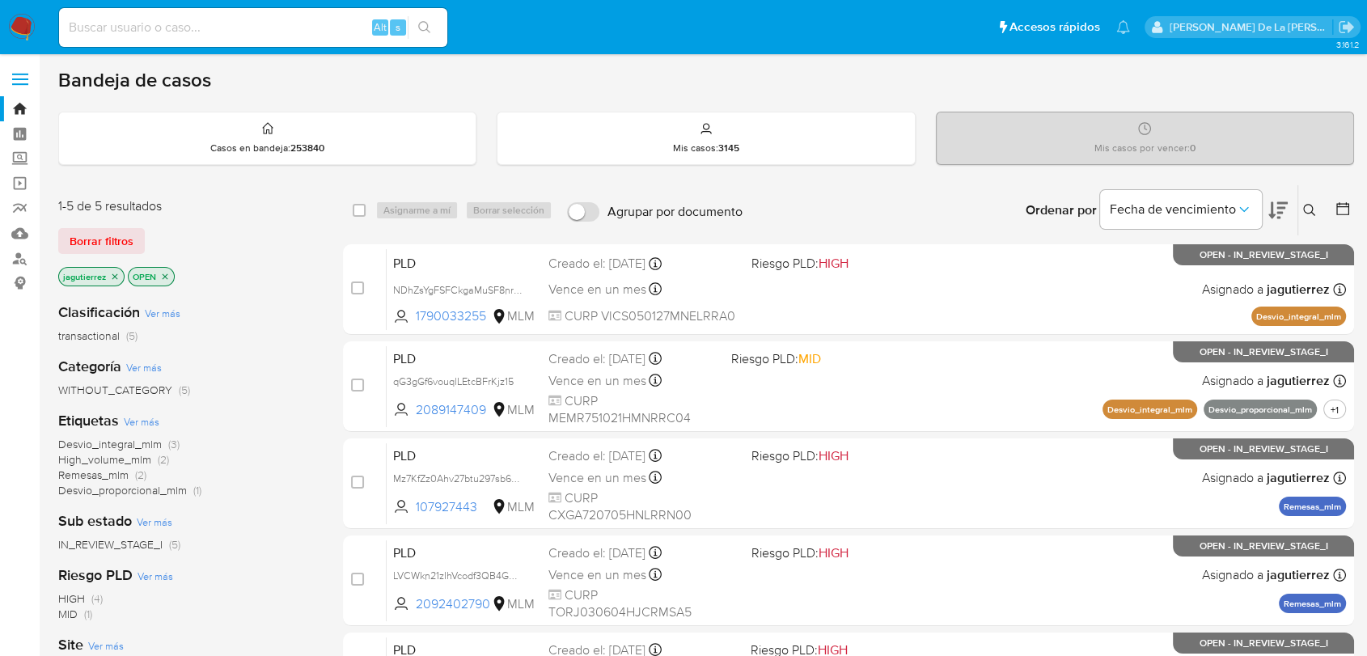
click at [116, 274] on icon "close-filter" at bounding box center [115, 277] width 10 height 10
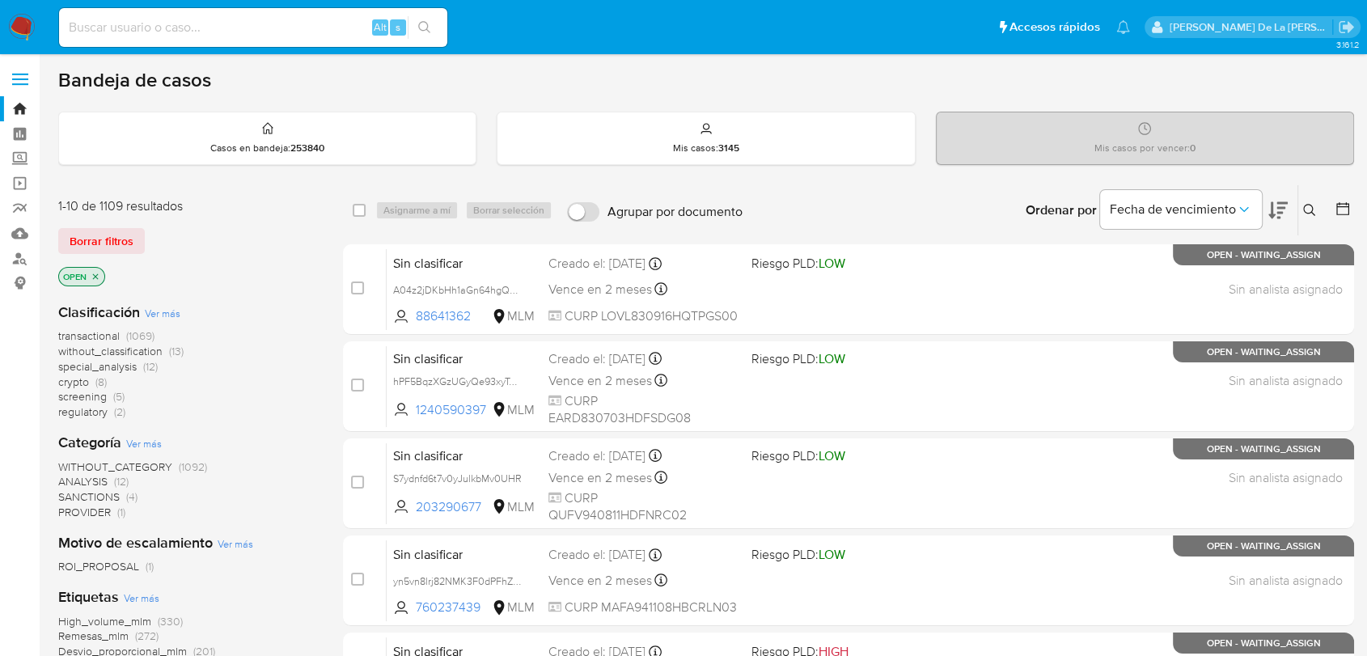
click at [91, 398] on span "screening" at bounding box center [82, 396] width 49 height 16
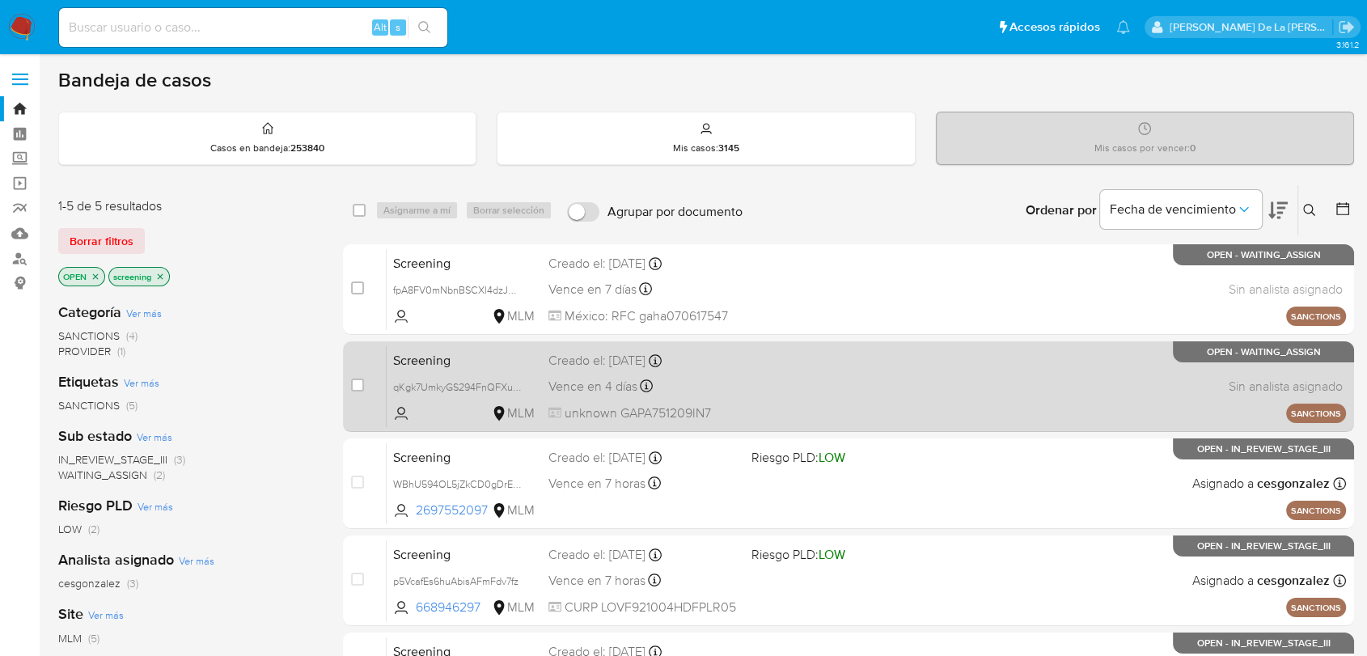
click at [798, 366] on div "Screening qKgk7UmkyGS294FnQFXule0S MLM Creado el: 03/10/2025 Creado el: 03/10/2…" at bounding box center [866, 386] width 959 height 82
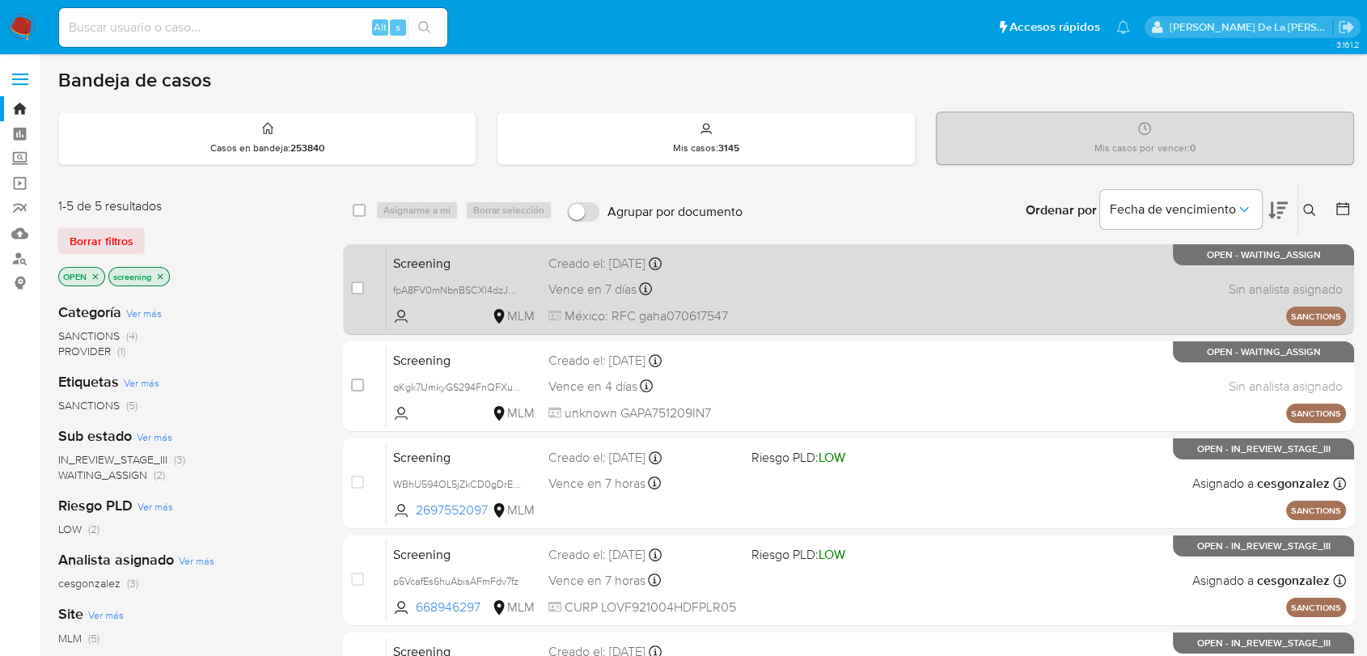
click at [821, 299] on div "Screening fpA8FV0mNbnBSCXl4dzJYL48 MLM Creado el: 03/10/2025 Creado el: 03/10/2…" at bounding box center [866, 289] width 959 height 82
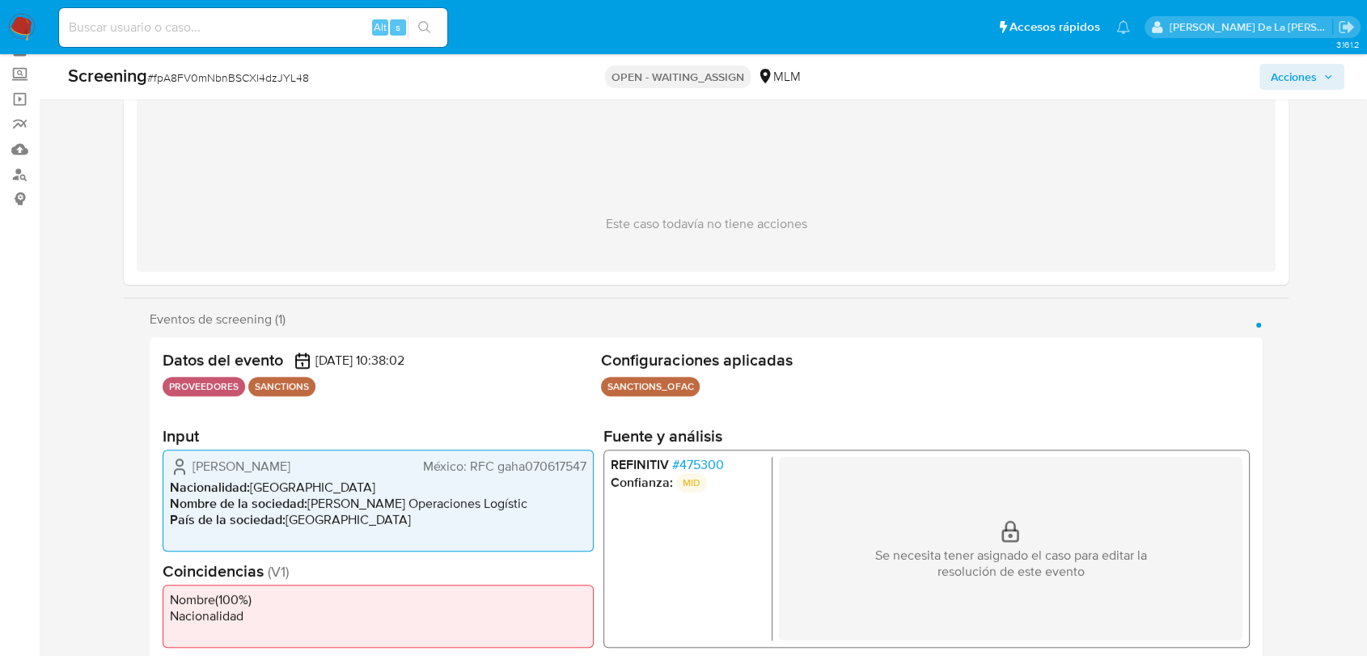
scroll to position [180, 0]
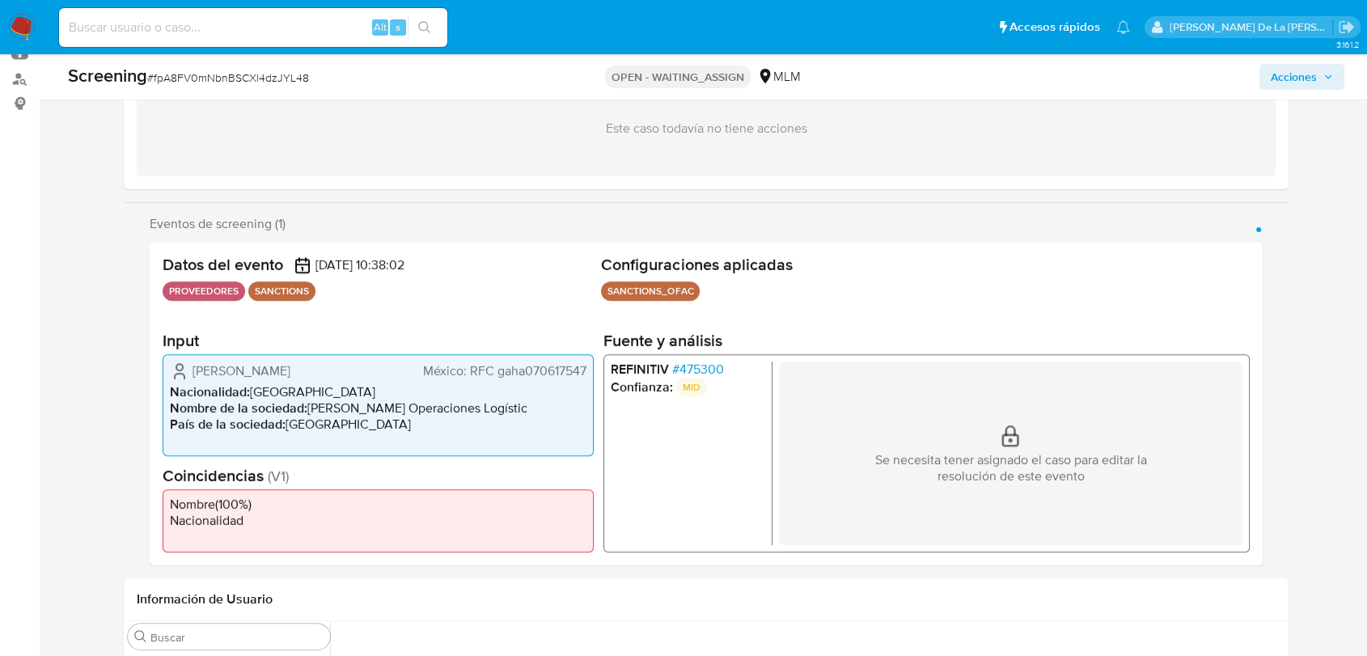
click at [697, 370] on span "# 475300" at bounding box center [698, 369] width 52 height 16
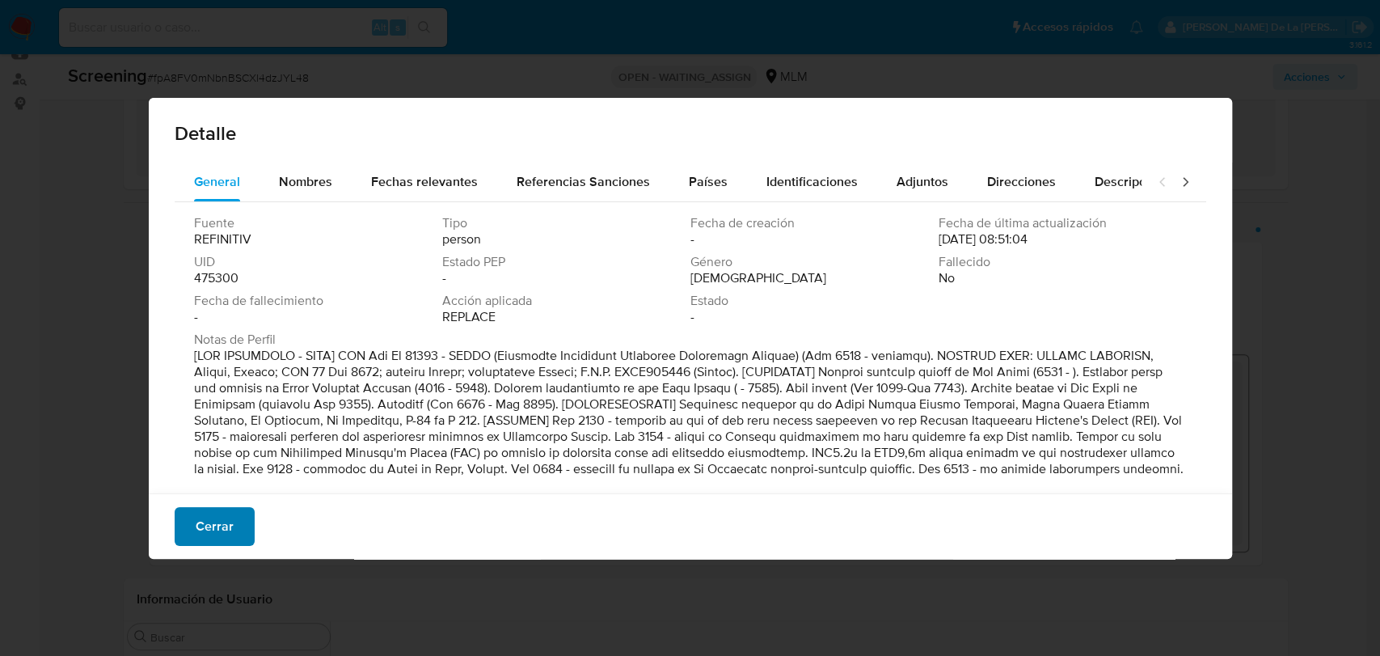
click at [209, 523] on span "Cerrar" at bounding box center [215, 527] width 38 height 36
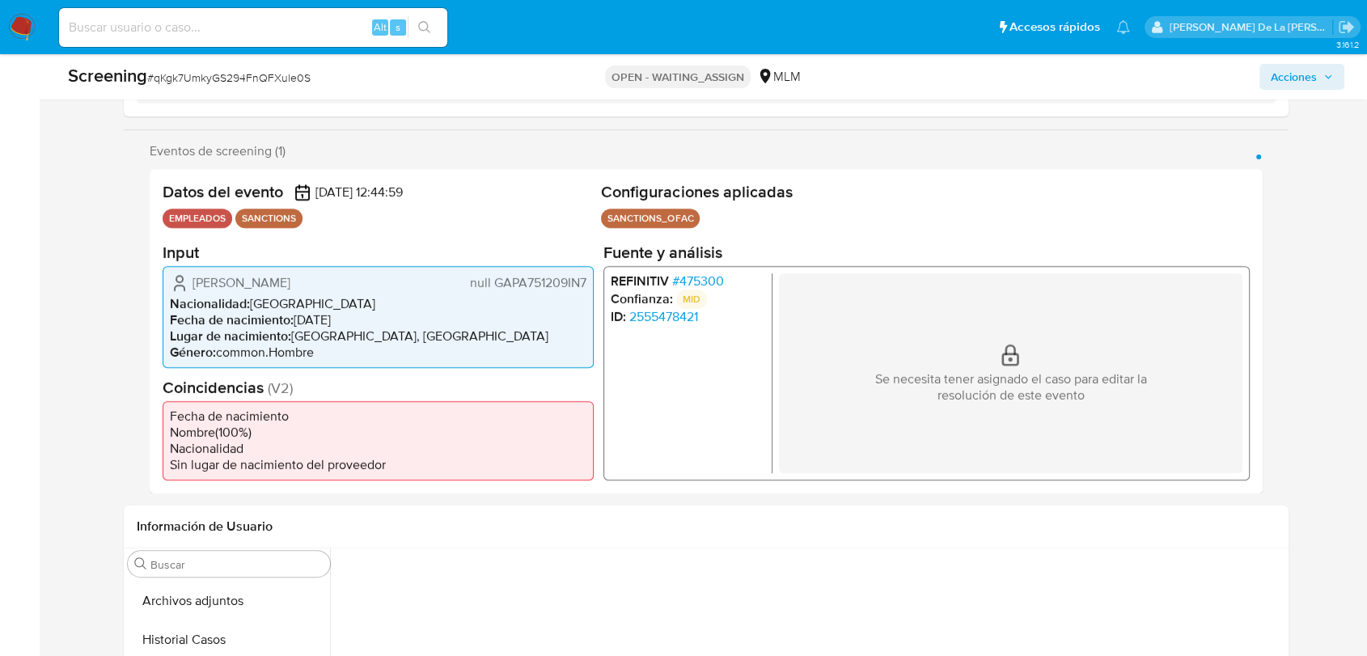
scroll to position [359, 0]
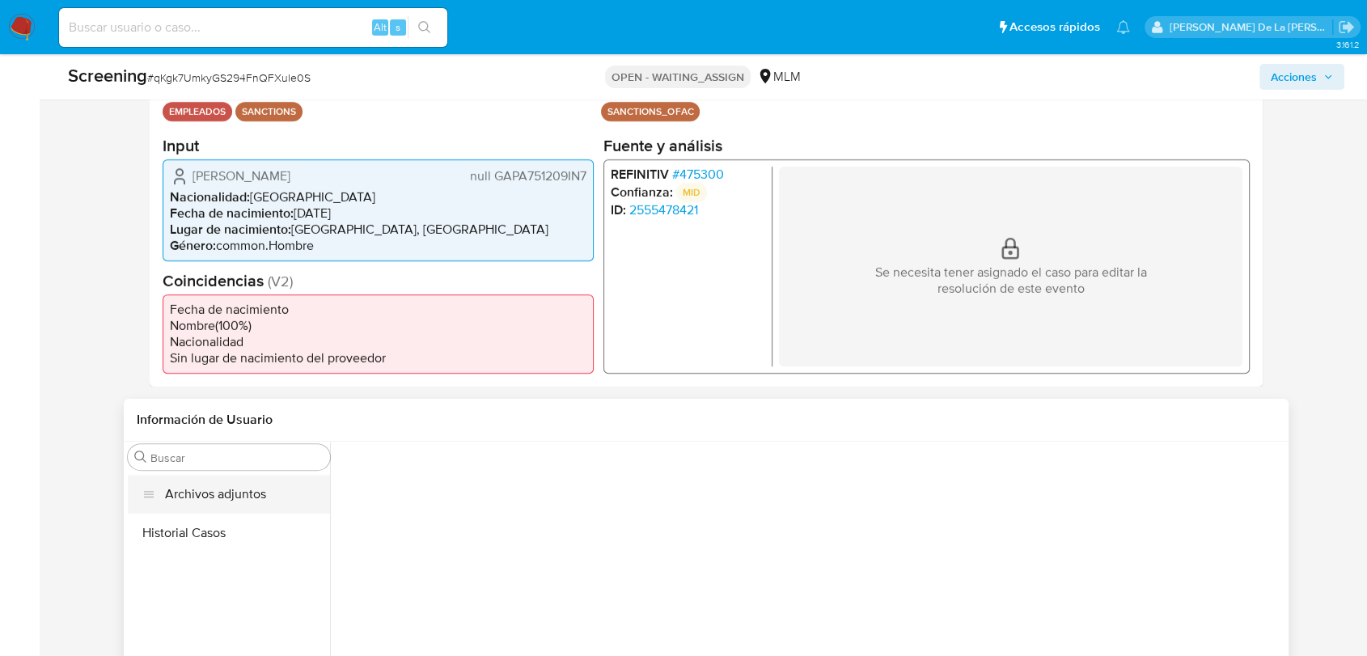
click at [241, 499] on button "Archivos adjuntos" at bounding box center [229, 494] width 202 height 39
click at [198, 526] on button "Historial Casos" at bounding box center [229, 532] width 202 height 39
click at [232, 495] on button "Archivos adjuntos" at bounding box center [229, 494] width 202 height 39
click at [689, 167] on span "# 475300" at bounding box center [698, 174] width 52 height 16
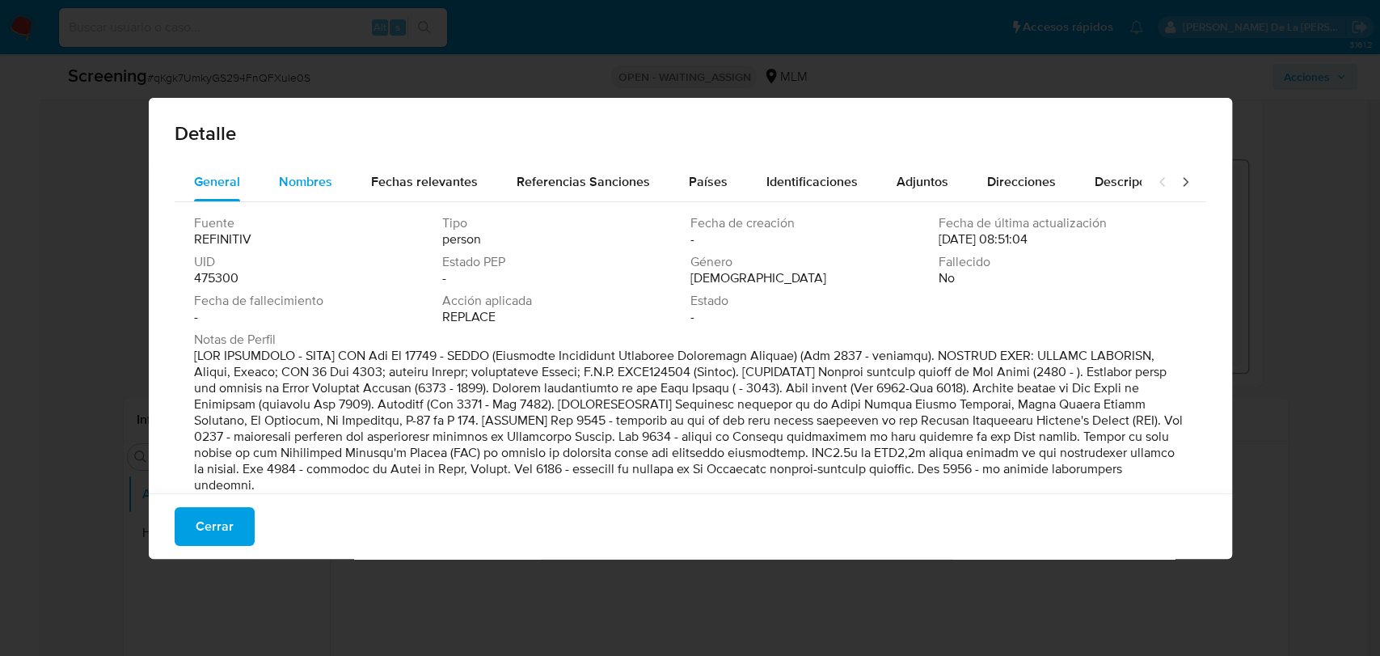
click at [328, 180] on span "Nombres" at bounding box center [305, 181] width 53 height 19
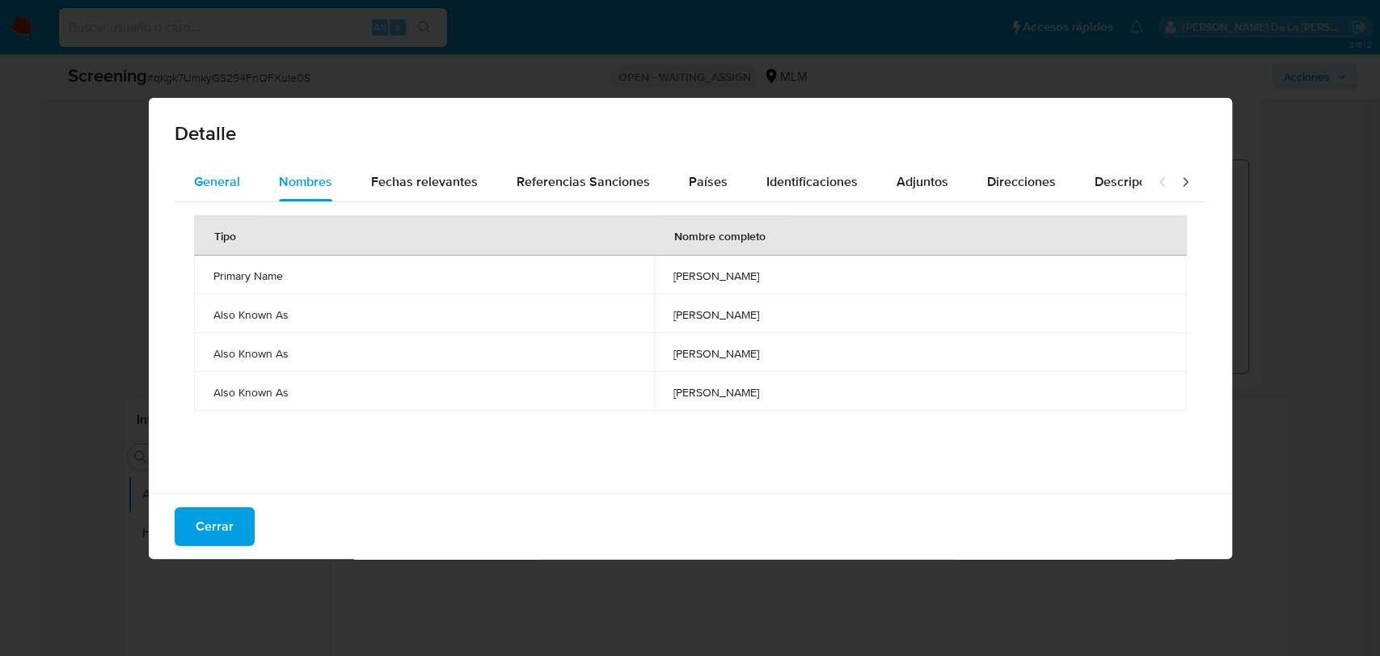
click at [229, 196] on div "General" at bounding box center [217, 182] width 46 height 39
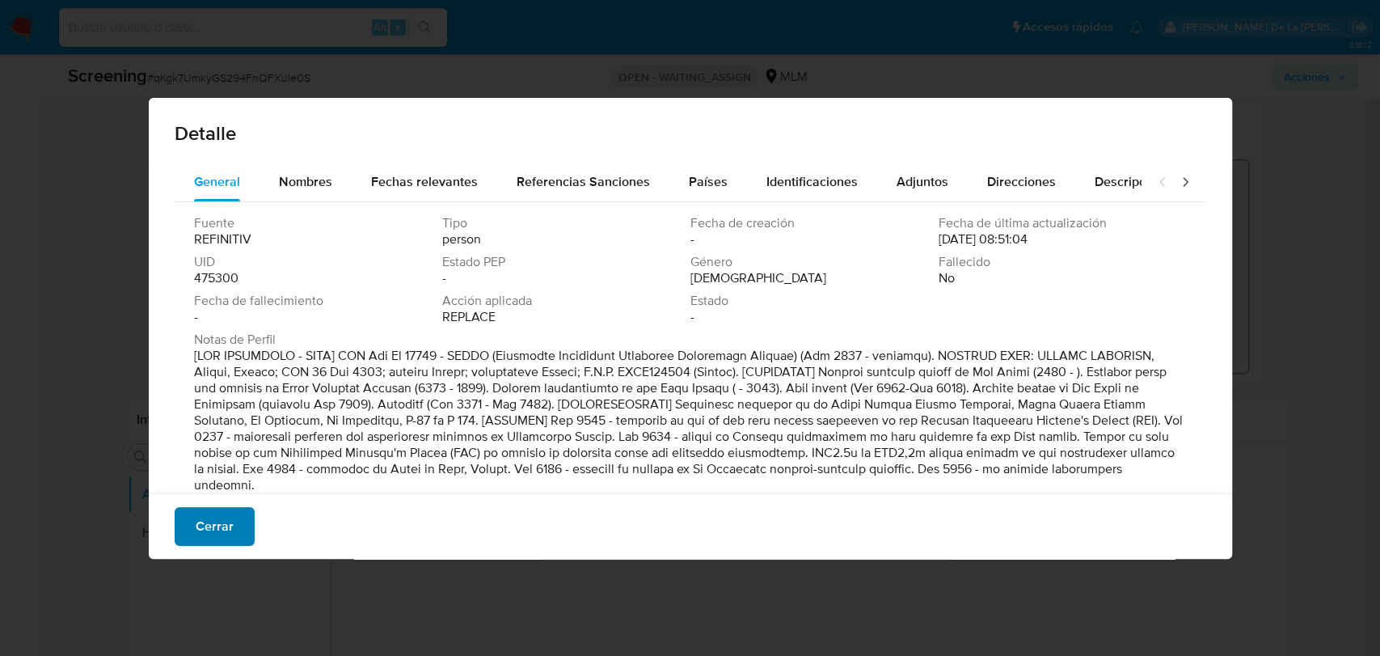
click at [214, 539] on span "Cerrar" at bounding box center [215, 527] width 38 height 36
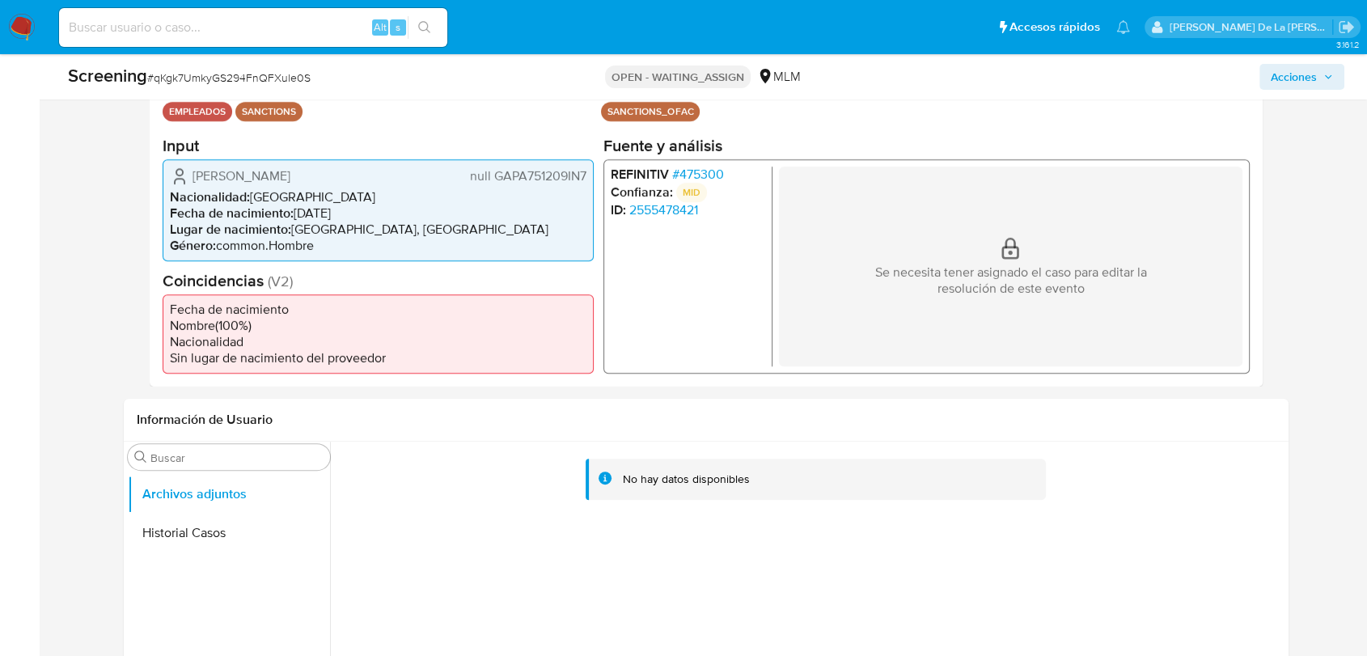
click at [692, 173] on span "# 475300" at bounding box center [698, 174] width 52 height 16
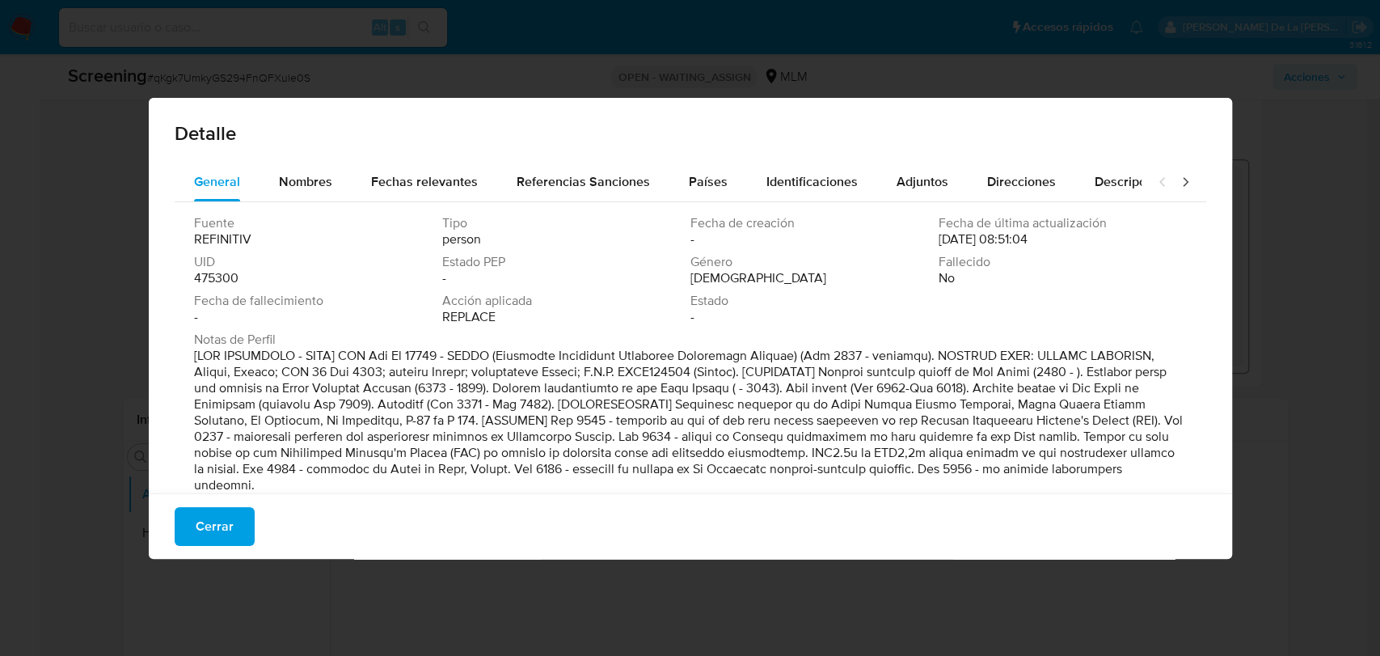
drag, startPoint x: 325, startPoint y: 178, endPoint x: 181, endPoint y: 654, distance: 497.6
click at [181, 654] on div "Detalle General Nombres Fechas relevantes Referencias Sanciones Países Identifi…" at bounding box center [690, 328] width 1380 height 656
click at [234, 546] on div "Cerrar" at bounding box center [691, 526] width 1084 height 66
click at [229, 538] on span "Cerrar" at bounding box center [215, 527] width 38 height 36
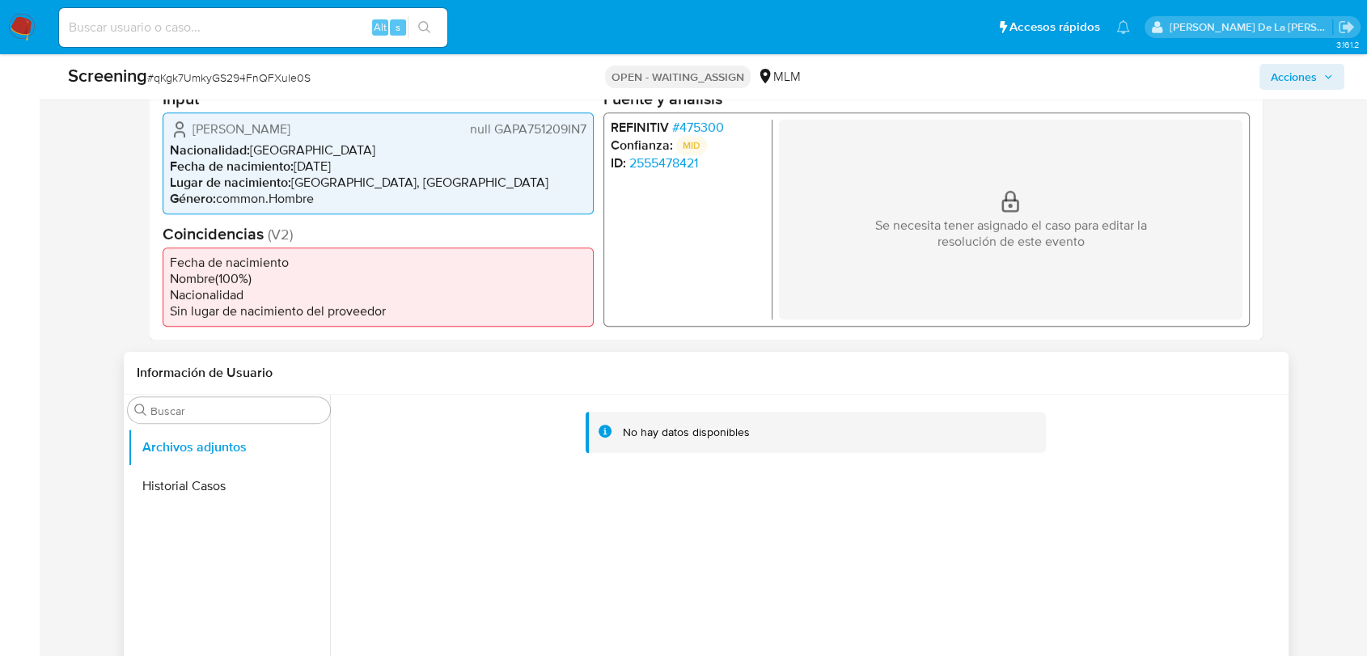
scroll to position [449, 0]
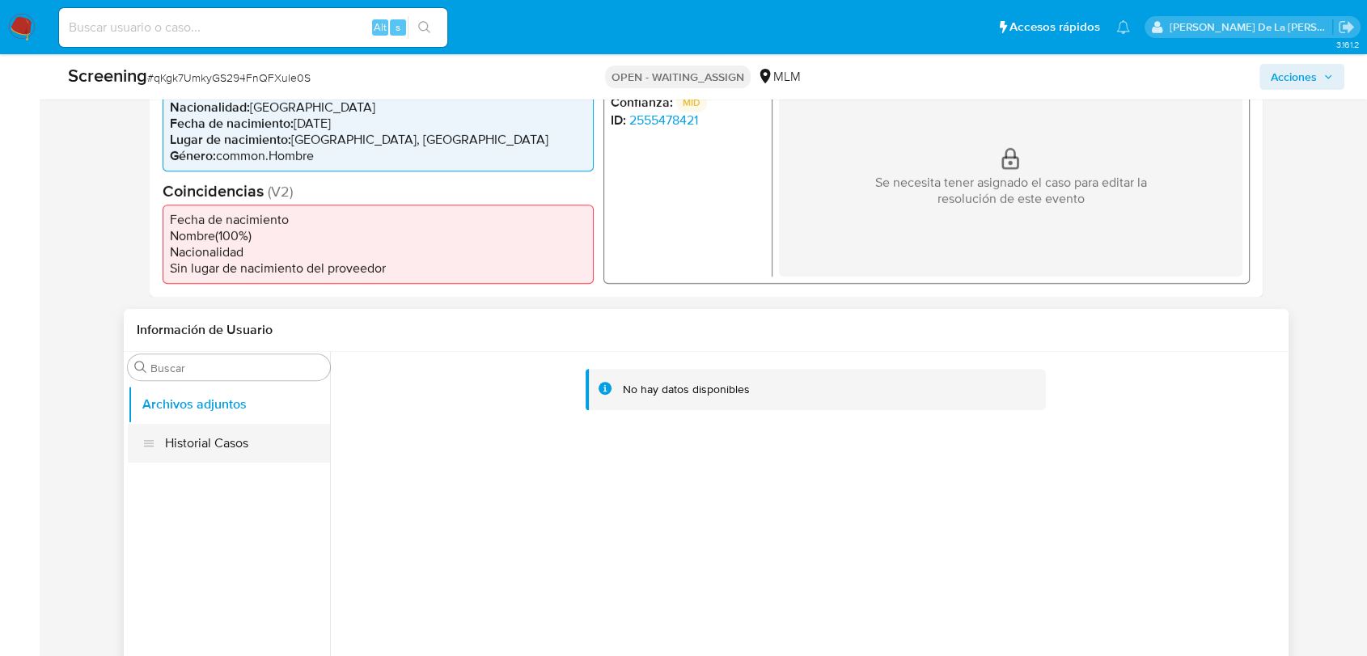
click at [259, 435] on button "Historial Casos" at bounding box center [229, 443] width 202 height 39
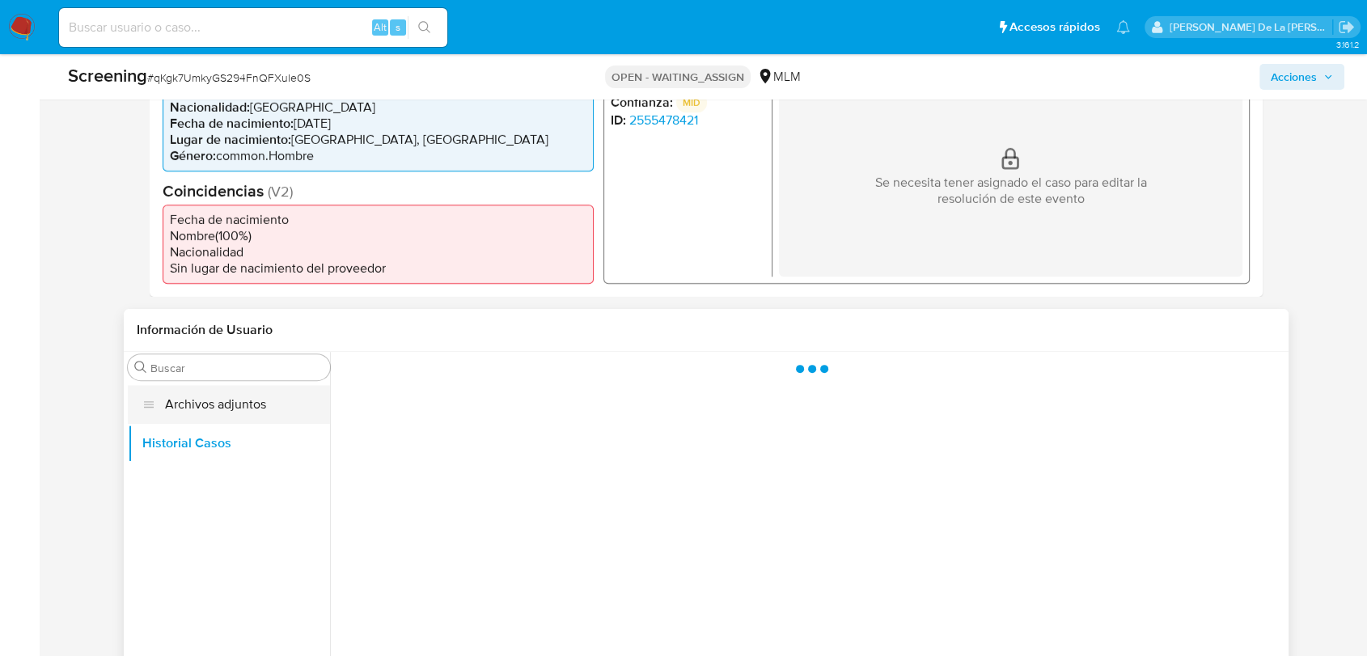
click at [256, 409] on button "Archivos adjuntos" at bounding box center [229, 404] width 202 height 39
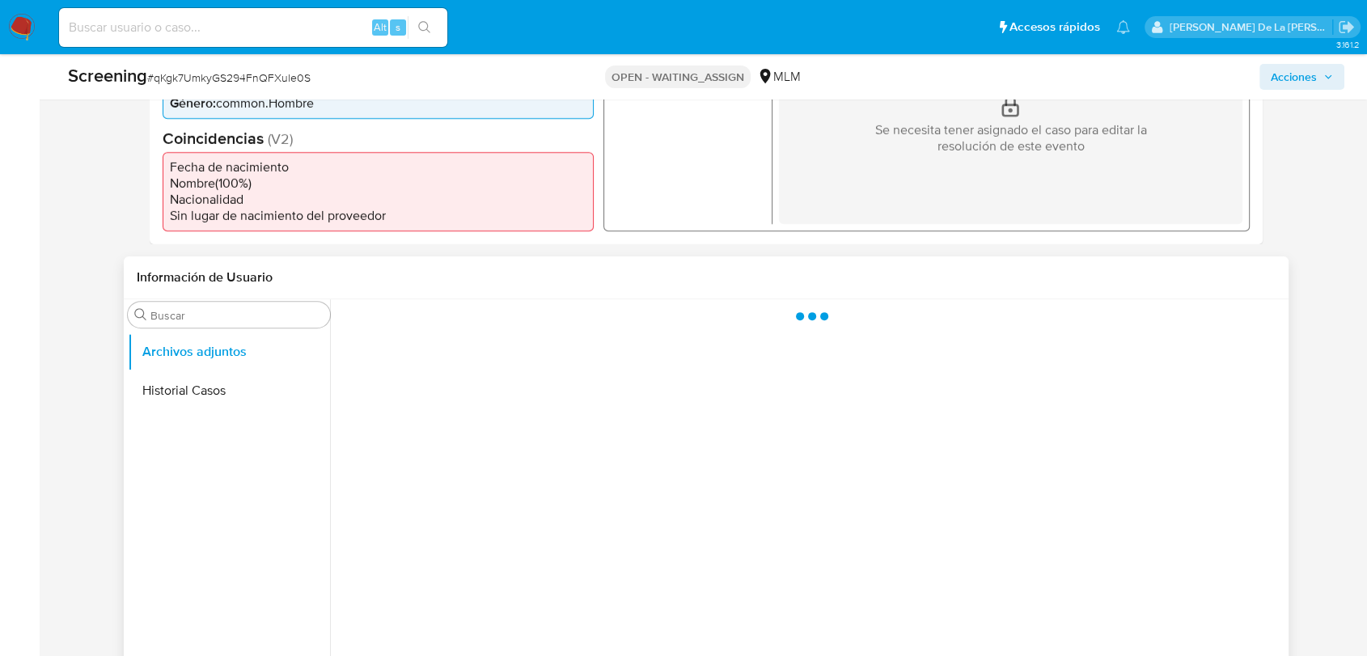
scroll to position [499, 0]
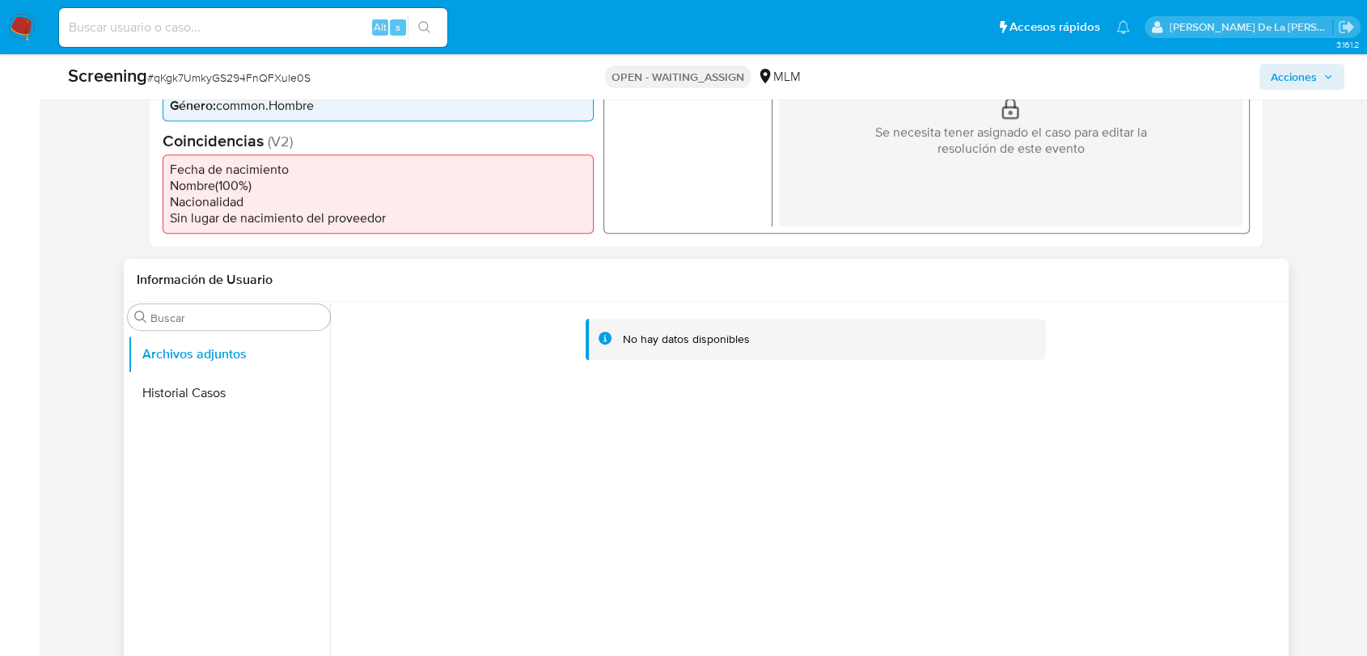
click at [182, 410] on button "Historial Casos" at bounding box center [229, 393] width 202 height 39
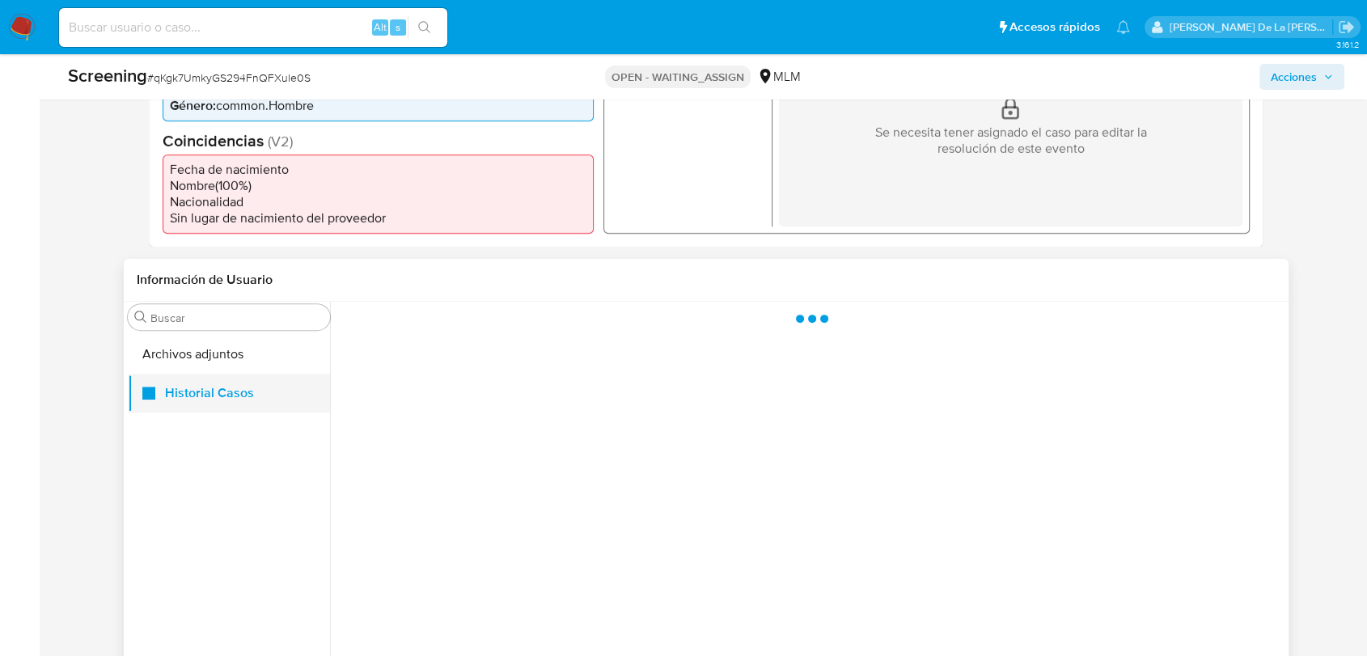
click at [190, 391] on button "Historial Casos" at bounding box center [229, 393] width 202 height 39
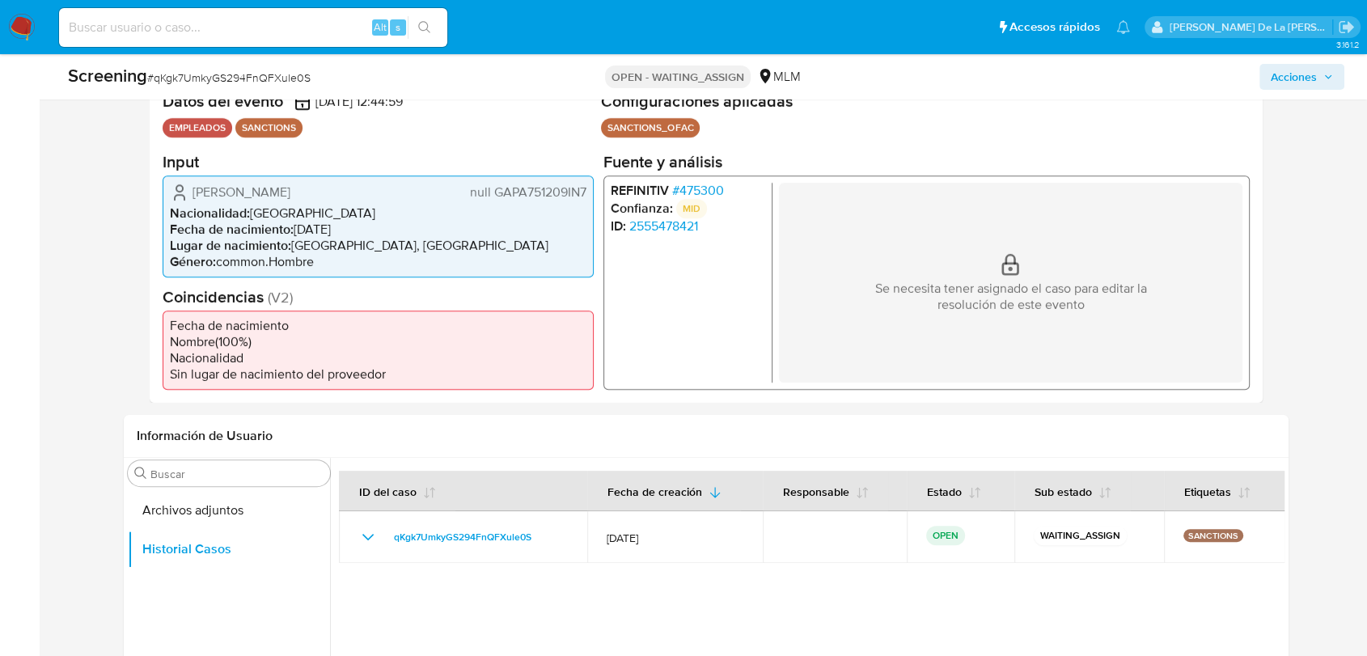
scroll to position [359, 0]
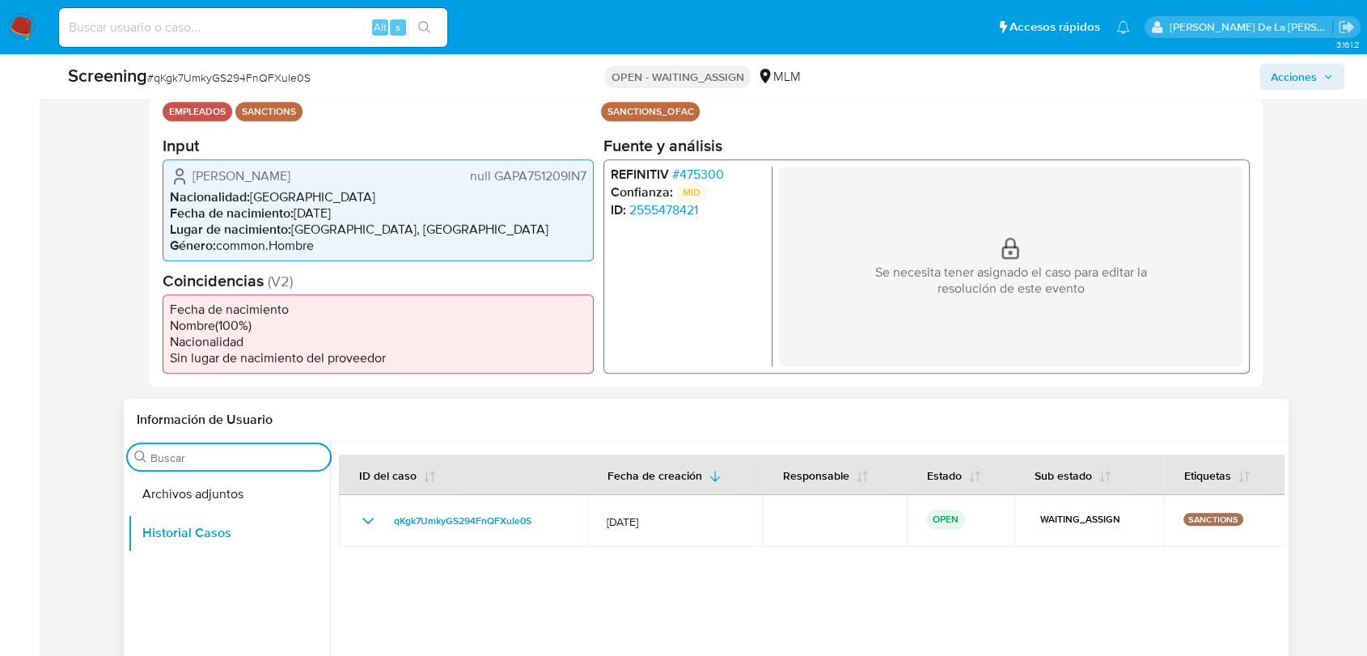
click at [239, 463] on input "Buscar" at bounding box center [236, 457] width 173 height 15
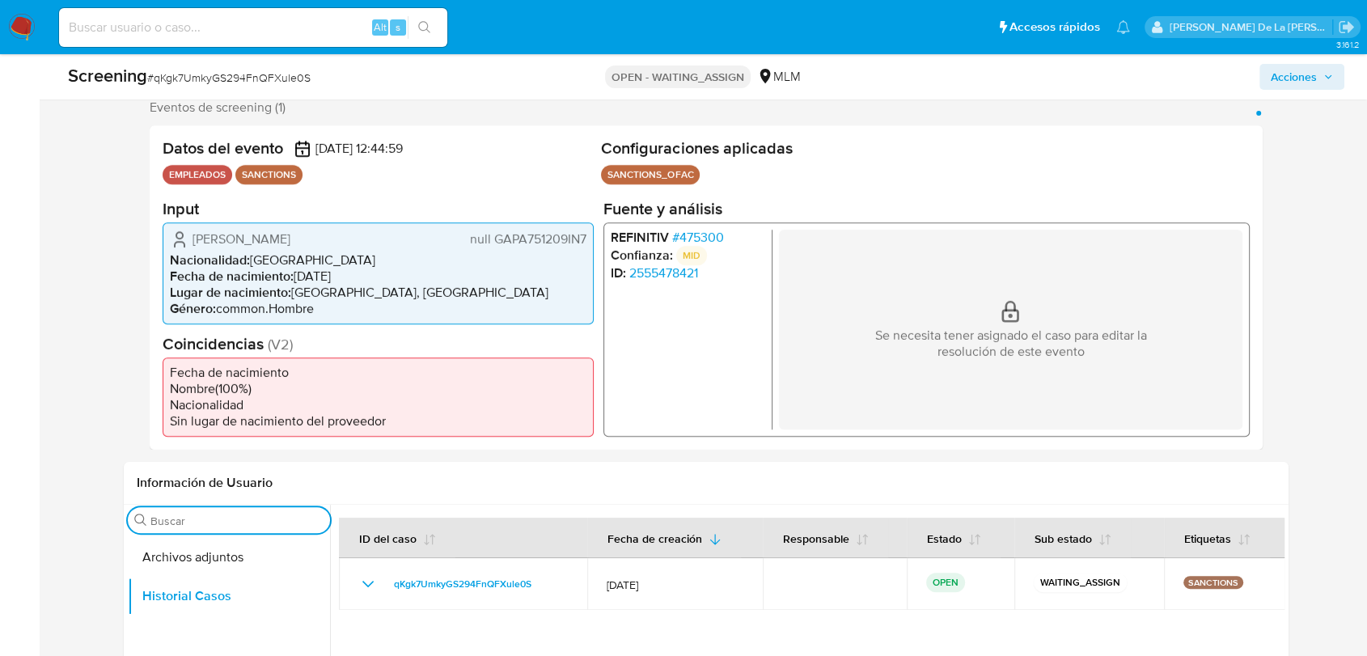
scroll to position [269, 0]
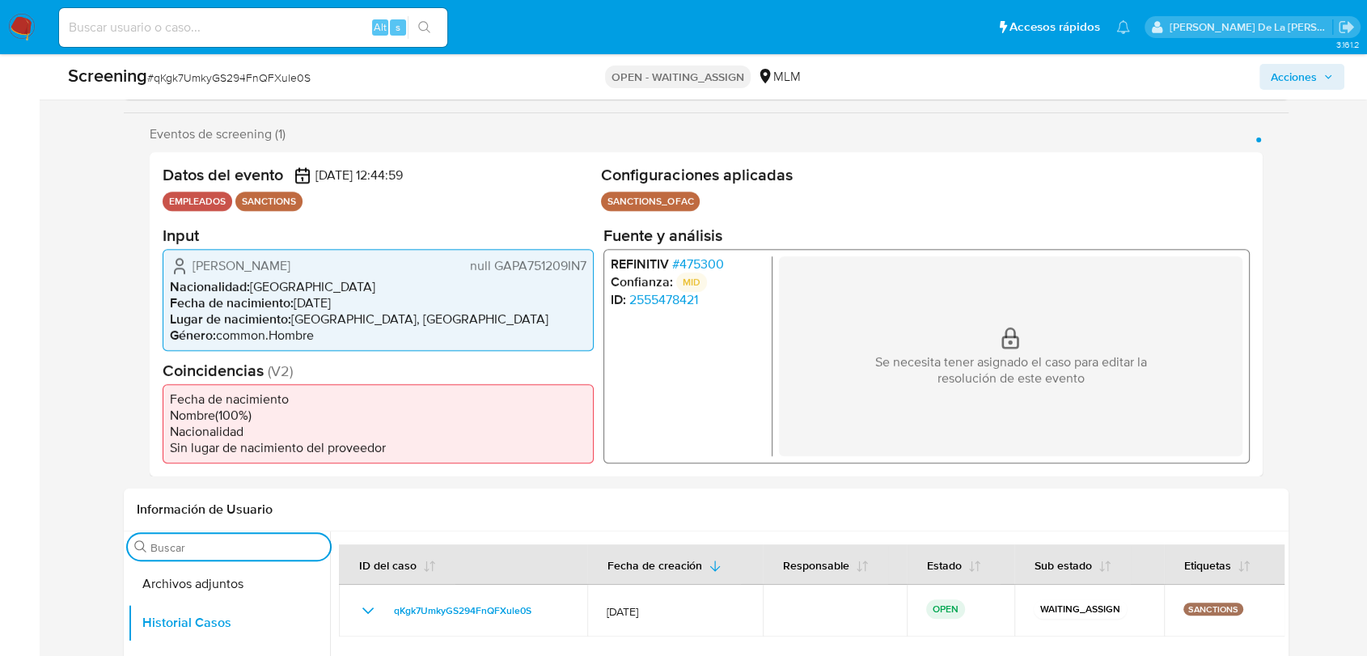
click at [686, 263] on span "# 475300" at bounding box center [698, 264] width 52 height 16
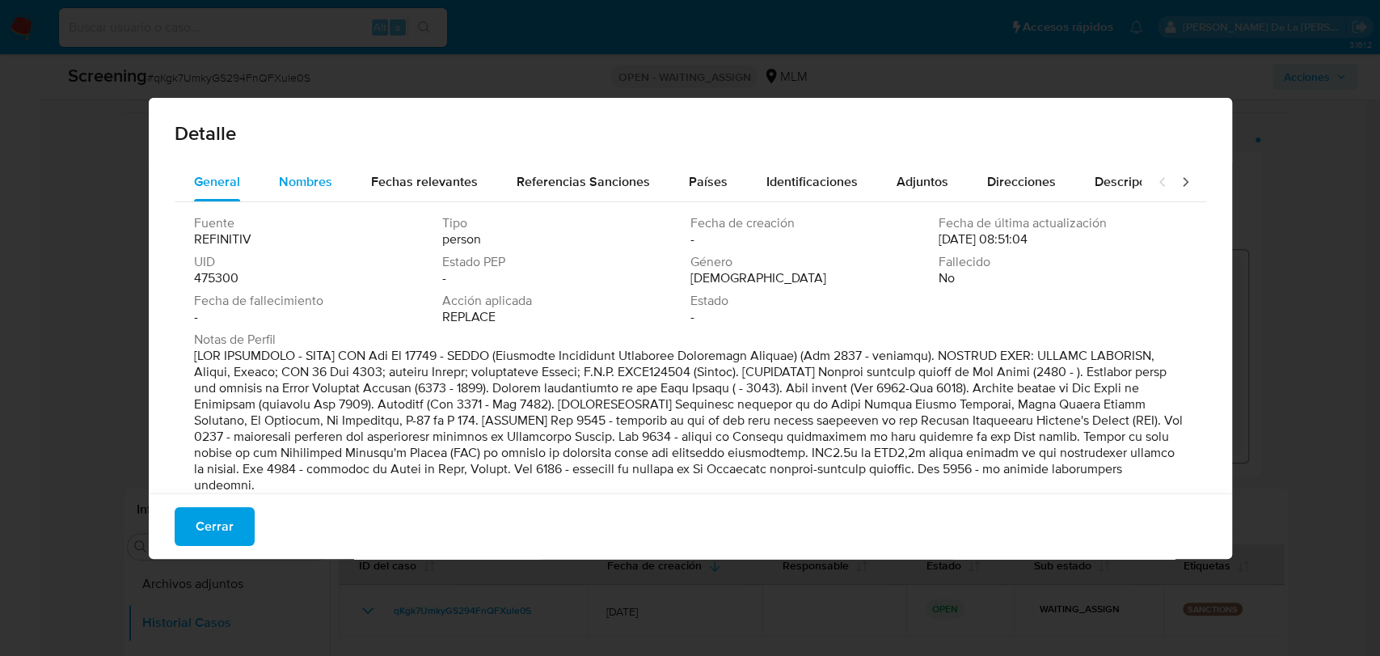
click at [293, 170] on div "Nombres" at bounding box center [305, 182] width 53 height 39
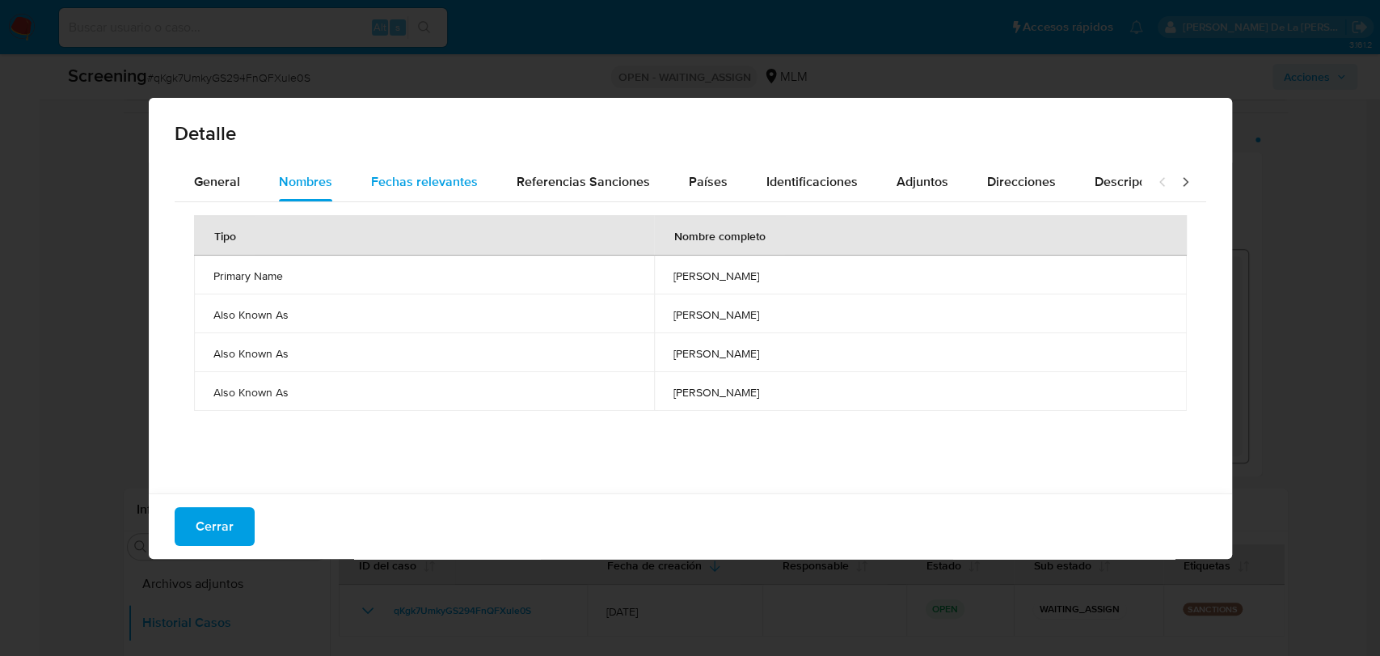
click at [383, 177] on span "Fechas relevantes" at bounding box center [424, 181] width 107 height 19
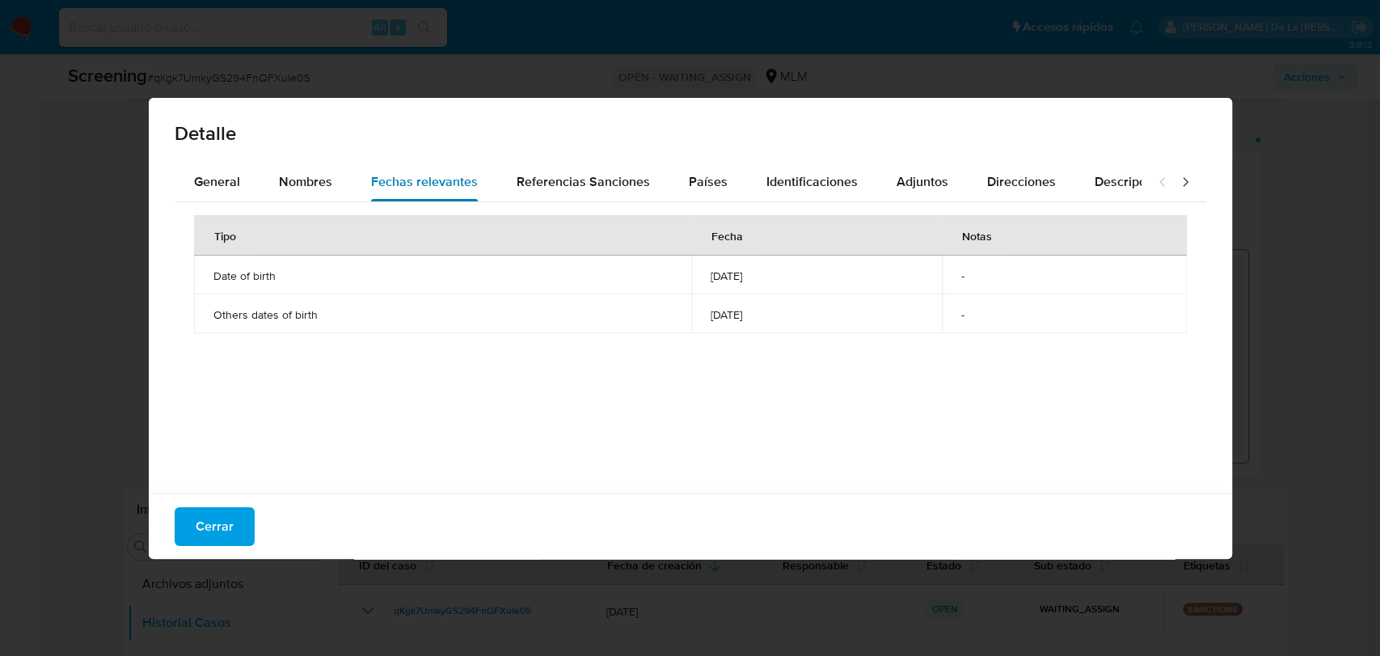
click at [445, 184] on span "Fechas relevantes" at bounding box center [424, 181] width 107 height 19
click at [555, 188] on span "Referencias Sanciones" at bounding box center [583, 181] width 133 height 19
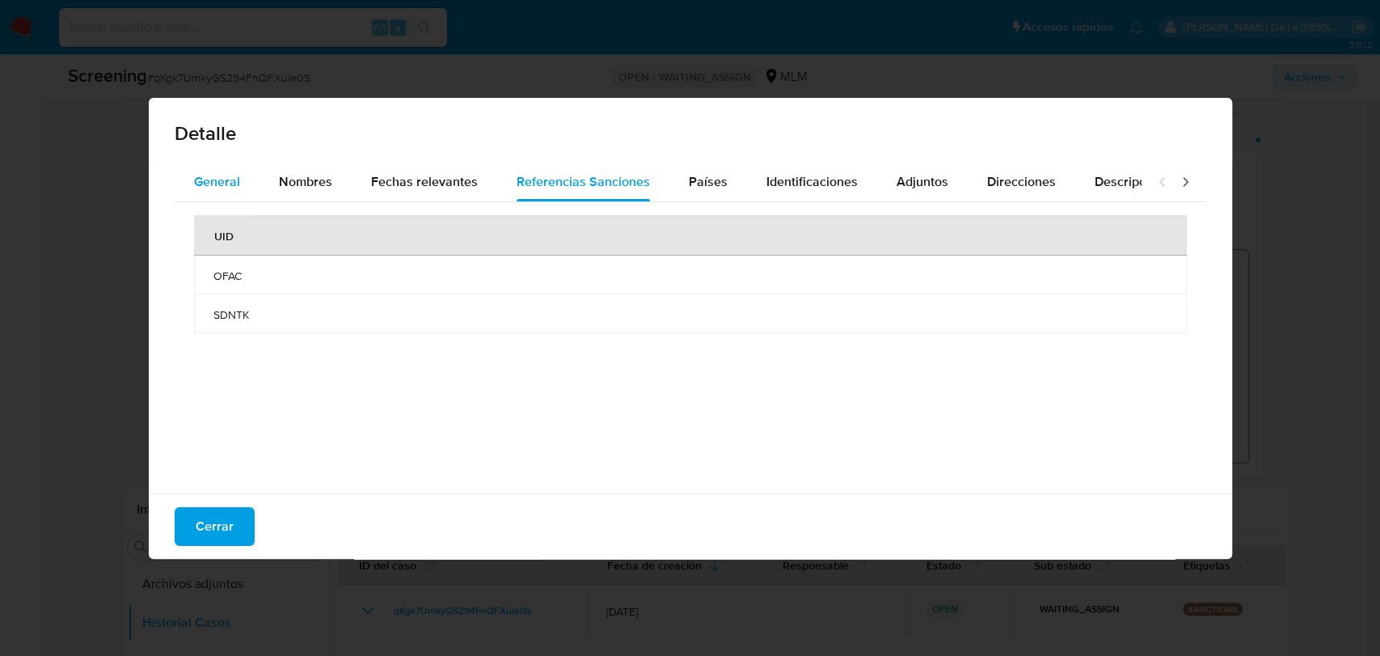
click at [219, 182] on span "General" at bounding box center [217, 181] width 46 height 19
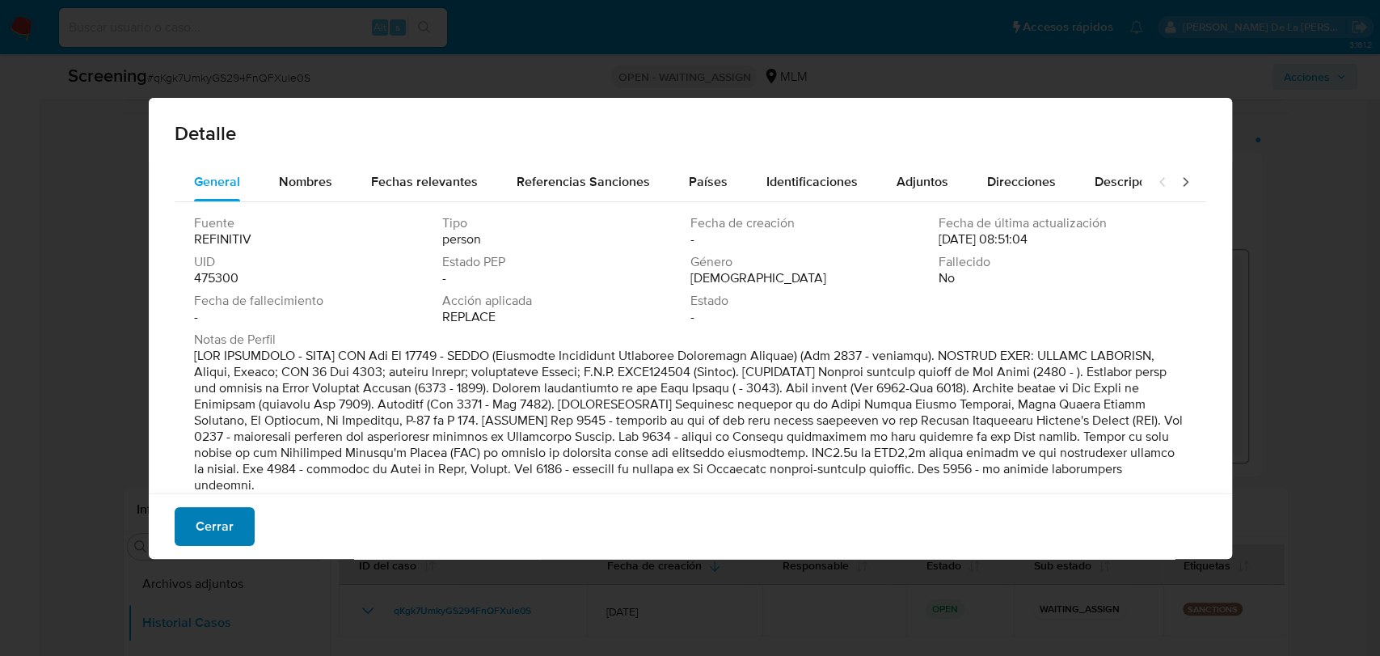
click at [213, 522] on span "Cerrar" at bounding box center [215, 527] width 38 height 36
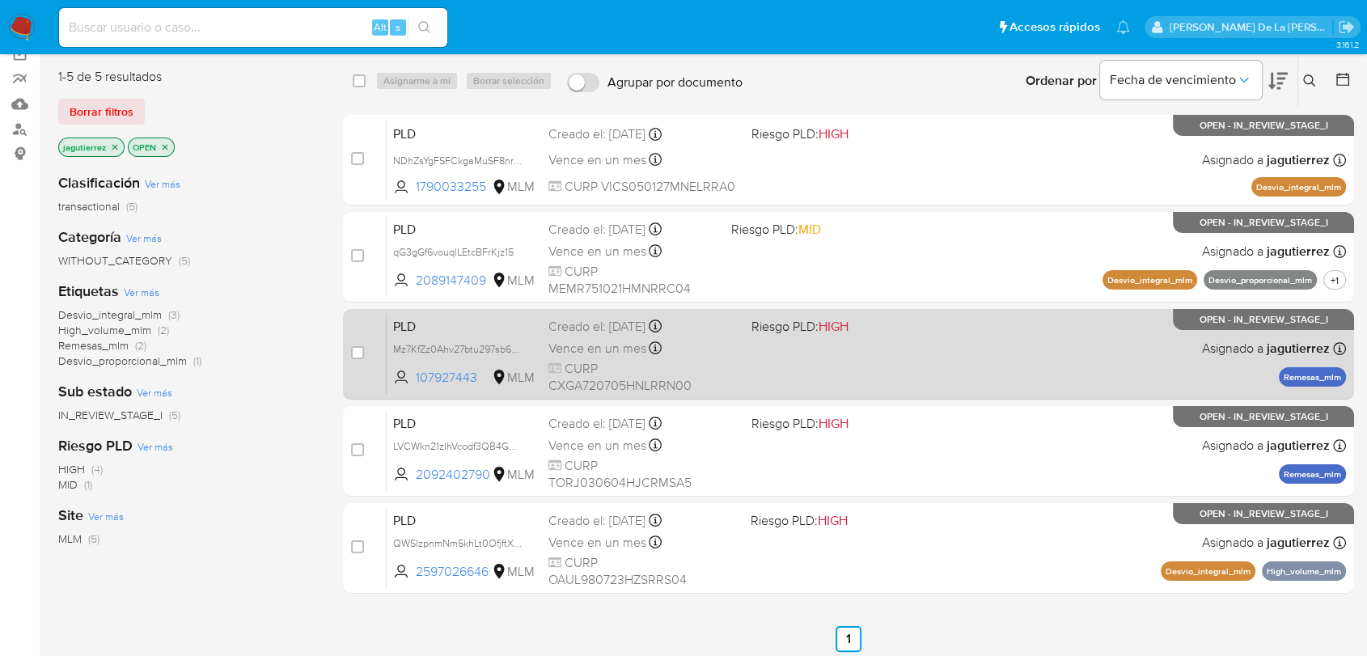
scroll to position [131, 0]
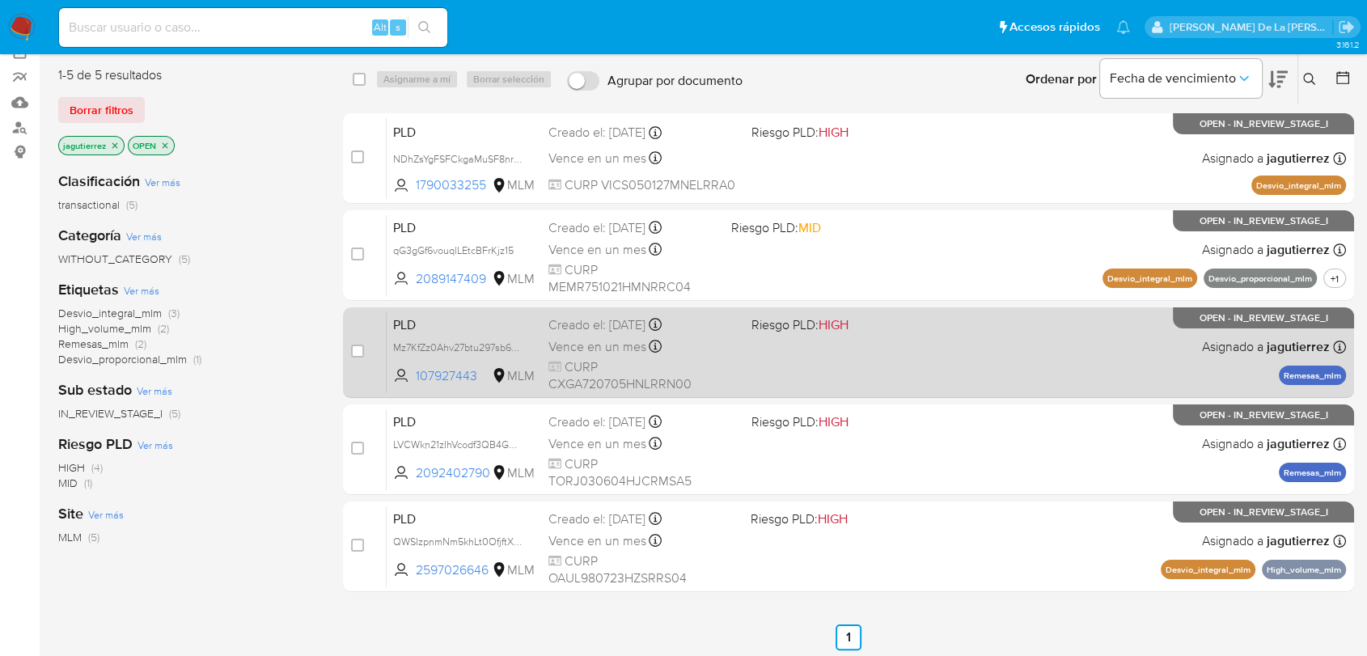
click at [892, 366] on div "PLD Mz7KfZz0Ahv27btu297sb6Ew 107927443 MLM Riesgo PLD: HIGH Creado el: 12/09/20…" at bounding box center [866, 352] width 959 height 82
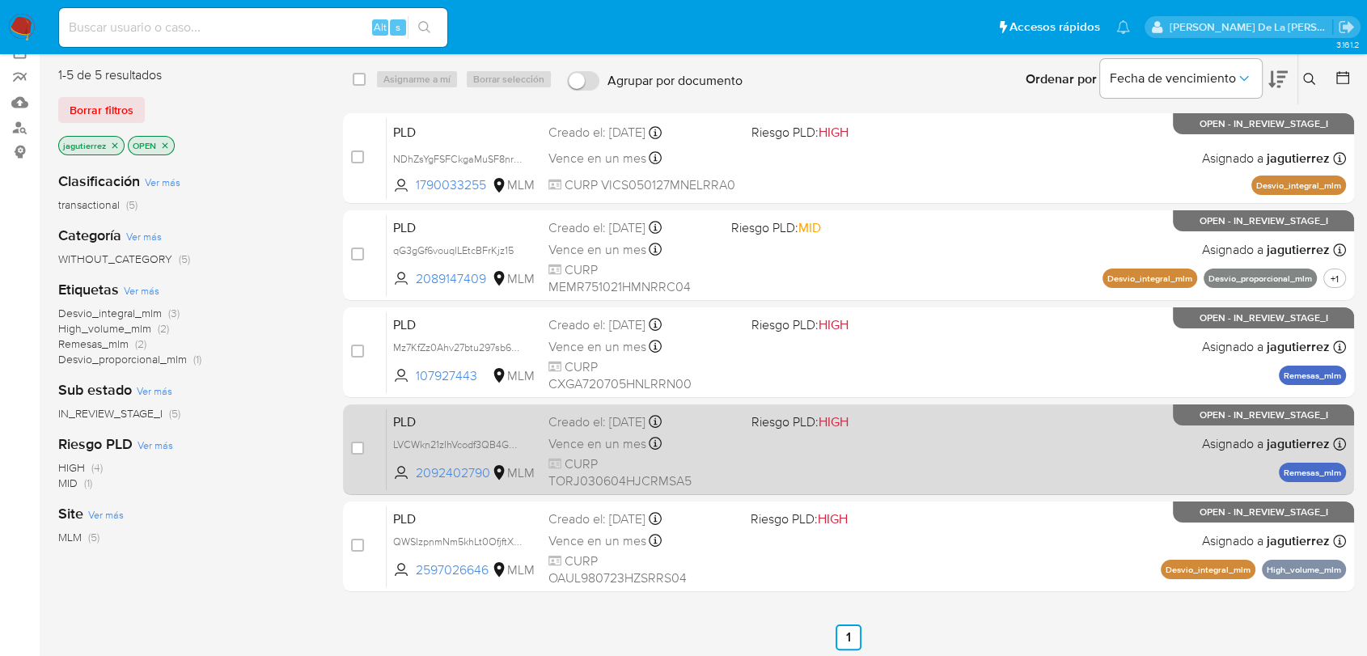
click at [895, 421] on span "Riesgo PLD: HIGH" at bounding box center [845, 420] width 189 height 21
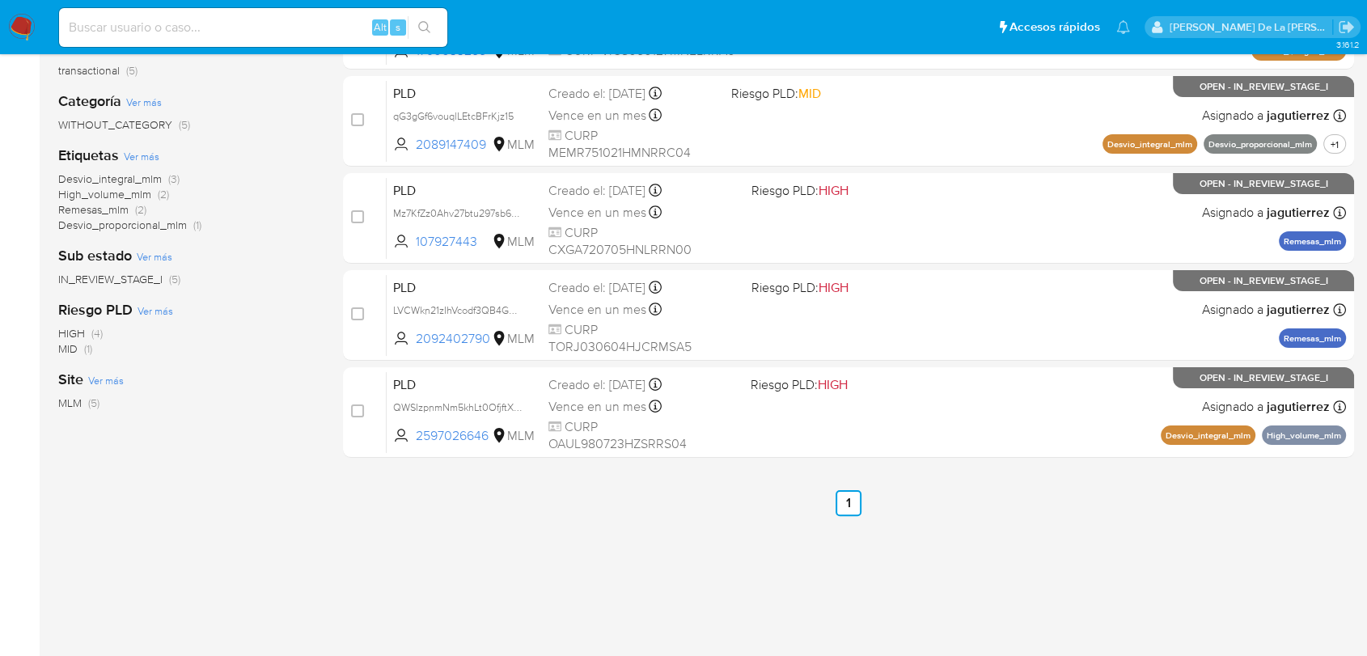
scroll to position [269, 0]
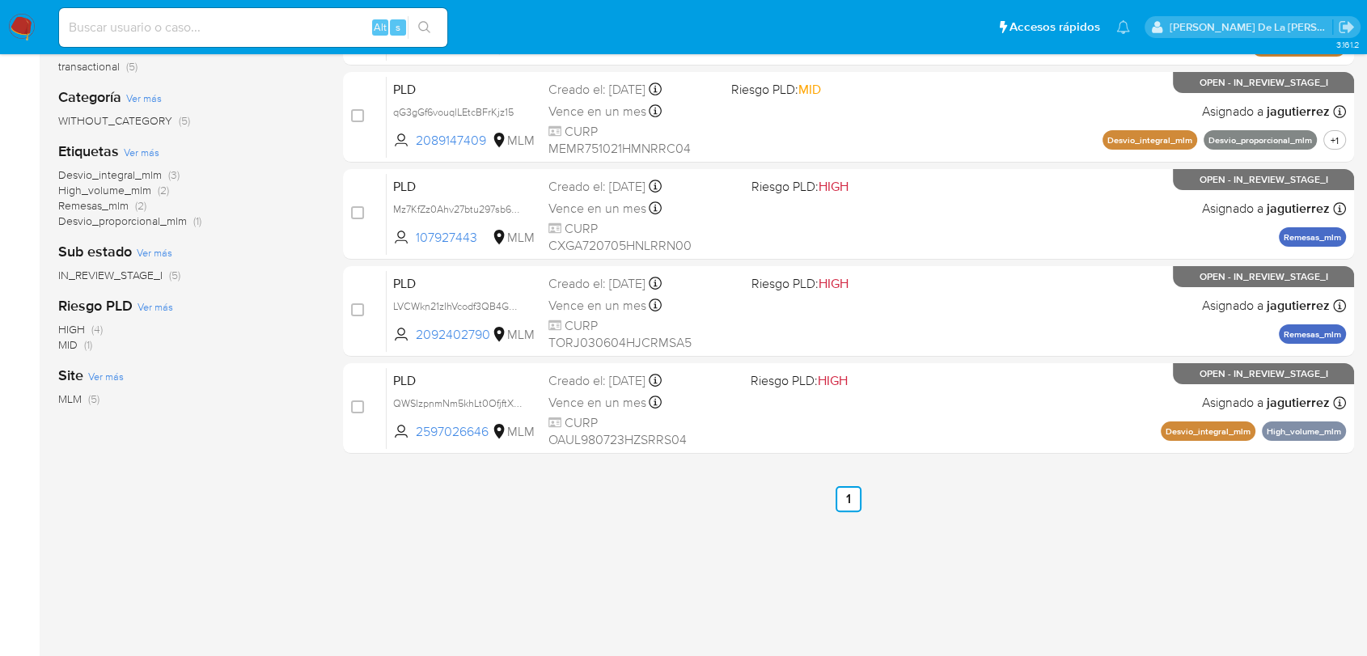
click at [15, 21] on img at bounding box center [21, 27] width 27 height 27
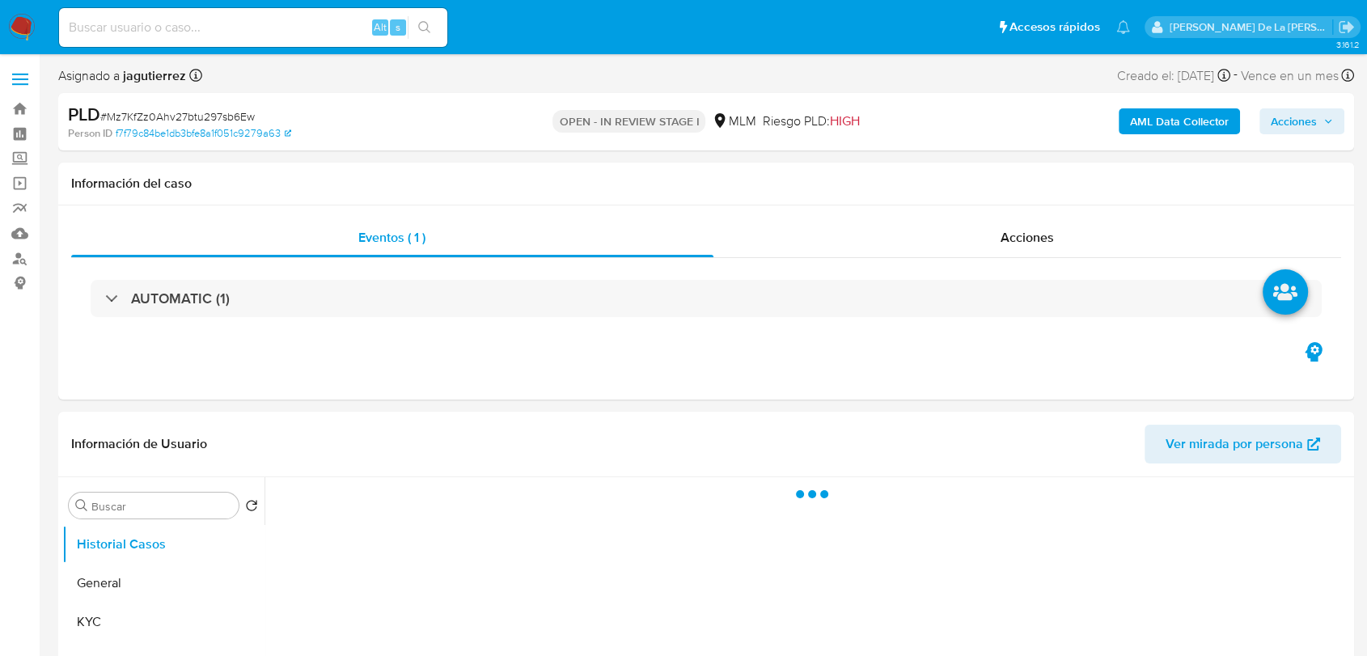
select select "10"
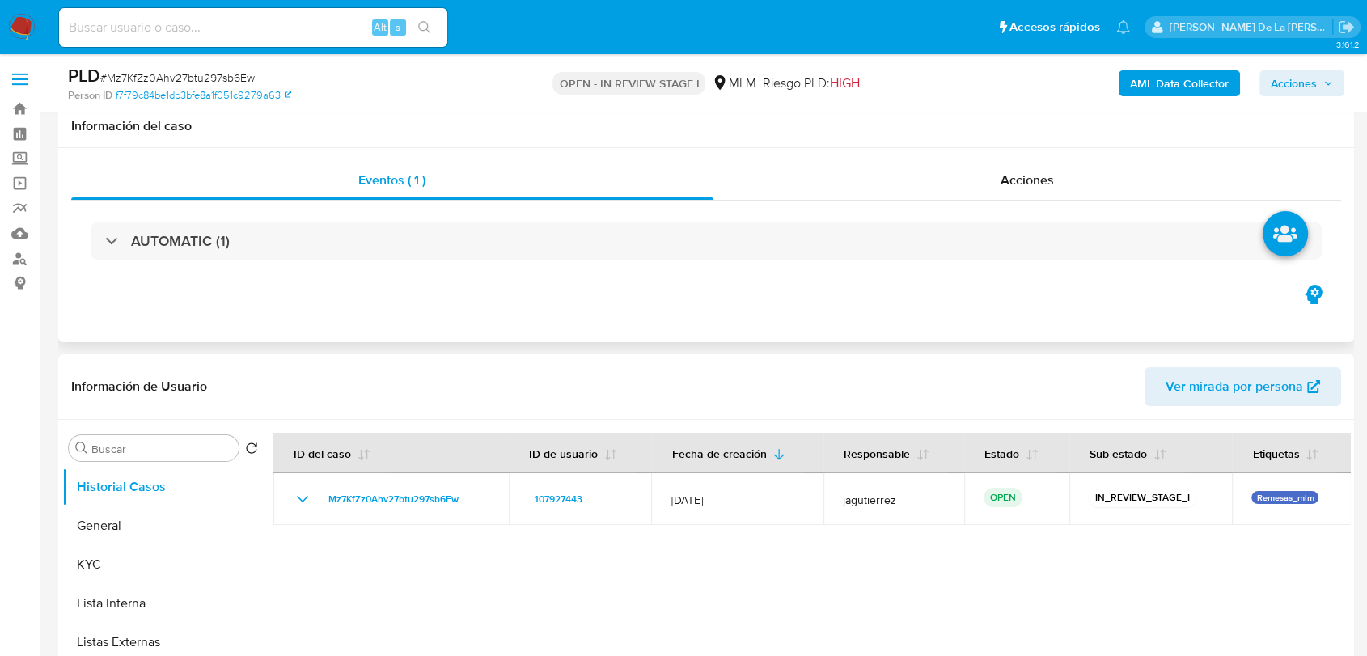
scroll to position [221, 0]
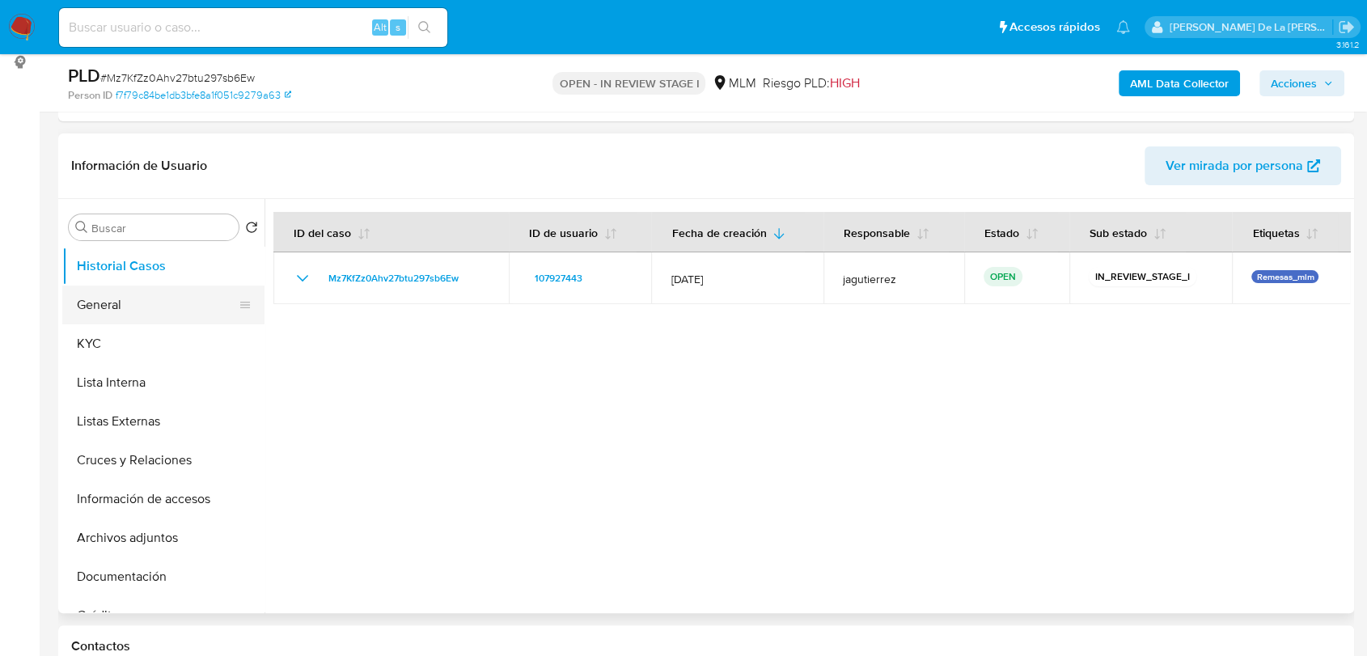
click at [133, 312] on button "General" at bounding box center [156, 304] width 189 height 39
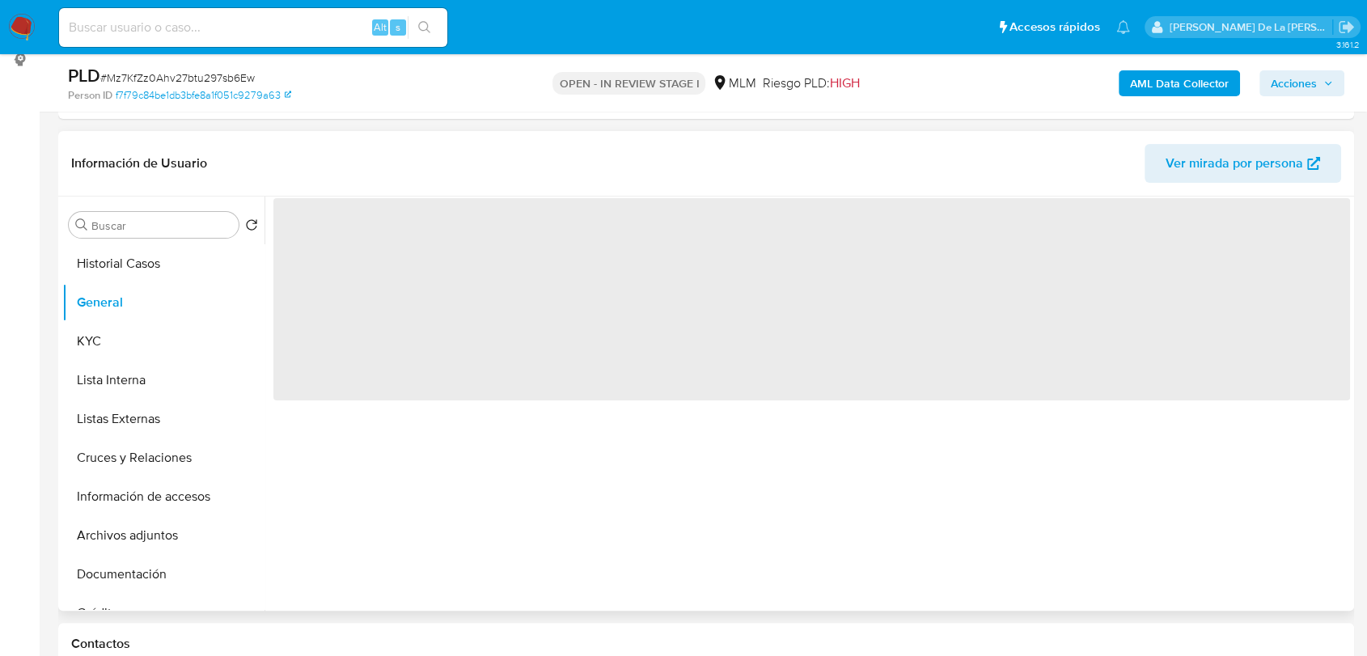
scroll to position [225, 0]
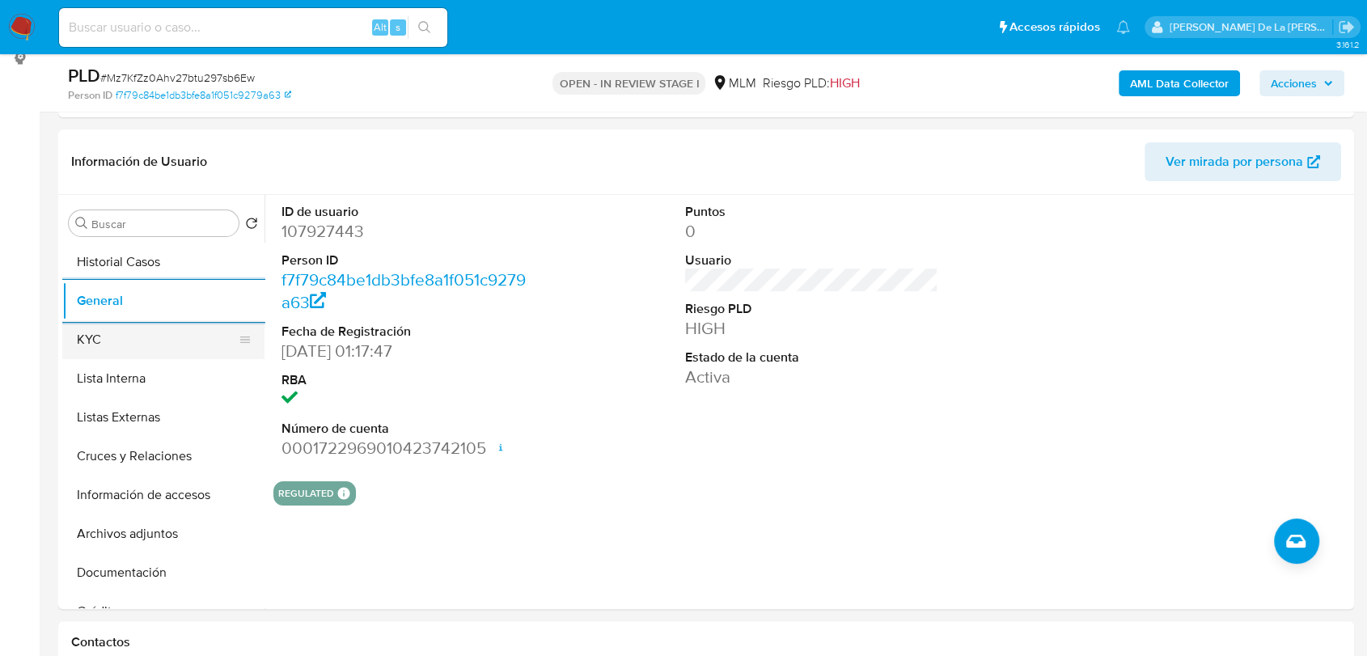
click at [97, 339] on button "KYC" at bounding box center [156, 339] width 189 height 39
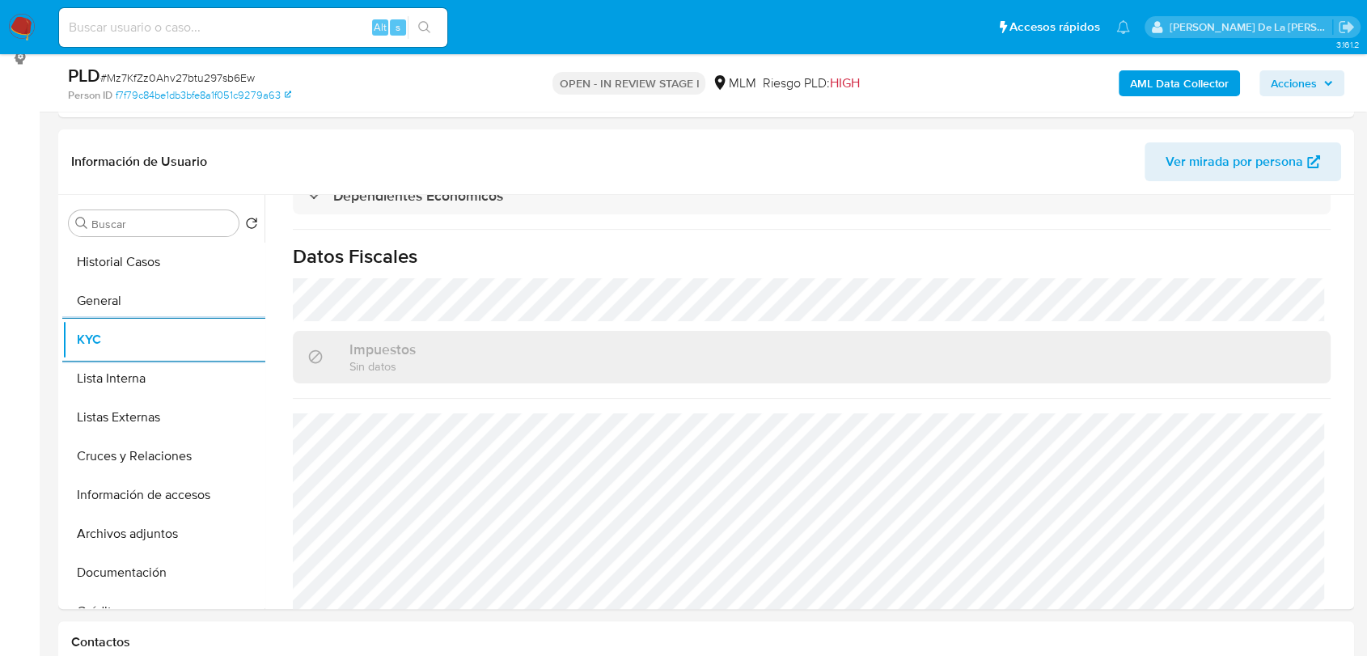
scroll to position [984, 0]
click at [108, 408] on button "Listas Externas" at bounding box center [156, 417] width 189 height 39
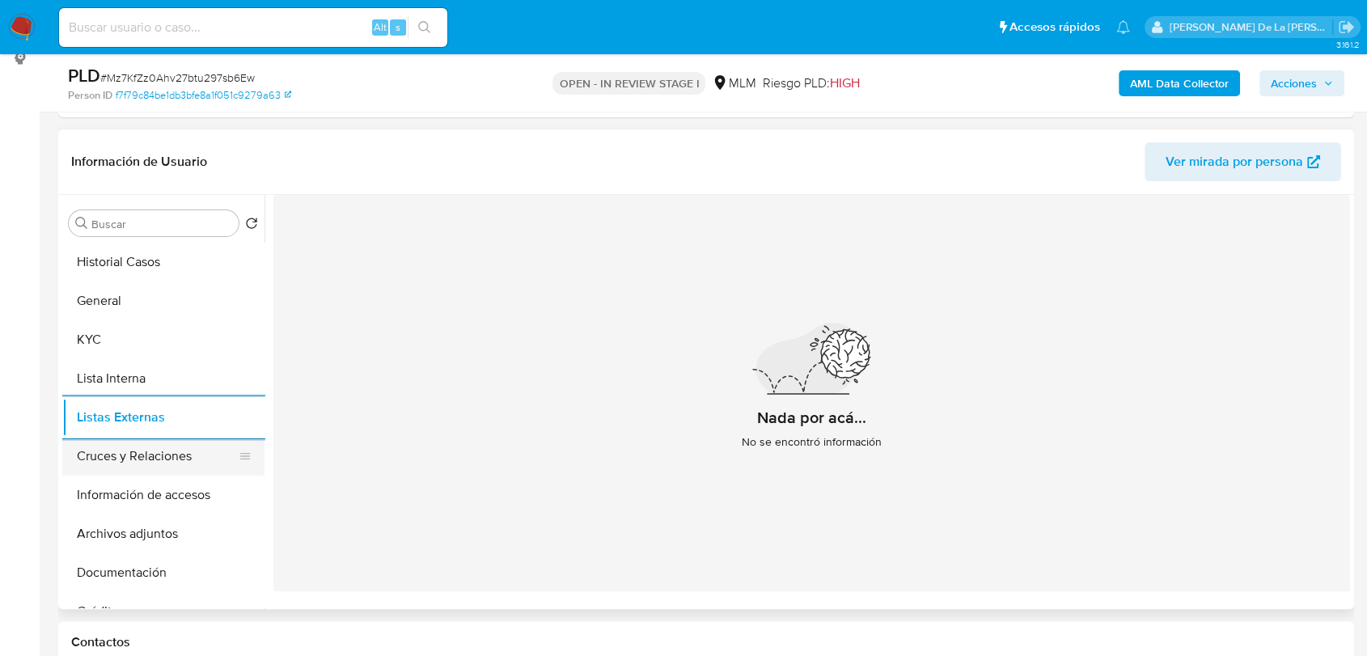
click at [142, 442] on button "Cruces y Relaciones" at bounding box center [156, 456] width 189 height 39
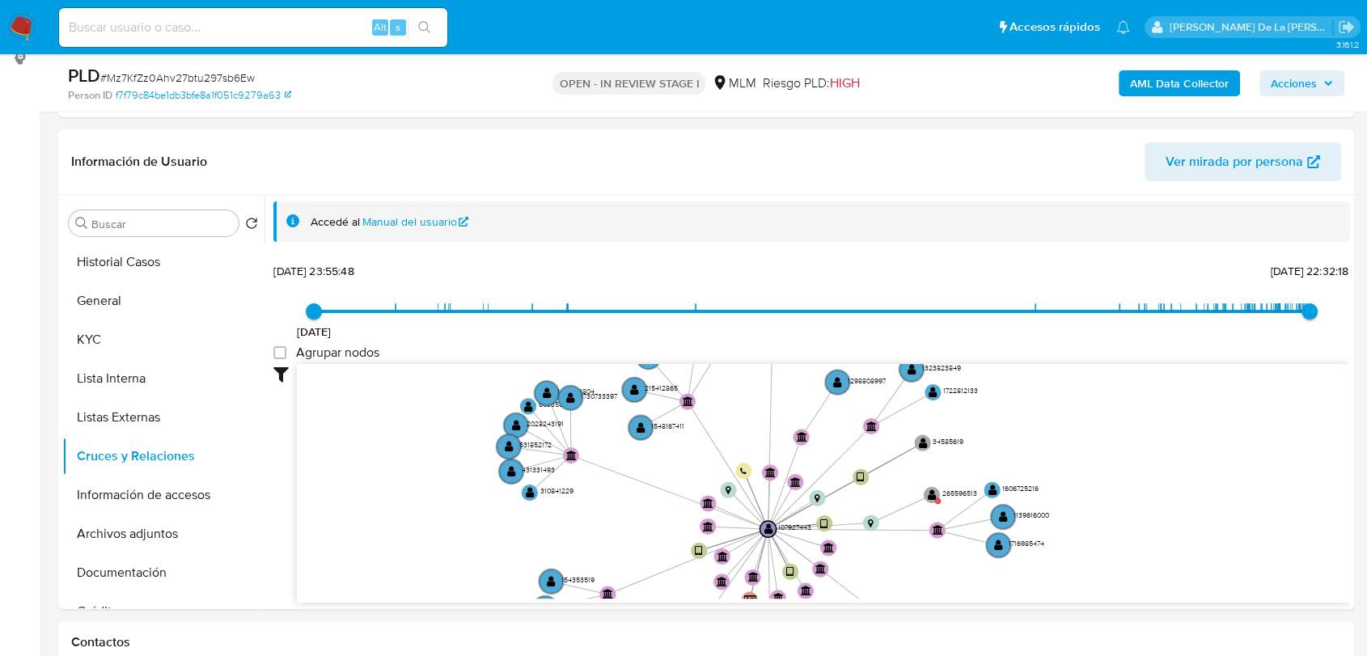
drag, startPoint x: 722, startPoint y: 449, endPoint x: 704, endPoint y: 554, distance: 106.6
click at [704, 554] on icon "device-63505f3d08813b00193351f7  user-107927443  107927443 user-34585619  34…" at bounding box center [823, 481] width 1053 height 235
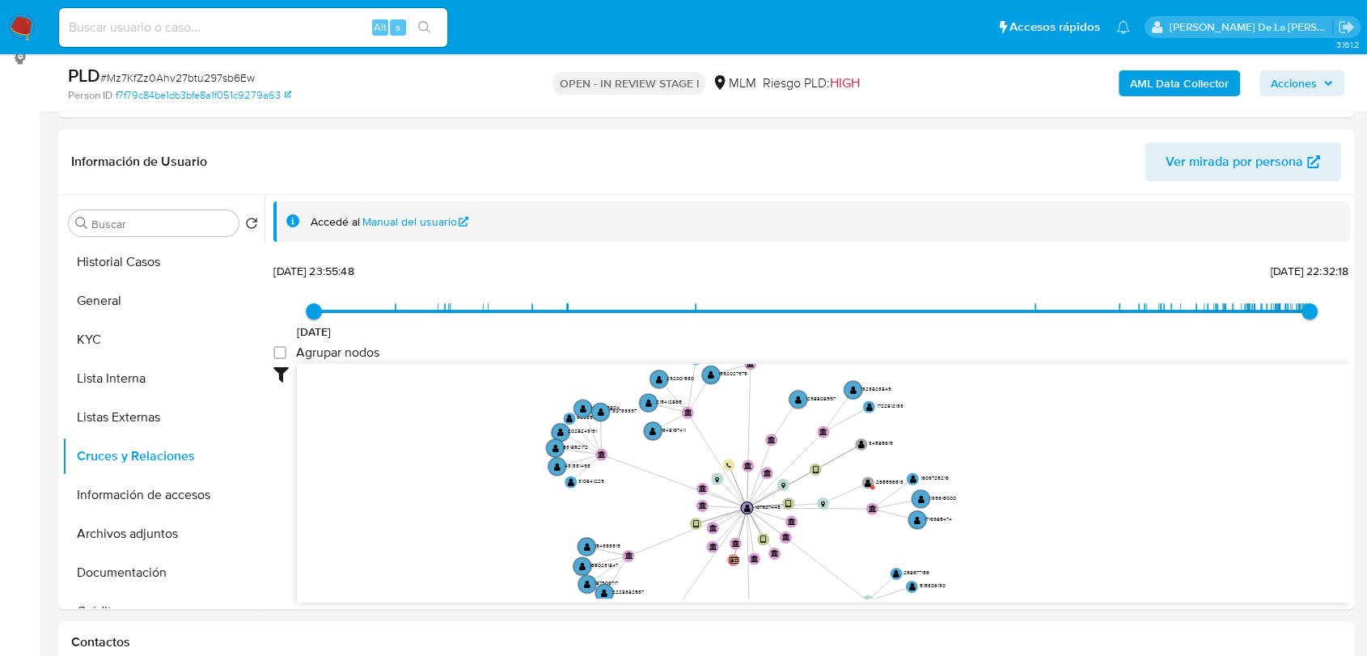
drag, startPoint x: 704, startPoint y: 554, endPoint x: 705, endPoint y: 530, distance: 24.3
click at [705, 530] on icon "device-63505f3d08813b00193351f7  user-107927443  107927443 user-34585619  34…" at bounding box center [823, 481] width 1053 height 235
click at [131, 496] on button "Información de accesos" at bounding box center [156, 494] width 189 height 39
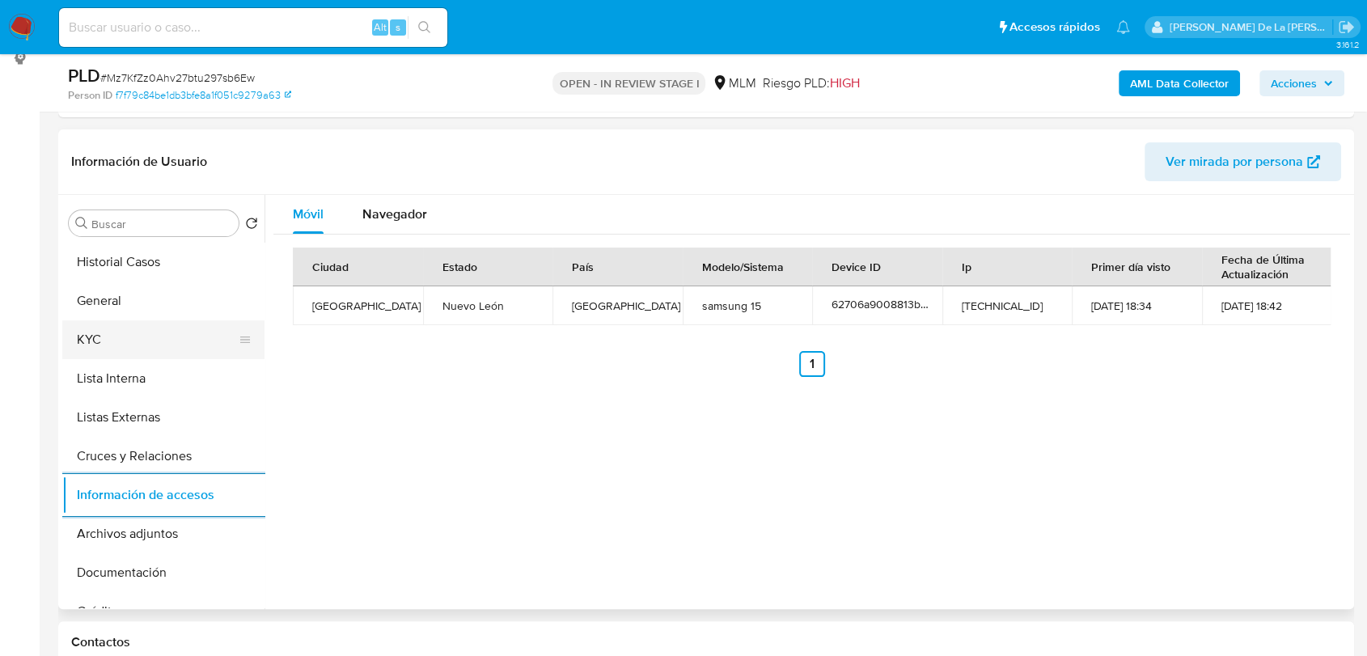
click at [122, 349] on button "KYC" at bounding box center [156, 339] width 189 height 39
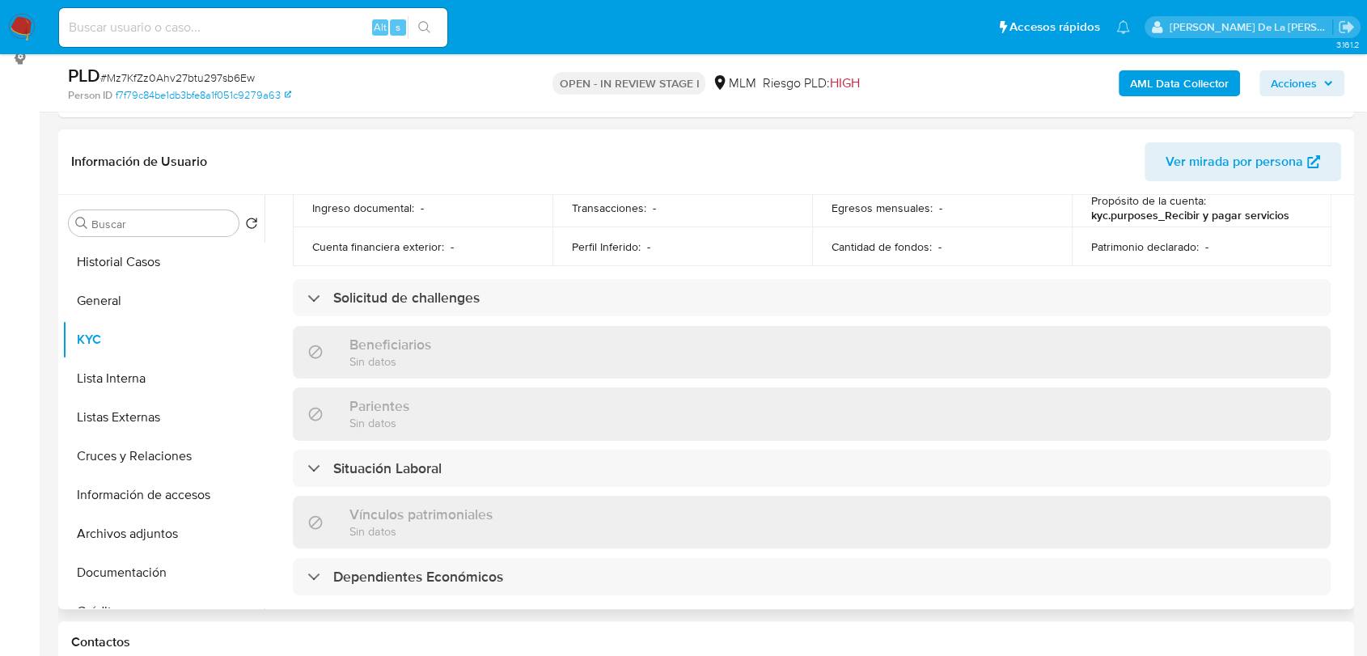
scroll to position [984, 0]
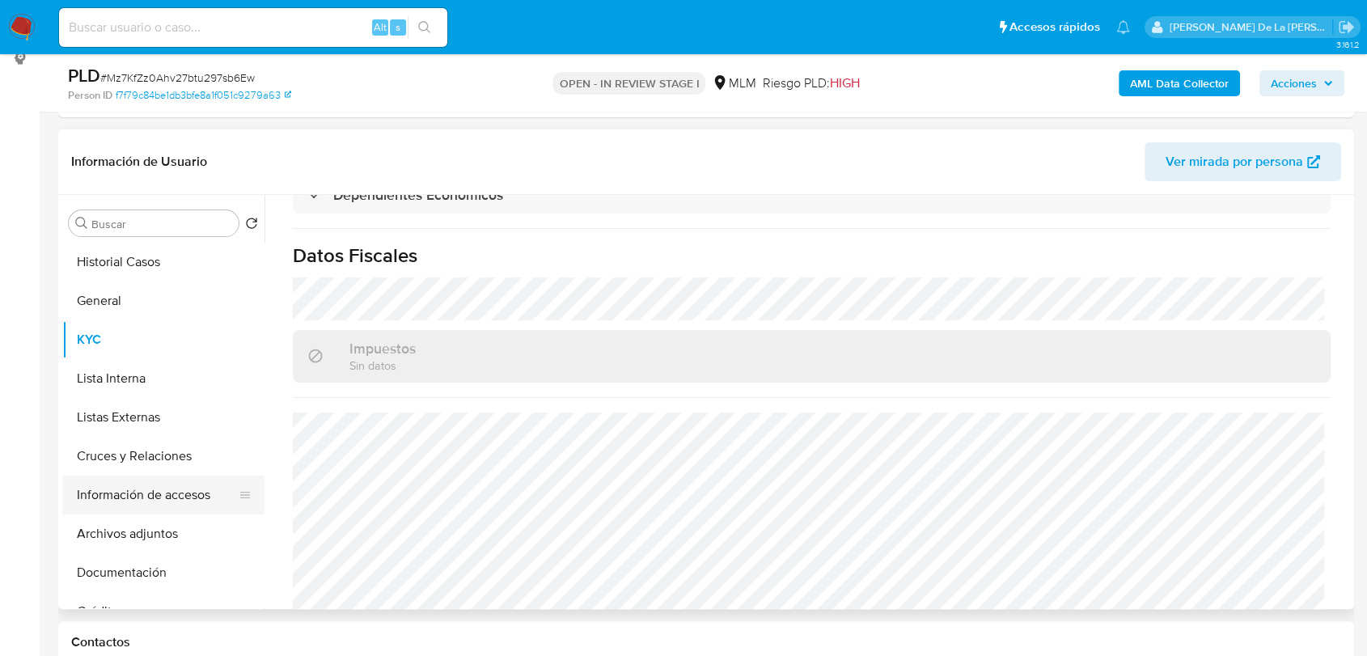
click at [195, 493] on button "Información de accesos" at bounding box center [156, 494] width 189 height 39
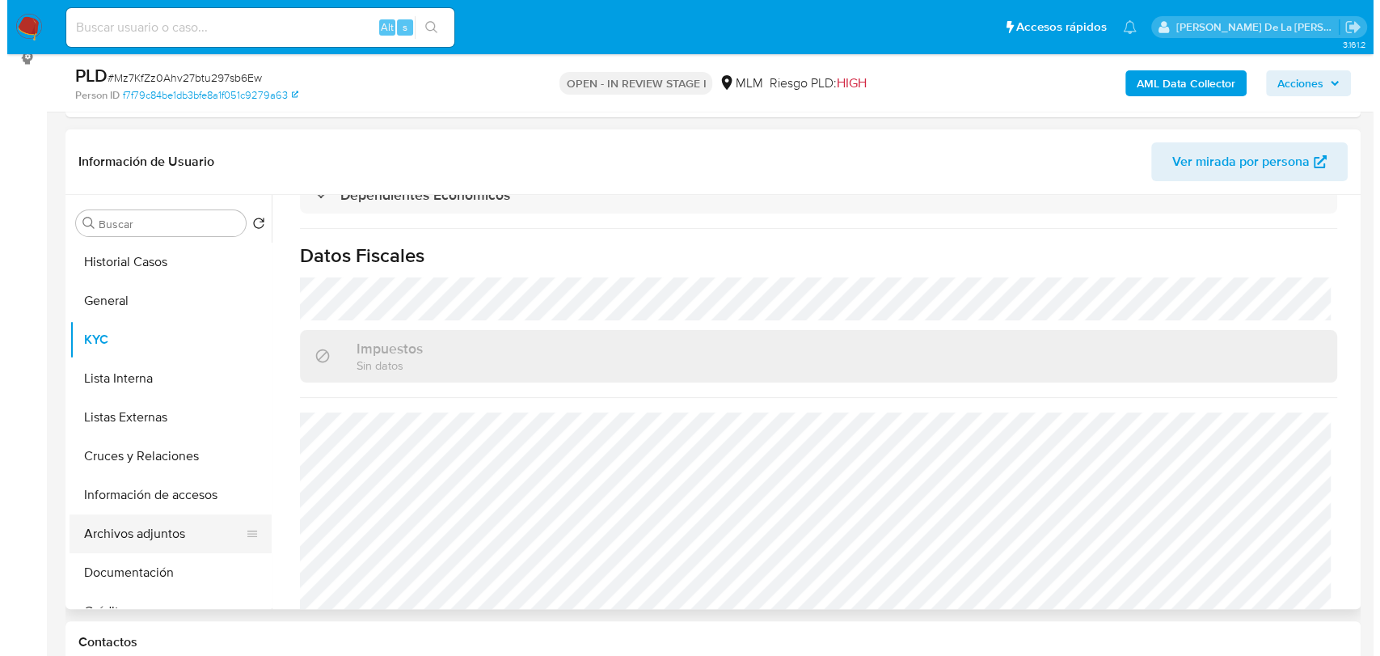
scroll to position [0, 0]
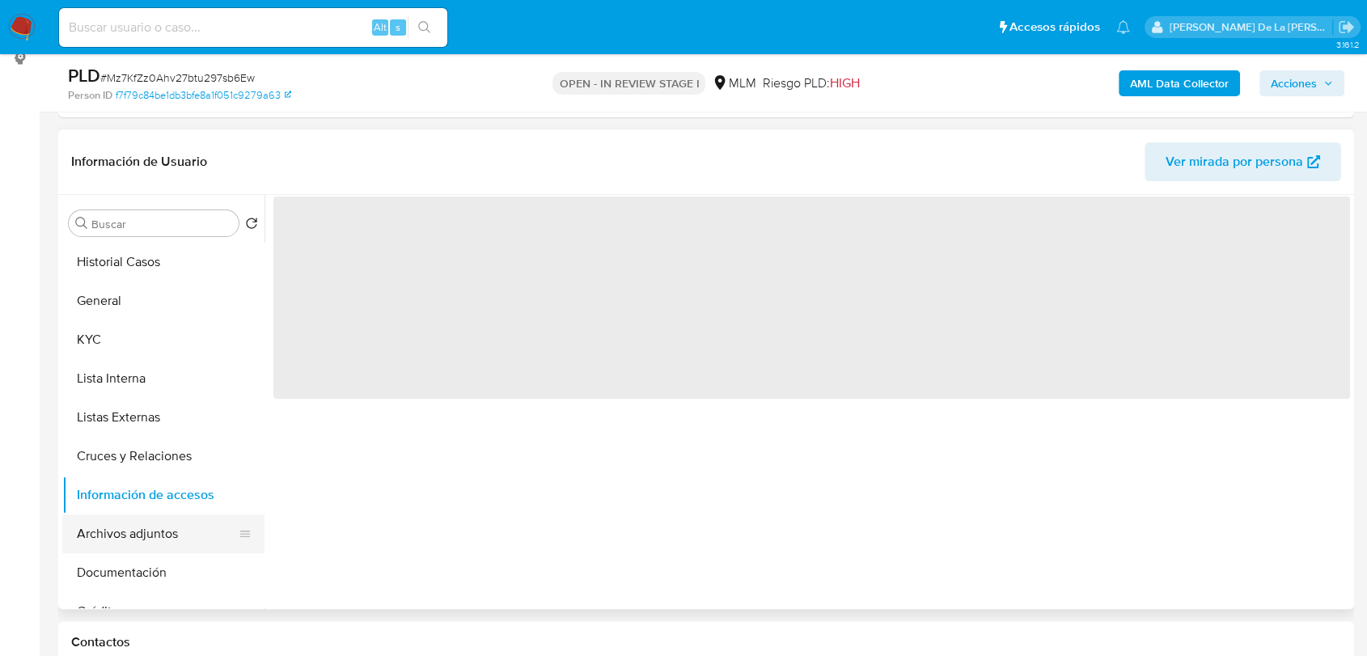
click at [152, 540] on button "Archivos adjuntos" at bounding box center [156, 533] width 189 height 39
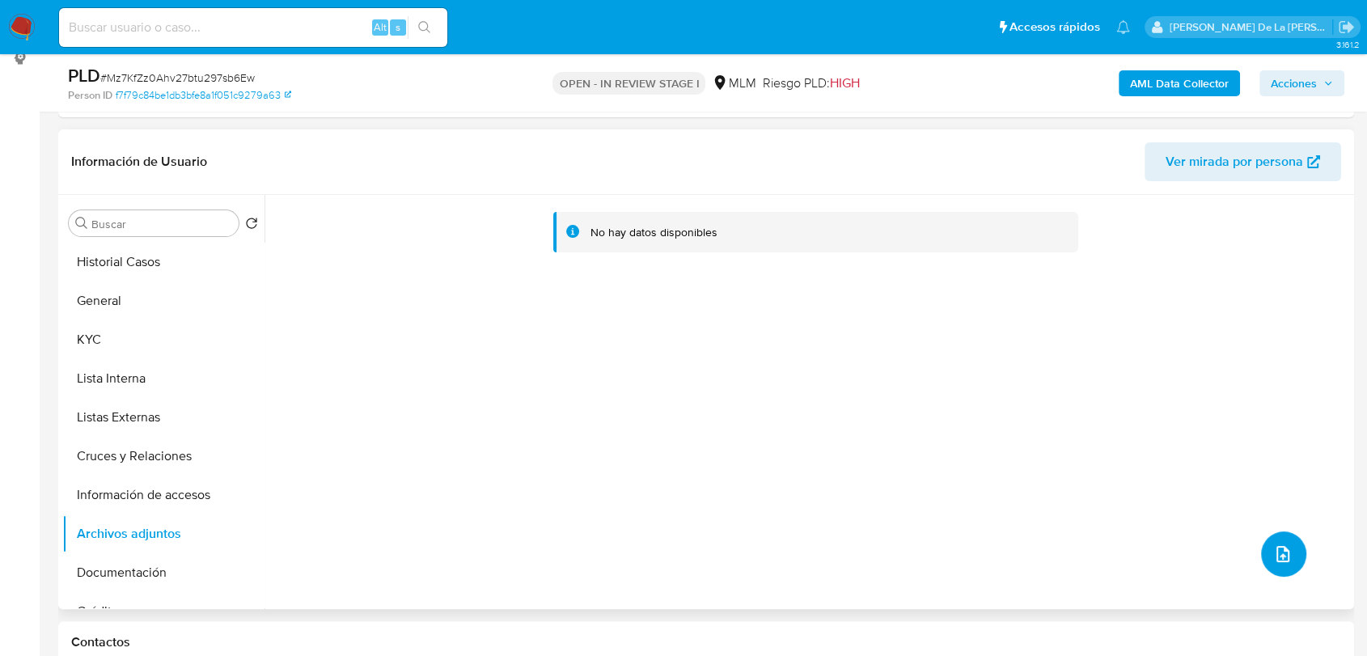
click at [1273, 545] on span "upload-file" at bounding box center [1282, 553] width 19 height 19
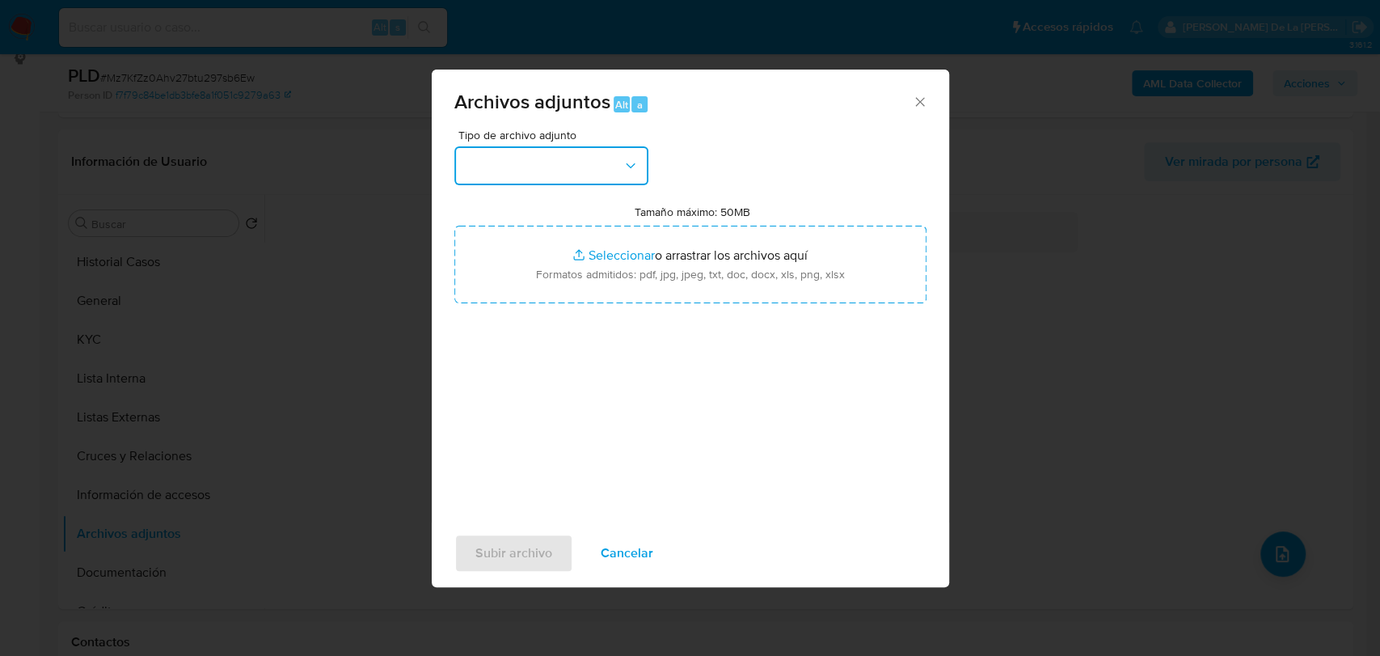
click at [559, 184] on button "button" at bounding box center [551, 165] width 194 height 39
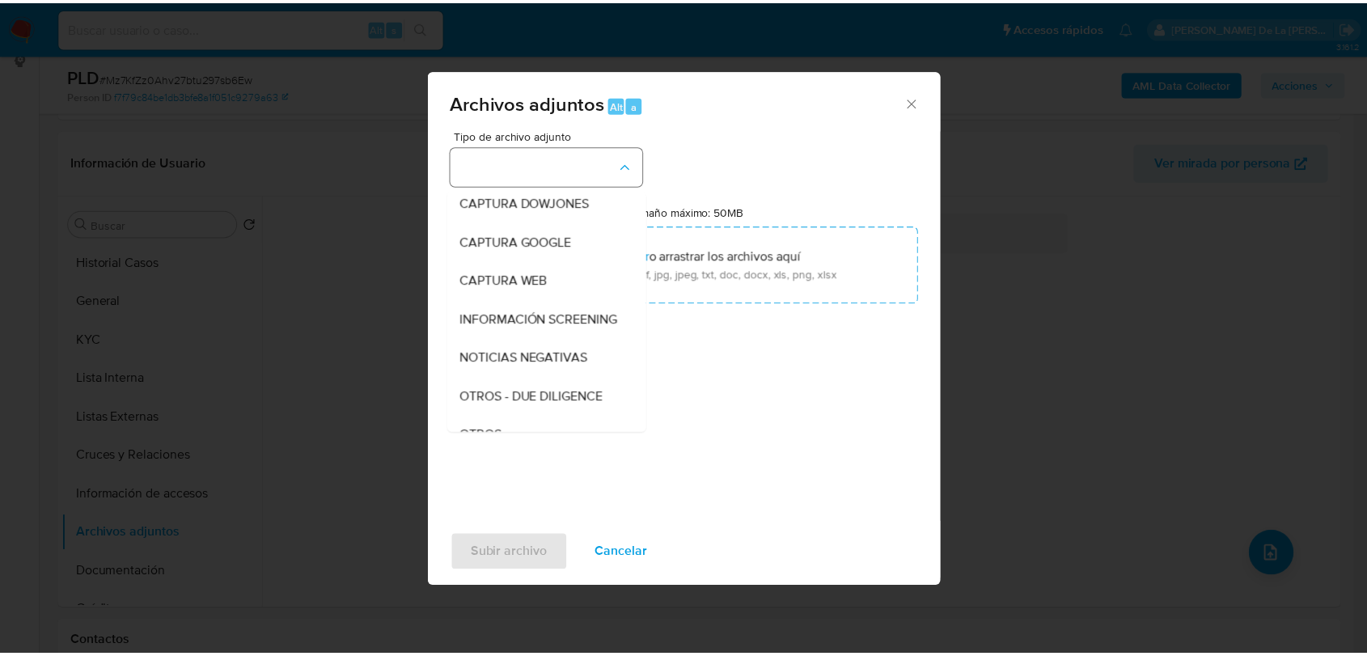
scroll to position [84, 0]
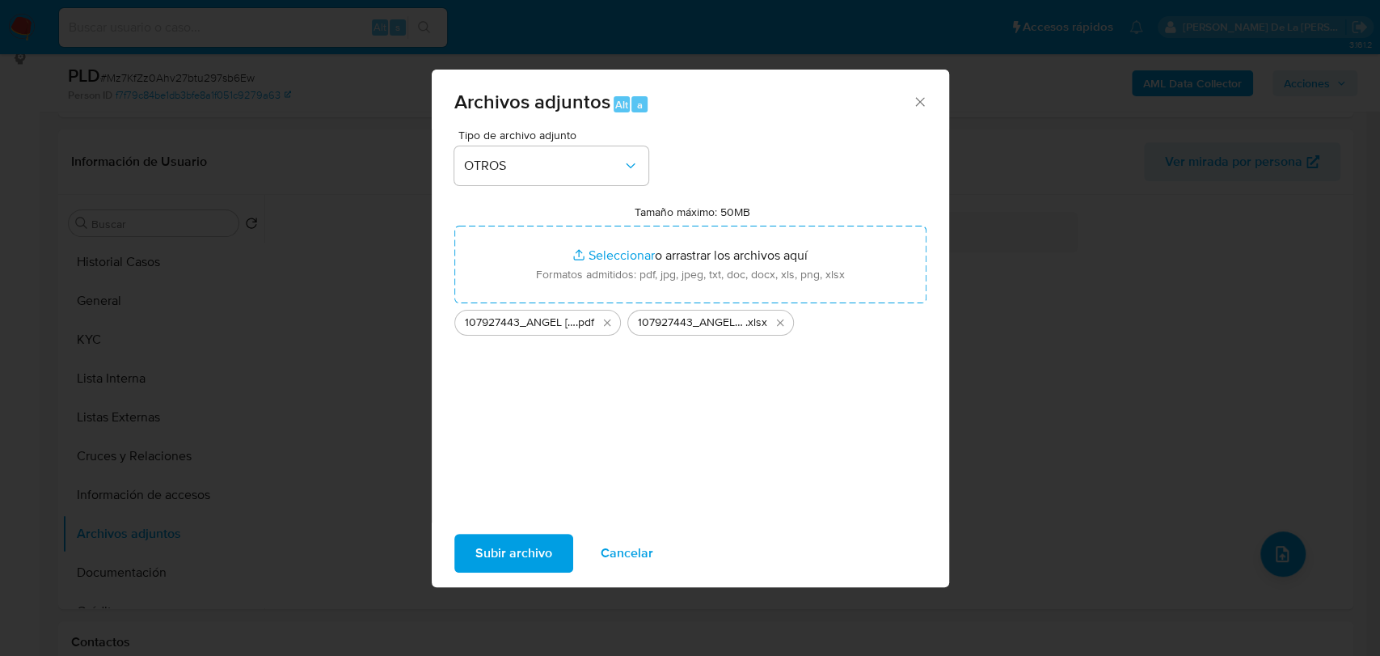
click at [443, 541] on div "Subir archivo Cancelar" at bounding box center [691, 552] width 518 height 61
click at [491, 545] on span "Subir archivo" at bounding box center [513, 553] width 77 height 36
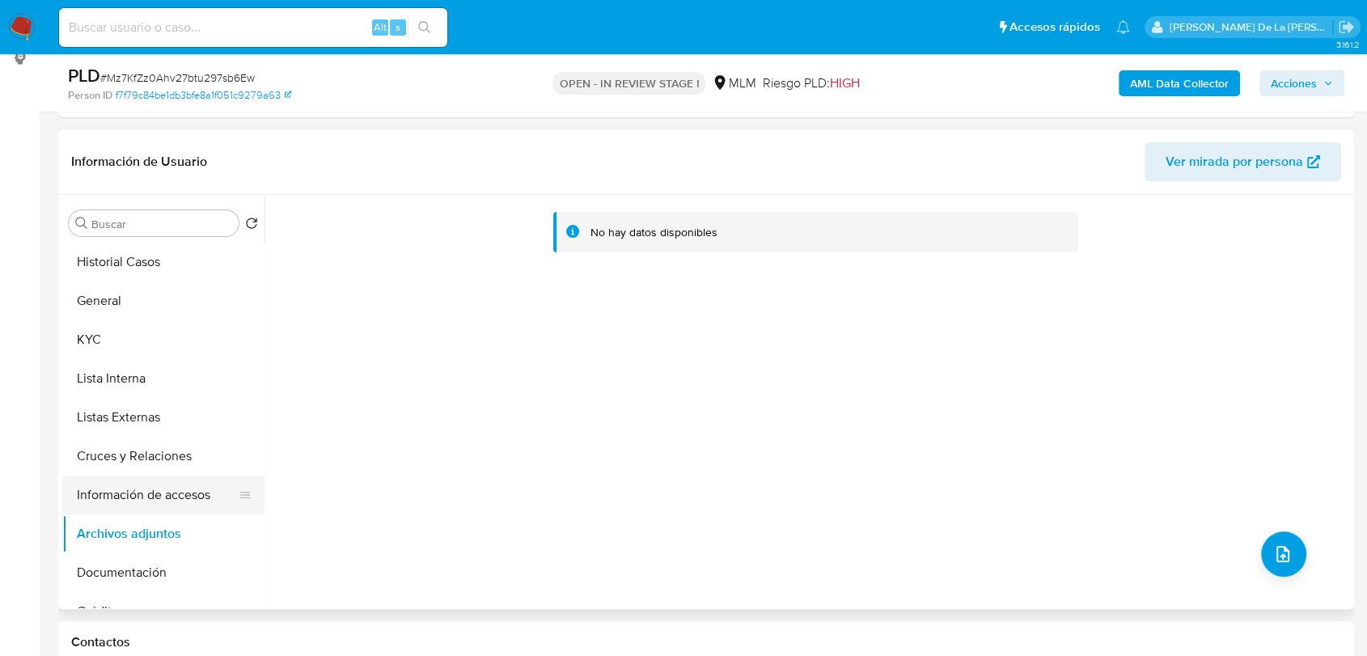
click at [150, 479] on button "Información de accesos" at bounding box center [156, 494] width 189 height 39
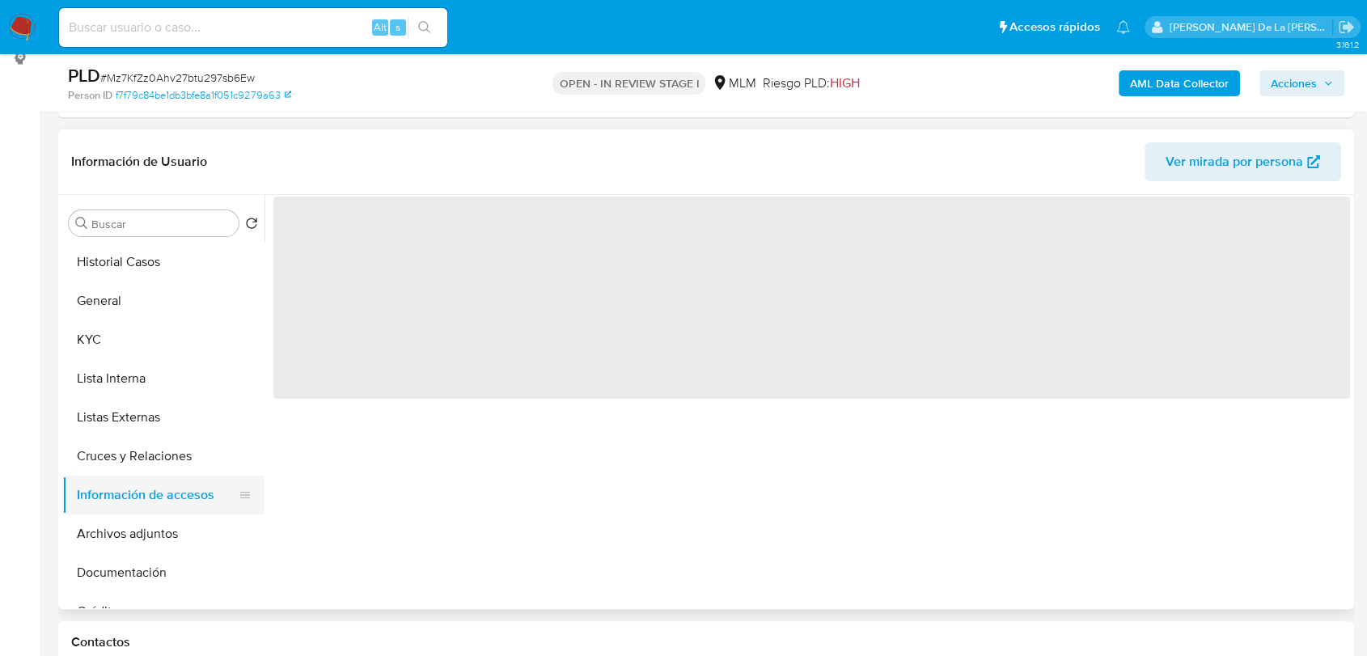
click at [137, 513] on button "Información de accesos" at bounding box center [156, 494] width 189 height 39
click at [142, 519] on button "Archivos adjuntos" at bounding box center [156, 533] width 189 height 39
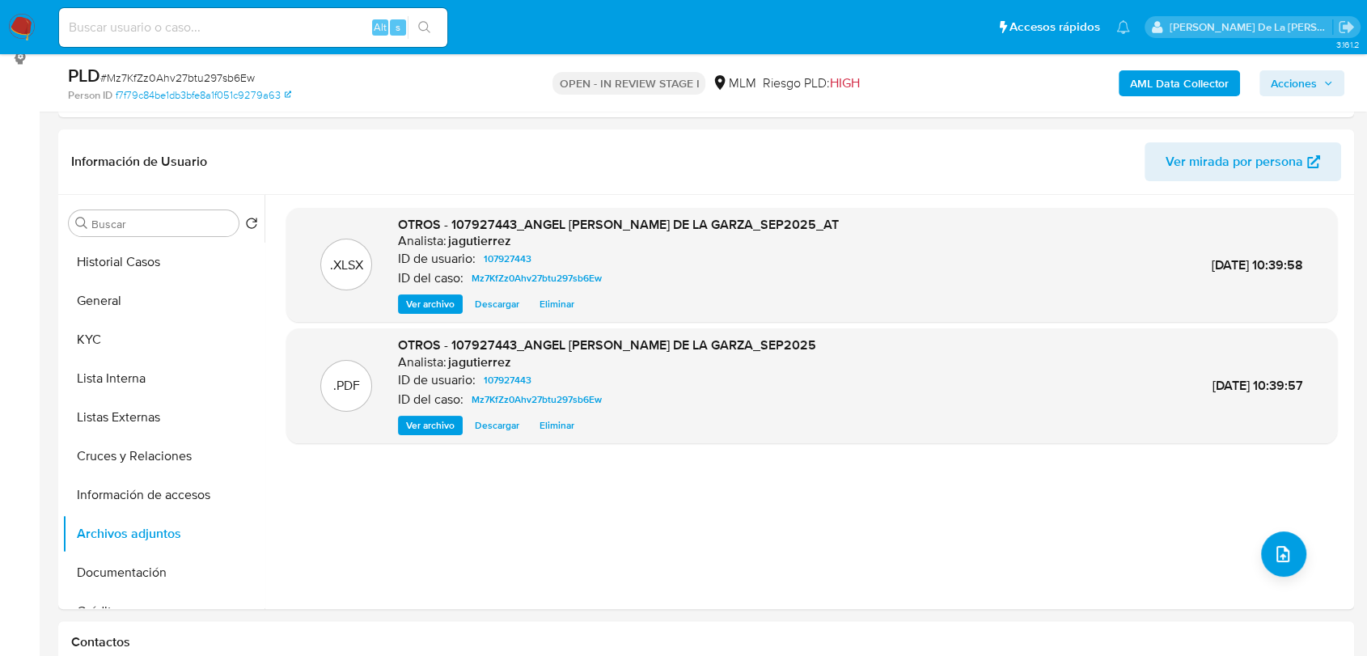
click at [1326, 92] on span "Acciones" at bounding box center [1301, 83] width 62 height 23
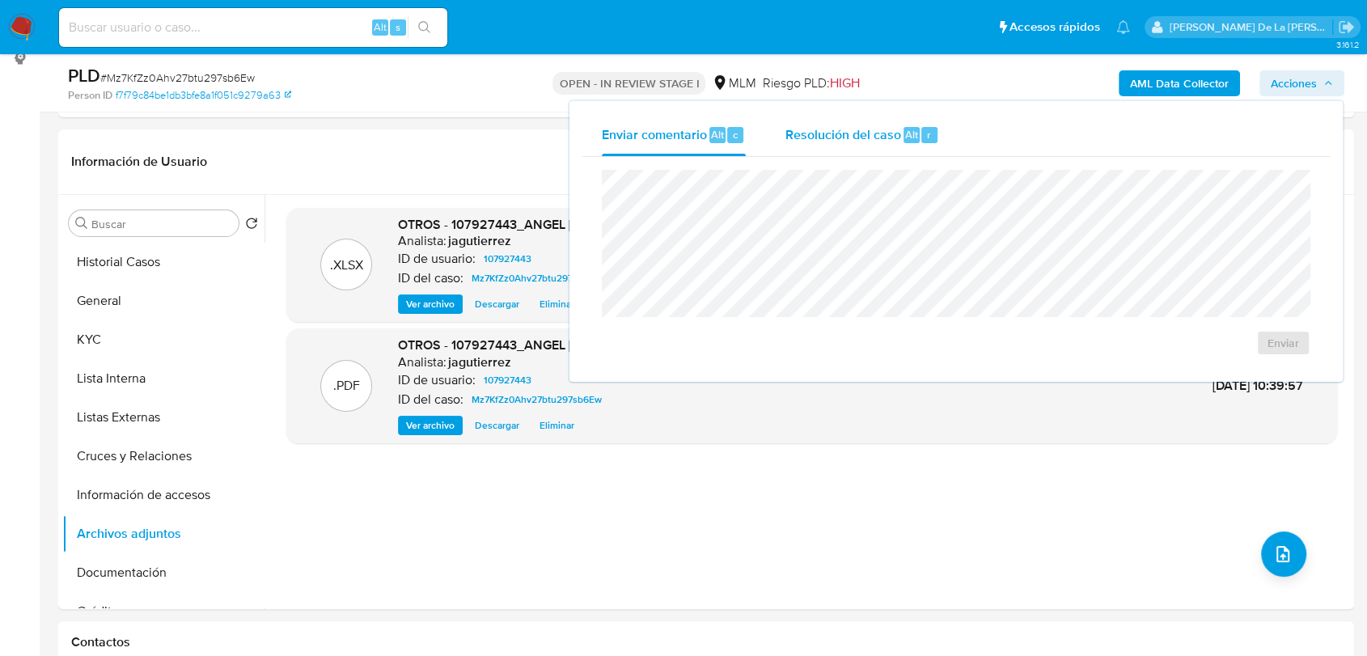
drag, startPoint x: 820, startPoint y: 125, endPoint x: 821, endPoint y: 142, distance: 16.2
click at [822, 127] on span "Resolución del caso" at bounding box center [842, 134] width 116 height 19
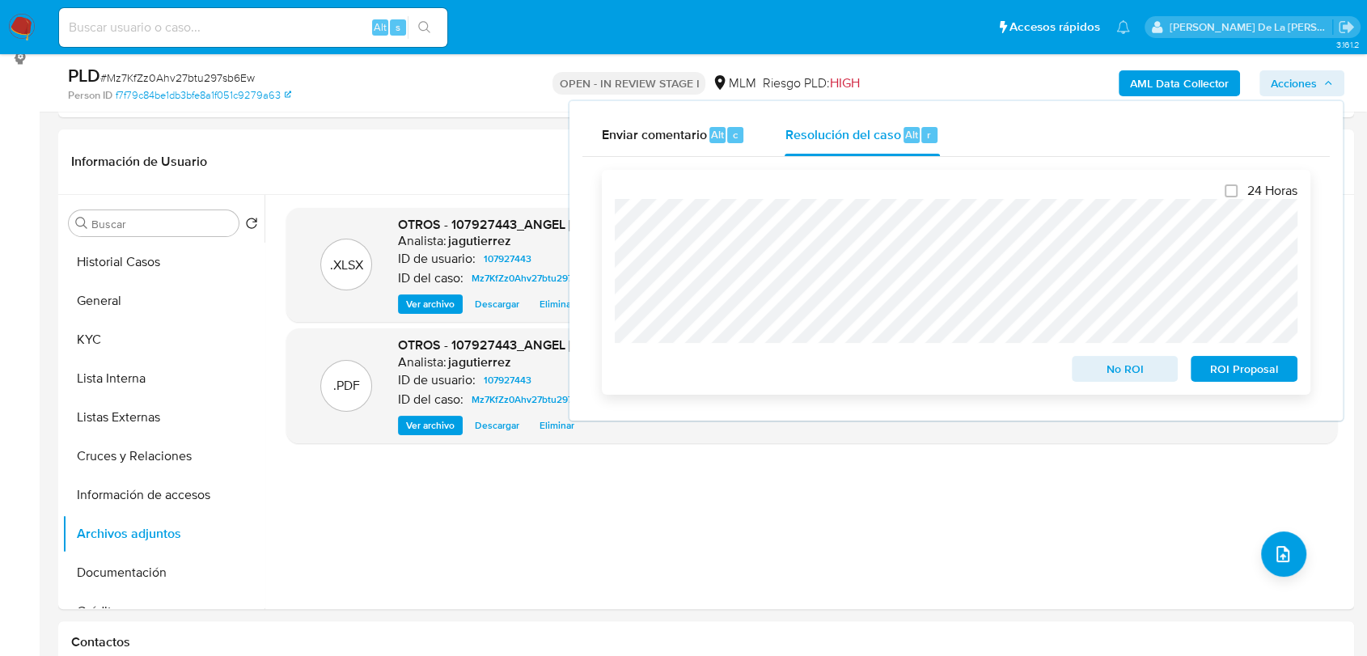
click at [1127, 376] on span "No ROI" at bounding box center [1125, 368] width 84 height 23
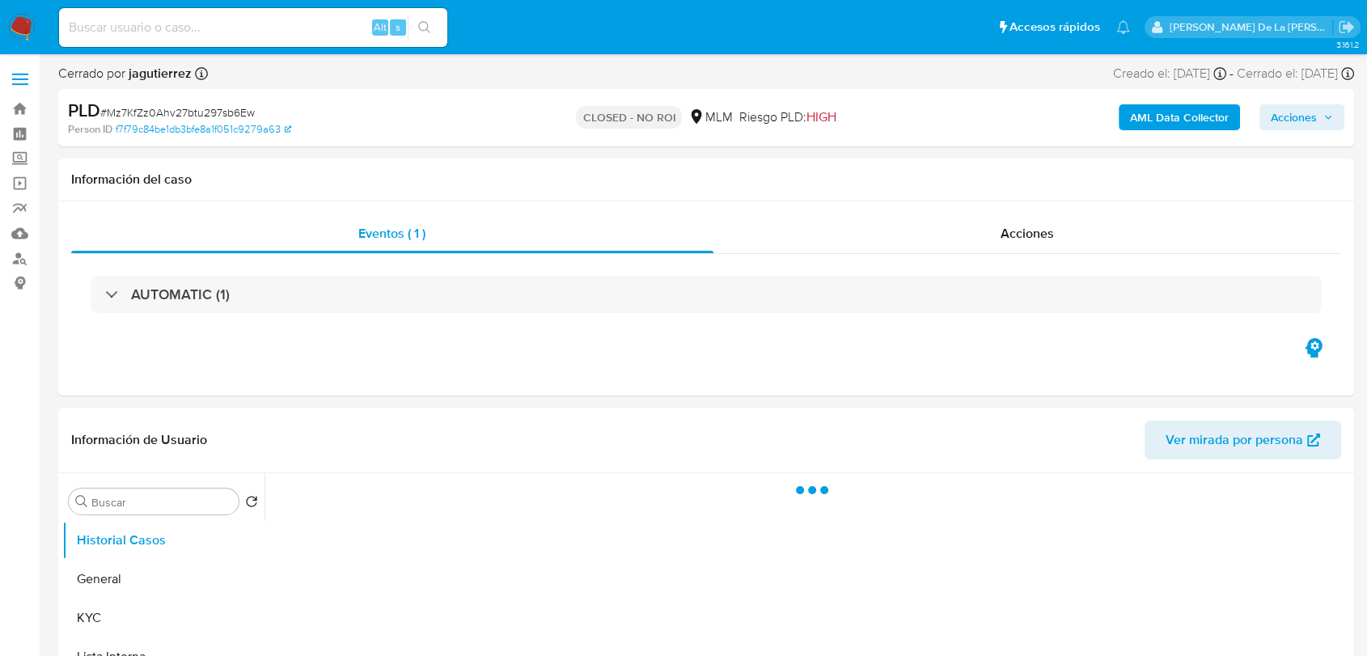
select select "10"
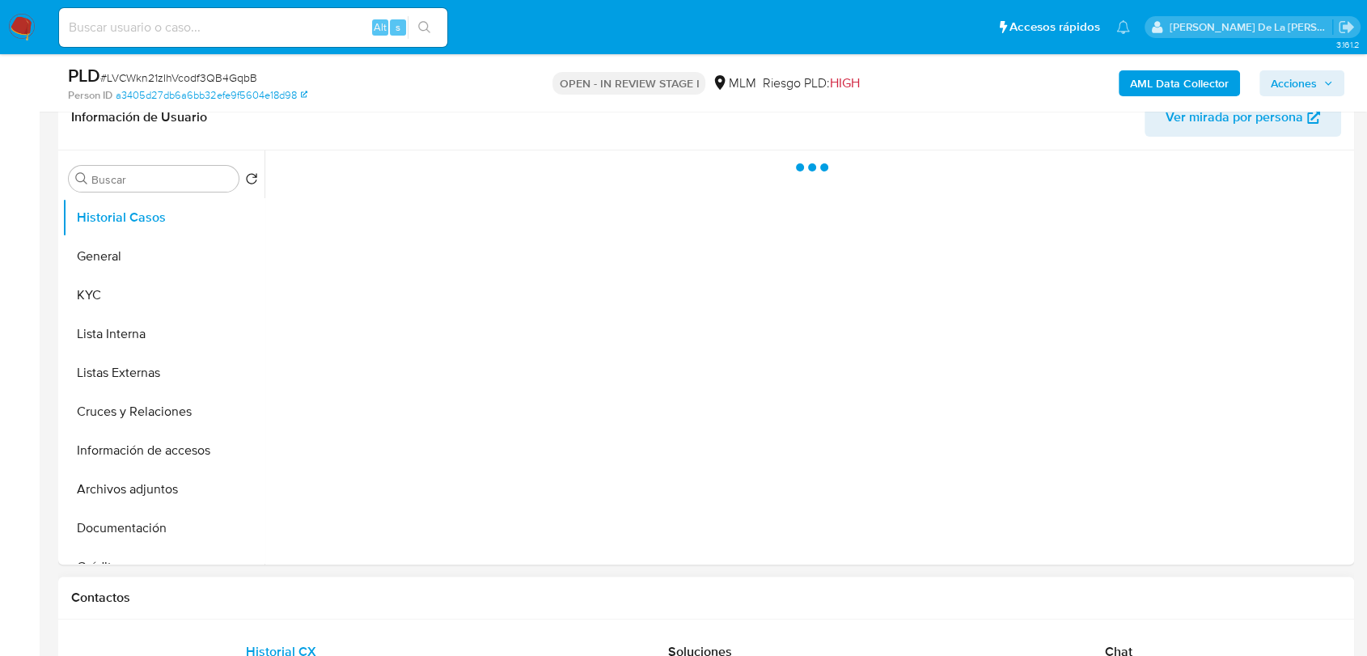
select select "10"
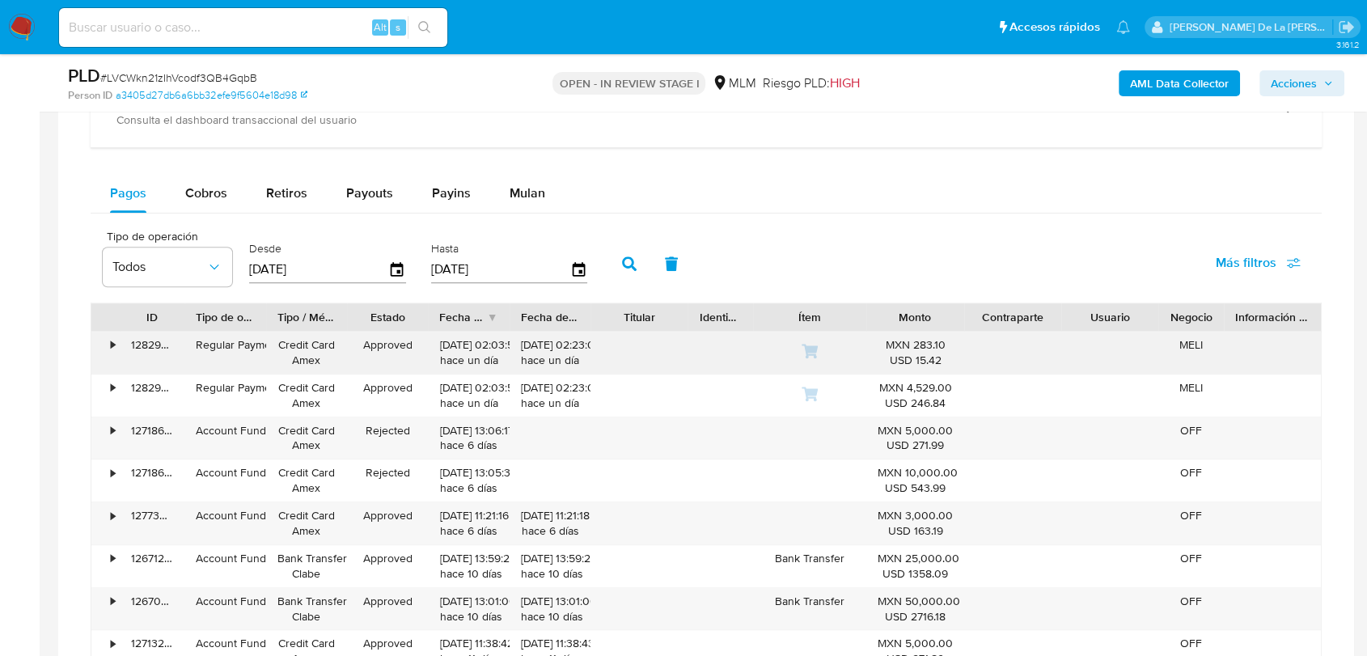
scroll to position [1168, 0]
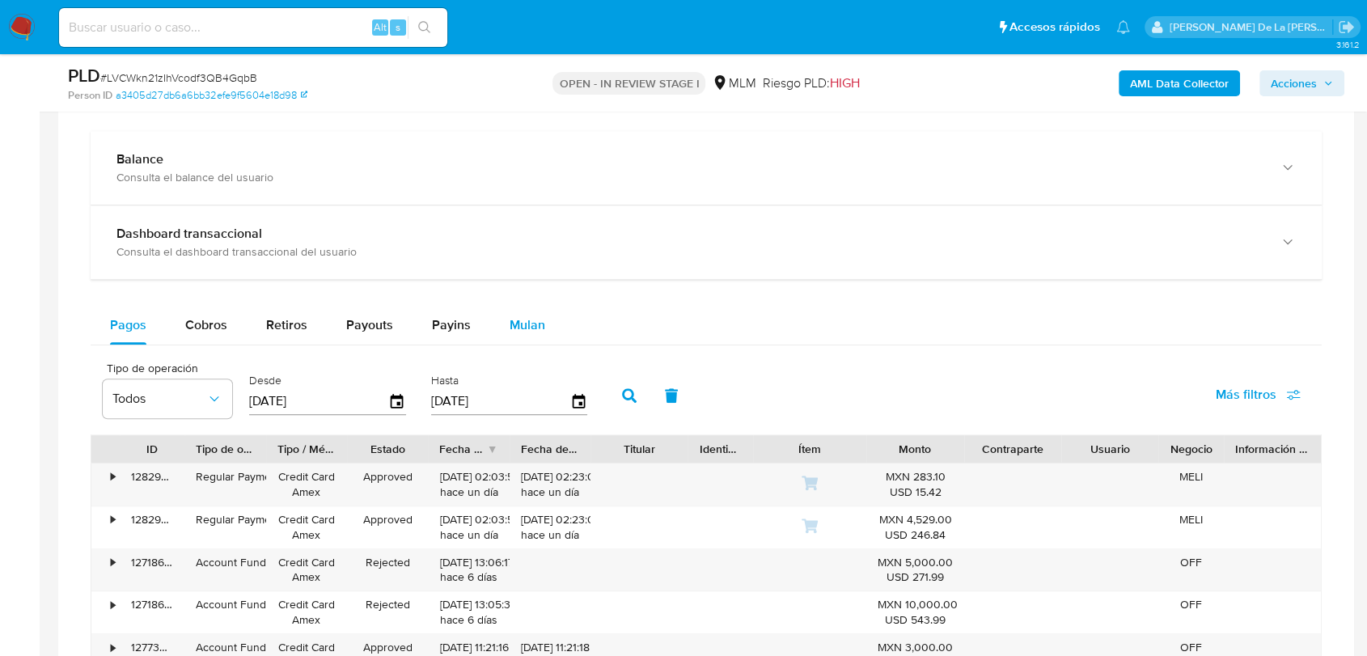
click at [526, 331] on span "Mulan" at bounding box center [527, 324] width 36 height 19
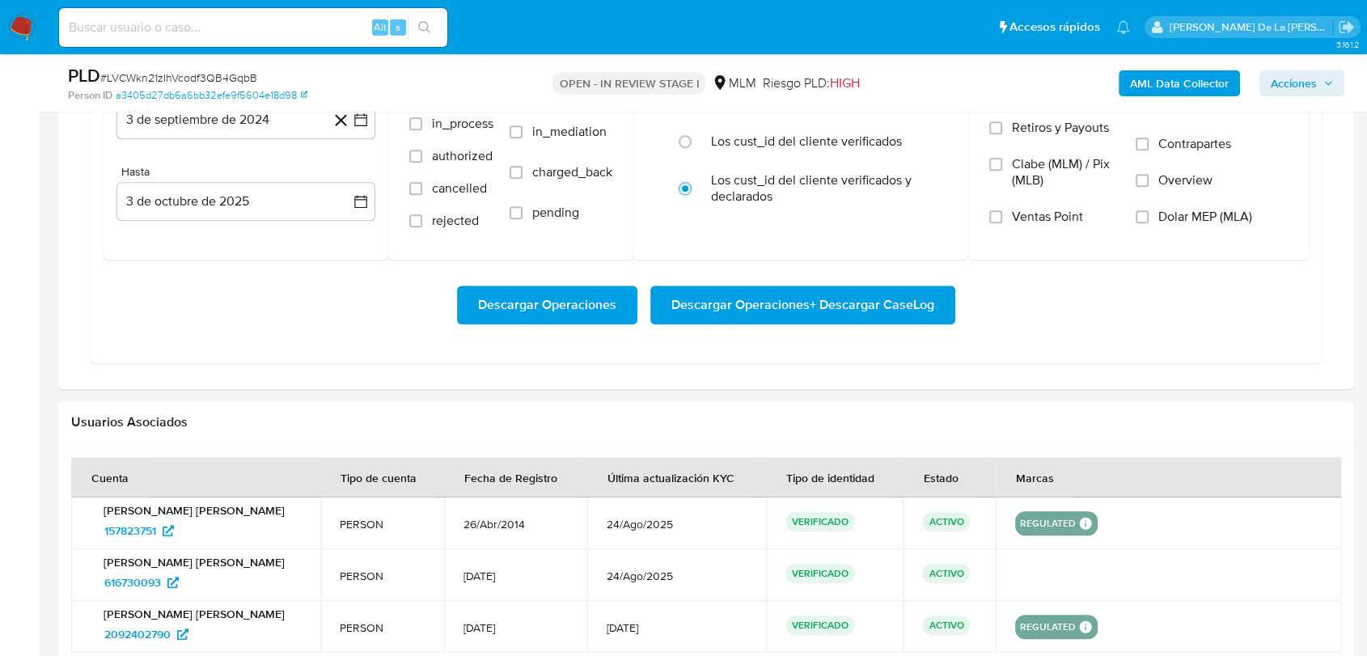
scroll to position [1347, 0]
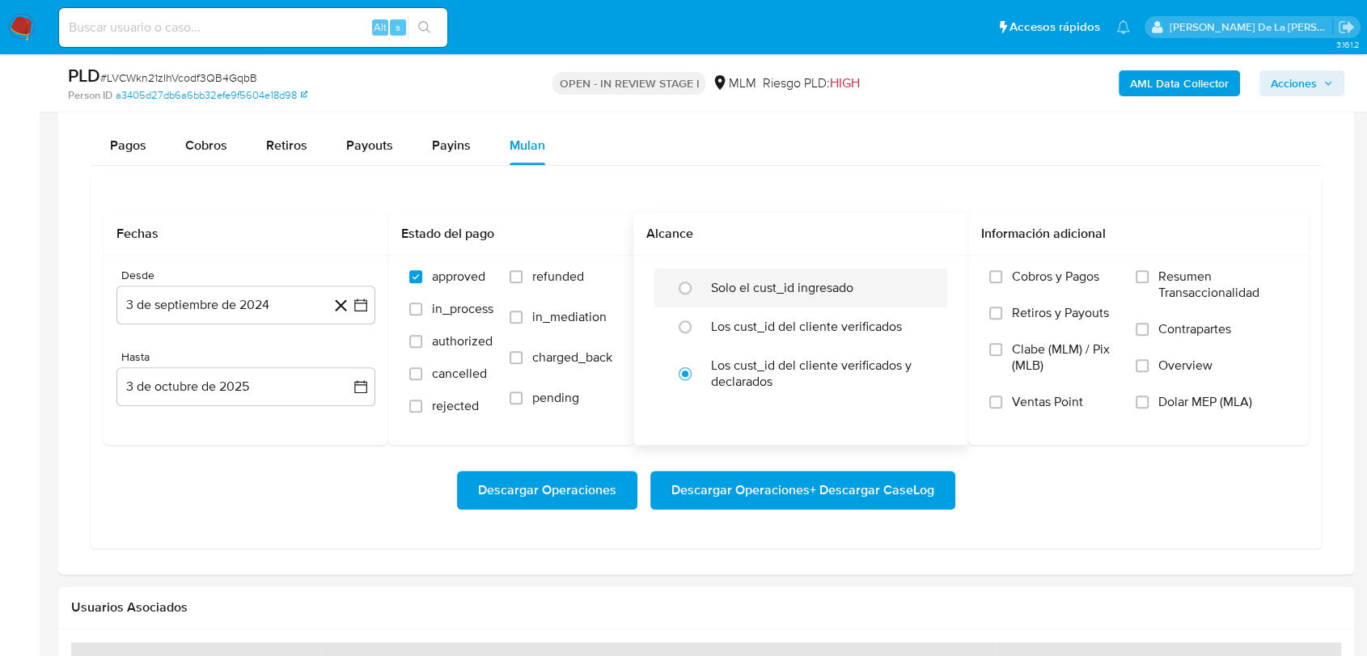
click at [713, 303] on div "Solo el cust_id ingresado" at bounding box center [817, 287] width 213 height 39
radio input "true"
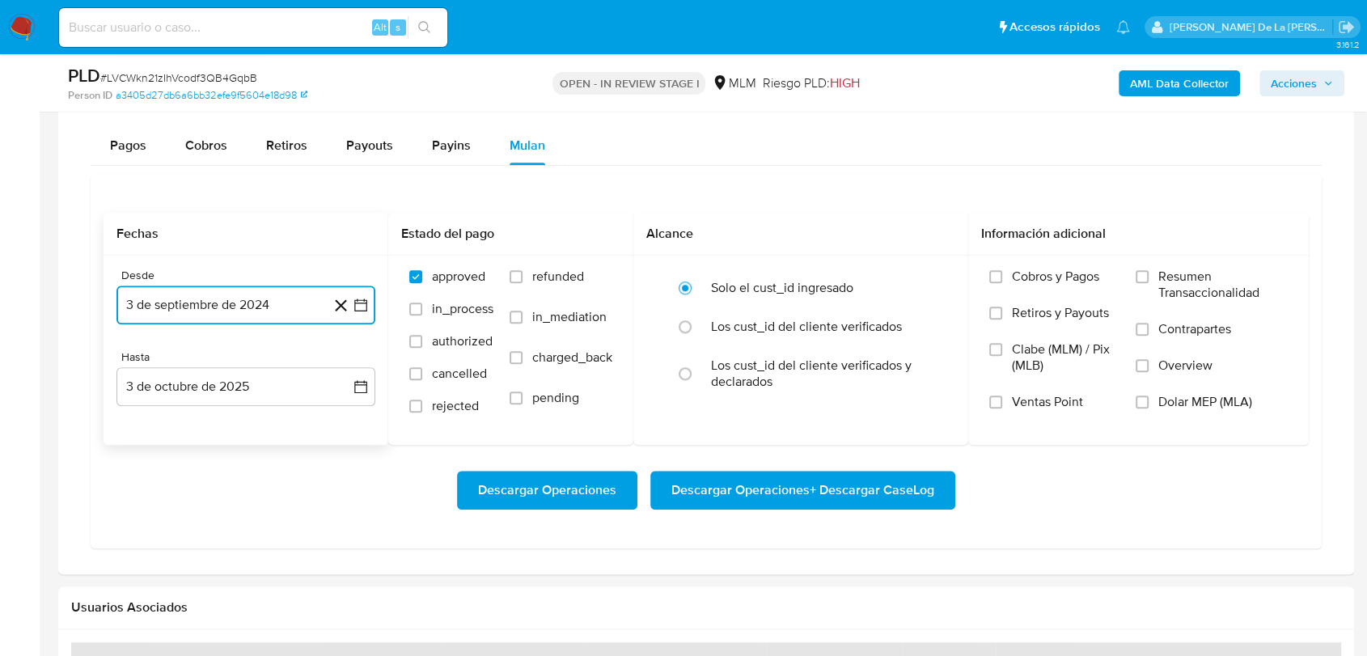
click at [364, 309] on icon "button" at bounding box center [361, 305] width 16 height 16
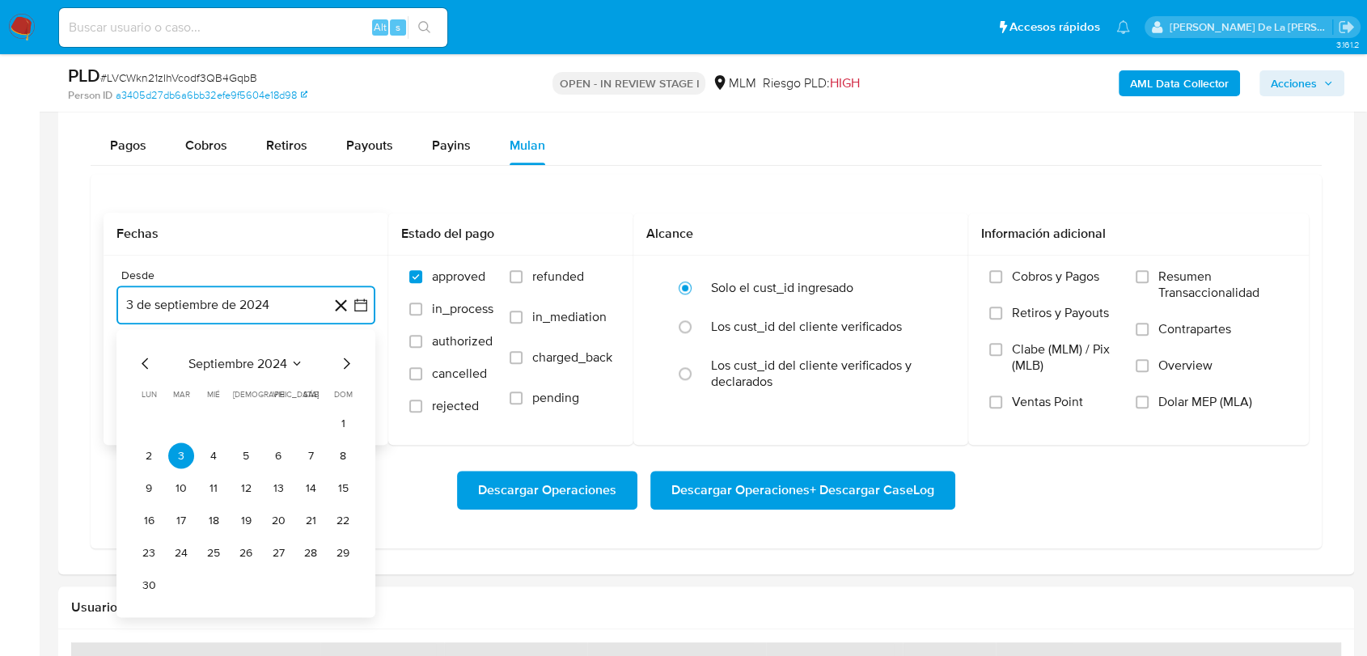
click at [353, 359] on icon "Mes siguiente" at bounding box center [345, 362] width 19 height 19
click at [353, 360] on icon "Mes siguiente" at bounding box center [345, 362] width 19 height 19
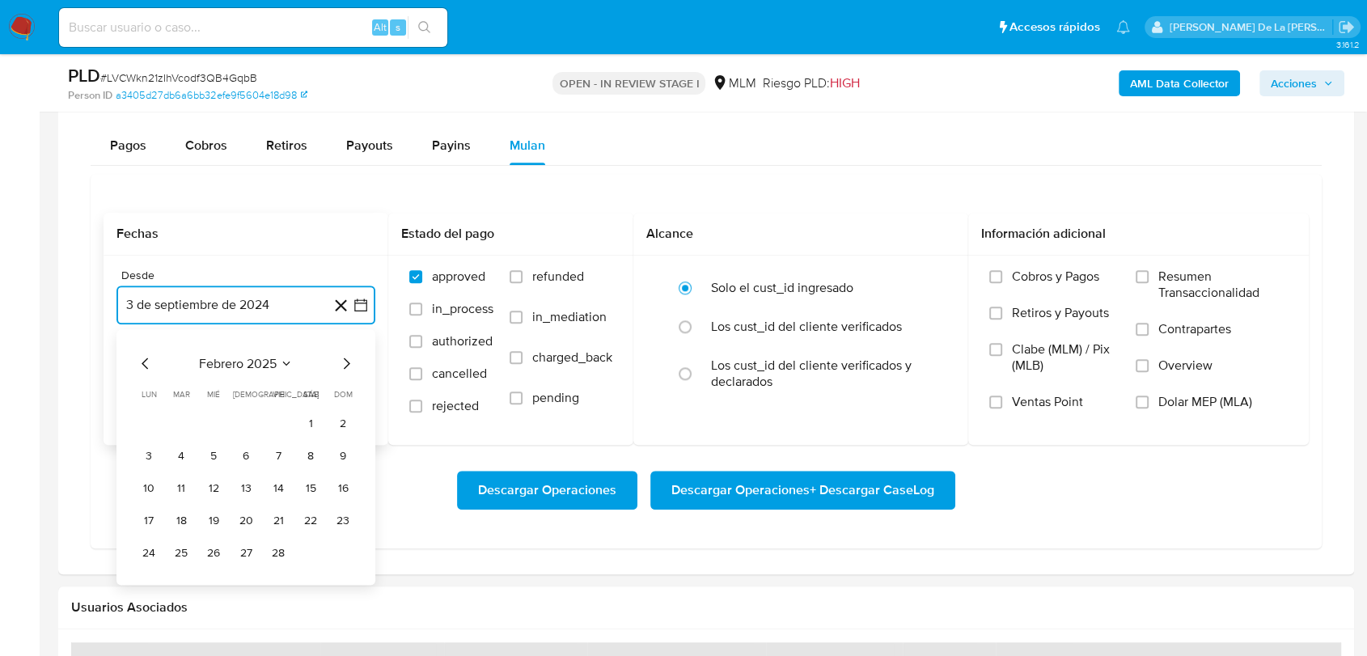
click at [353, 360] on icon "Mes siguiente" at bounding box center [345, 362] width 19 height 19
click at [356, 361] on div "abril 2025 abril 2025 lun lunes mar martes mié miércoles jue jueves vie viernes…" at bounding box center [245, 457] width 259 height 256
click at [353, 361] on icon "Mes siguiente" at bounding box center [345, 362] width 19 height 19
click at [246, 420] on button "1" at bounding box center [246, 423] width 26 height 26
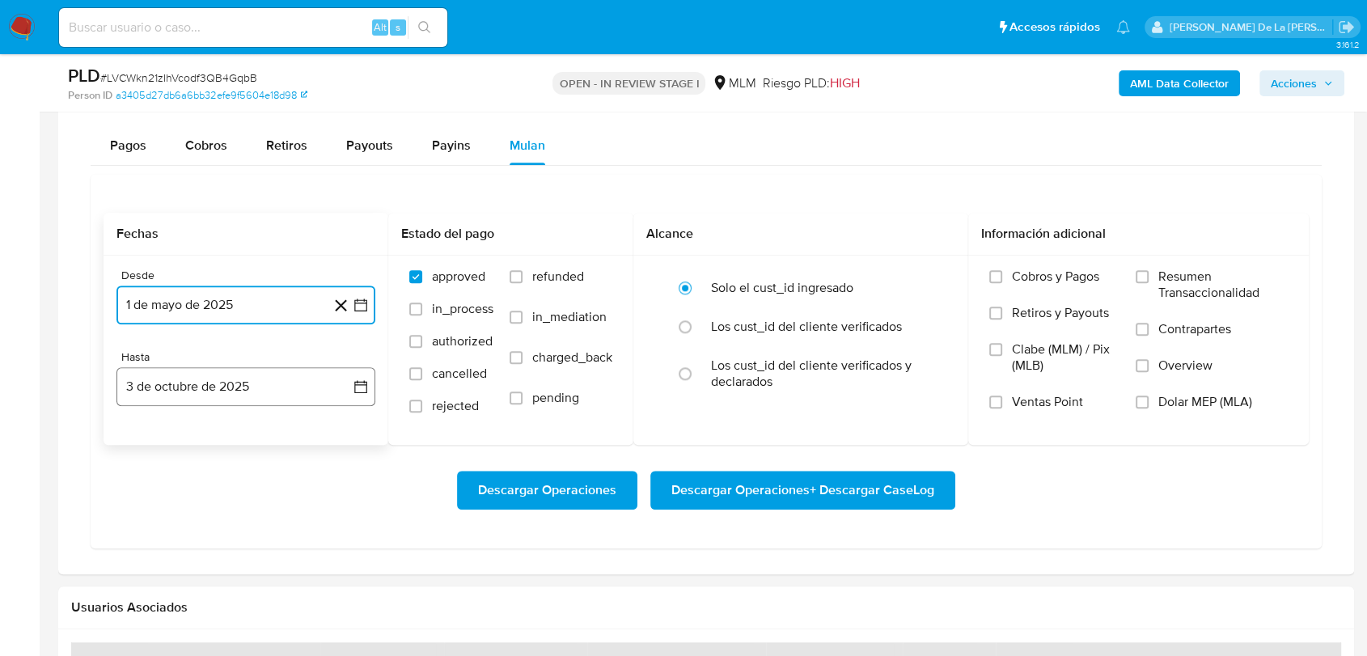
click at [228, 387] on button "3 de octubre de 2025" at bounding box center [245, 386] width 259 height 39
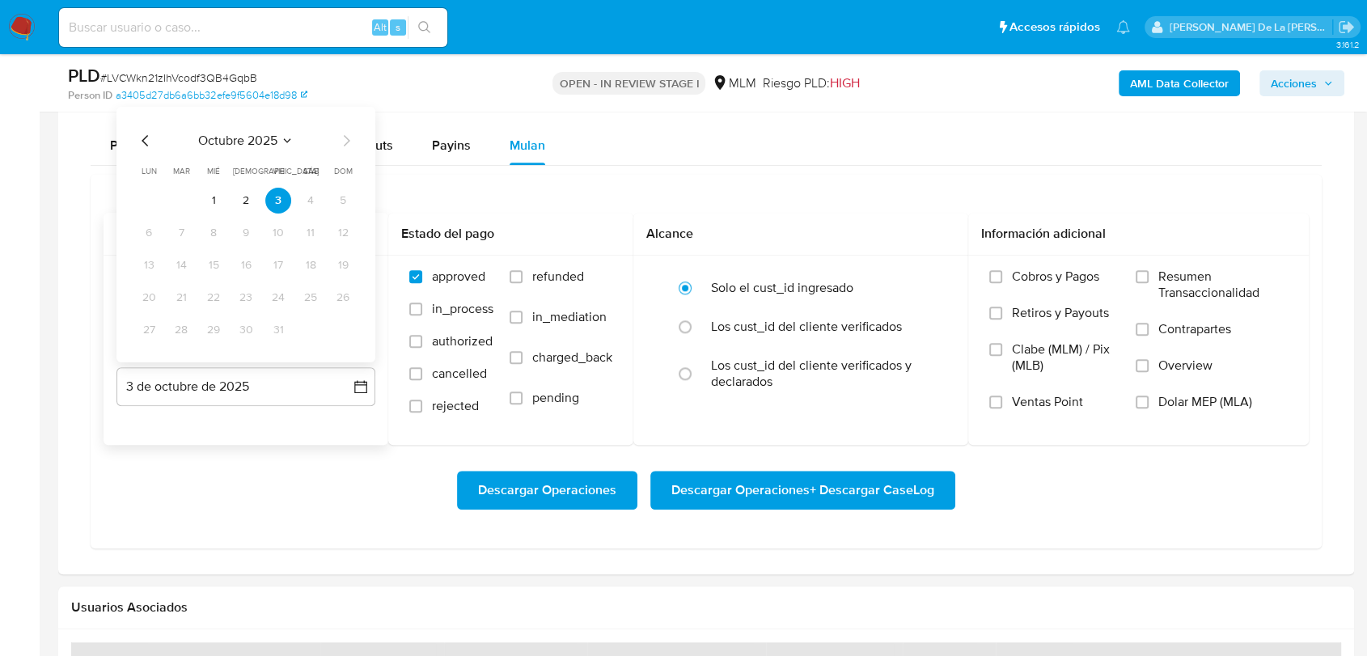
click at [138, 153] on div "octubre 2025 octubre 2025 lun lunes mar martes mié miércoles jue jueves vie vie…" at bounding box center [246, 237] width 220 height 212
click at [145, 140] on icon "Mes anterior" at bounding box center [145, 140] width 19 height 19
click at [343, 330] on button "31" at bounding box center [343, 330] width 26 height 26
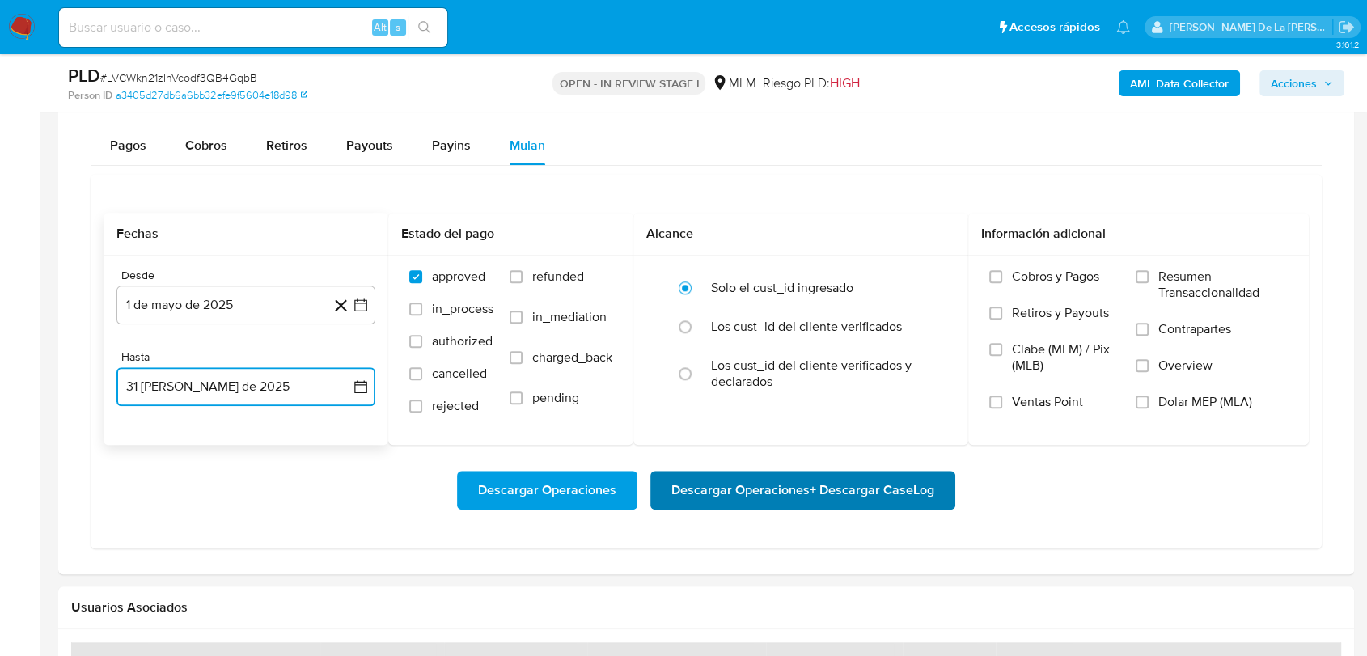
click at [774, 506] on span "Descargar Operaciones + Descargar CaseLog" at bounding box center [802, 490] width 263 height 36
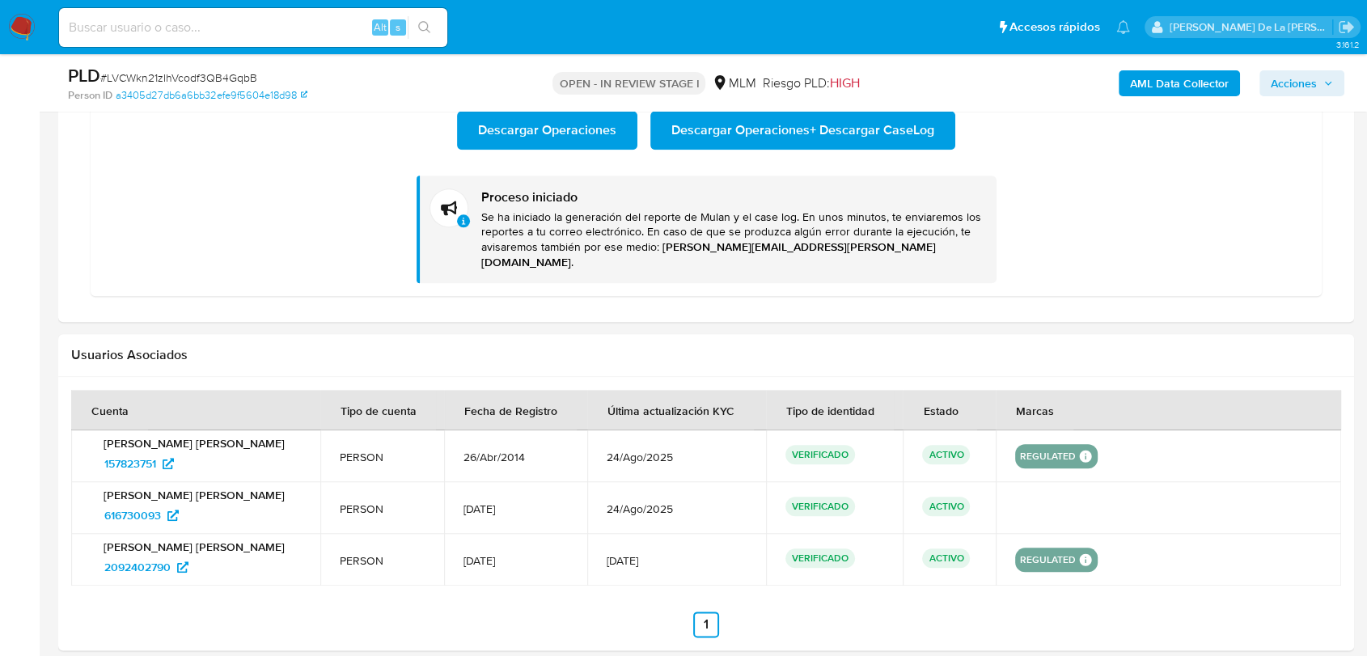
scroll to position [1437, 0]
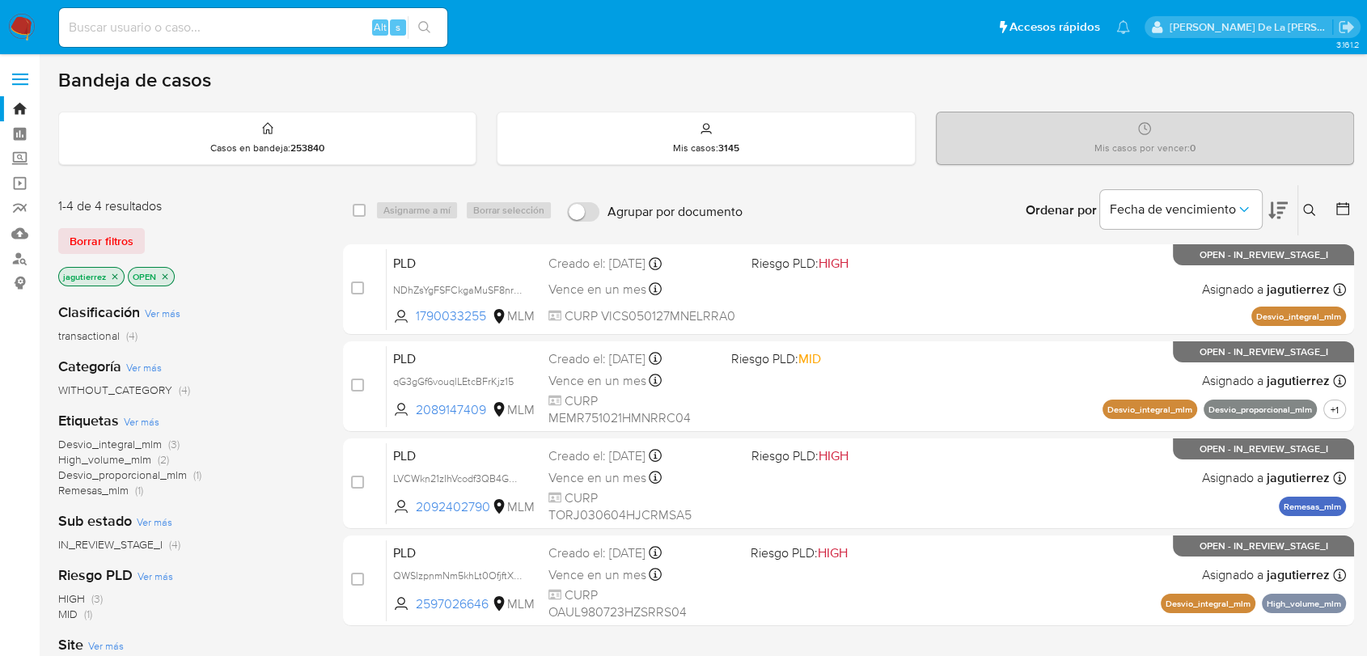
click at [1307, 205] on icon at bounding box center [1309, 210] width 13 height 13
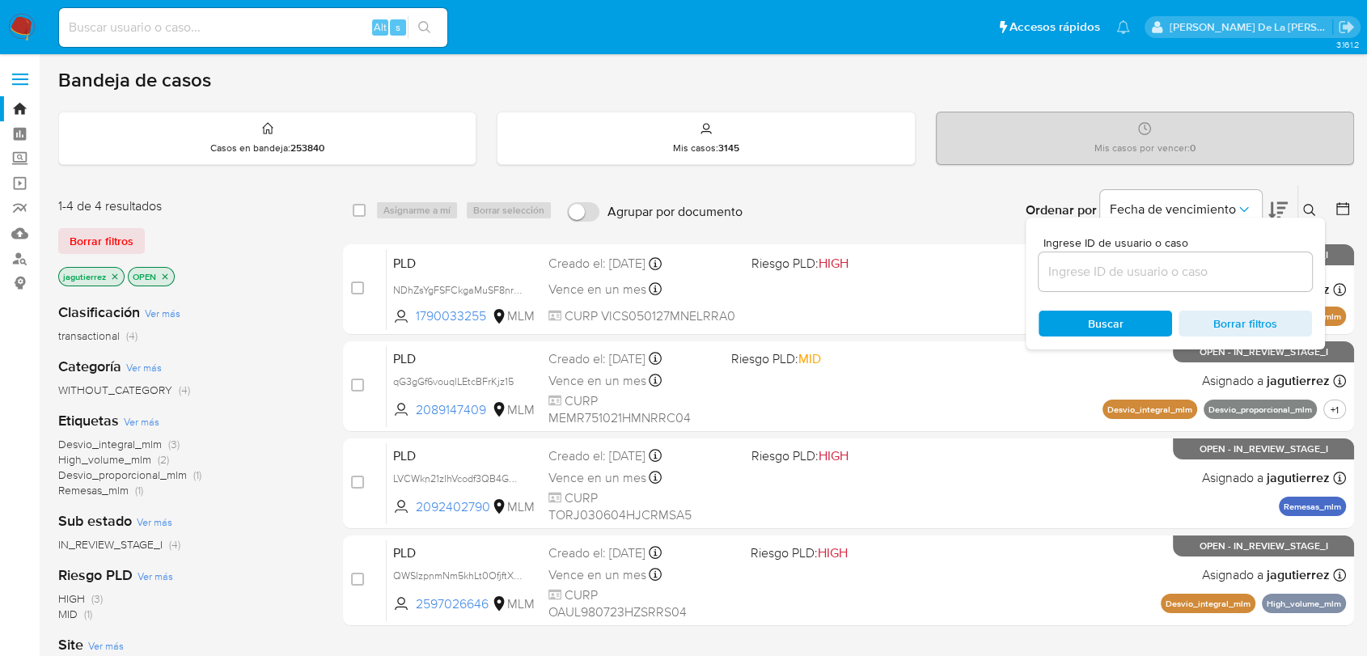
click at [1093, 280] on input at bounding box center [1174, 271] width 273 height 21
type input "1217505408"
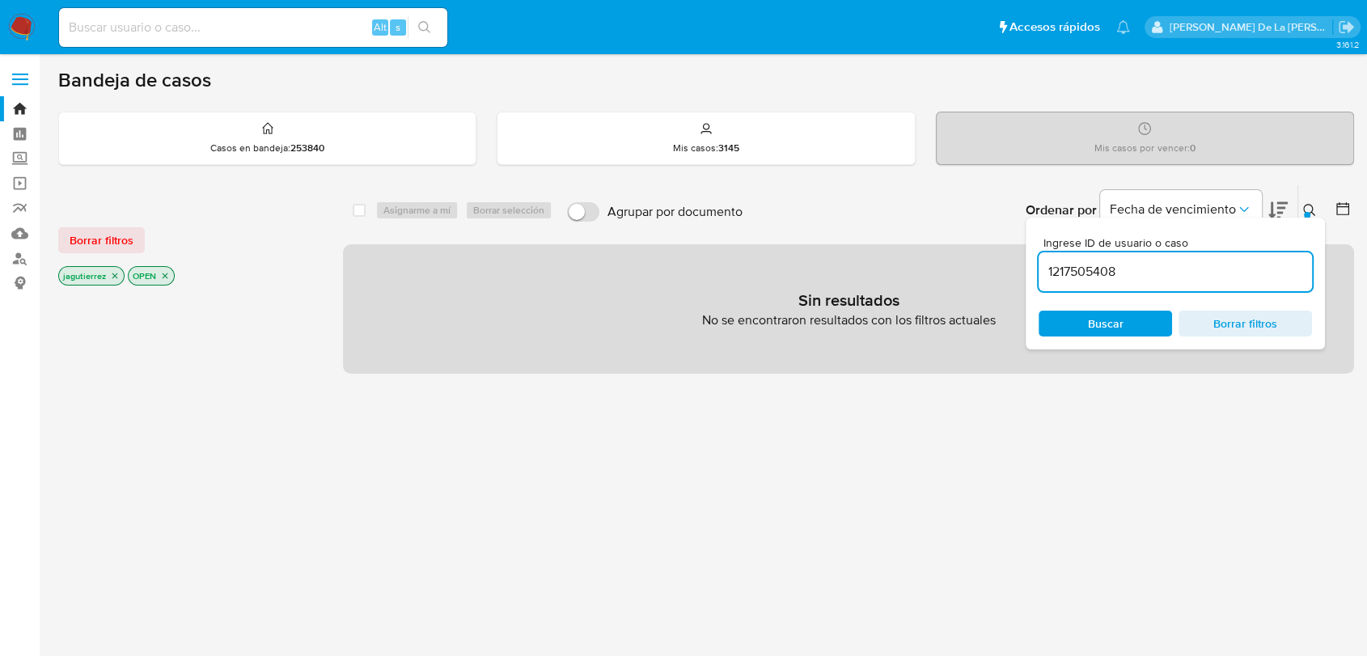
click at [111, 273] on icon "close-filter" at bounding box center [115, 276] width 10 height 10
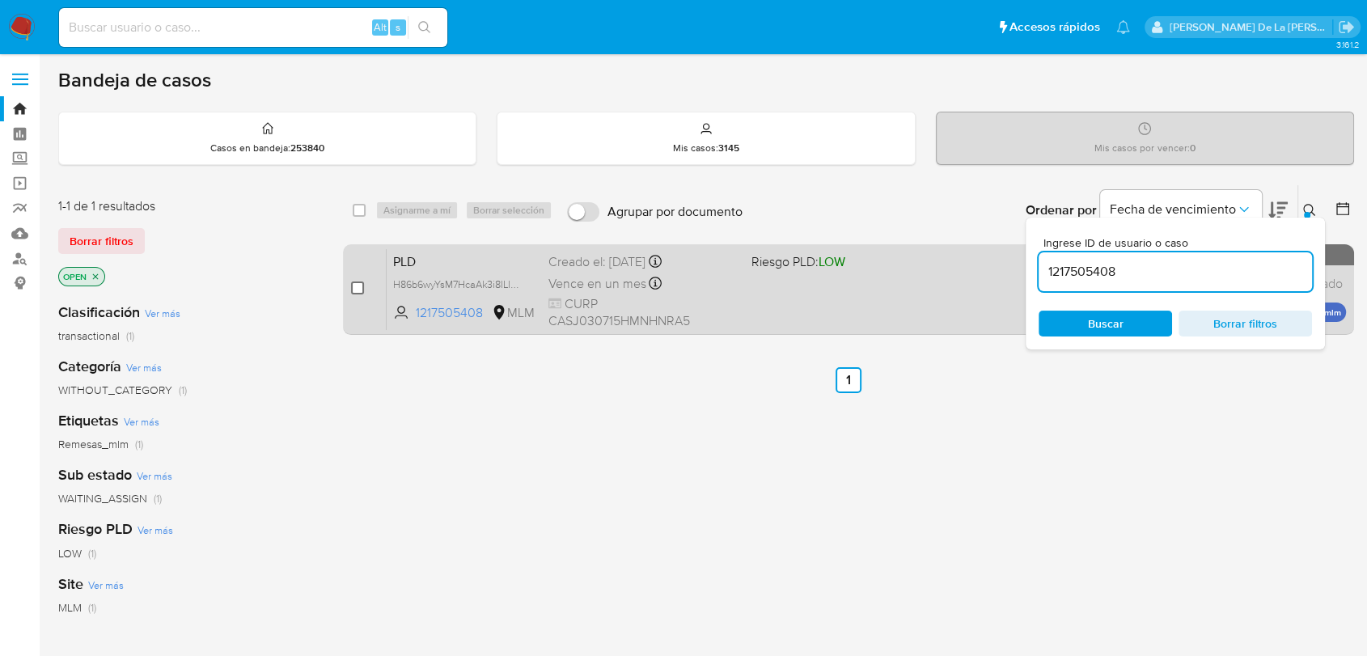
click at [362, 281] on input "checkbox" at bounding box center [357, 287] width 13 height 13
checkbox input "true"
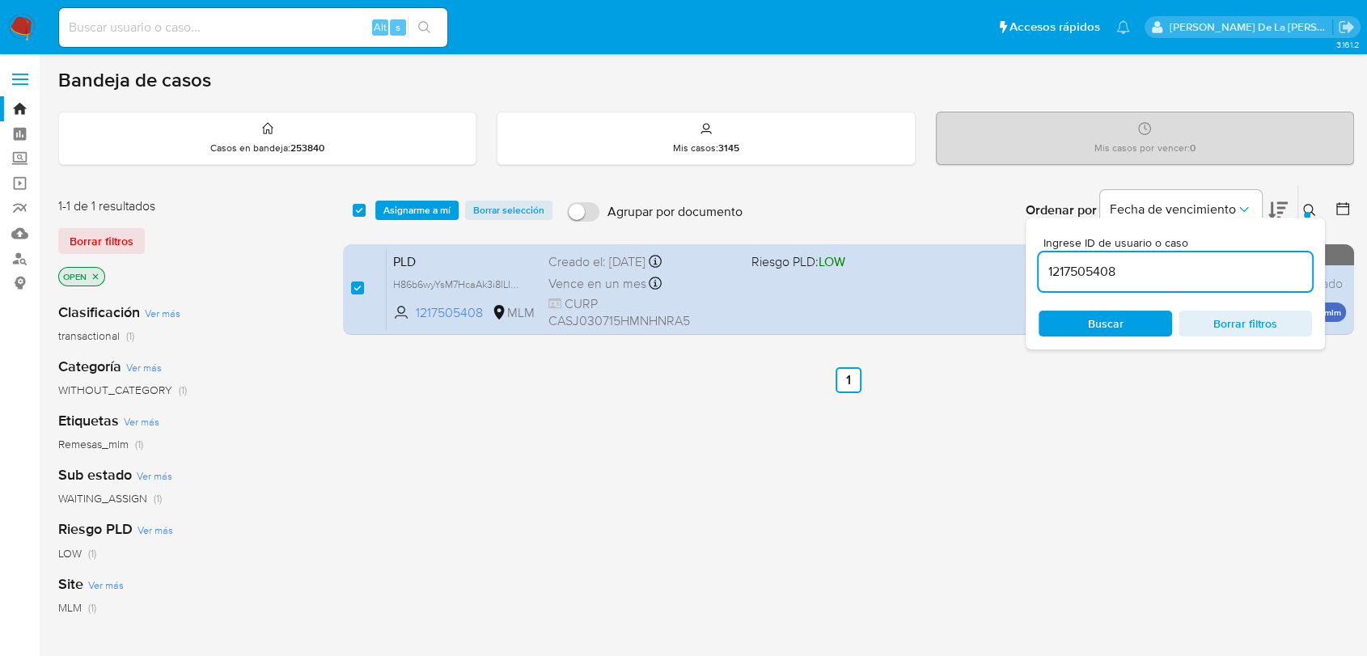
click at [1059, 264] on input "1217505408" at bounding box center [1174, 271] width 273 height 21
click at [1061, 266] on input "1217505408" at bounding box center [1174, 271] width 273 height 21
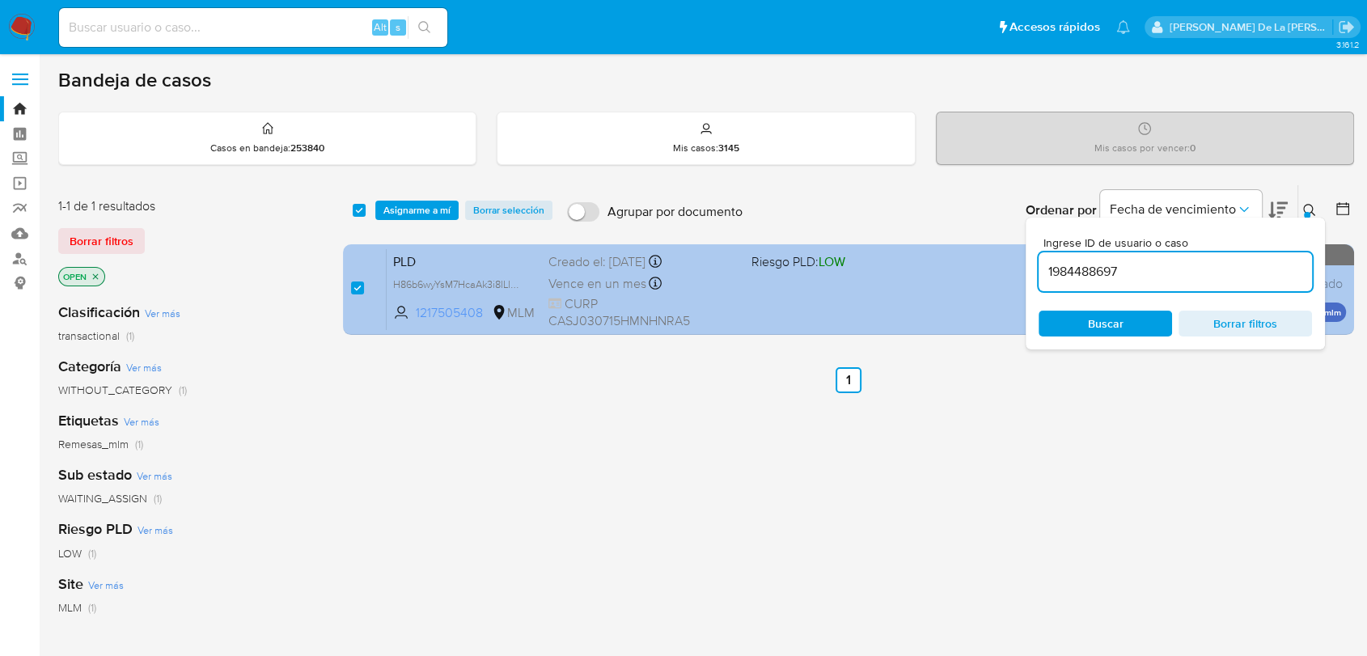
type input "1984488697"
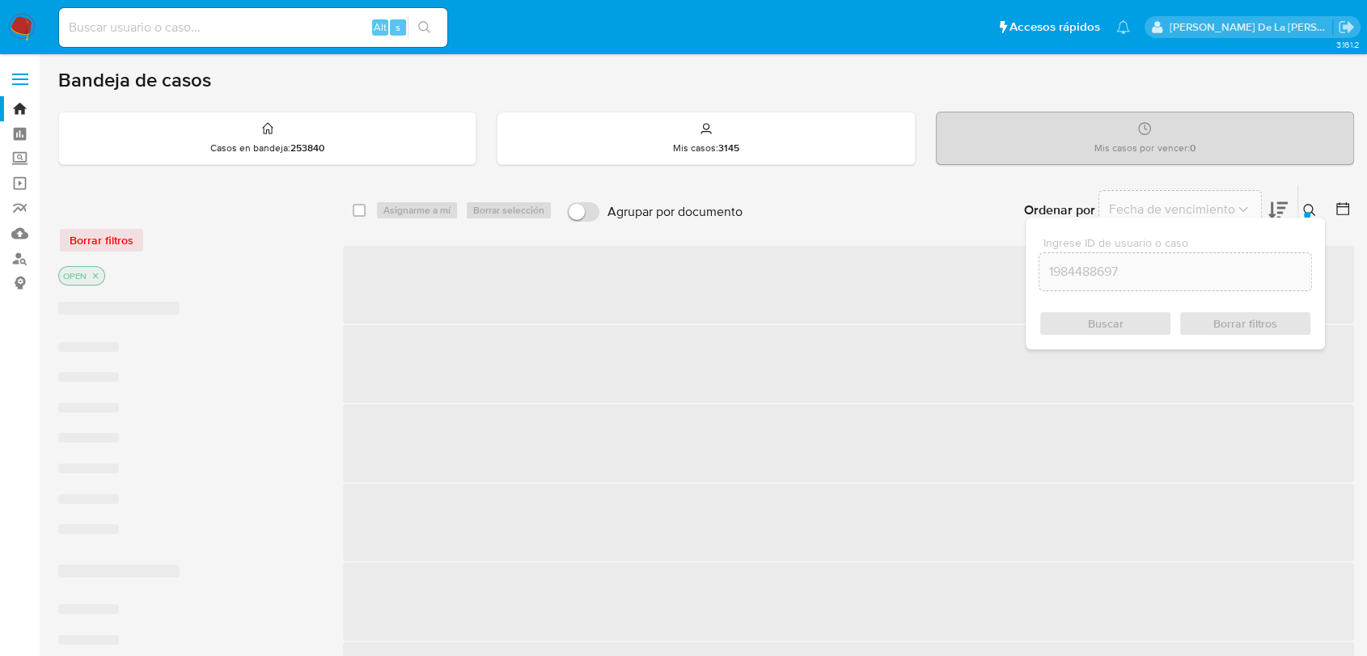
checkbox input "false"
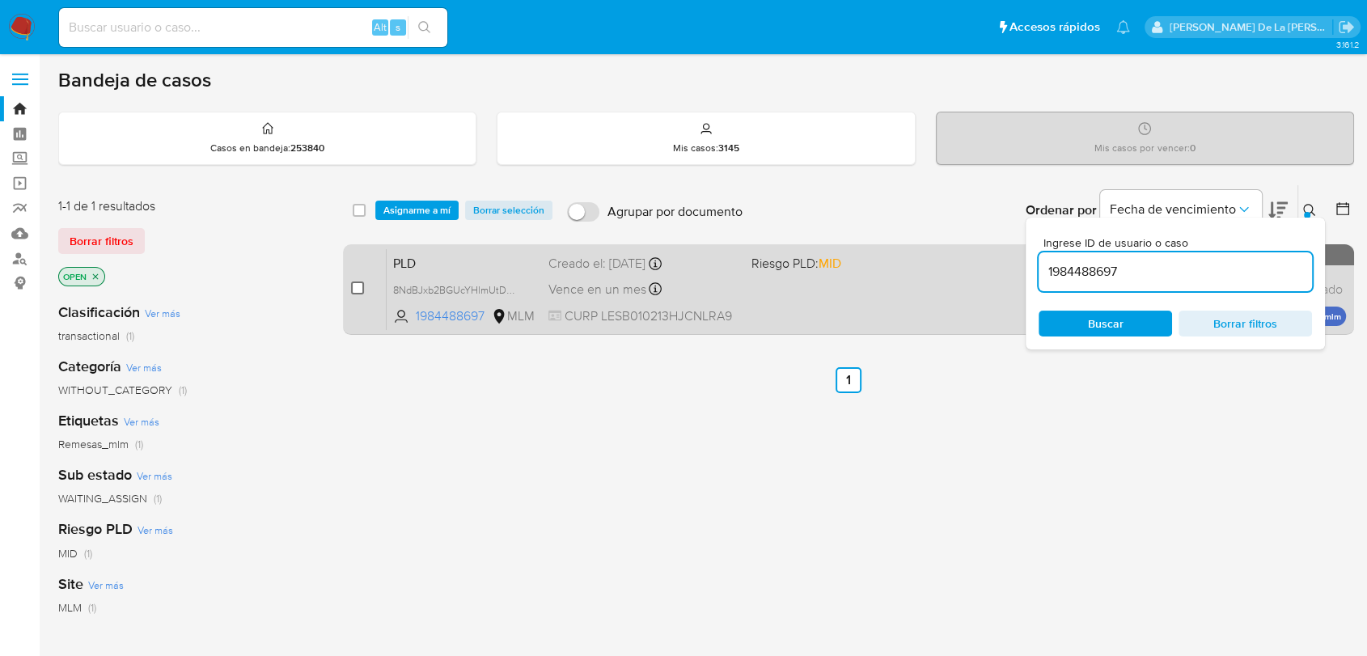
click at [353, 288] on input "checkbox" at bounding box center [357, 287] width 13 height 13
checkbox input "true"
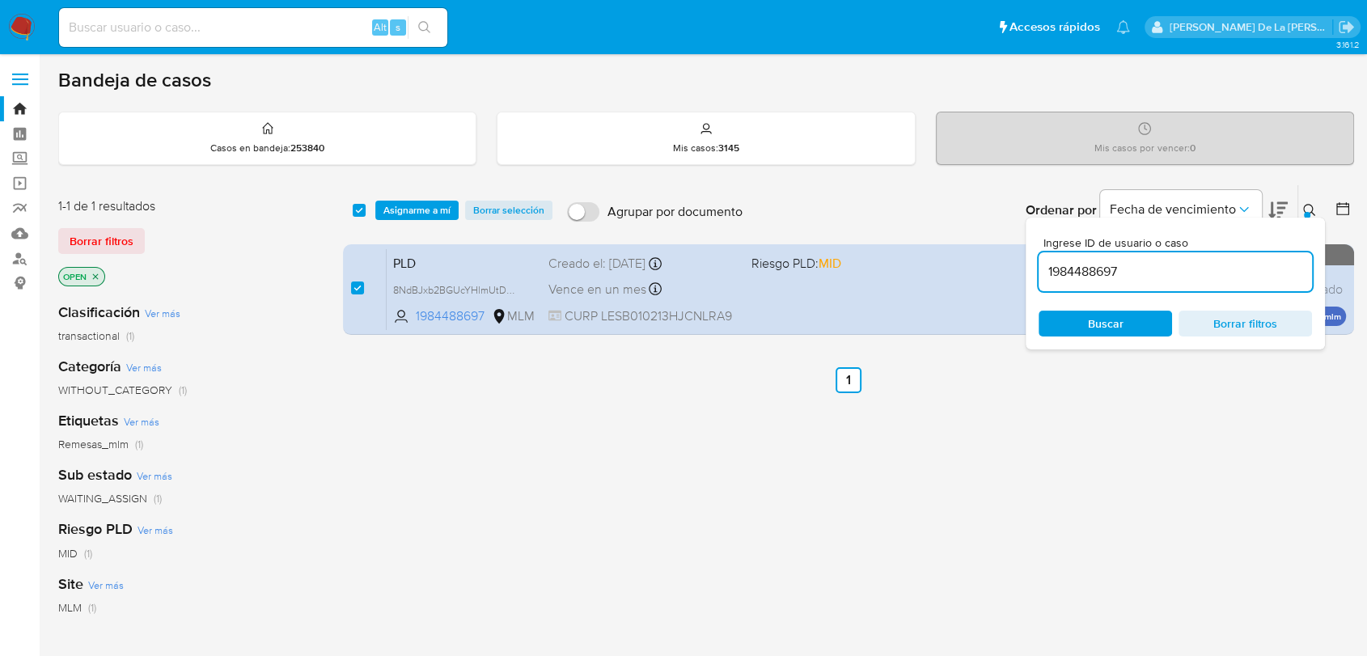
click at [1074, 269] on input "1984488697" at bounding box center [1174, 271] width 273 height 21
type input "2218673902"
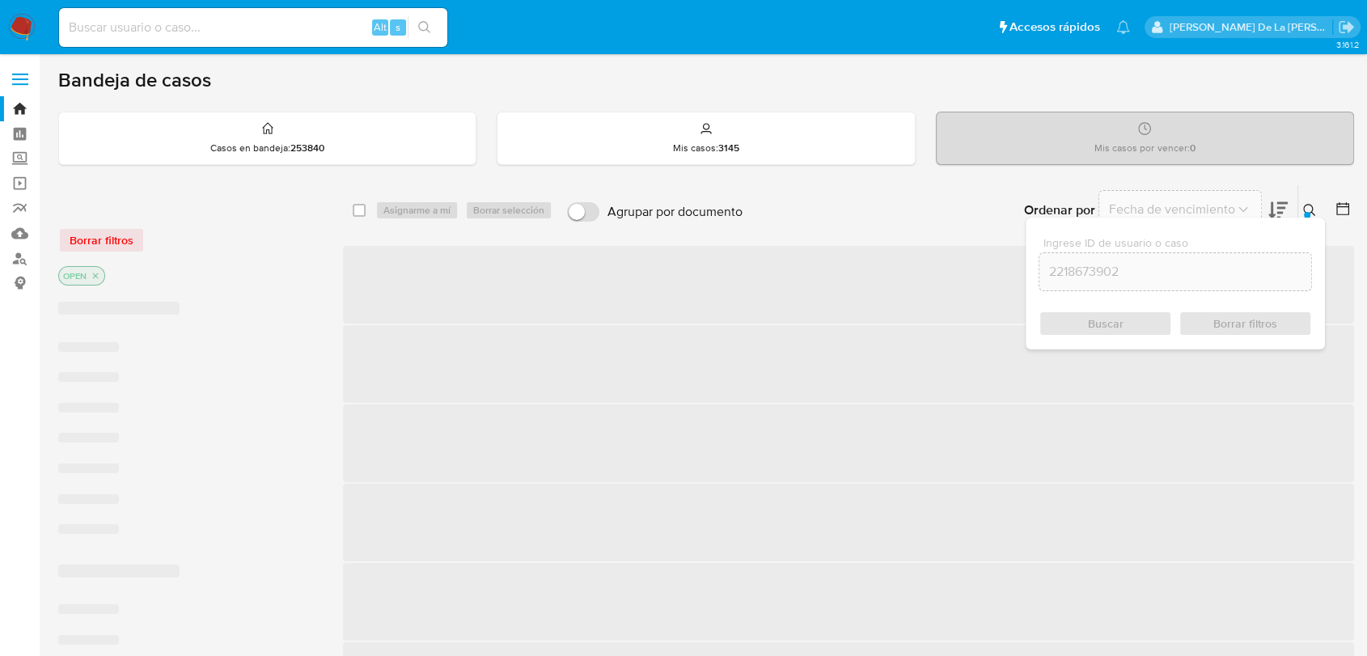
checkbox input "false"
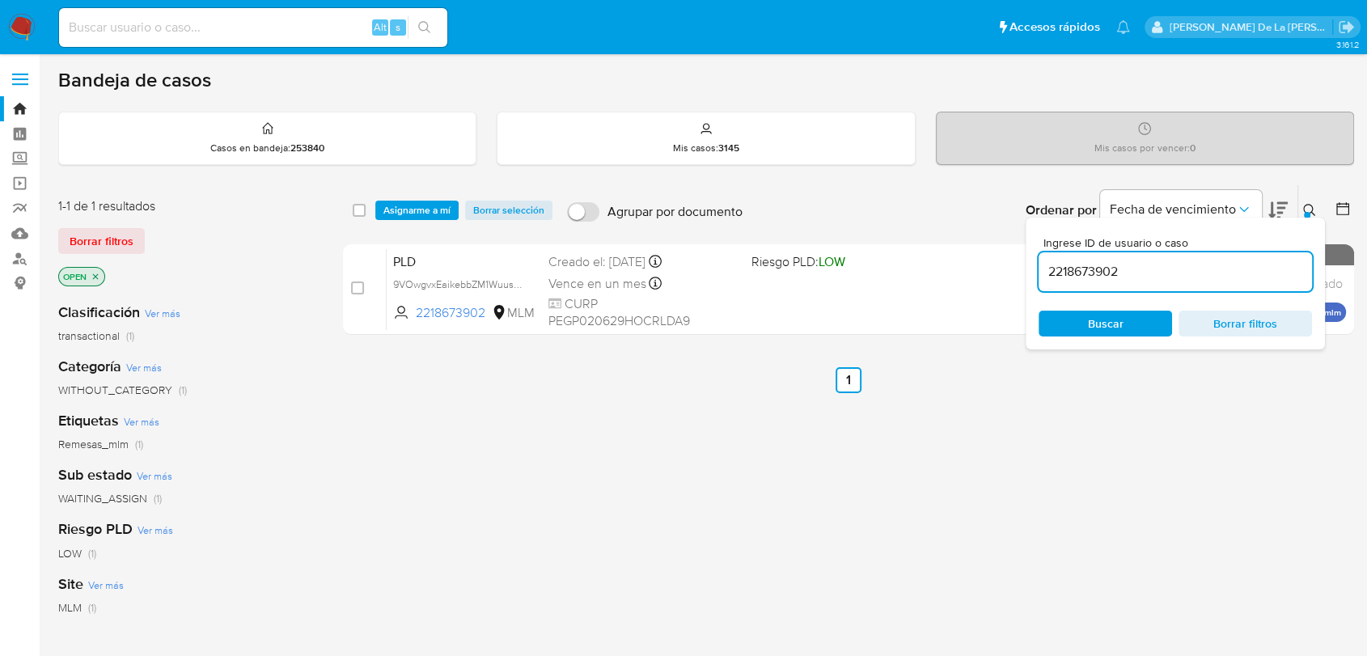
drag, startPoint x: 356, startPoint y: 287, endPoint x: 450, endPoint y: 222, distance: 114.4
click at [357, 286] on input "checkbox" at bounding box center [357, 287] width 13 height 13
checkbox input "true"
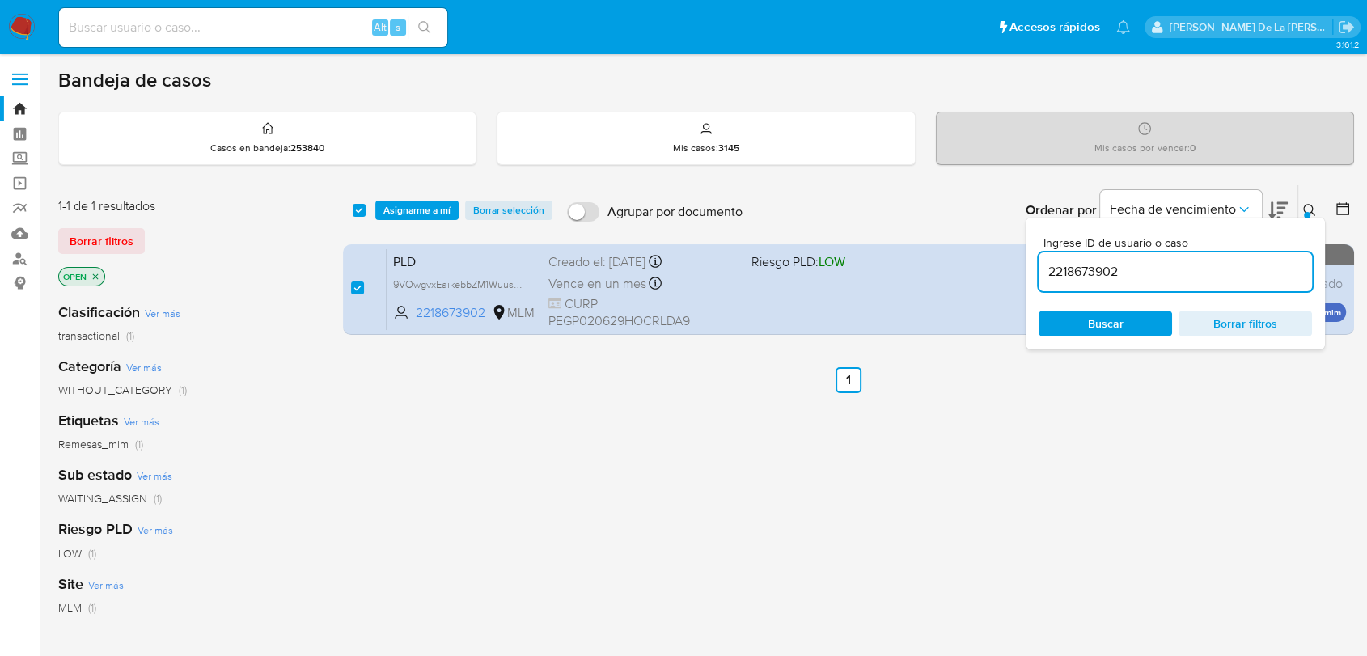
click at [1094, 268] on input "2218673902" at bounding box center [1174, 271] width 273 height 21
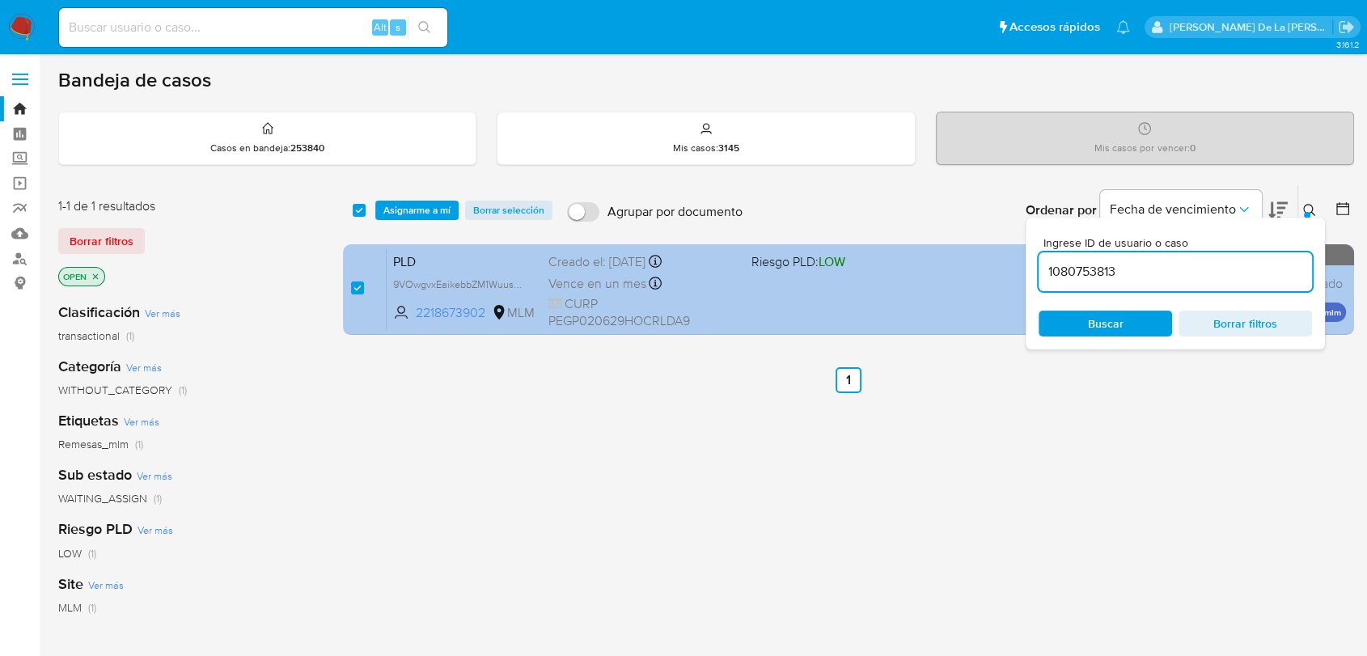
type input "1080753813"
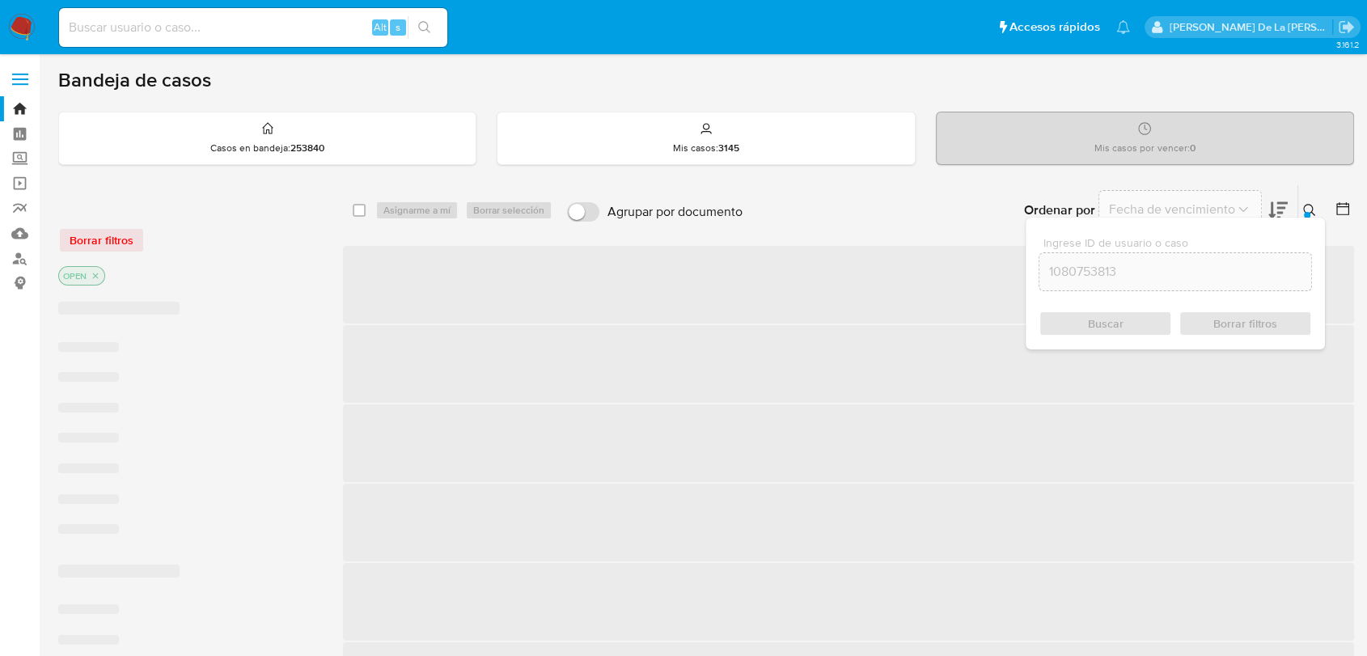
checkbox input "false"
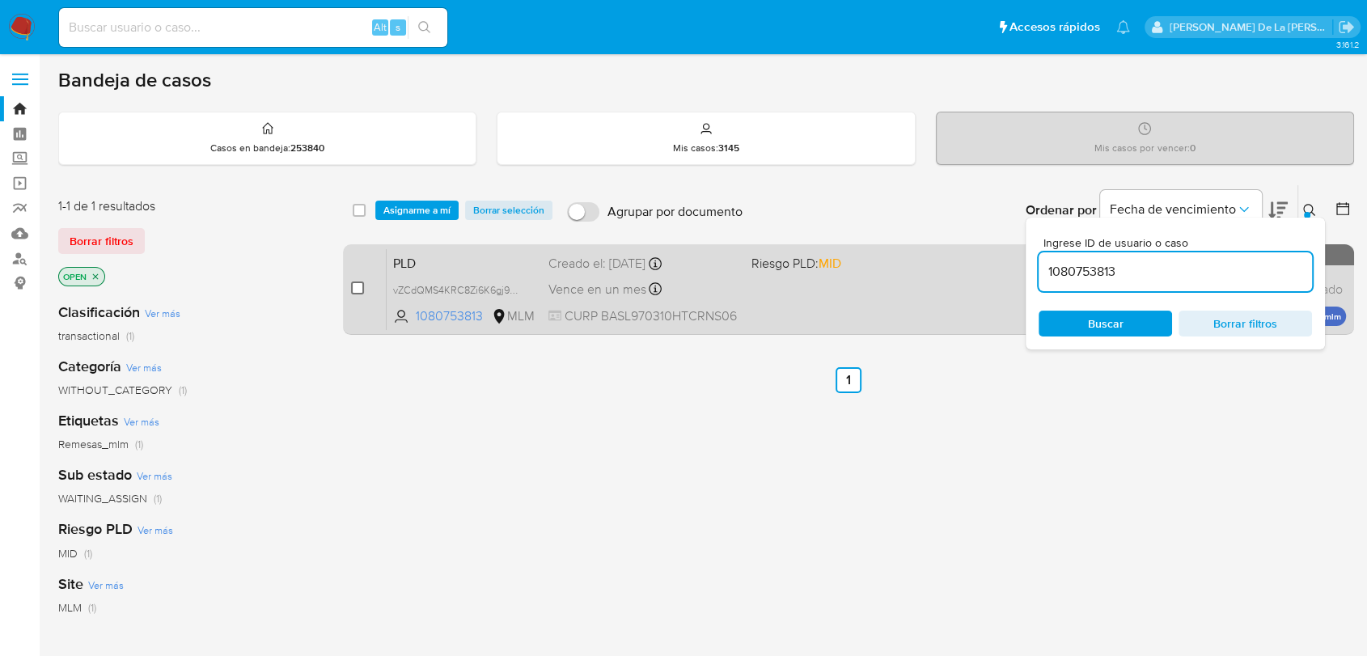
click at [351, 283] on input "checkbox" at bounding box center [357, 287] width 13 height 13
checkbox input "true"
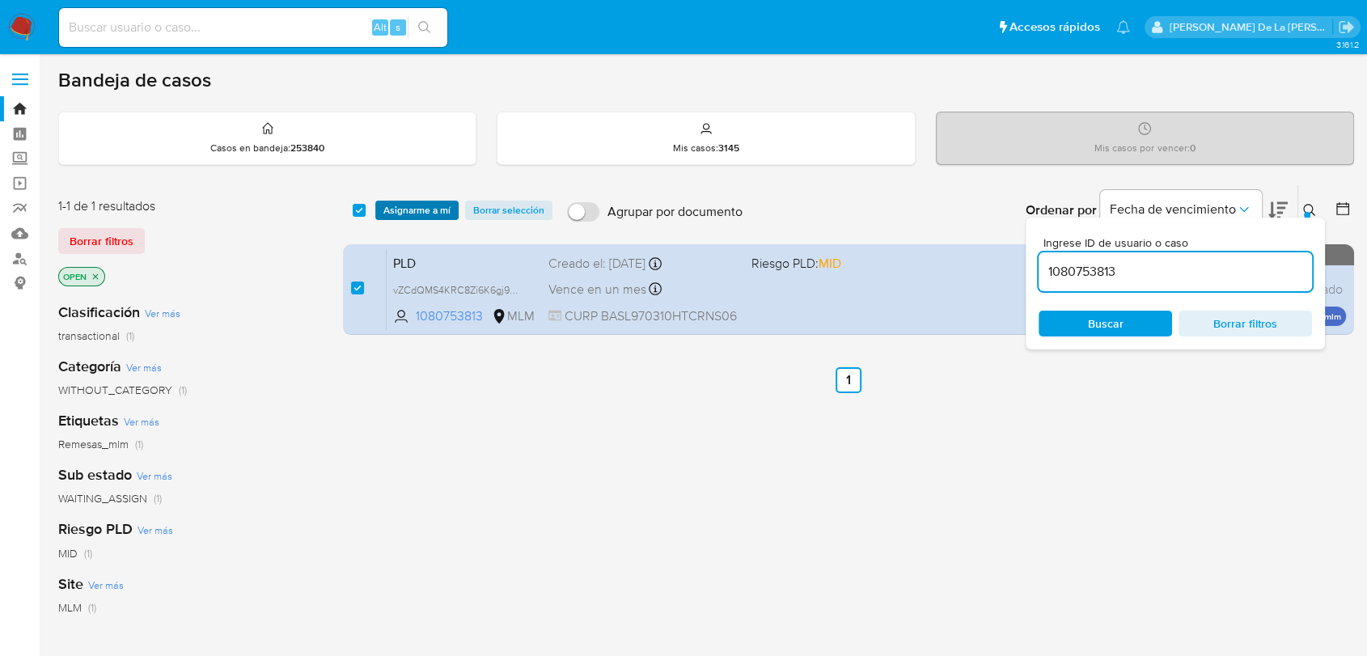
click at [405, 209] on span "Asignarme a mí" at bounding box center [416, 210] width 67 height 16
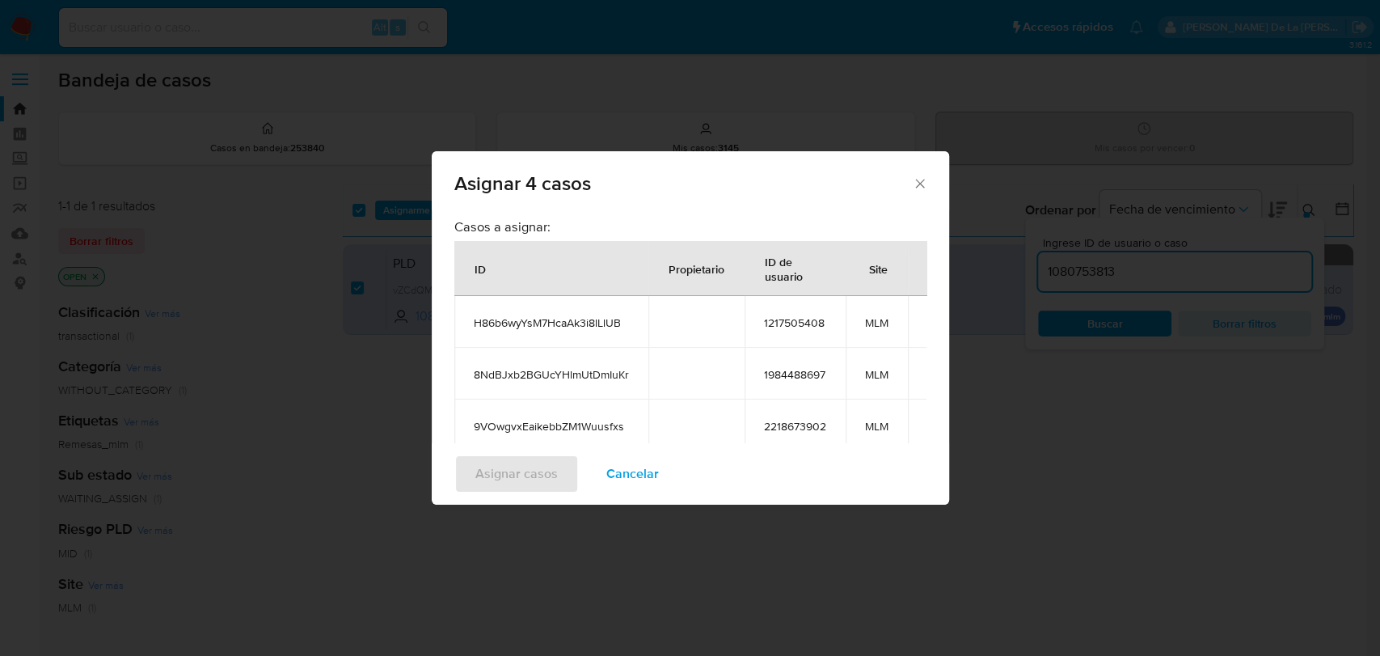
scroll to position [195, 0]
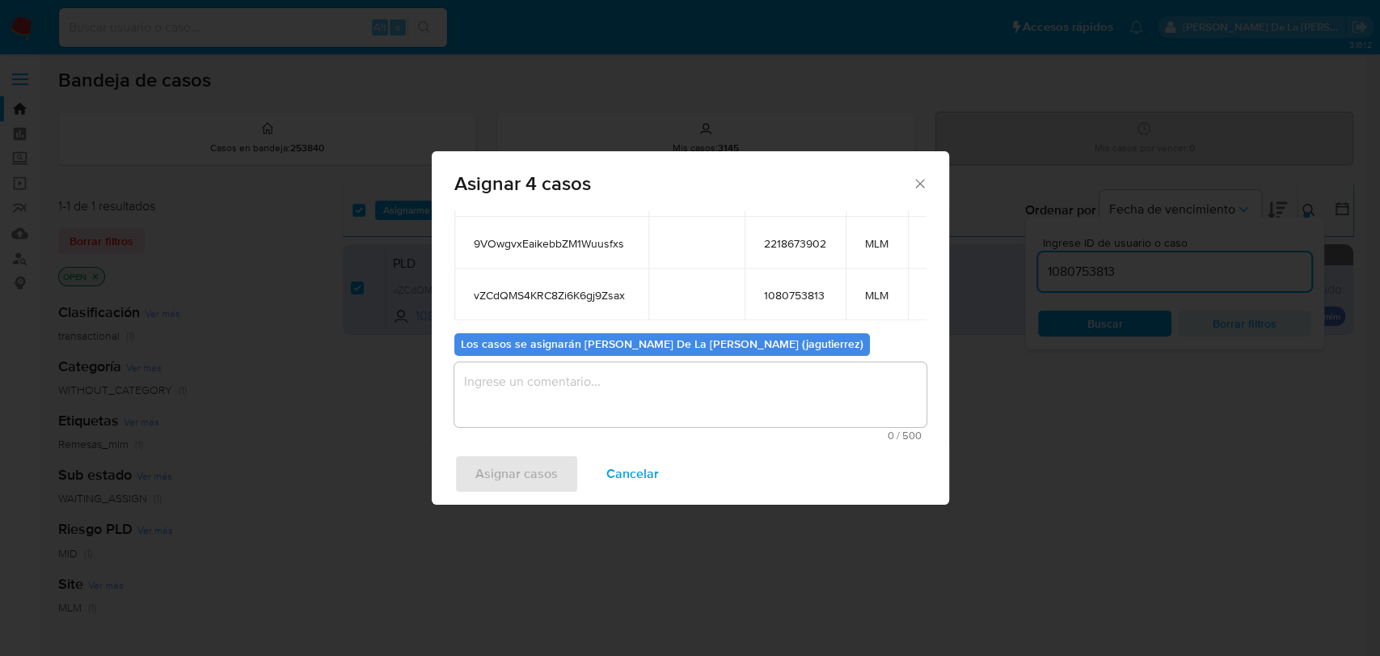
click at [602, 405] on textarea "assign-modal" at bounding box center [690, 394] width 472 height 65
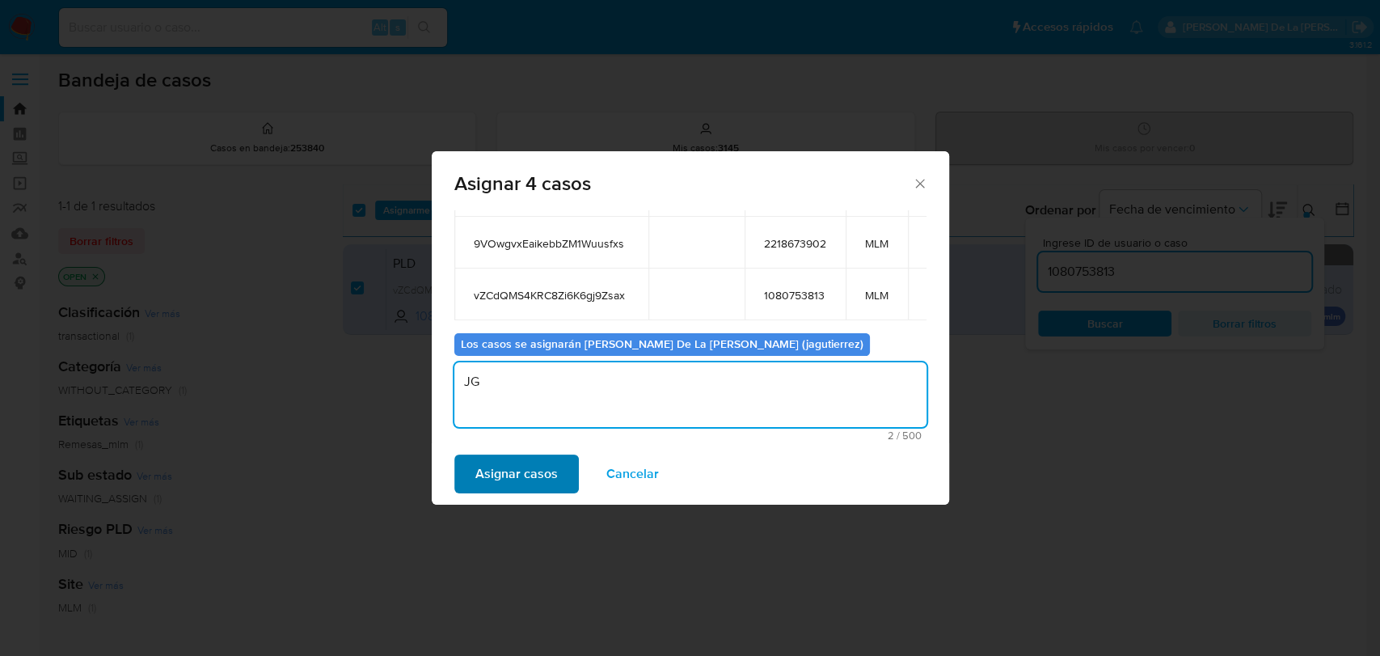
type textarea "JG"
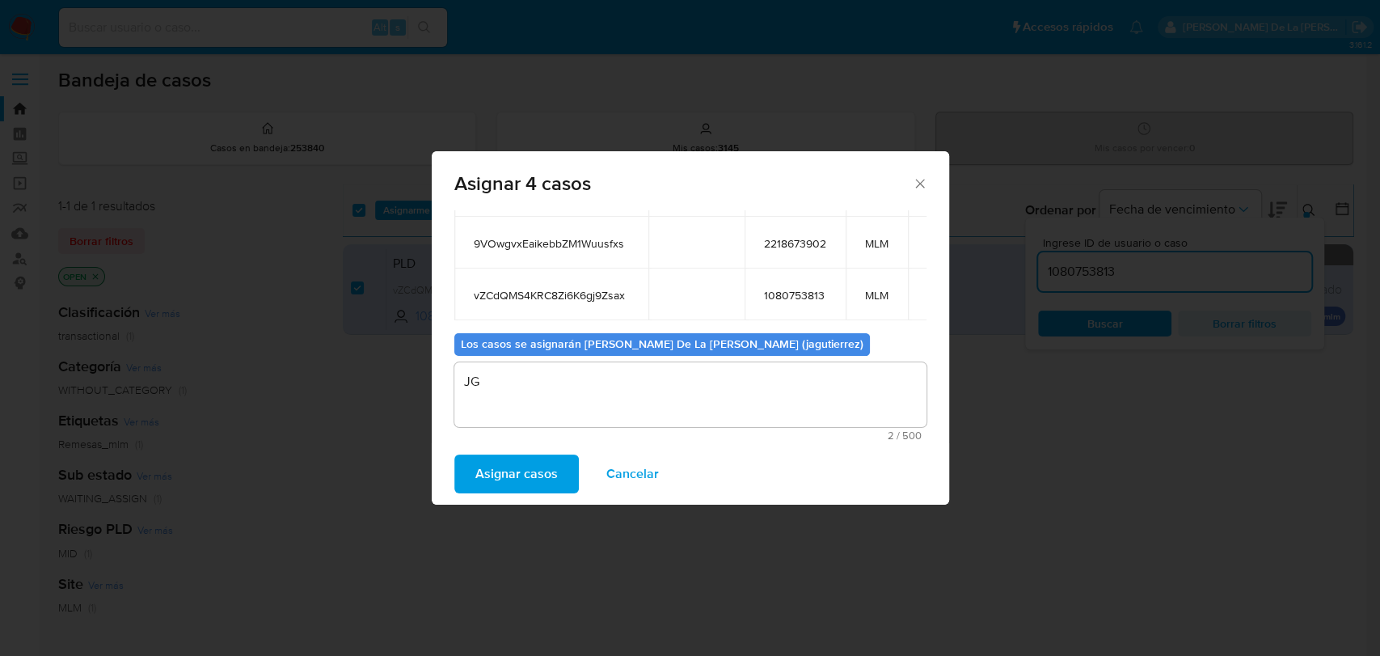
click at [544, 473] on span "Asignar casos" at bounding box center [516, 474] width 82 height 36
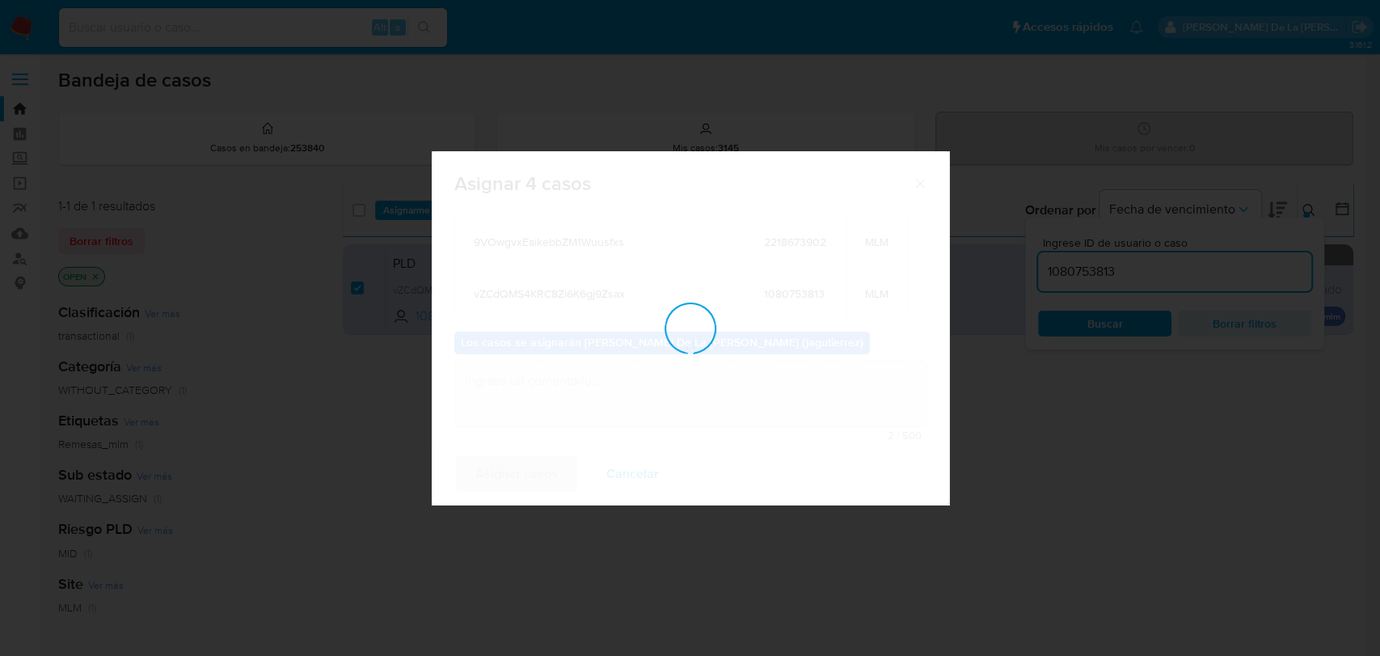
checkbox input "false"
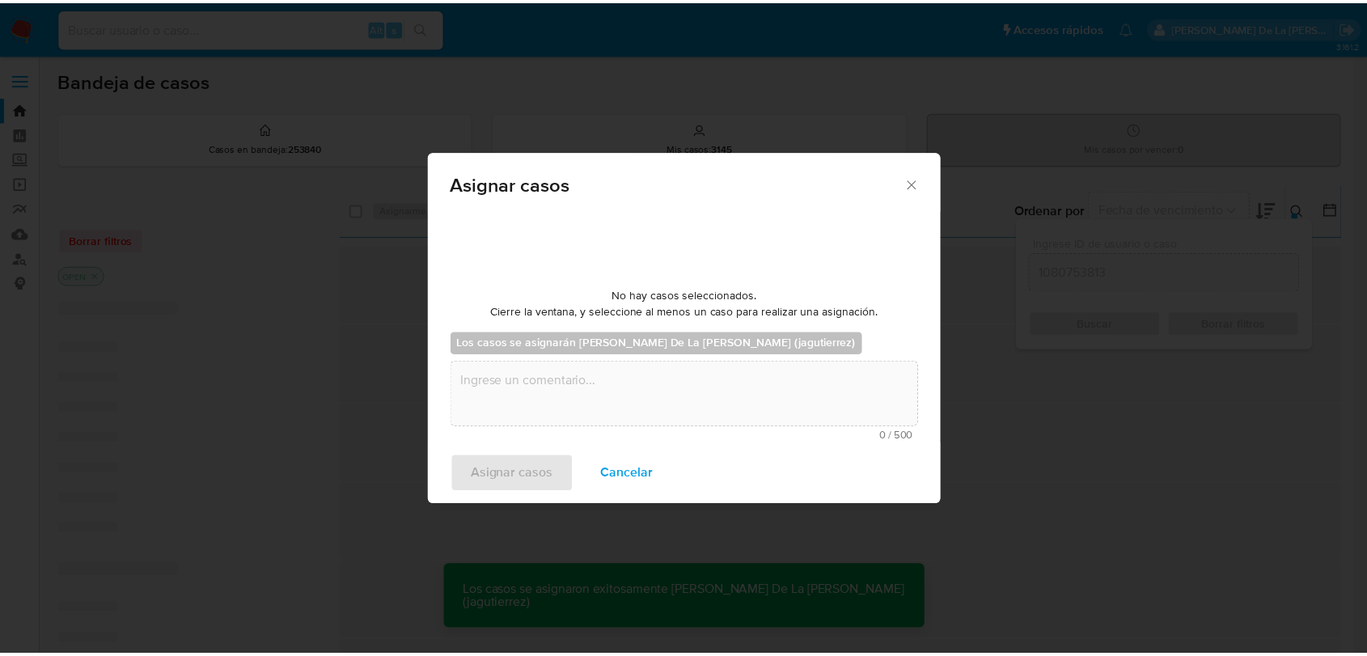
scroll to position [97, 0]
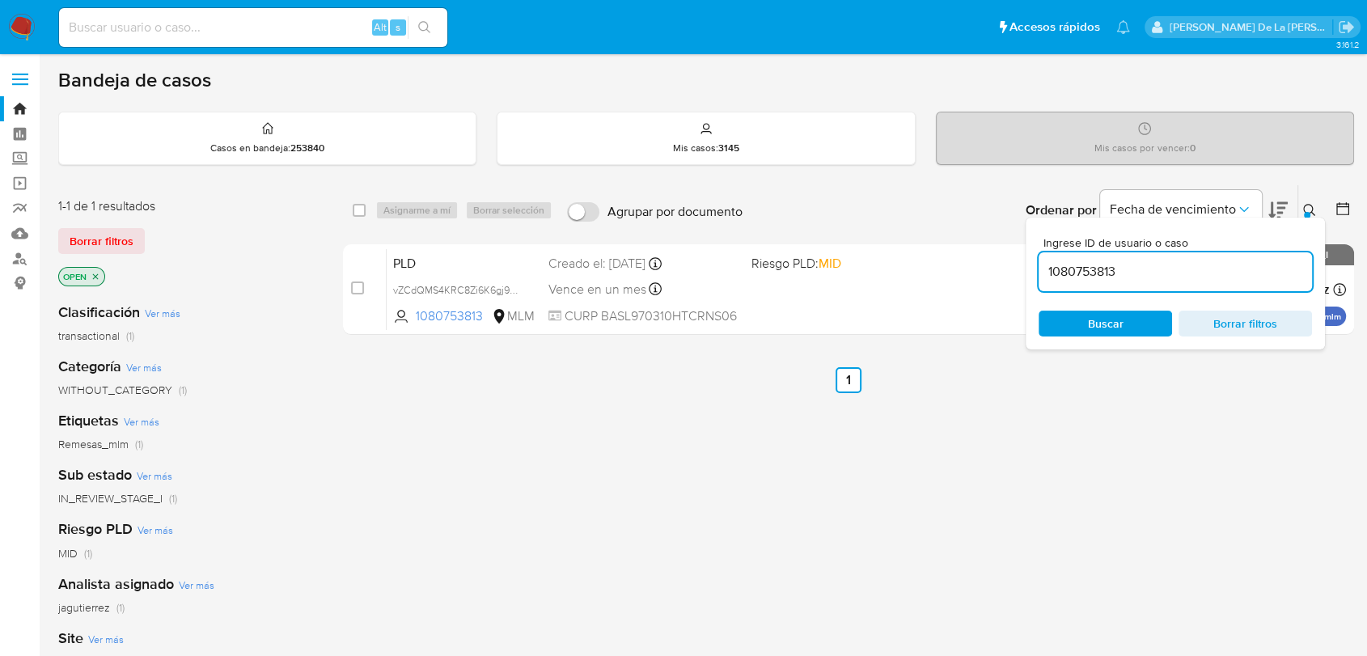
click at [23, 25] on img at bounding box center [21, 27] width 27 height 27
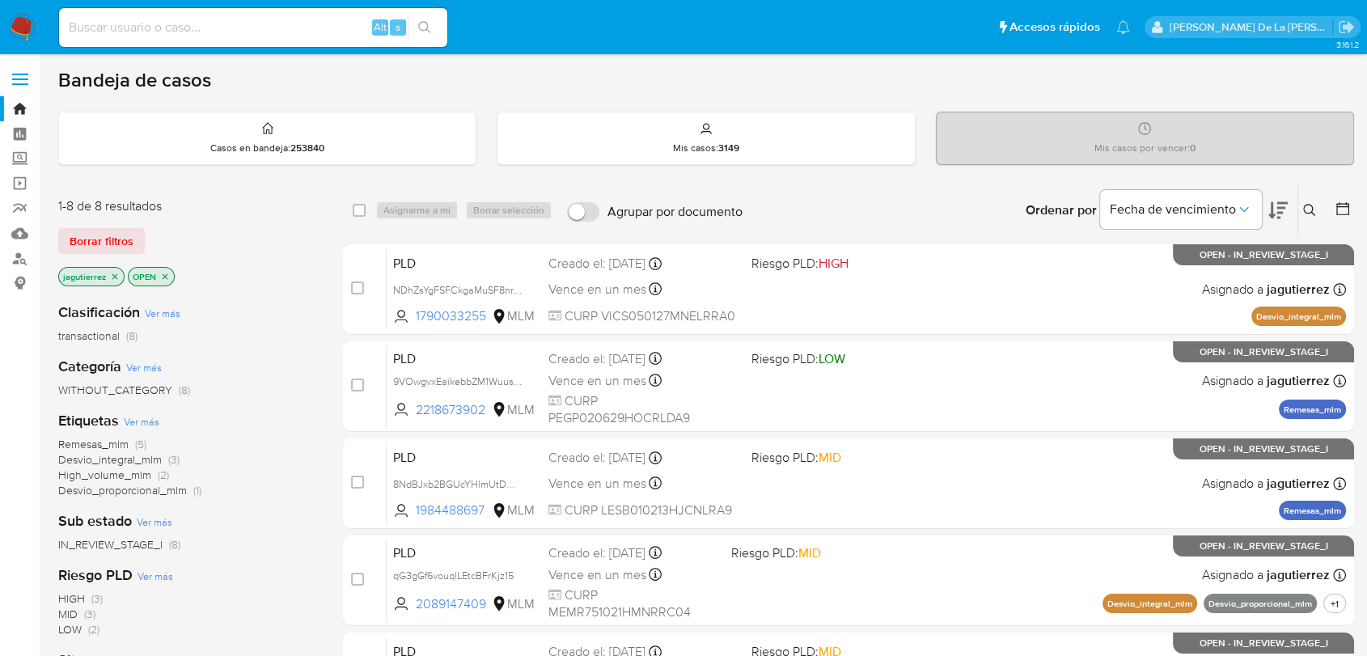
click at [110, 276] on icon "close-filter" at bounding box center [115, 277] width 10 height 10
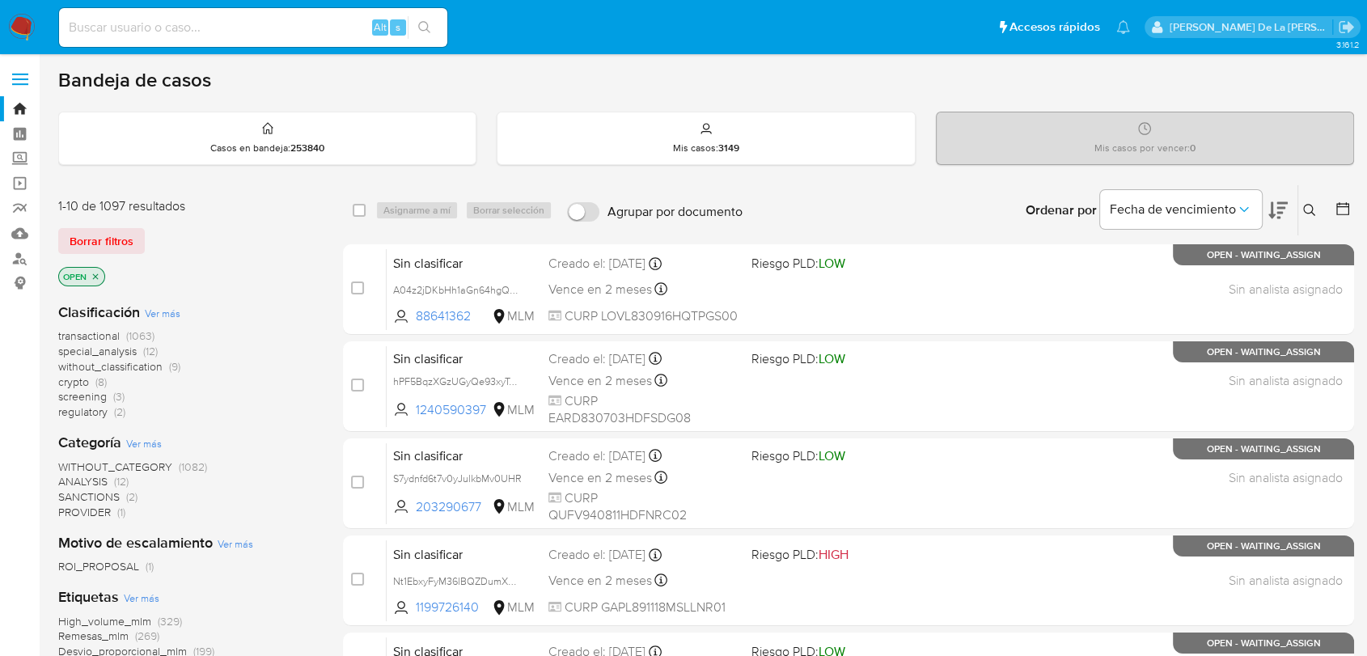
click at [24, 32] on img at bounding box center [21, 27] width 27 height 27
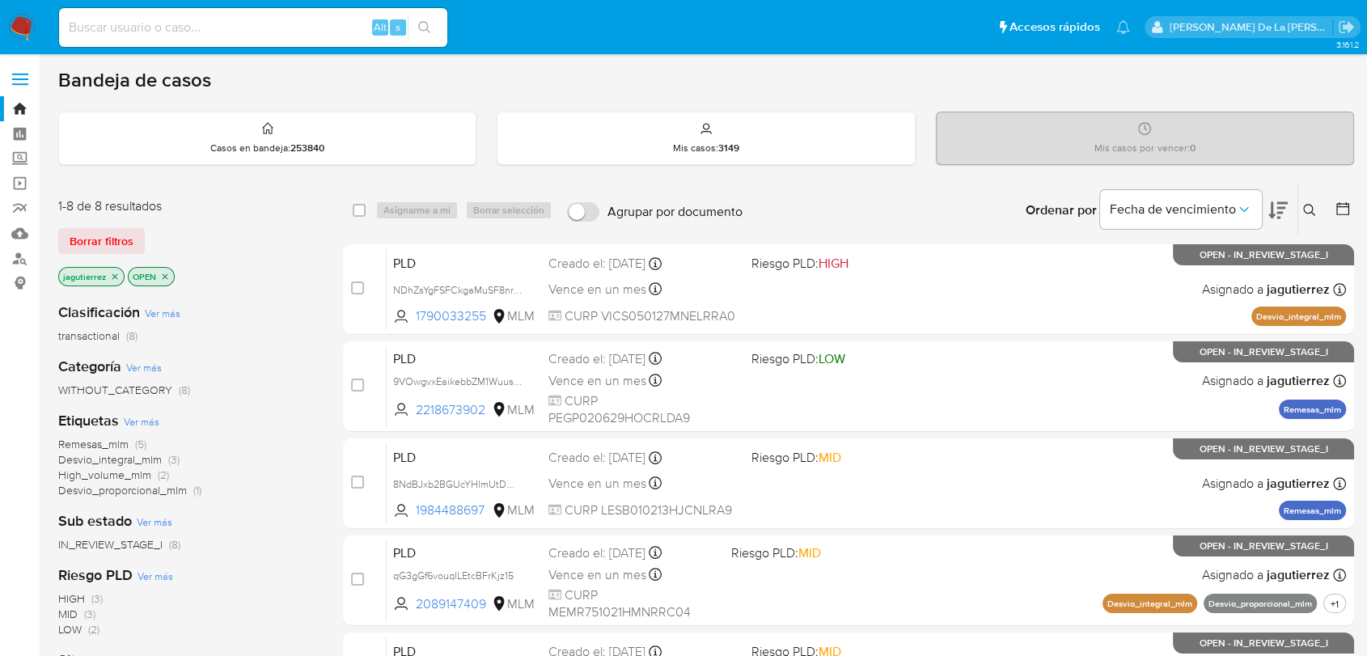
click at [105, 440] on span "Remesas_mlm" at bounding box center [93, 444] width 70 height 16
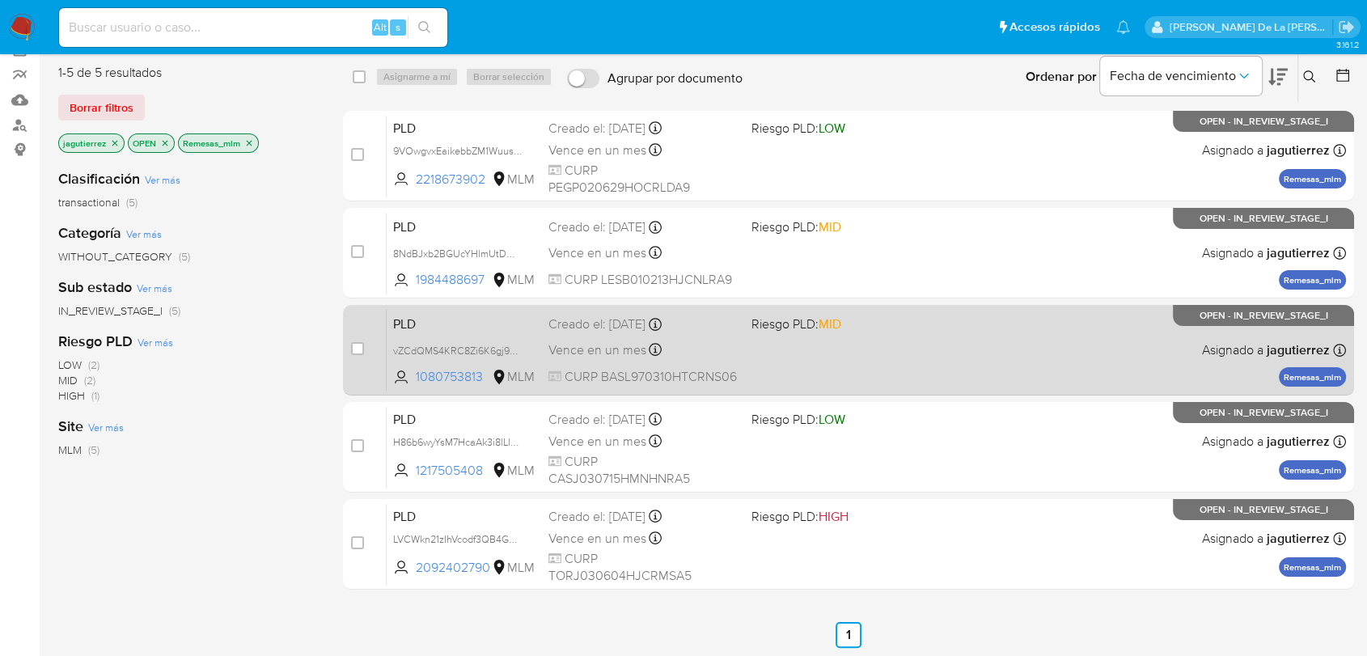
scroll to position [90, 0]
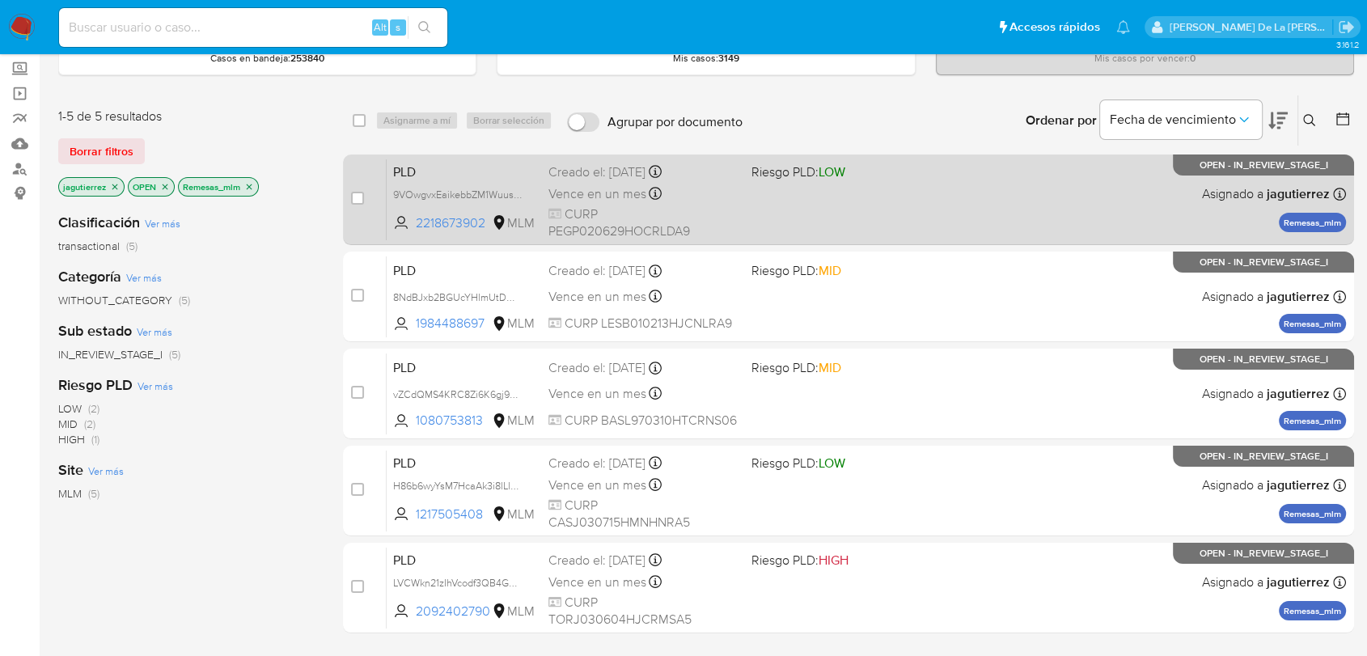
click at [695, 202] on div "Vence en un mes Vence el 11/11/2025 02:12:44" at bounding box center [642, 194] width 189 height 22
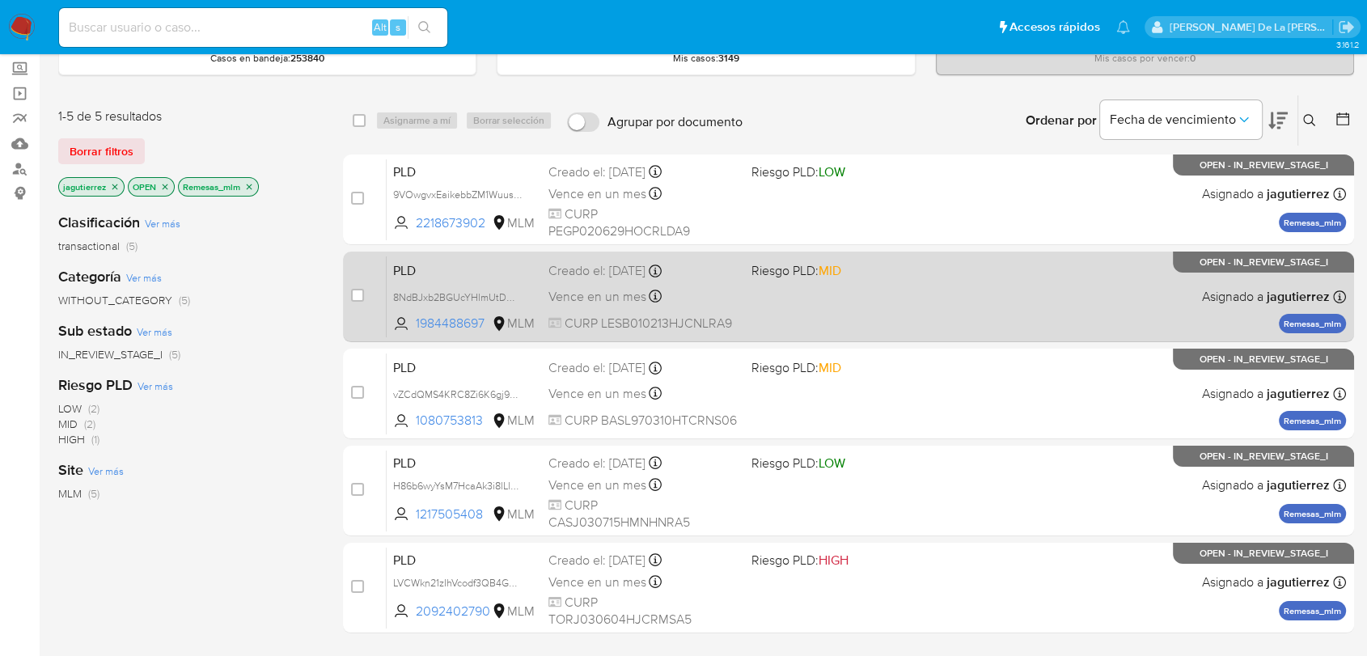
click at [856, 336] on div "case-item-checkbox No es posible asignar el caso PLD 8NdBJxb2BGUcYHlmUtDmIuKr 1…" at bounding box center [848, 296] width 1011 height 91
click at [817, 290] on div "PLD 8NdBJxb2BGUcYHlmUtDmIuKr 1984488697 MLM Riesgo PLD: MID Creado el: 12/09/20…" at bounding box center [866, 297] width 959 height 82
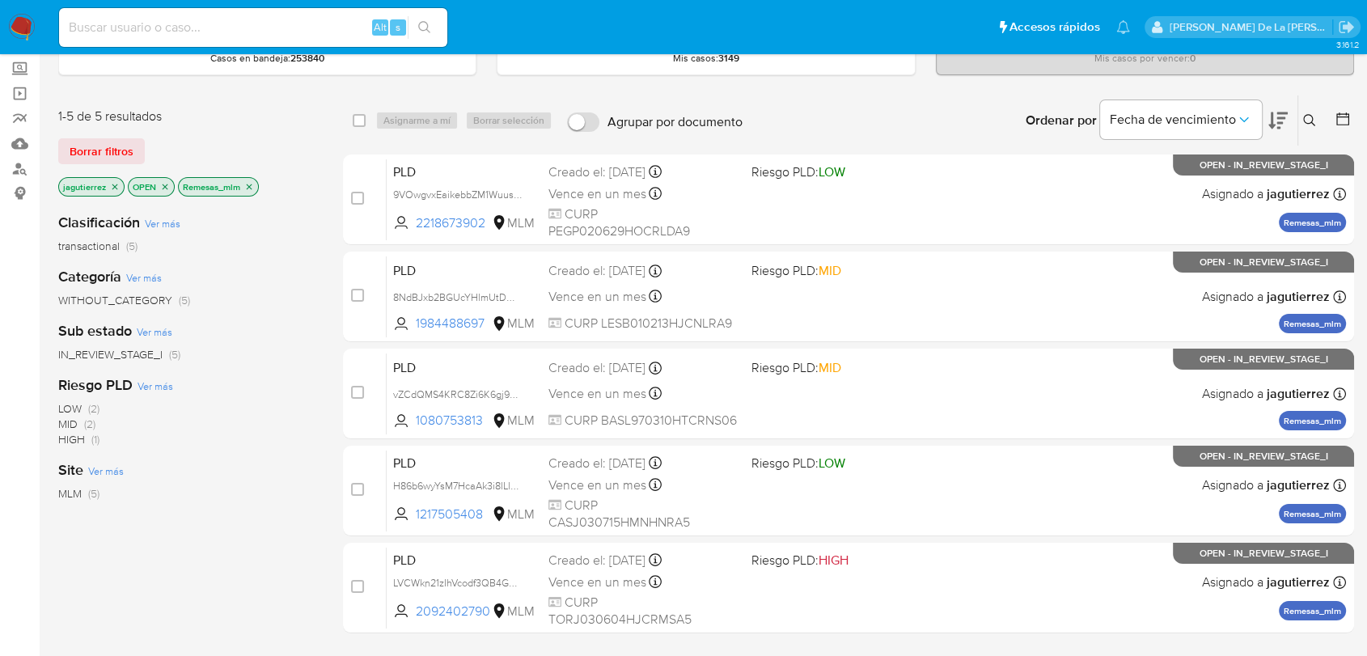
click at [16, 28] on img at bounding box center [21, 27] width 27 height 27
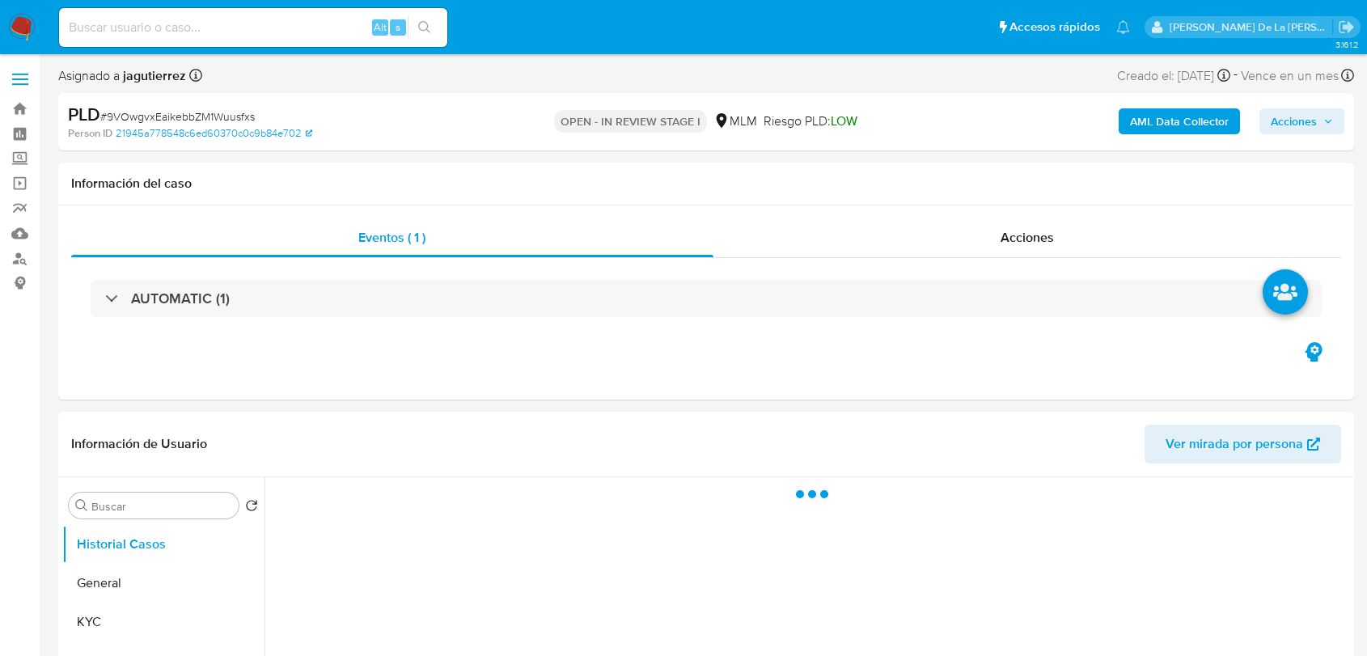
select select "10"
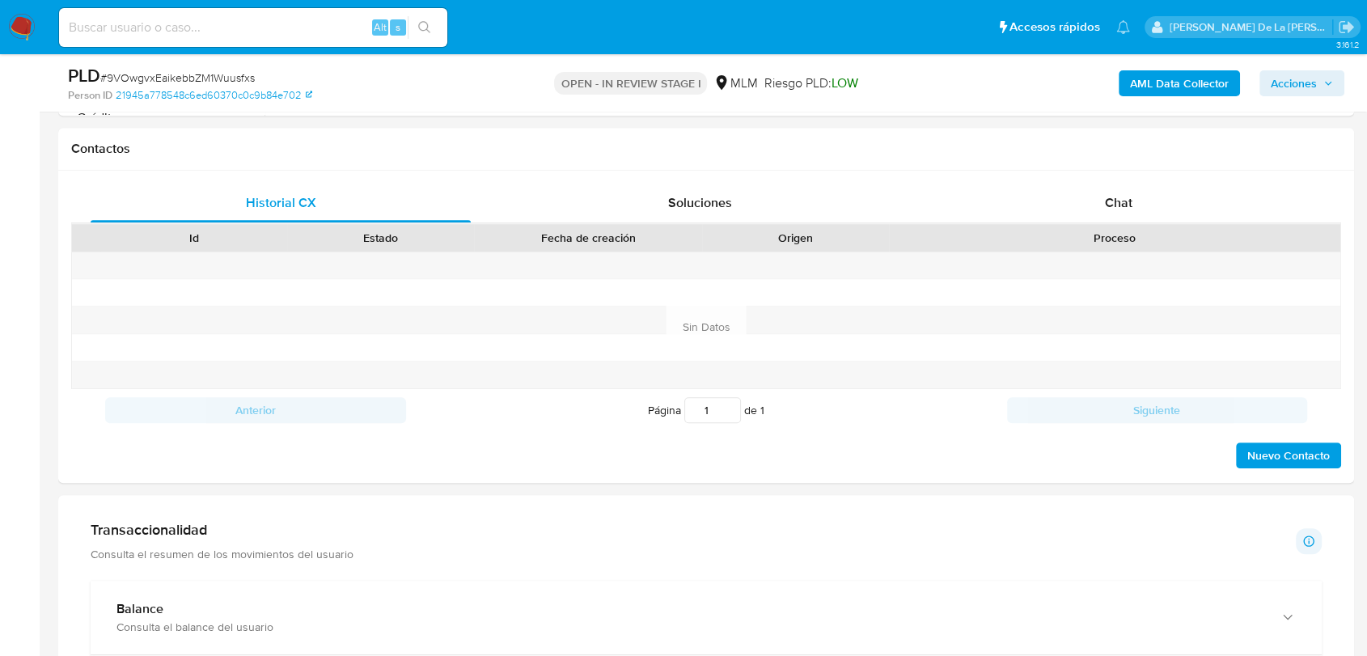
scroll to position [1078, 0]
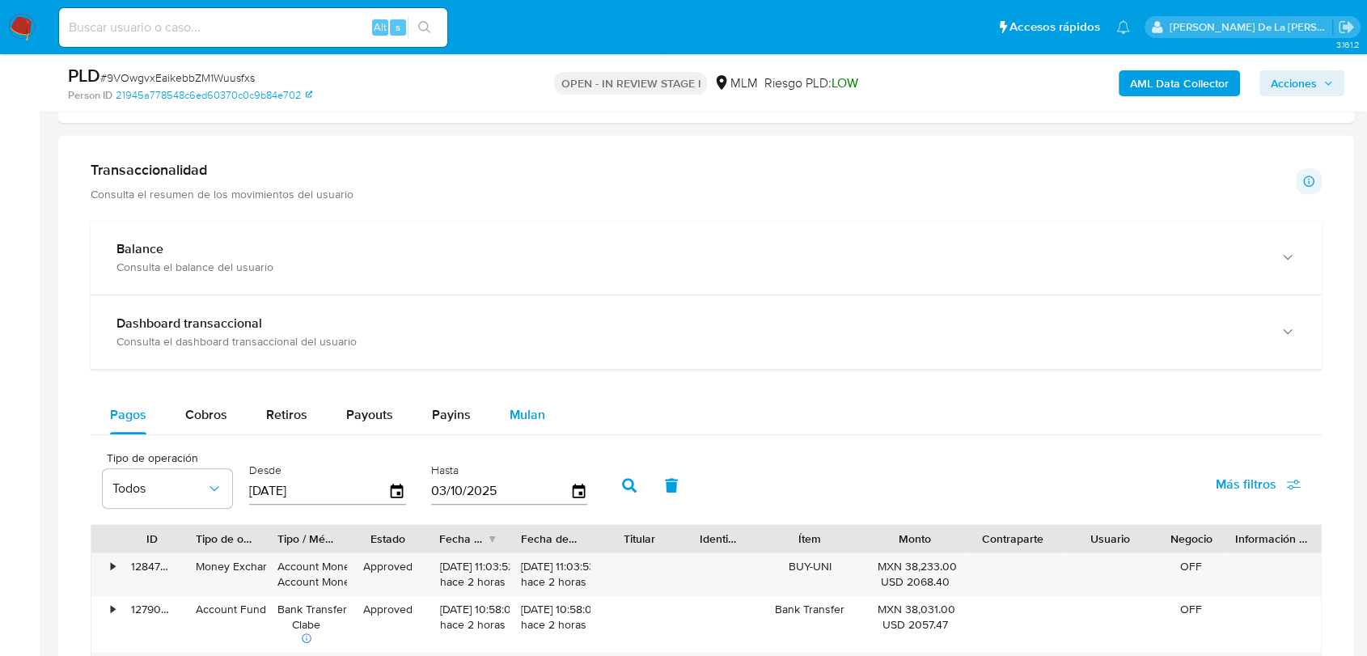
click at [531, 423] on div "Mulan" at bounding box center [527, 414] width 36 height 39
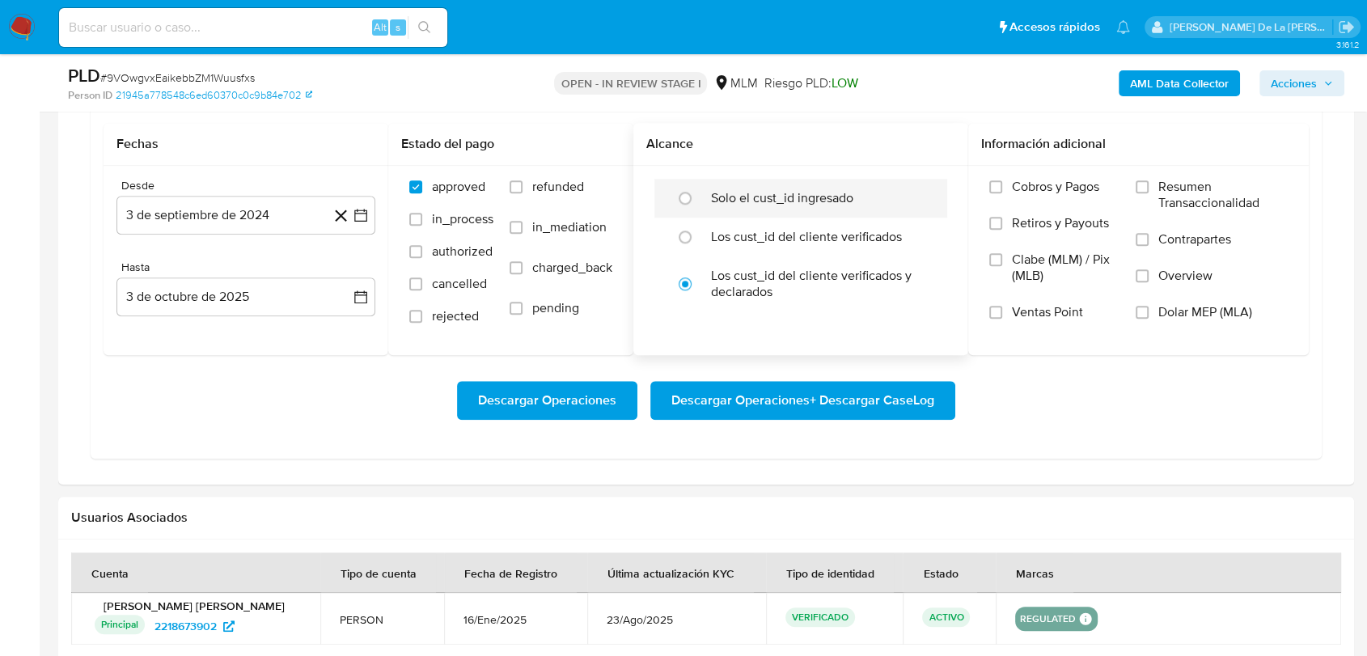
click at [766, 181] on div "Solo el cust_id ingresado" at bounding box center [817, 198] width 213 height 39
radio input "true"
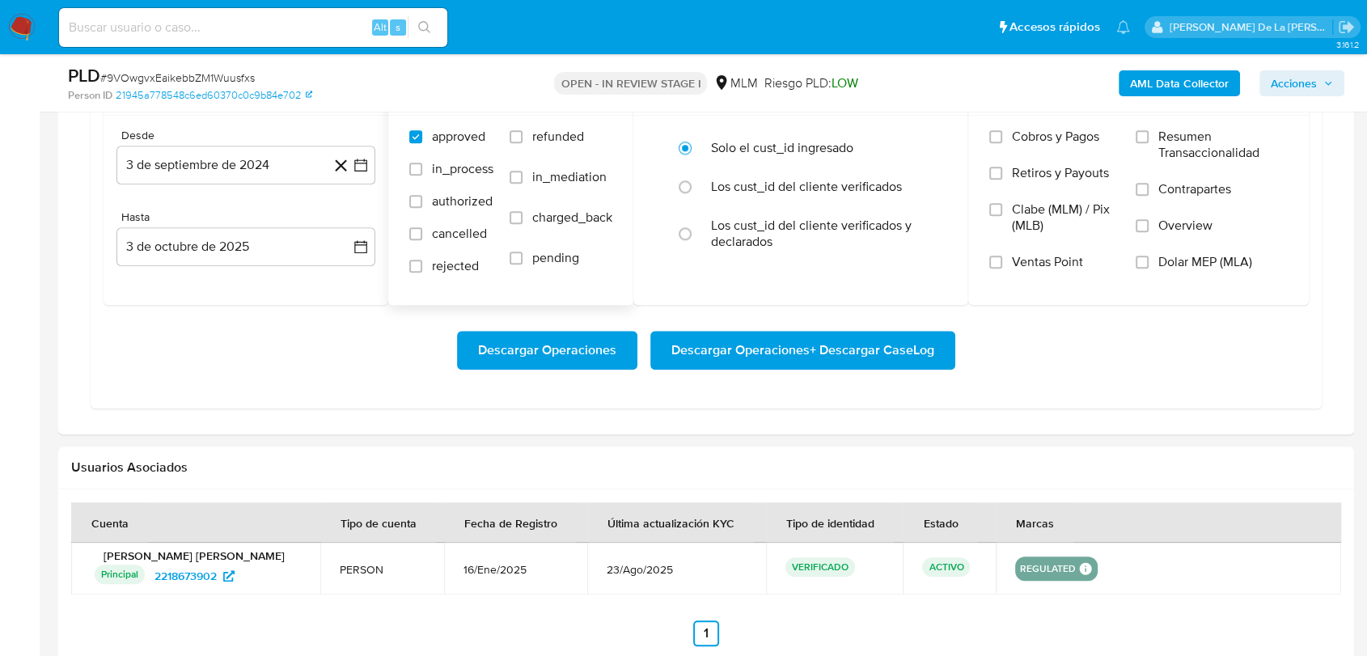
scroll to position [1347, 0]
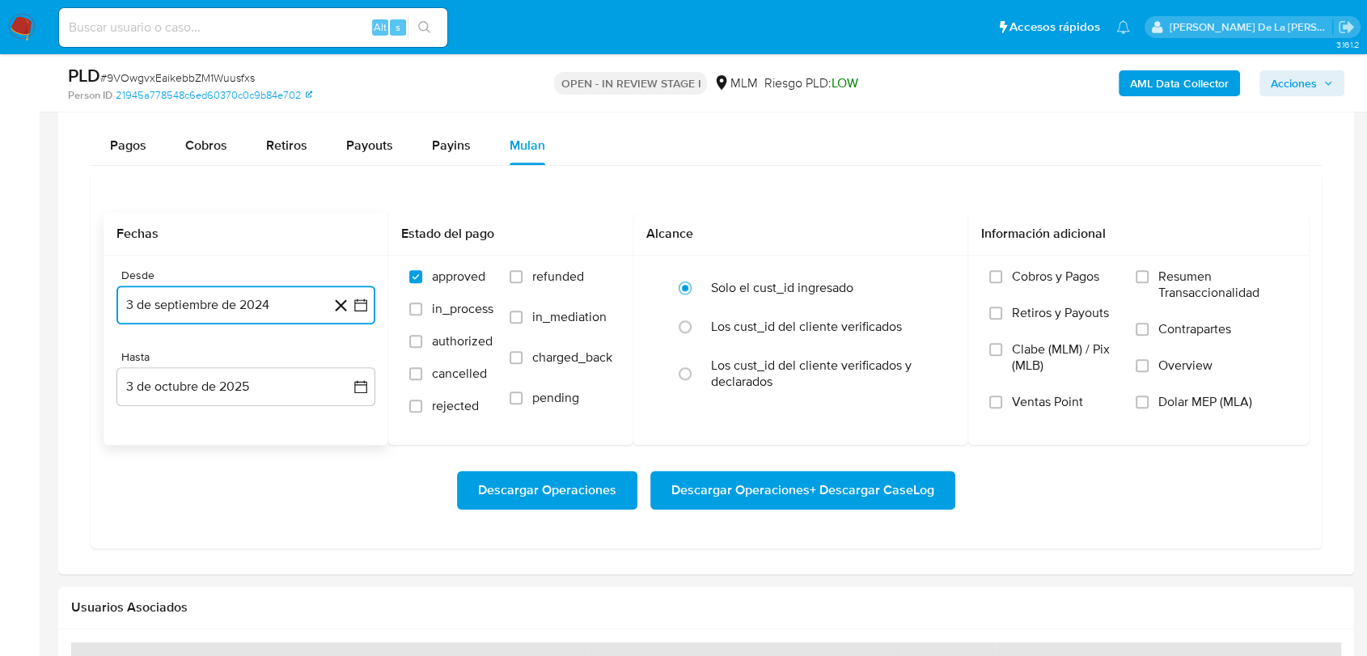
click at [360, 300] on icon "button" at bounding box center [361, 305] width 16 height 16
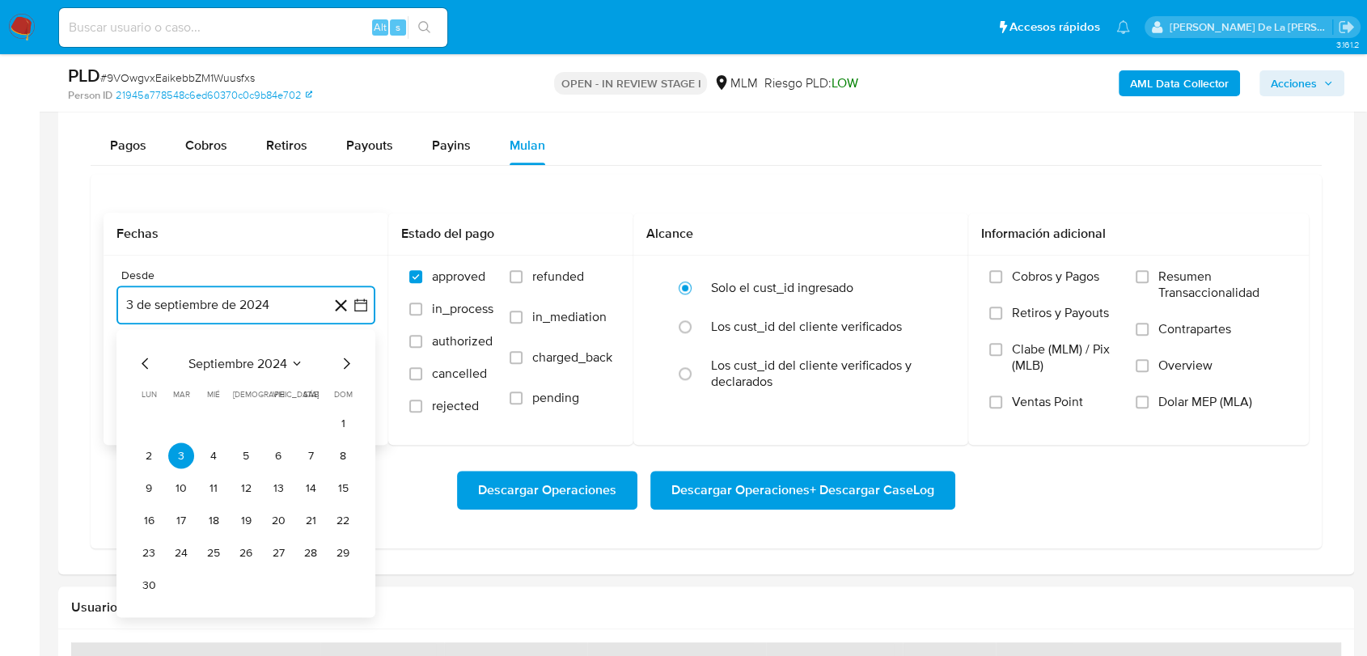
click at [349, 357] on icon "Mes siguiente" at bounding box center [345, 362] width 19 height 19
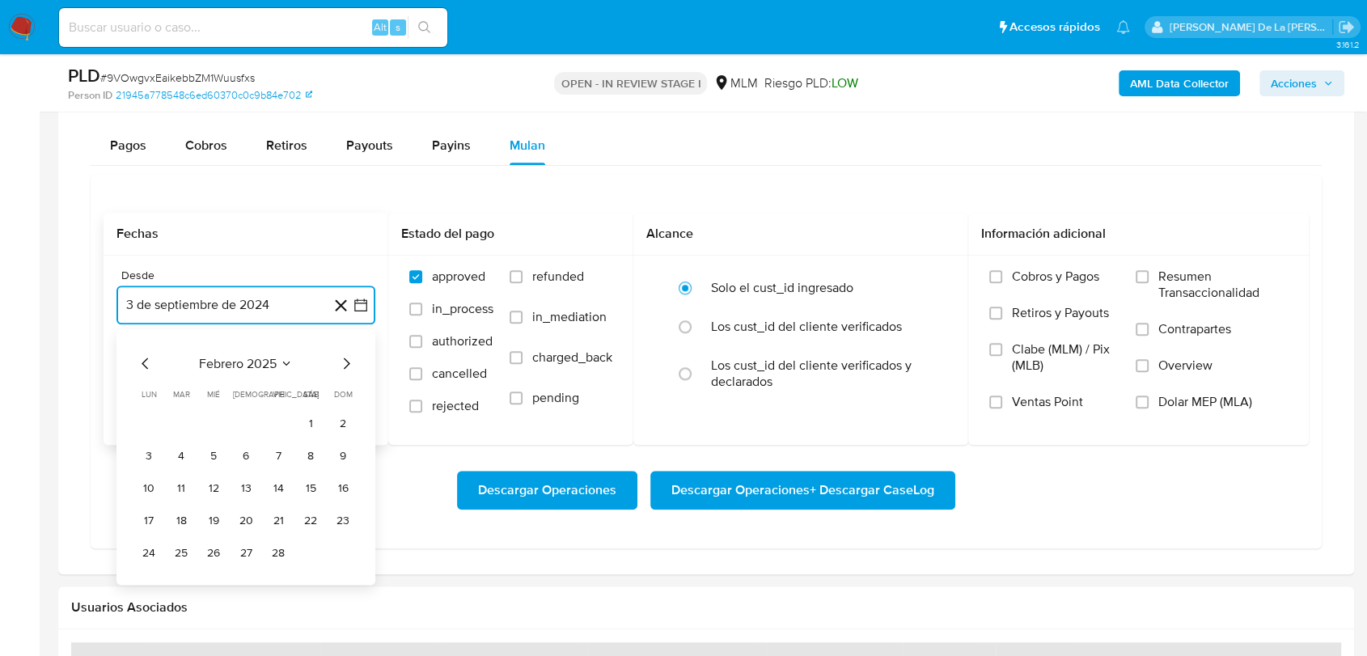
click at [349, 357] on icon "Mes siguiente" at bounding box center [345, 362] width 19 height 19
click at [148, 358] on icon "Mes anterior" at bounding box center [145, 362] width 19 height 19
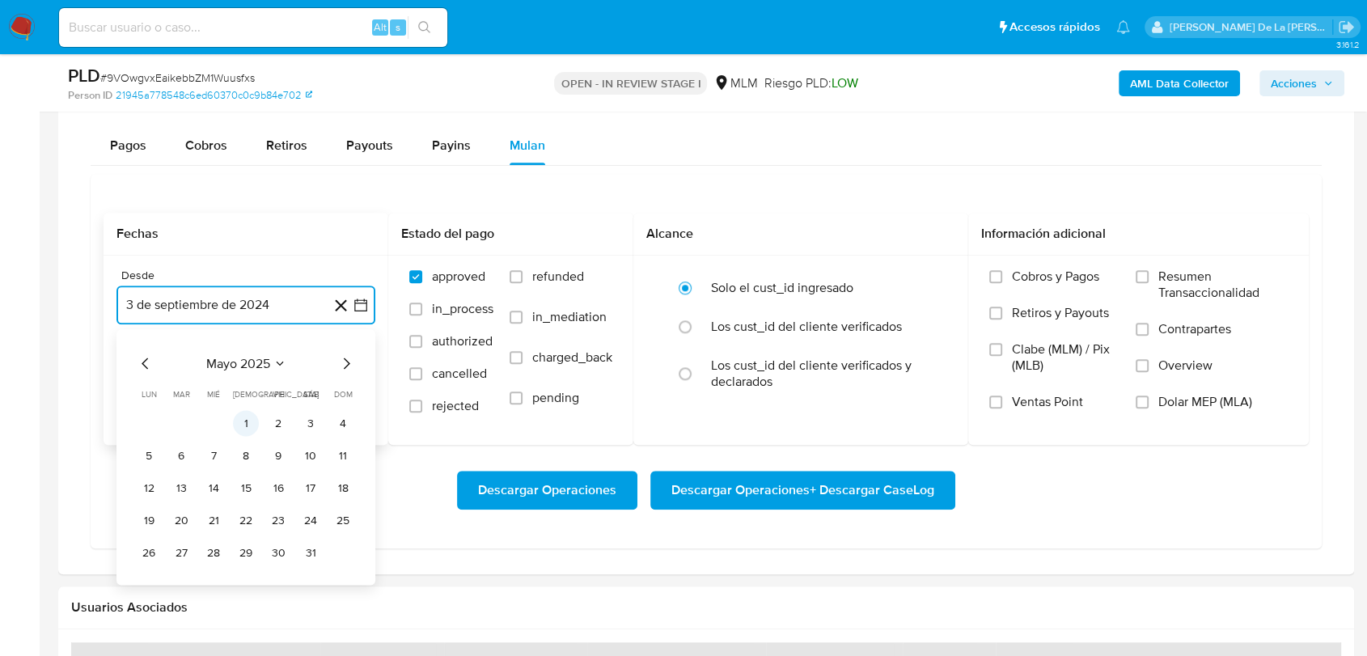
click at [249, 421] on button "1" at bounding box center [246, 423] width 26 height 26
click at [229, 384] on button "3 de octubre de 2025" at bounding box center [245, 386] width 259 height 39
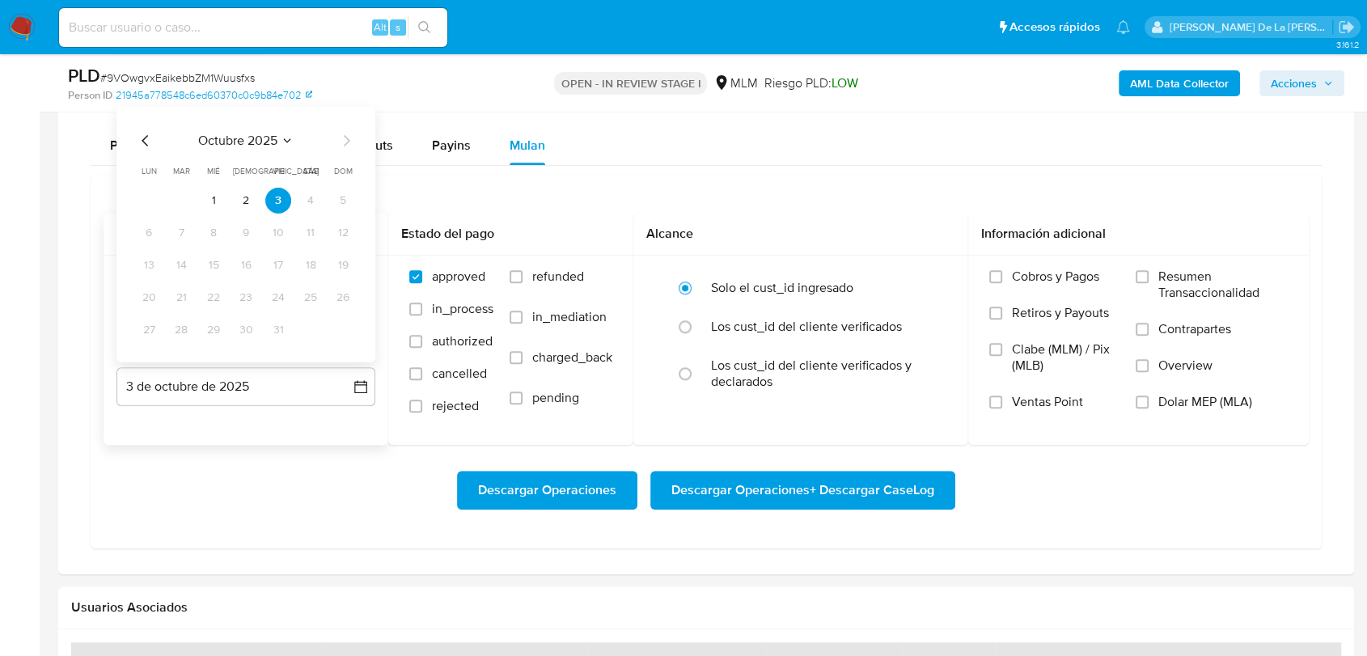
click at [142, 137] on icon "Mes anterior" at bounding box center [145, 140] width 19 height 19
click at [339, 330] on button "31" at bounding box center [343, 330] width 26 height 26
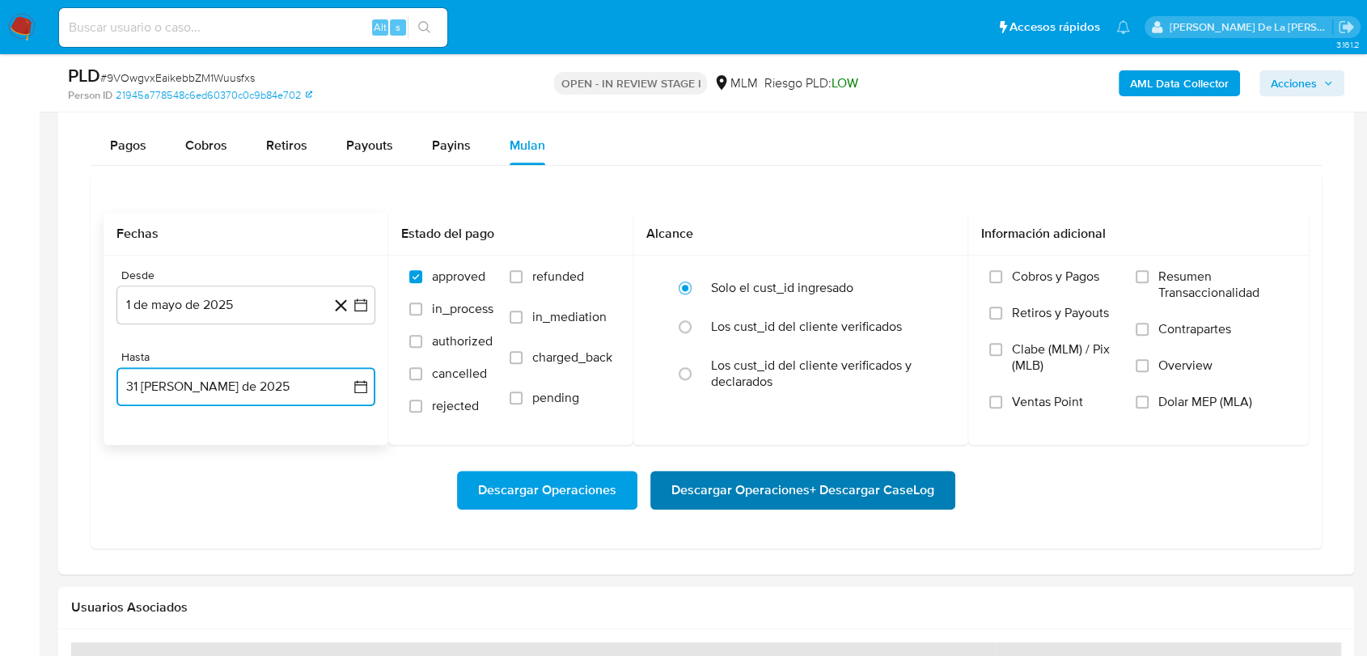
click at [818, 484] on span "Descargar Operaciones + Descargar CaseLog" at bounding box center [802, 490] width 263 height 36
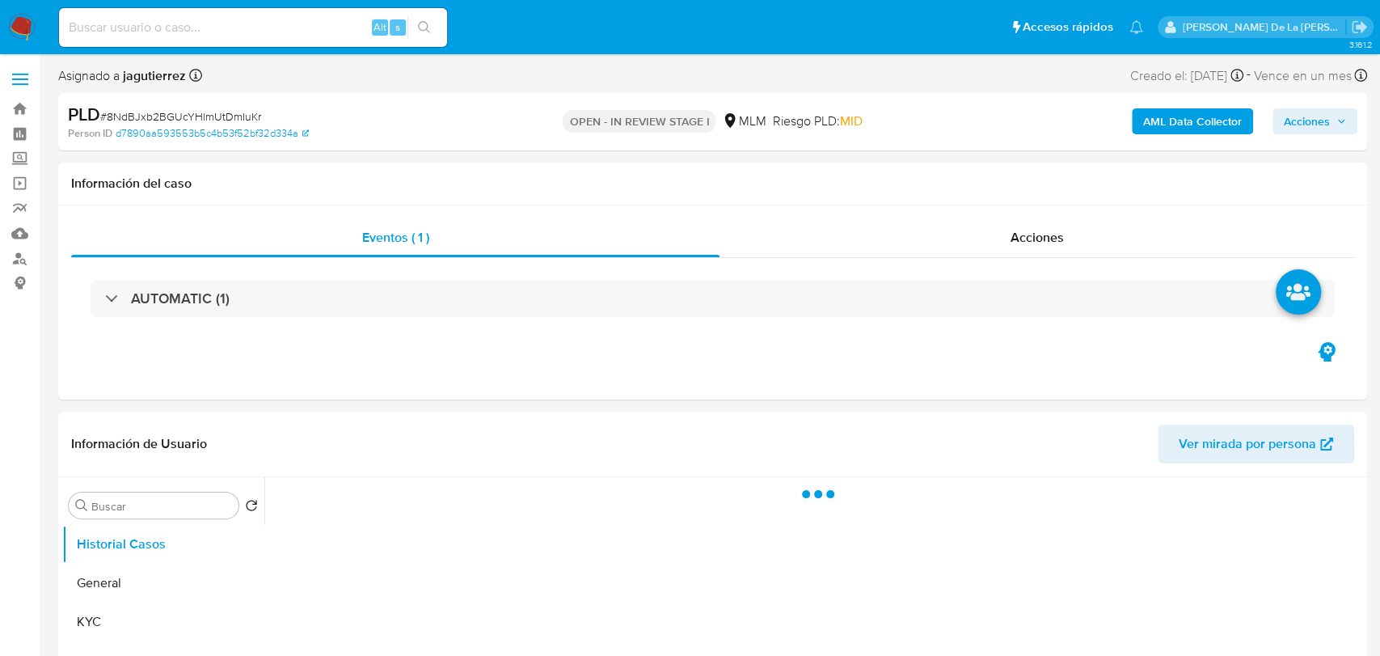
select select "10"
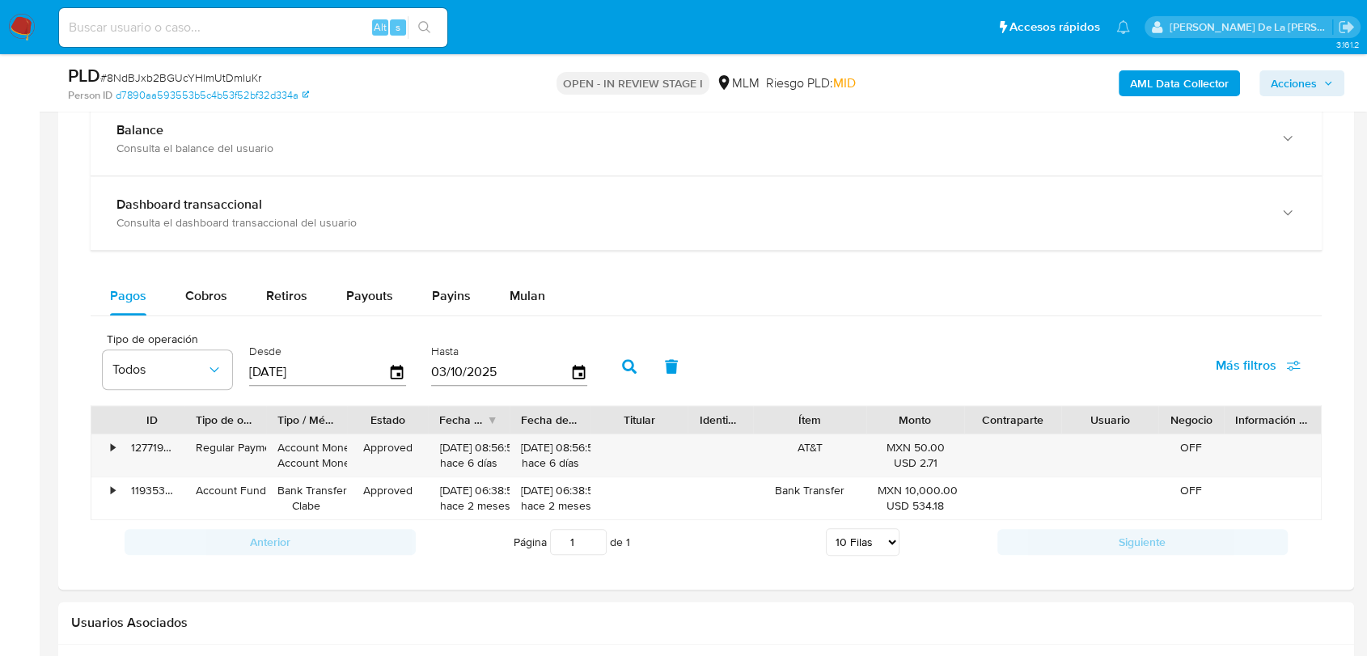
scroll to position [1078, 0]
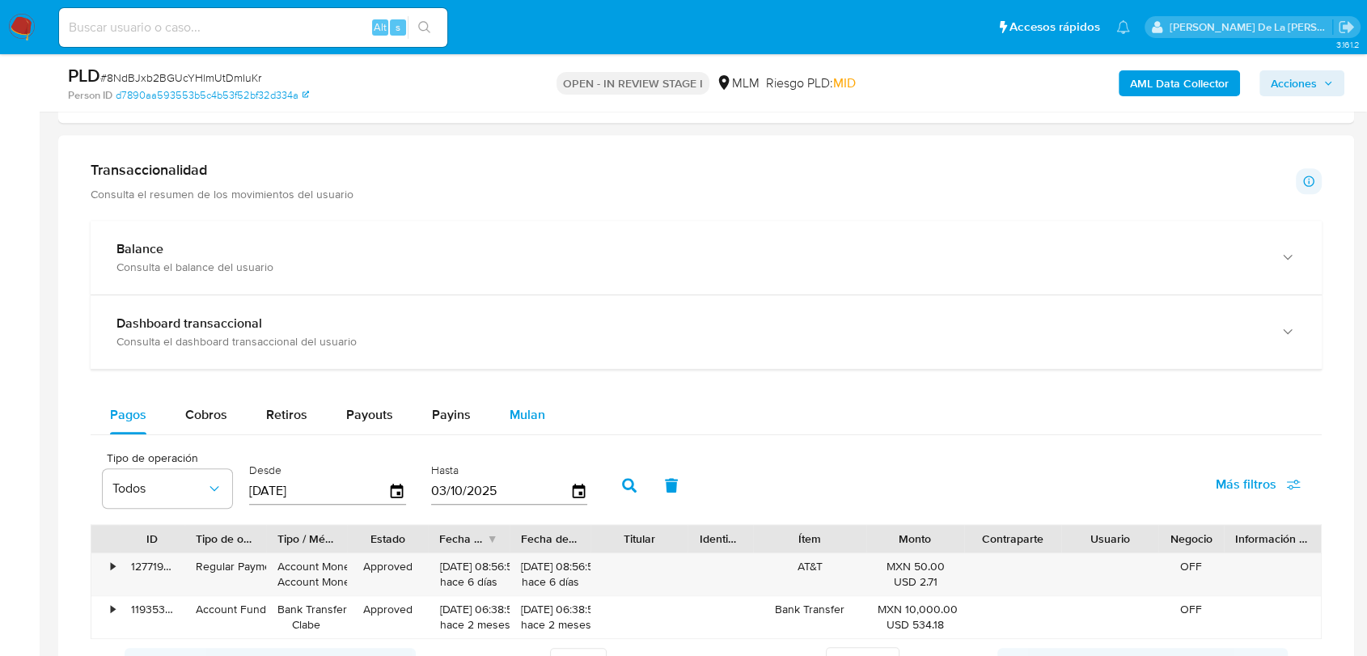
click at [509, 415] on span "Mulan" at bounding box center [527, 414] width 36 height 19
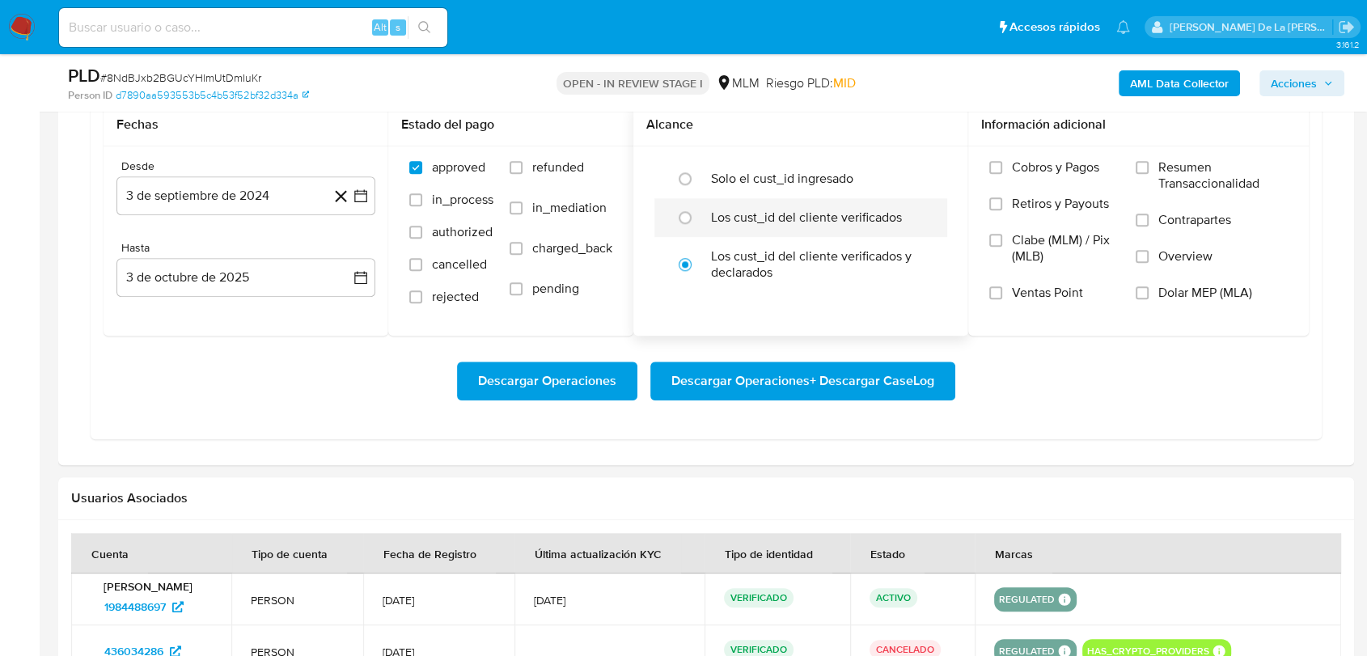
scroll to position [1347, 0]
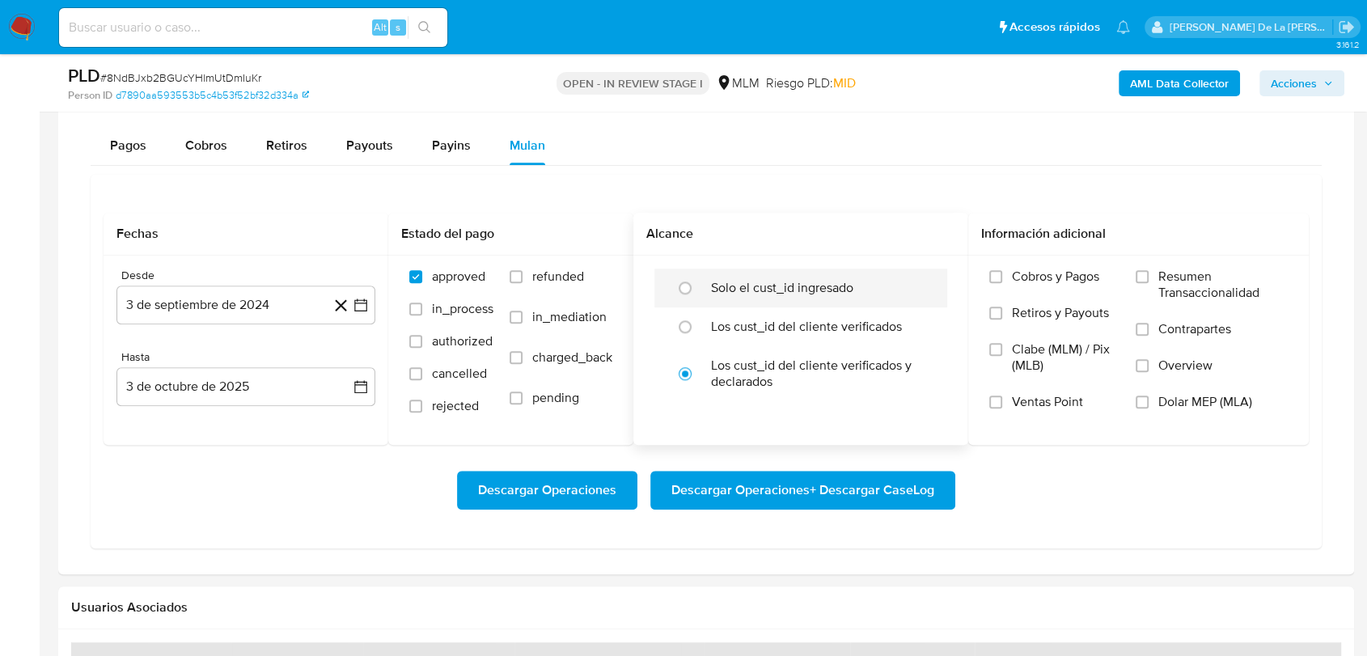
click at [751, 290] on label "Solo el cust_id ingresado" at bounding box center [782, 288] width 142 height 16
click at [698, 290] on input "radio" at bounding box center [685, 288] width 26 height 26
radio input "true"
click at [364, 302] on icon "button" at bounding box center [361, 305] width 16 height 16
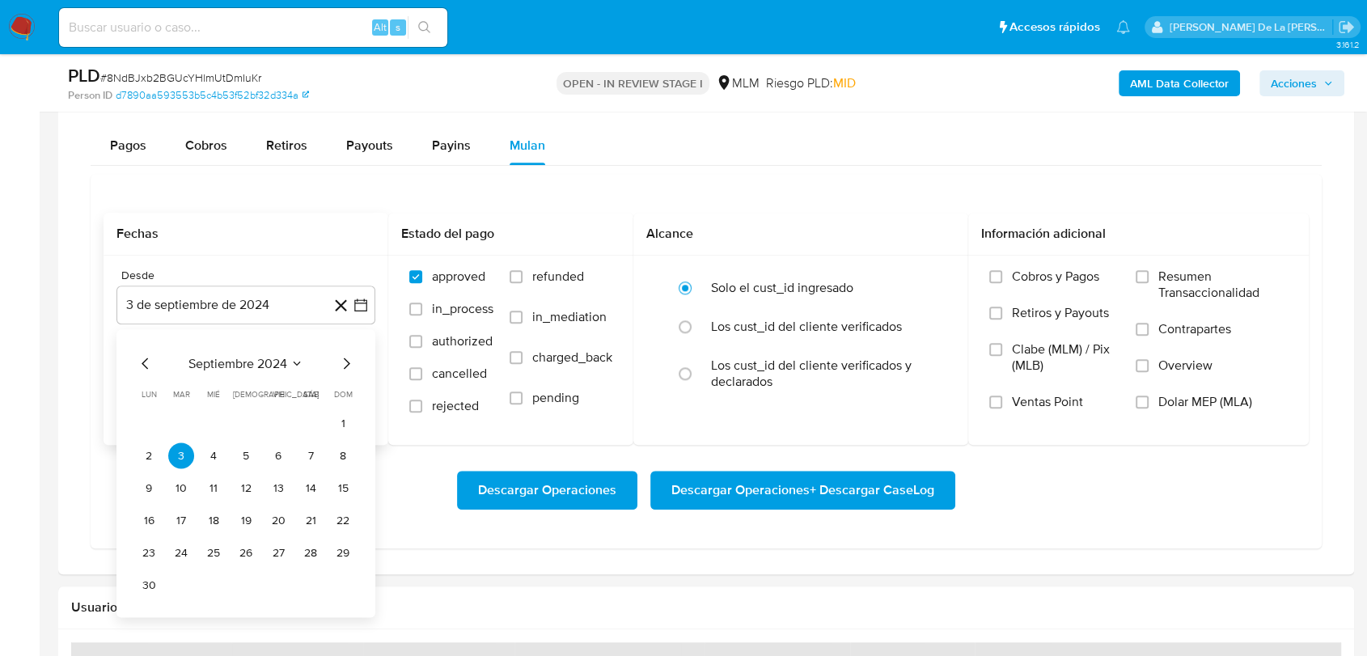
click at [352, 363] on icon "Mes siguiente" at bounding box center [345, 362] width 19 height 19
click at [351, 363] on icon "Mes siguiente" at bounding box center [345, 362] width 19 height 19
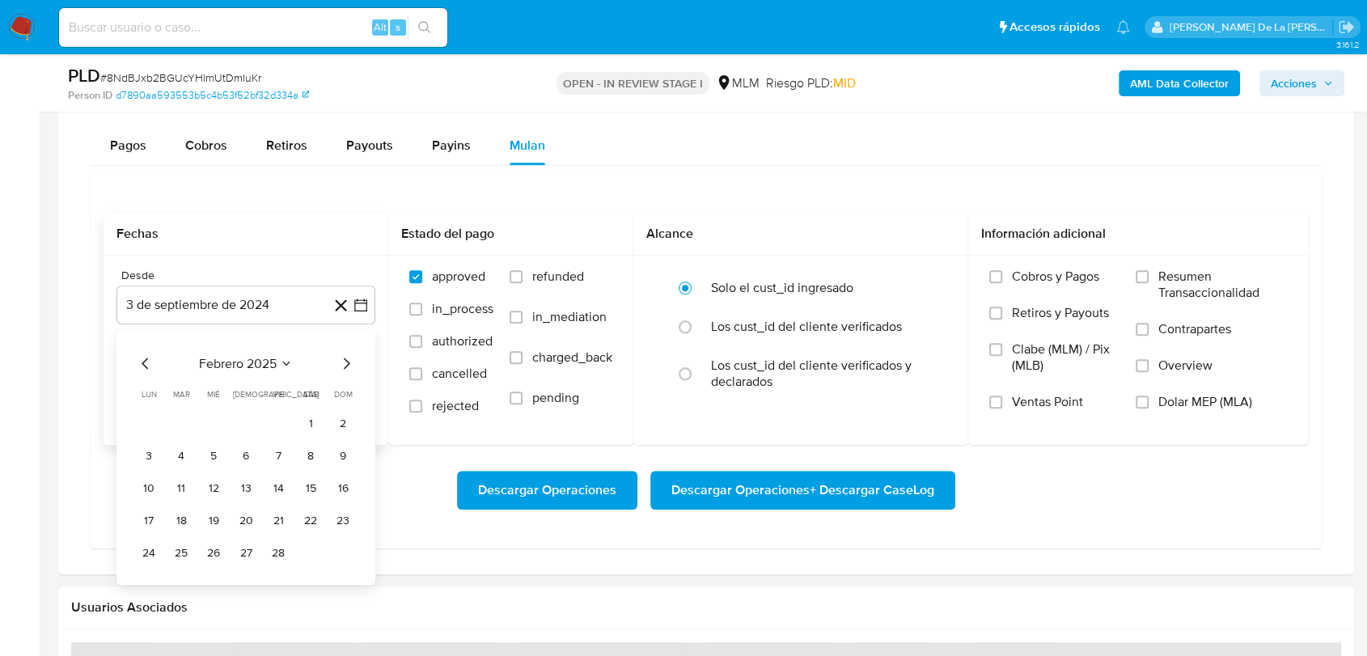
click at [351, 363] on icon "Mes siguiente" at bounding box center [345, 362] width 19 height 19
click at [252, 418] on button "1" at bounding box center [246, 423] width 26 height 26
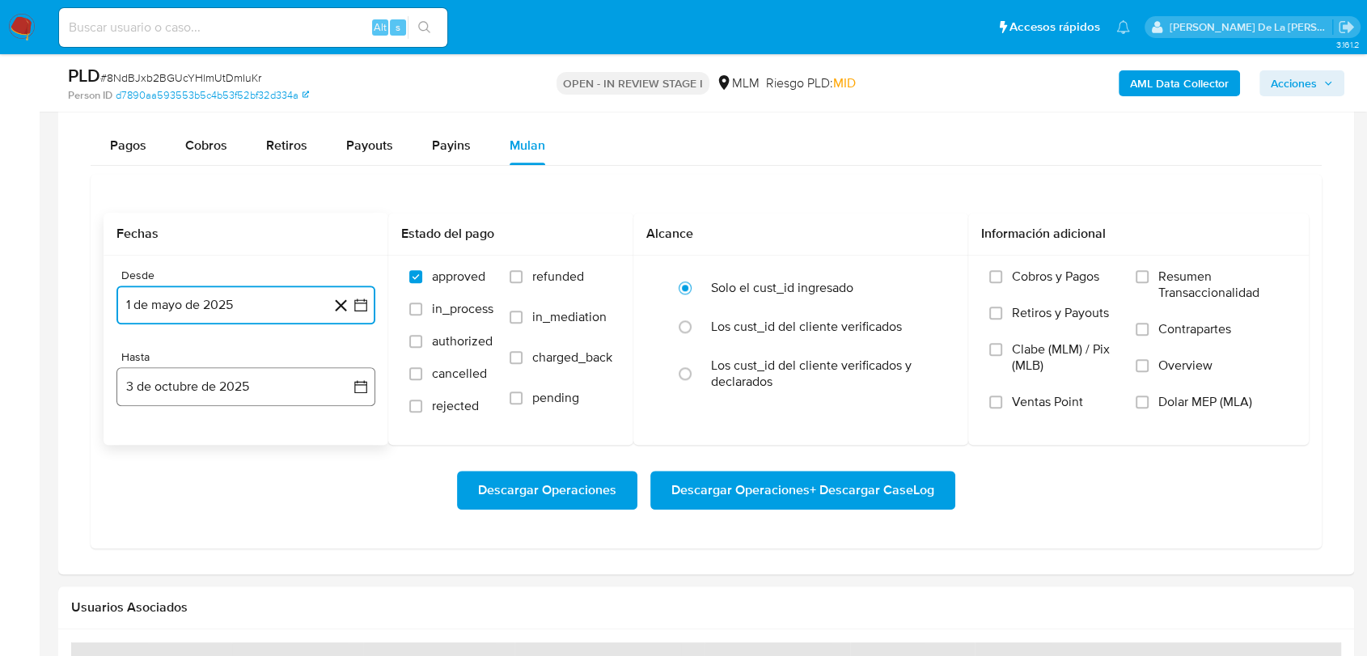
click at [252, 383] on button "3 de octubre de 2025" at bounding box center [245, 386] width 259 height 39
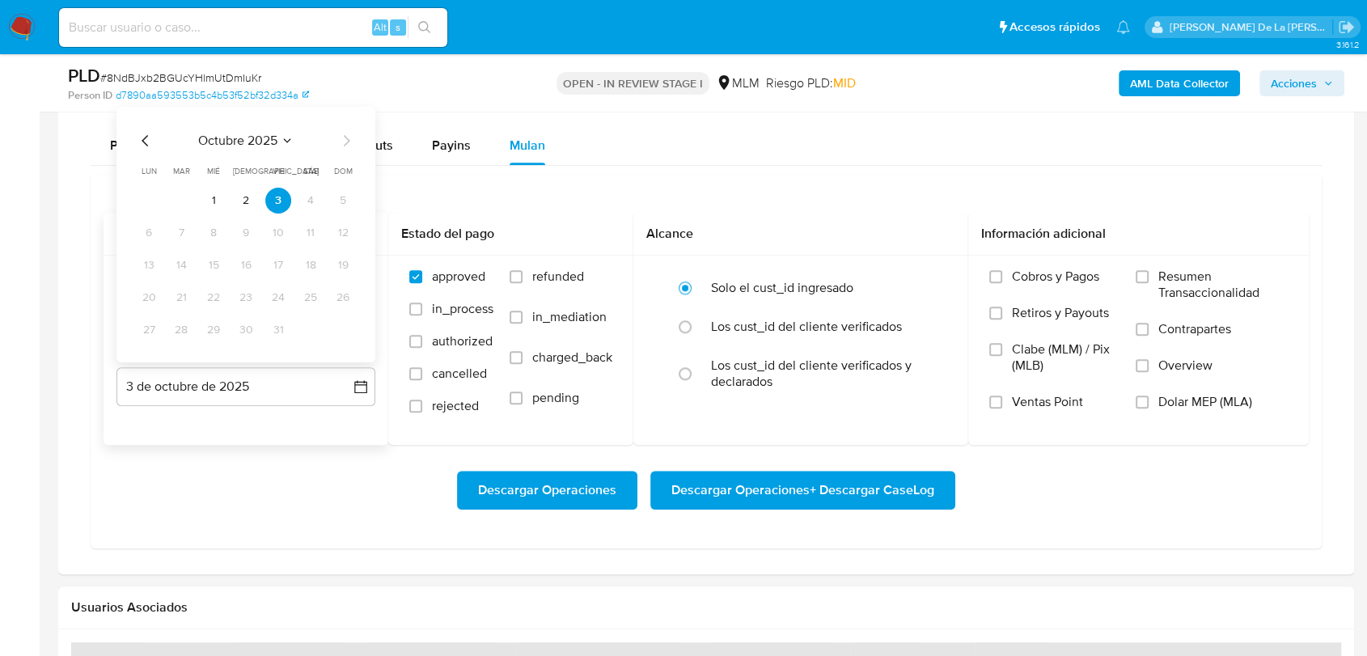
click at [138, 142] on icon "Mes anterior" at bounding box center [145, 140] width 19 height 19
drag, startPoint x: 358, startPoint y: 331, endPoint x: 349, endPoint y: 330, distance: 8.9
click at [357, 330] on div "agosto 2025 agosto 2025 lun lunes mar martes mié miércoles jue jueves vie viern…" at bounding box center [245, 235] width 259 height 256
click at [347, 330] on button "31" at bounding box center [343, 330] width 26 height 26
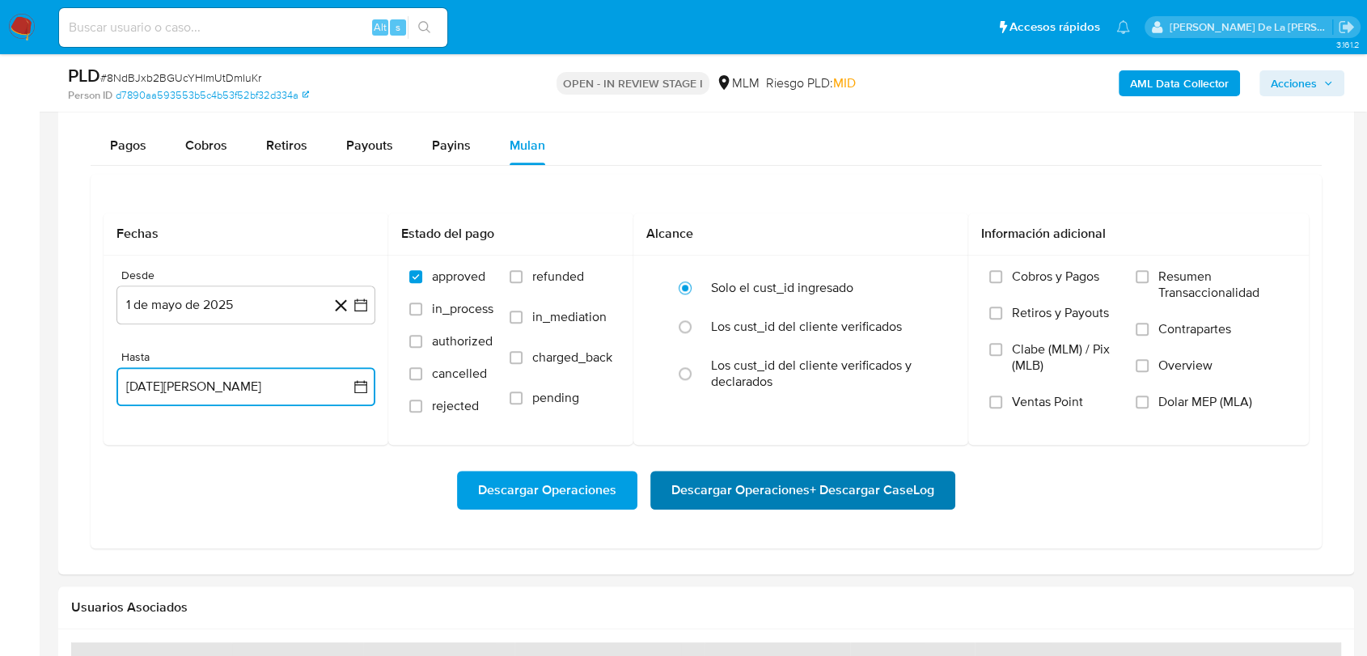
click at [835, 491] on span "Descargar Operaciones + Descargar CaseLog" at bounding box center [802, 490] width 263 height 36
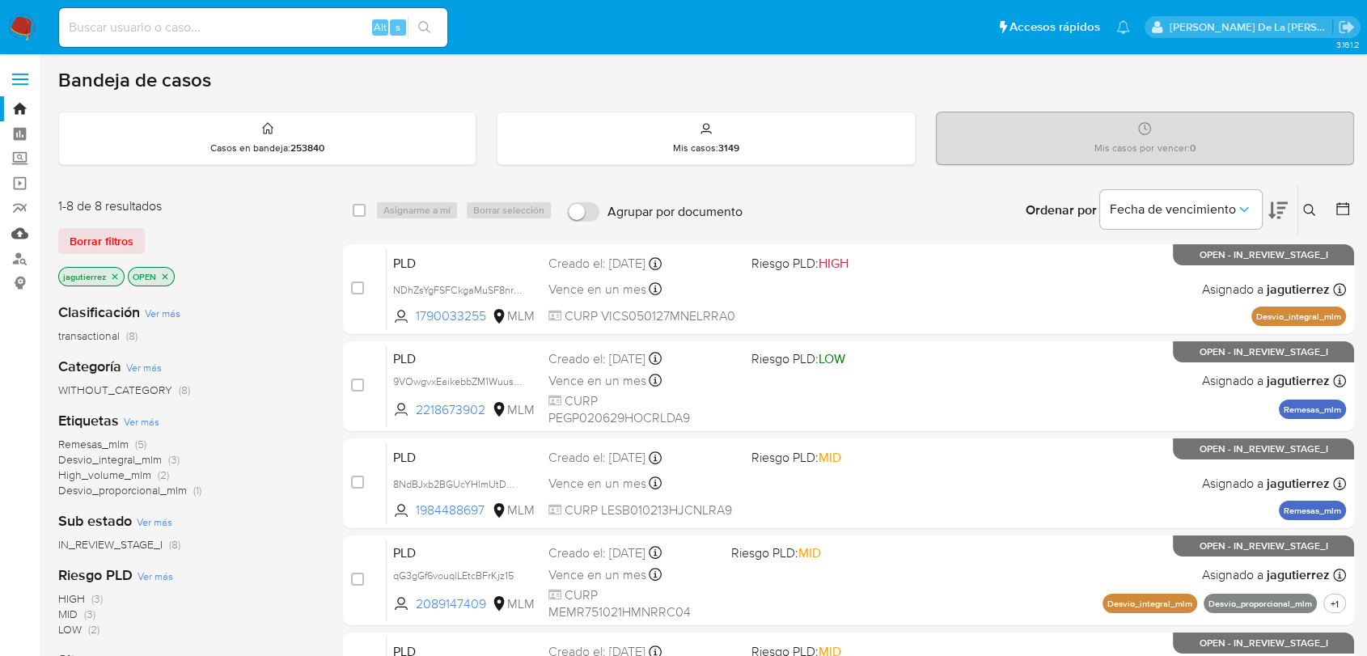
click at [17, 221] on link "Mulan" at bounding box center [96, 233] width 192 height 25
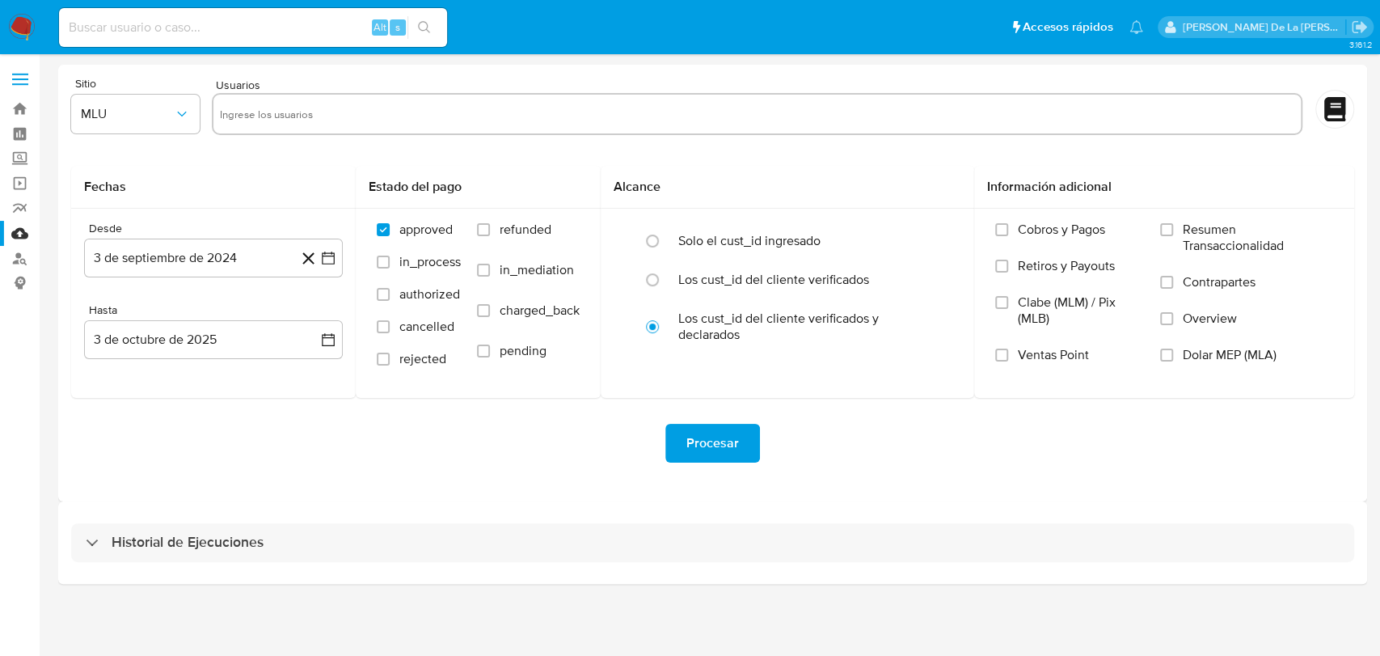
click at [228, 509] on div "Historial de Ejecuciones" at bounding box center [712, 542] width 1309 height 82
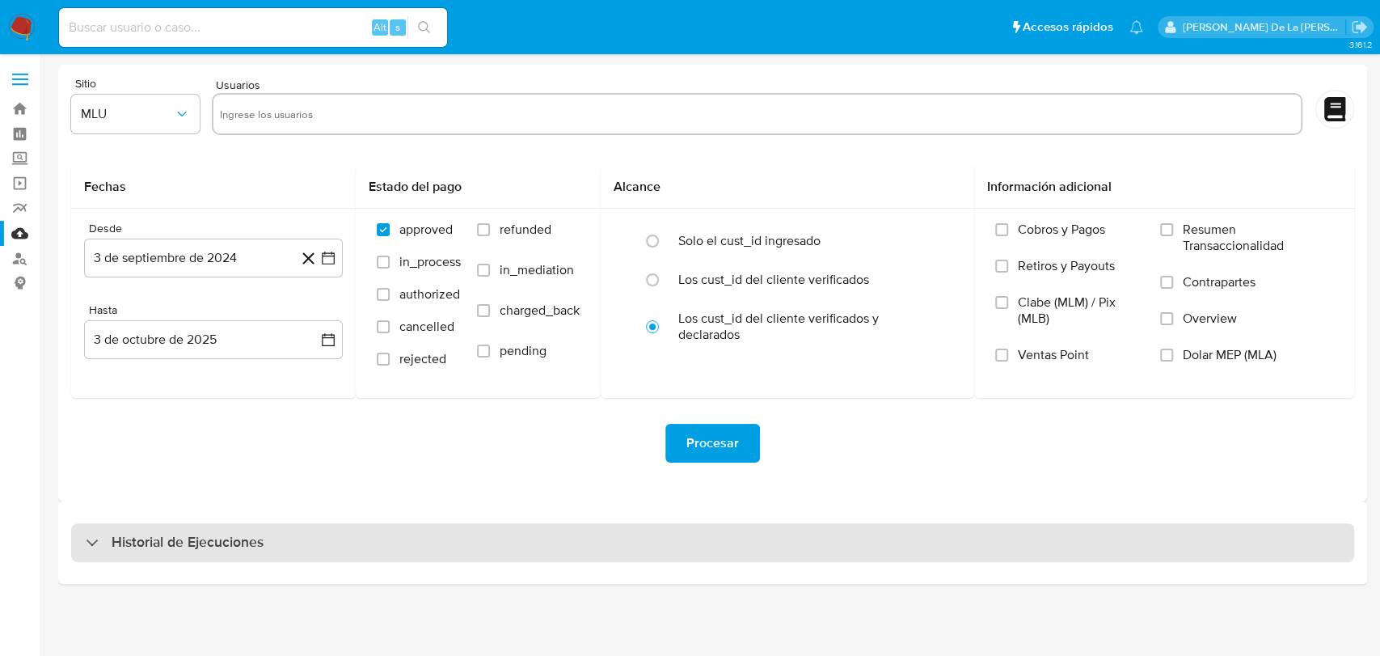
click at [175, 536] on h3 "Historial de Ejecuciones" at bounding box center [188, 542] width 152 height 19
select select "10"
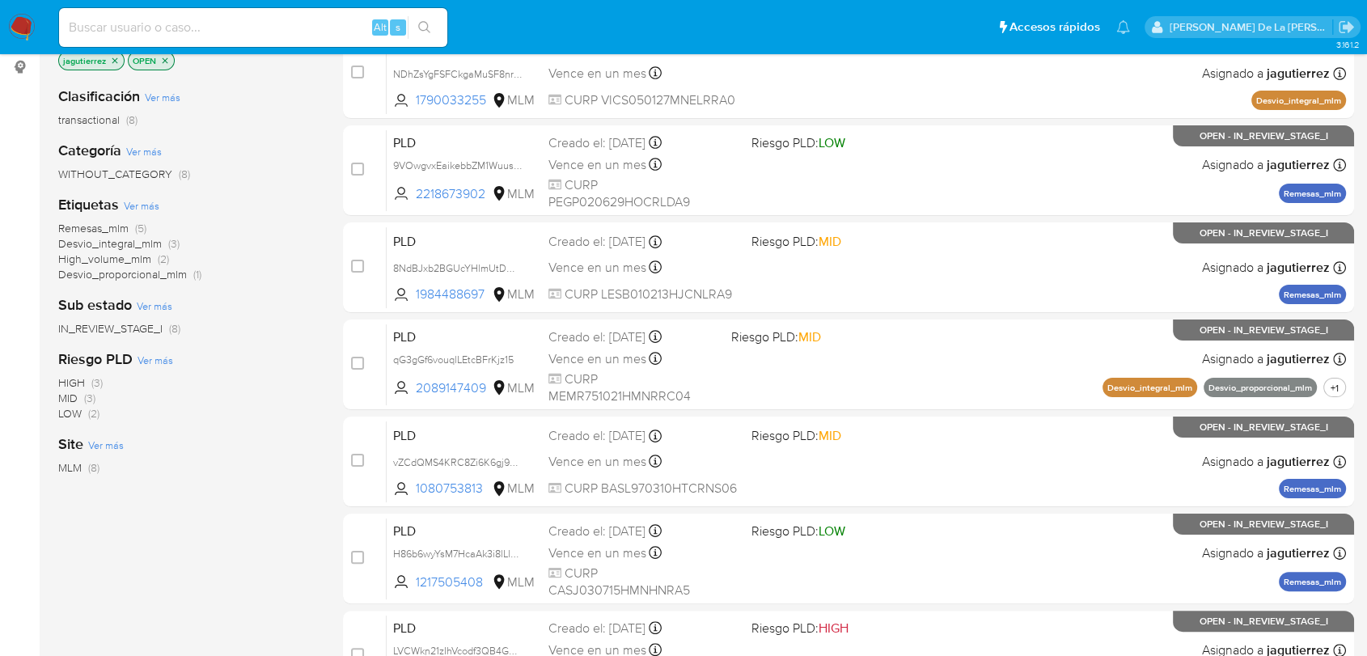
scroll to position [90, 0]
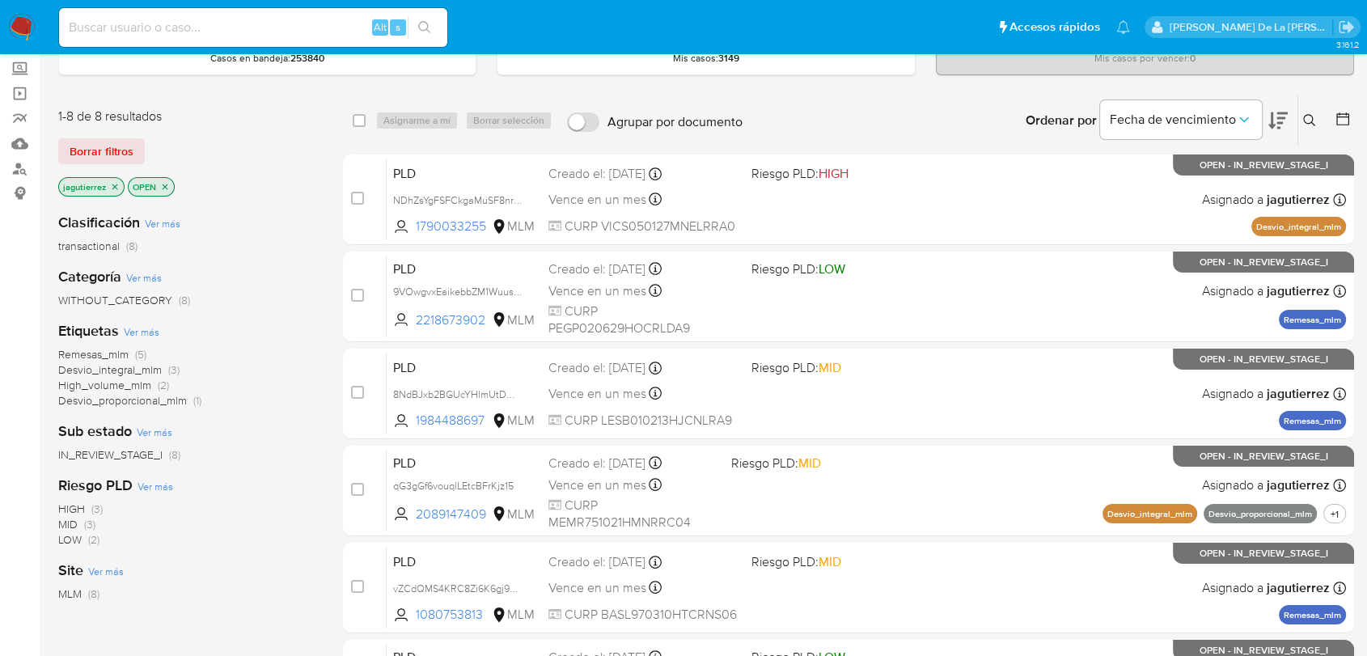
click at [13, 23] on img at bounding box center [21, 27] width 27 height 27
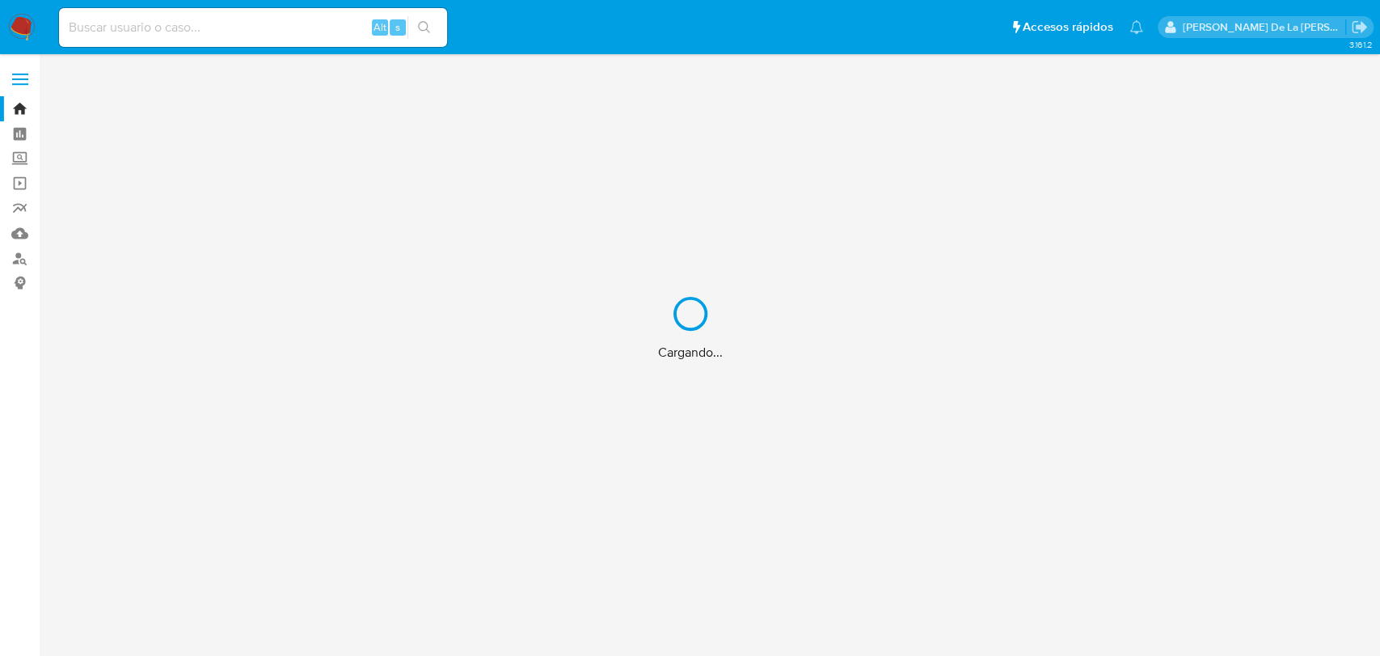
click at [17, 225] on div "Cargando..." at bounding box center [690, 328] width 1380 height 656
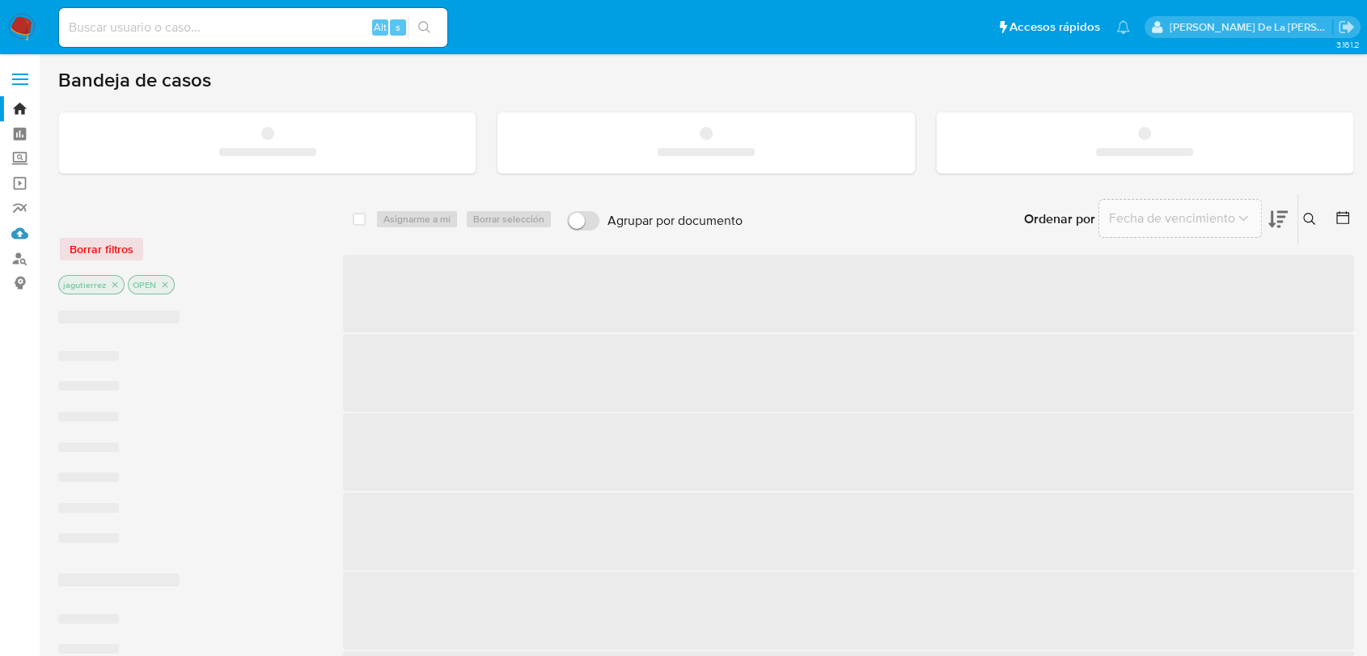
click at [15, 232] on link "Mulan" at bounding box center [96, 233] width 192 height 25
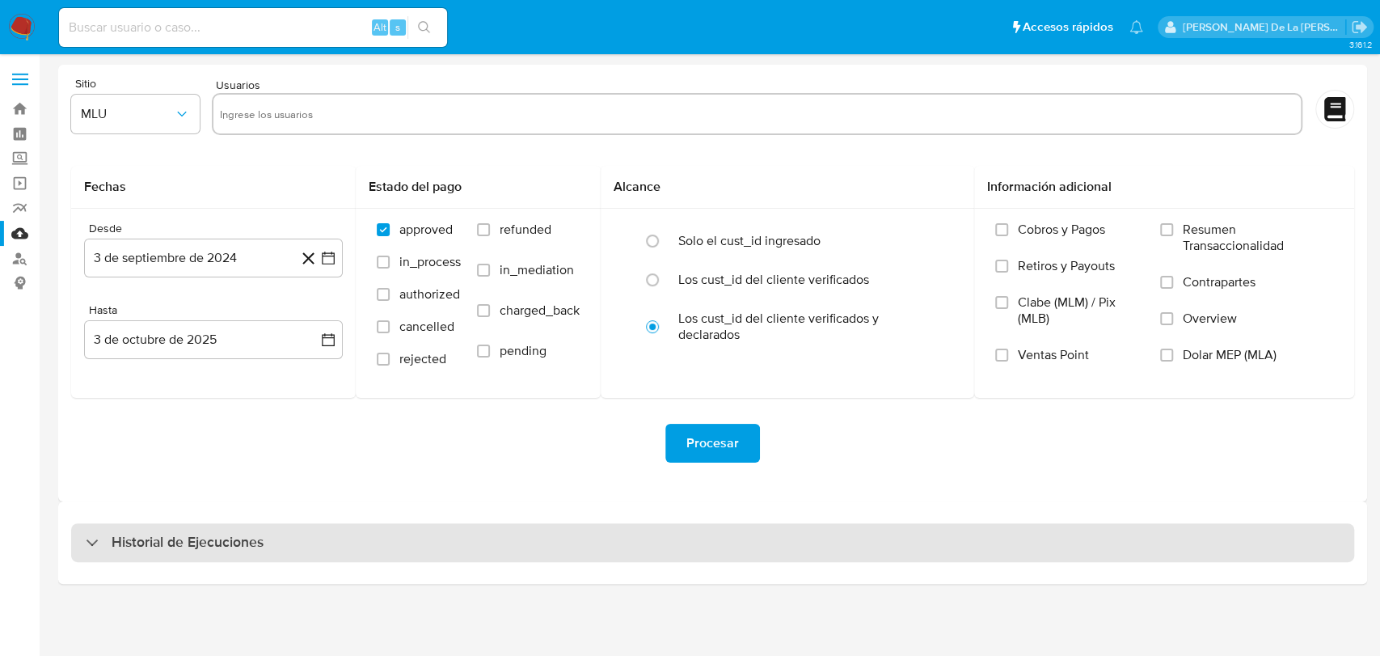
click at [100, 539] on div "Historial de Ejecuciones" at bounding box center [175, 542] width 178 height 19
select select "10"
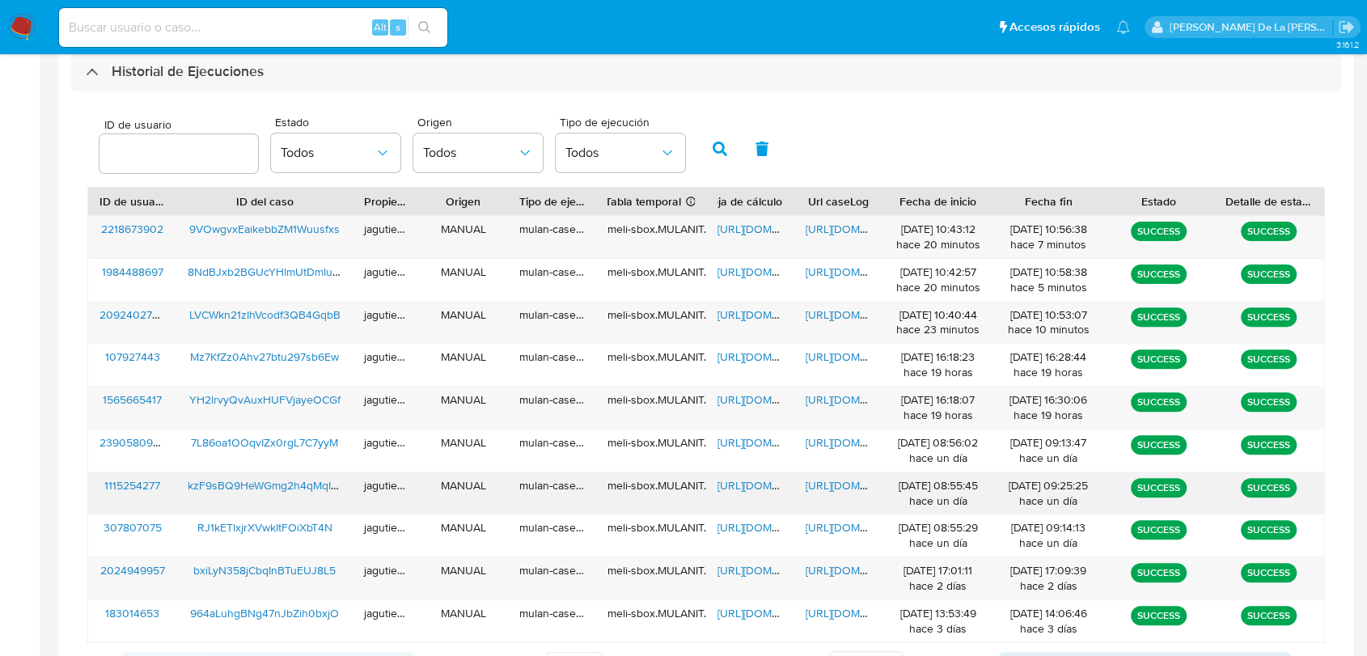
scroll to position [539, 0]
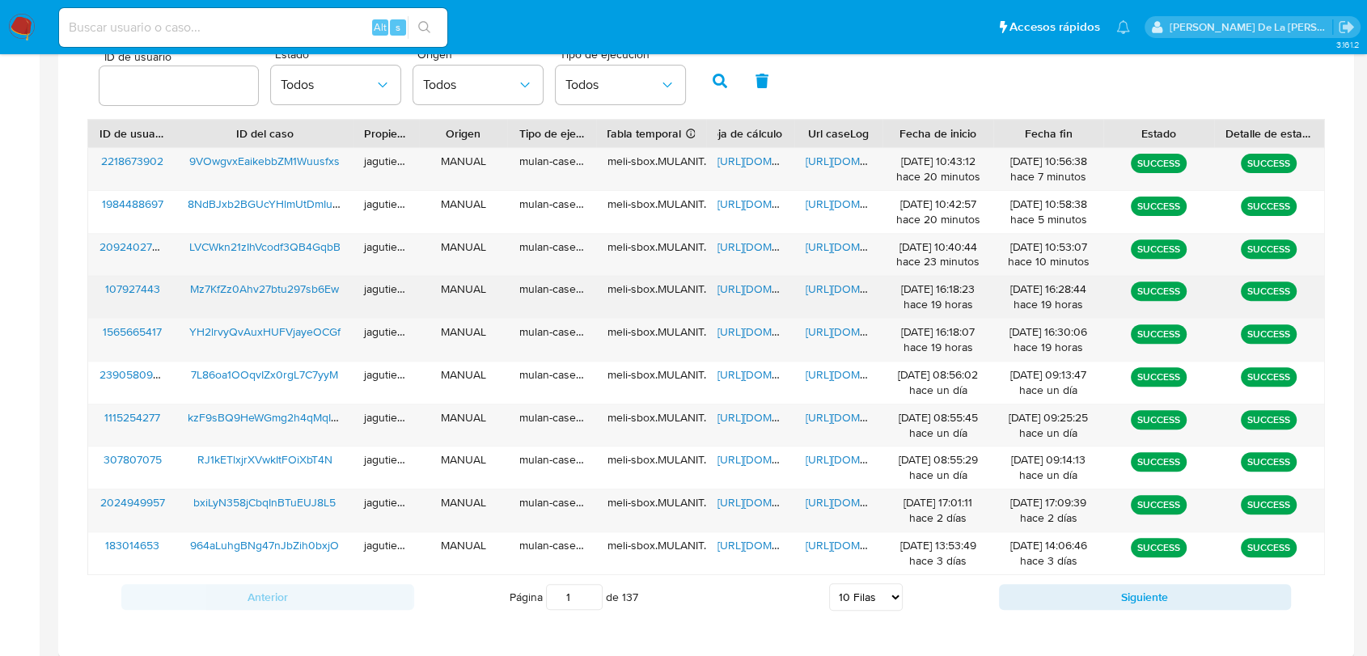
click at [218, 283] on span "Mz7KfZz0Ahv27btu297sb6Ew" at bounding box center [264, 289] width 149 height 16
click at [750, 292] on span "https://docs.google.com/spreadsheets/d/1hryeuGmEGT7CvO6Slq8rNtOwzuHzJ07jEHBFoMy…" at bounding box center [773, 289] width 112 height 16
click at [828, 288] on span "[URL][DOMAIN_NAME]" at bounding box center [861, 289] width 112 height 16
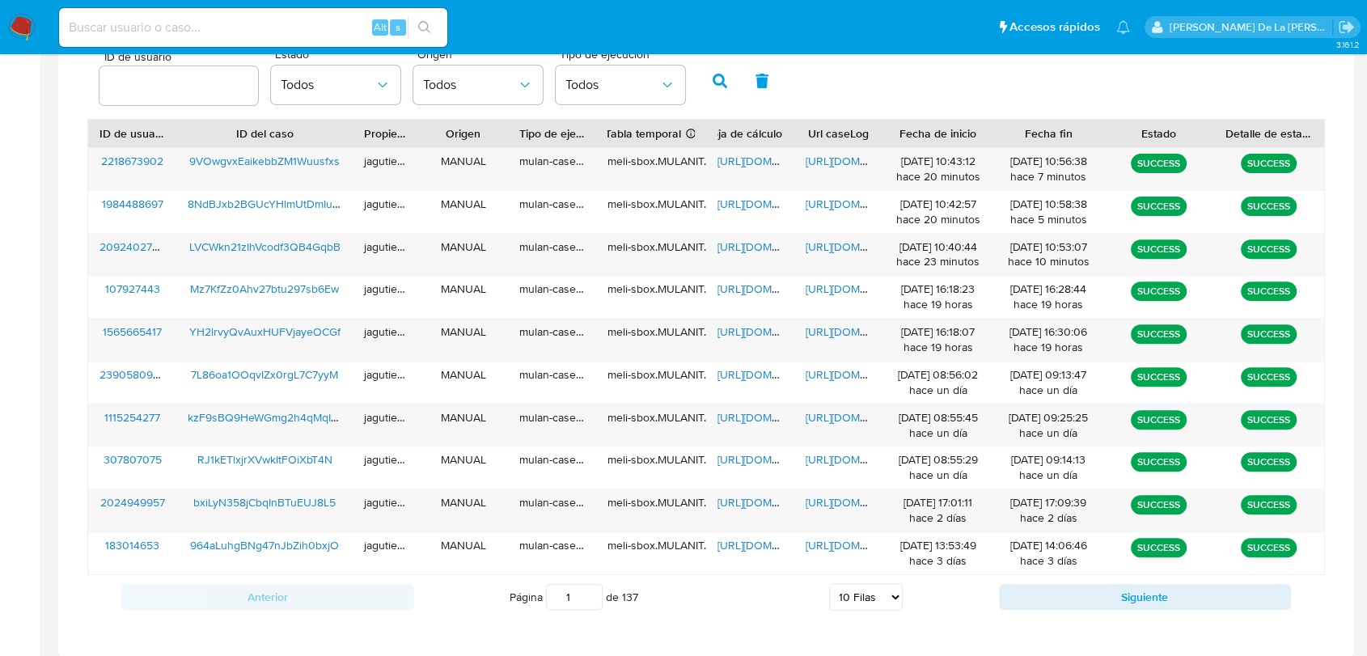
click at [20, 23] on img at bounding box center [21, 27] width 27 height 27
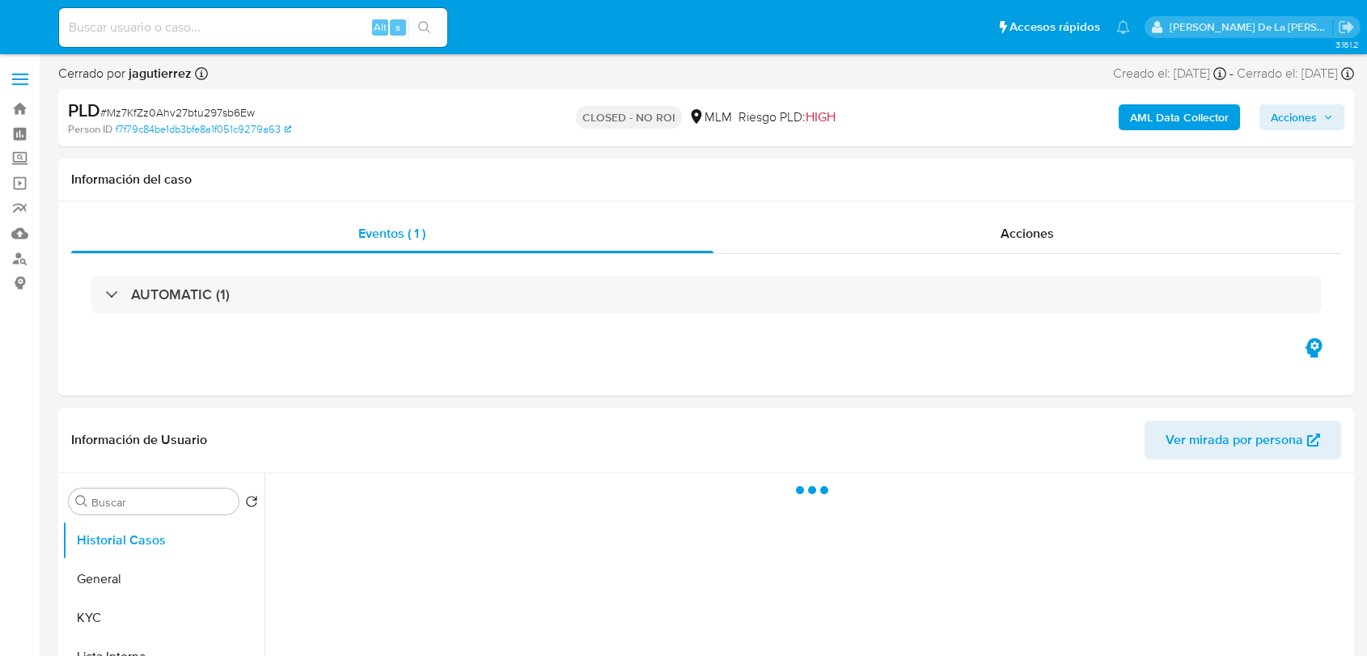
select select "10"
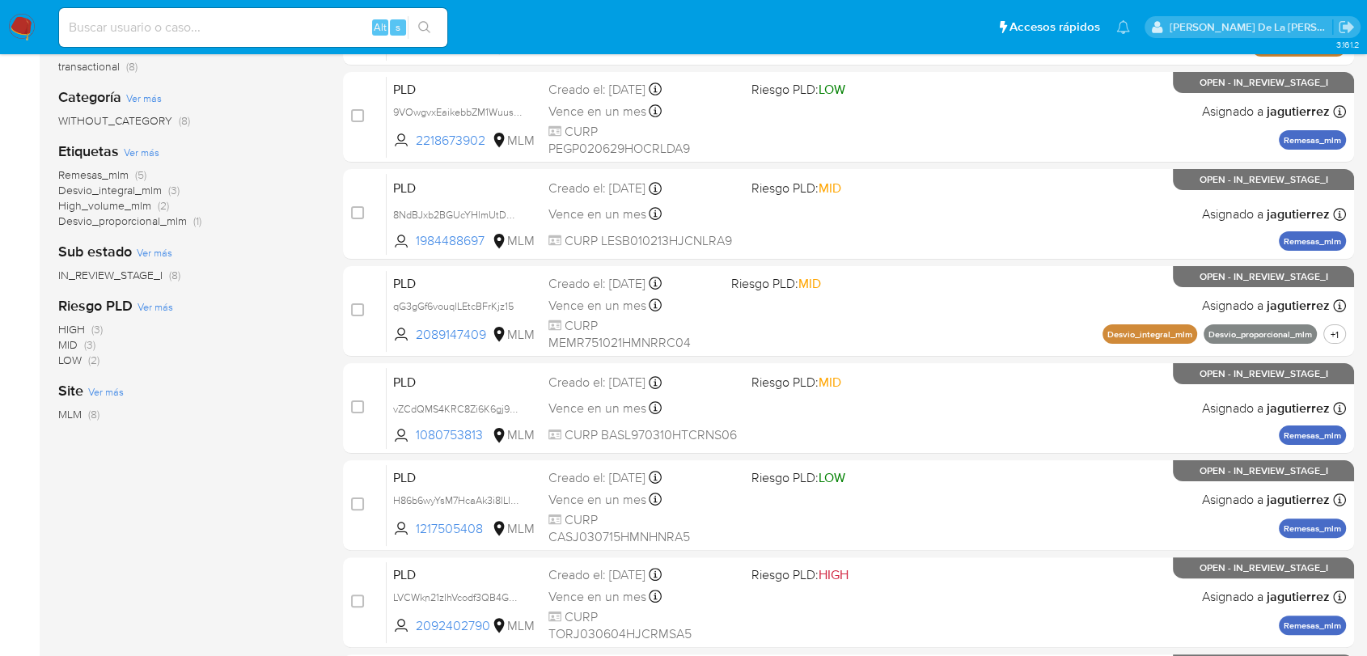
scroll to position [90, 0]
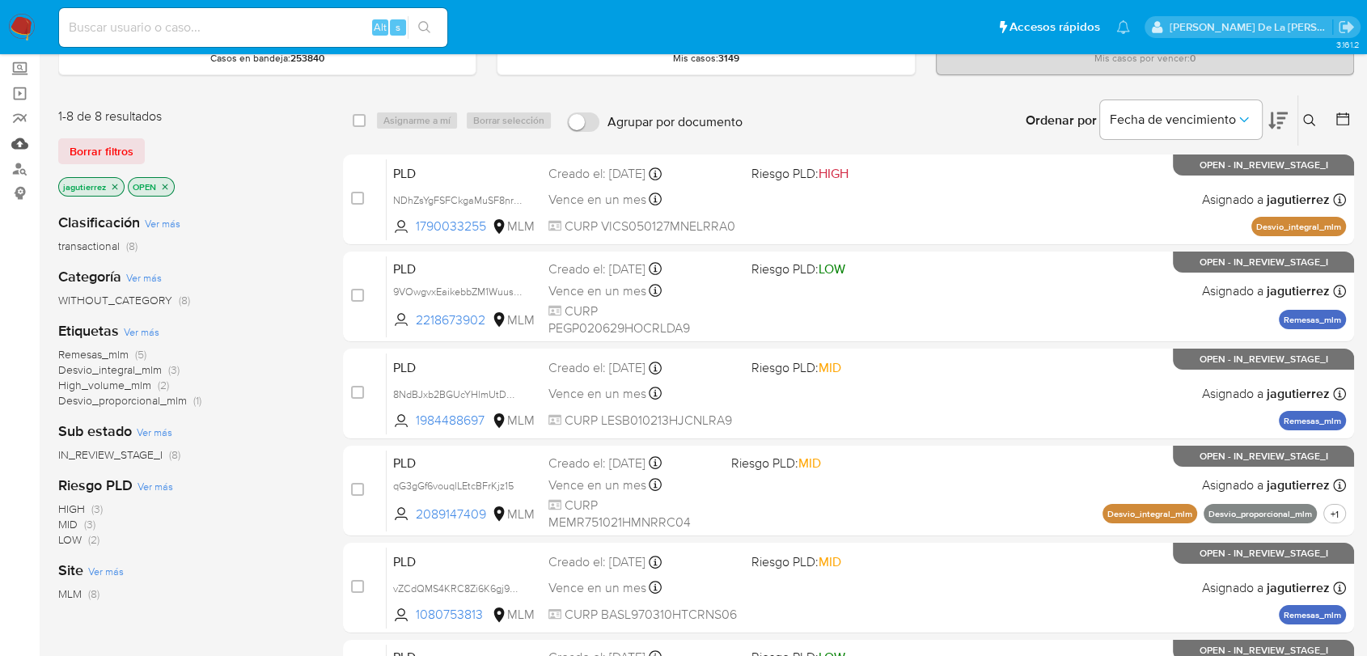
click at [15, 144] on link "Mulan" at bounding box center [96, 143] width 192 height 25
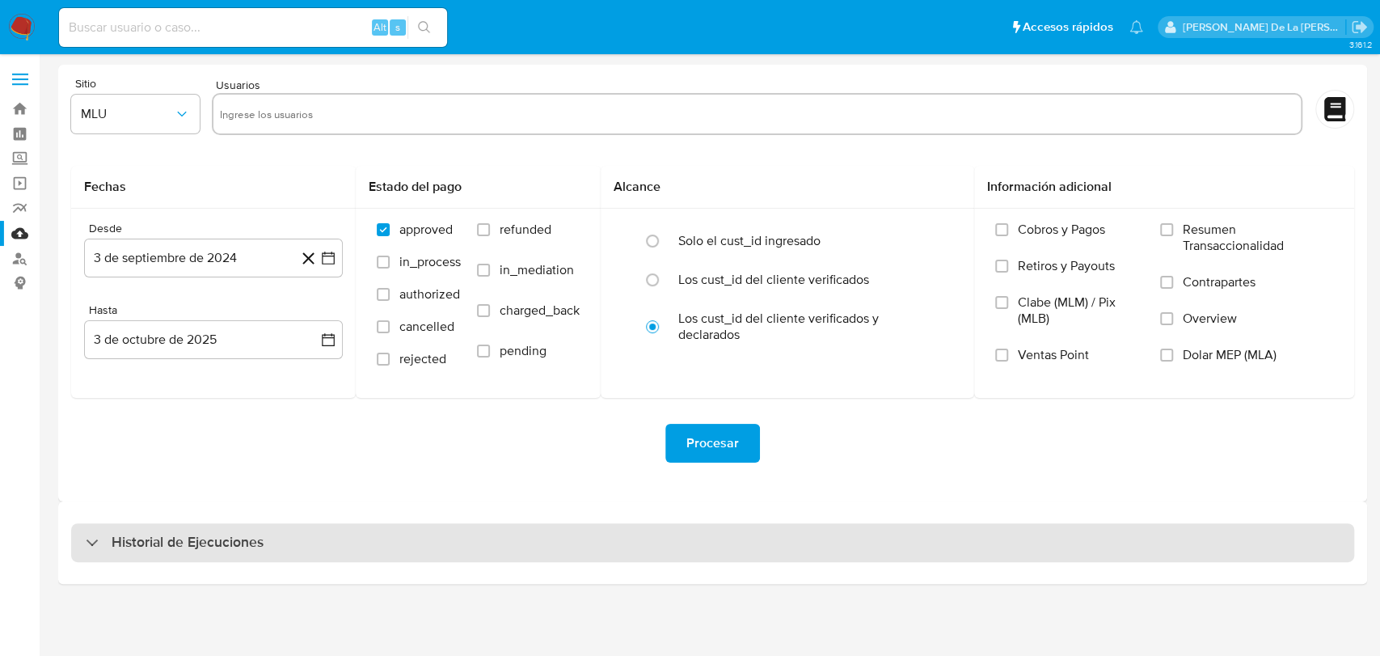
click at [88, 551] on div "Historial de Ejecuciones" at bounding box center [712, 542] width 1283 height 39
select select "10"
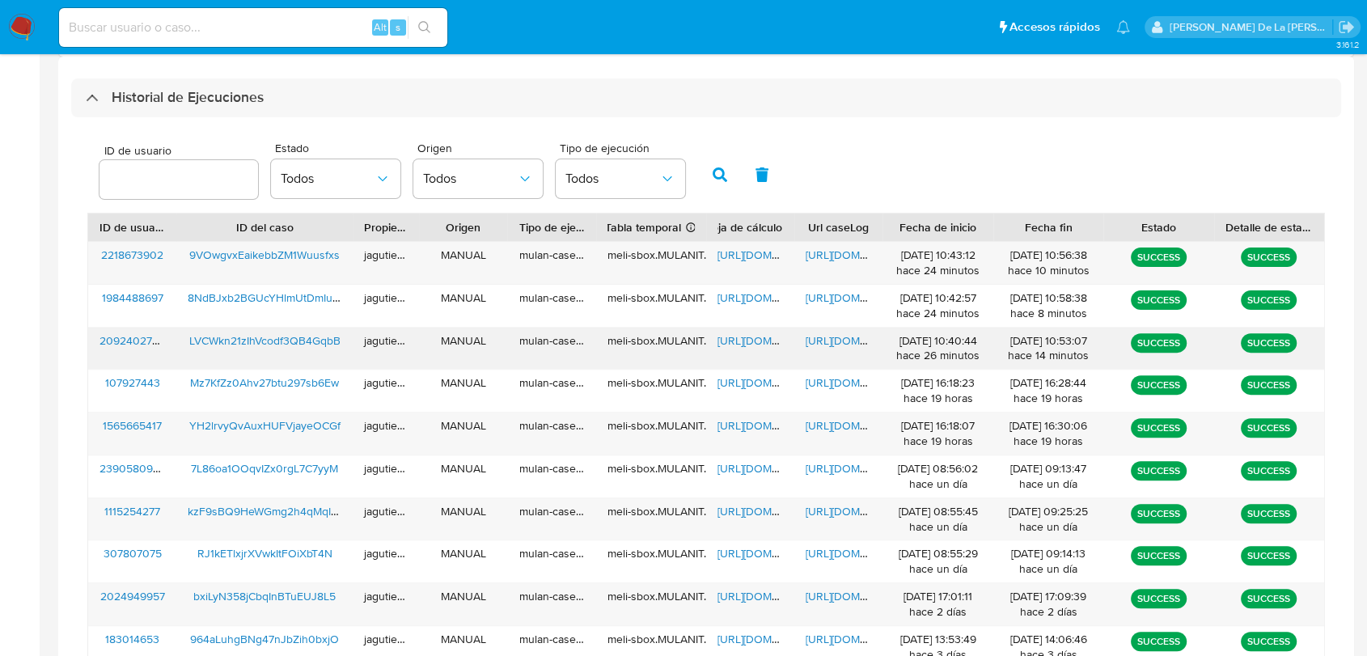
scroll to position [454, 0]
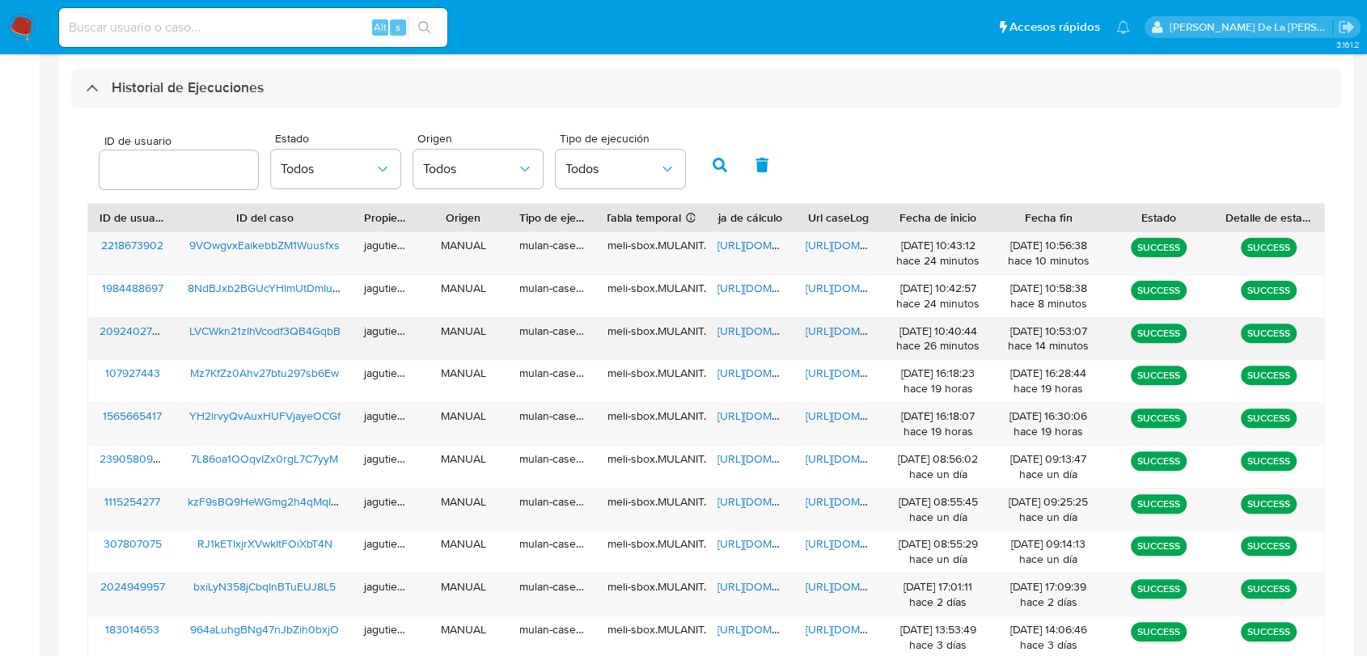
click at [249, 330] on span "LVCWkn21zIhVcodf3QB4GqbB" at bounding box center [264, 331] width 151 height 16
click at [723, 334] on span "https://docs.google.com/spreadsheets/d/14uECQQstxfsjVMwIl1yTIst94ohNvC9ORiwTNcE…" at bounding box center [773, 331] width 112 height 16
click at [830, 323] on span "https://docs.google.com/document/d/19INNw-tD5hxpvK-eg3JV_esEOm7gwcAJq4VGZoYZz9s…" at bounding box center [861, 331] width 112 height 16
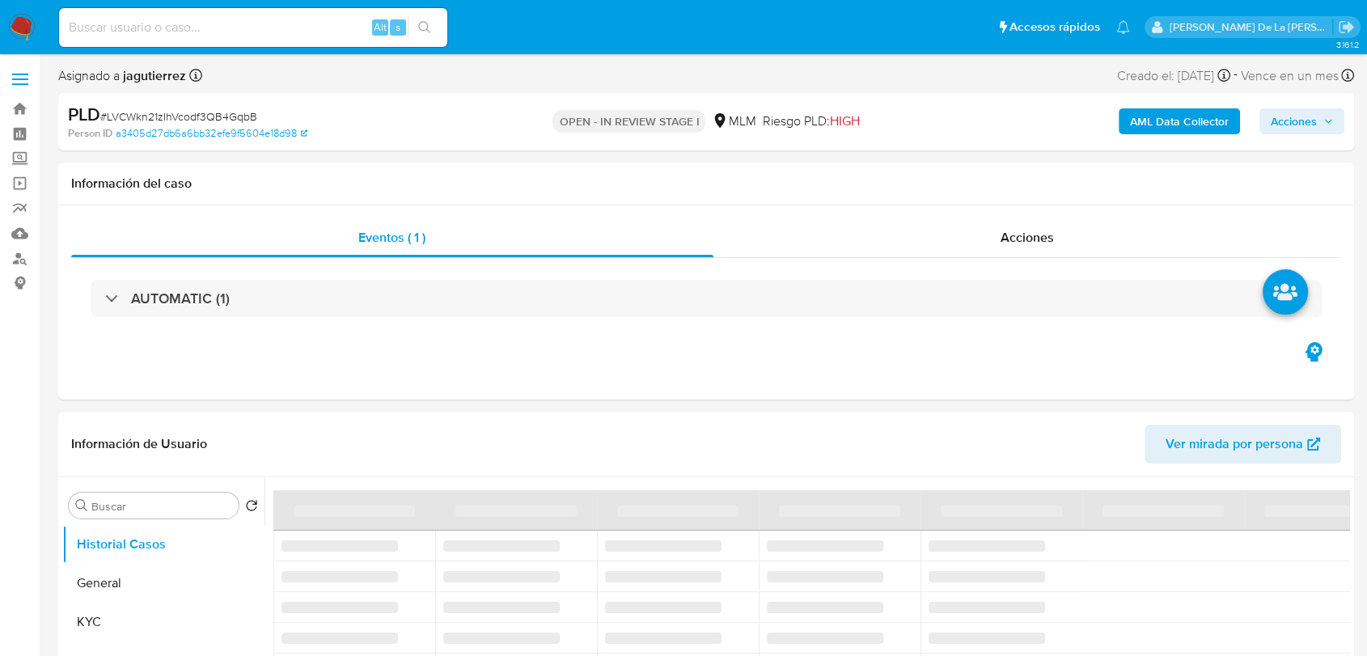
select select "10"
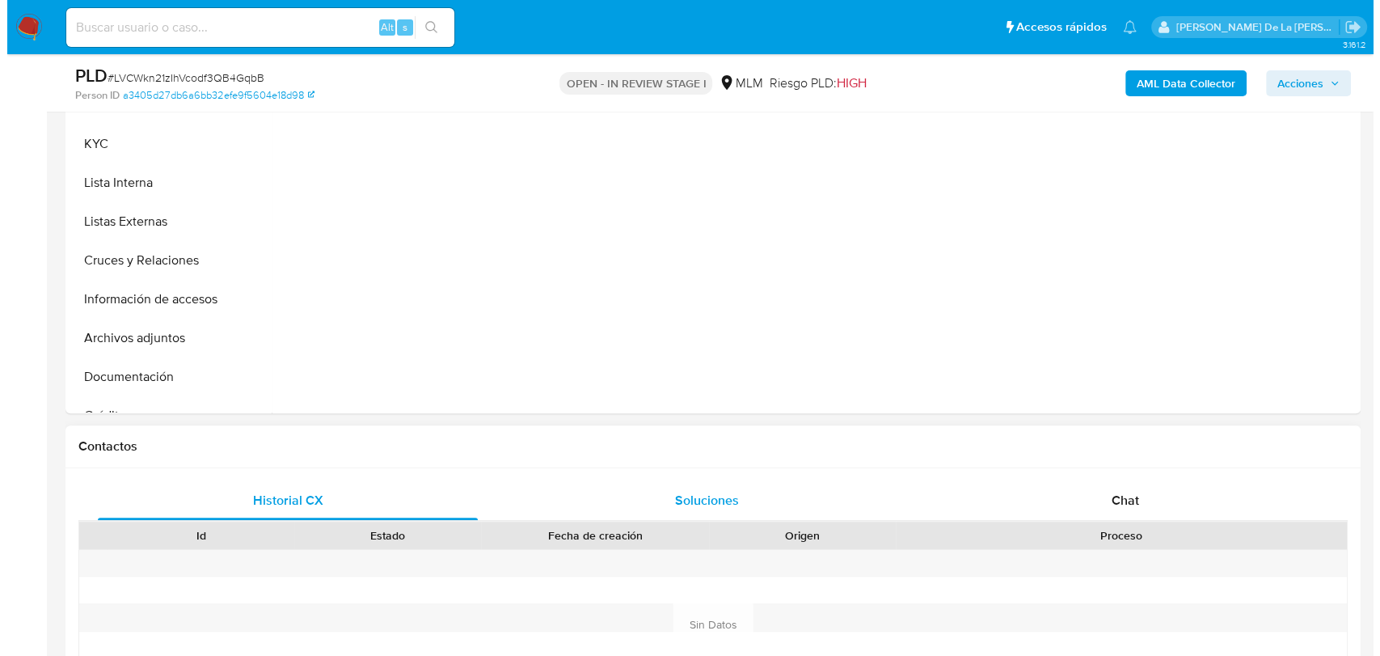
scroll to position [180, 0]
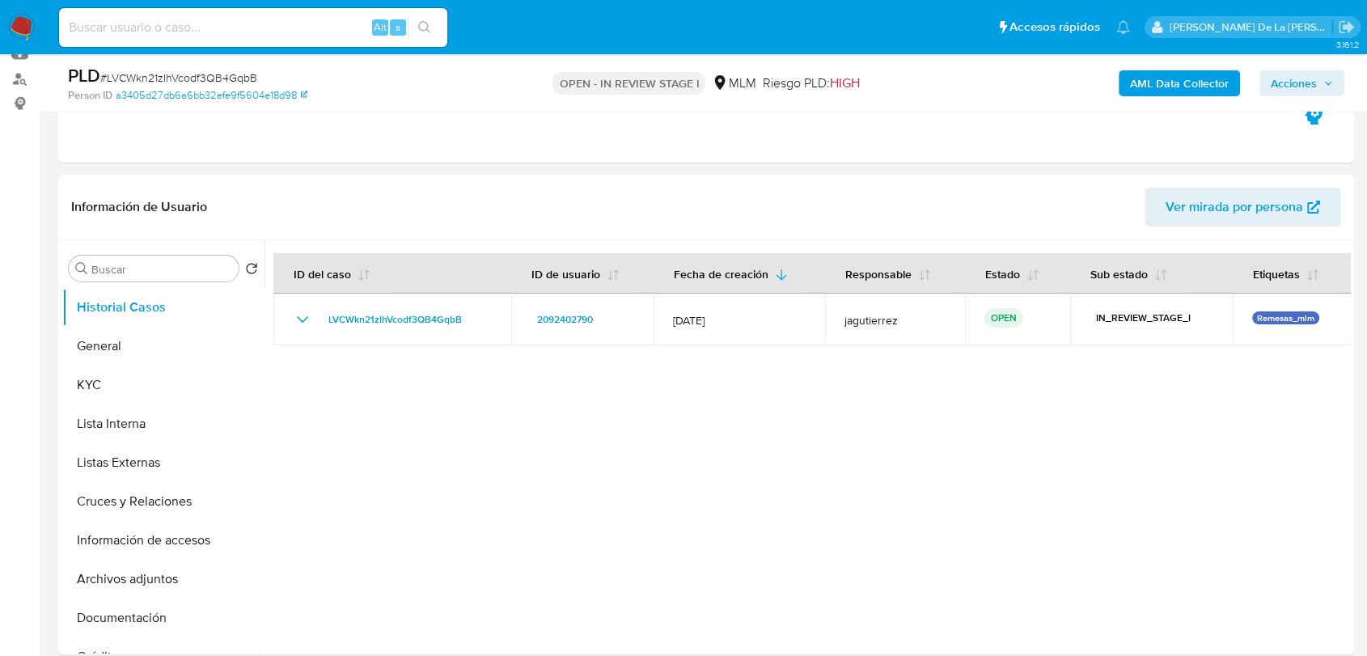
click at [1170, 68] on div "AML Data Collector Acciones" at bounding box center [1133, 83] width 421 height 38
click at [1141, 86] on b "AML Data Collector" at bounding box center [1179, 83] width 99 height 26
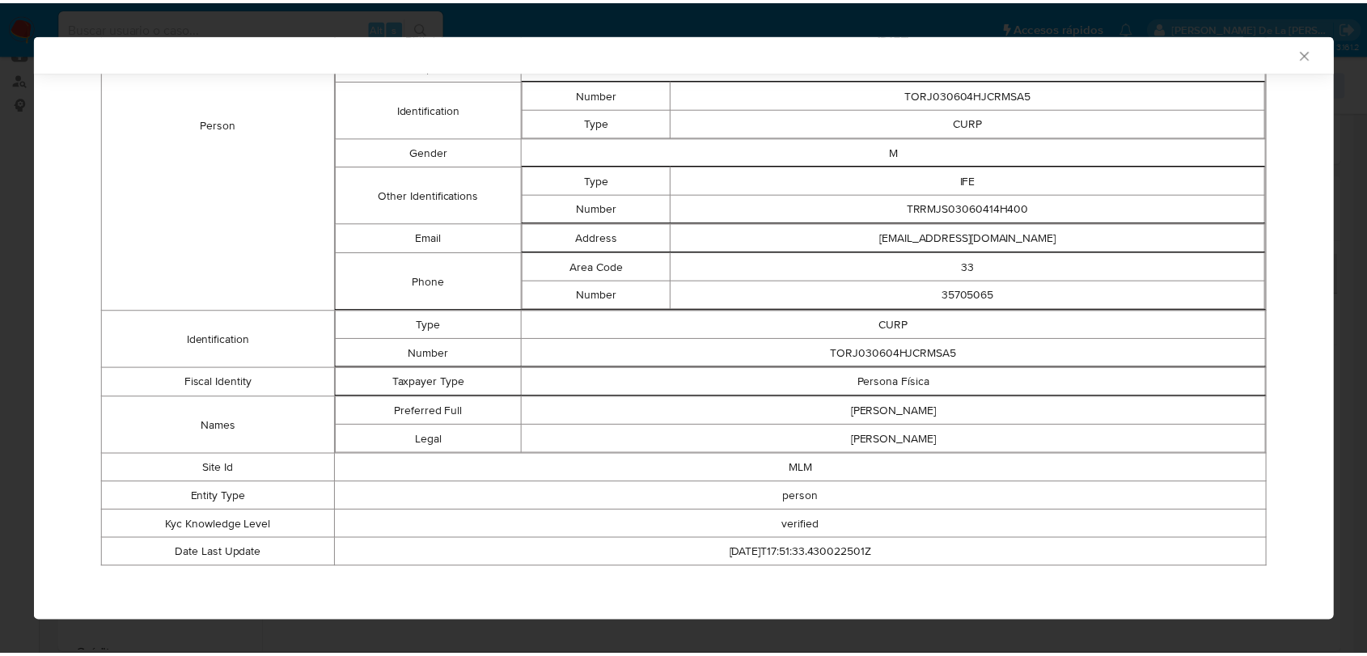
scroll to position [0, 0]
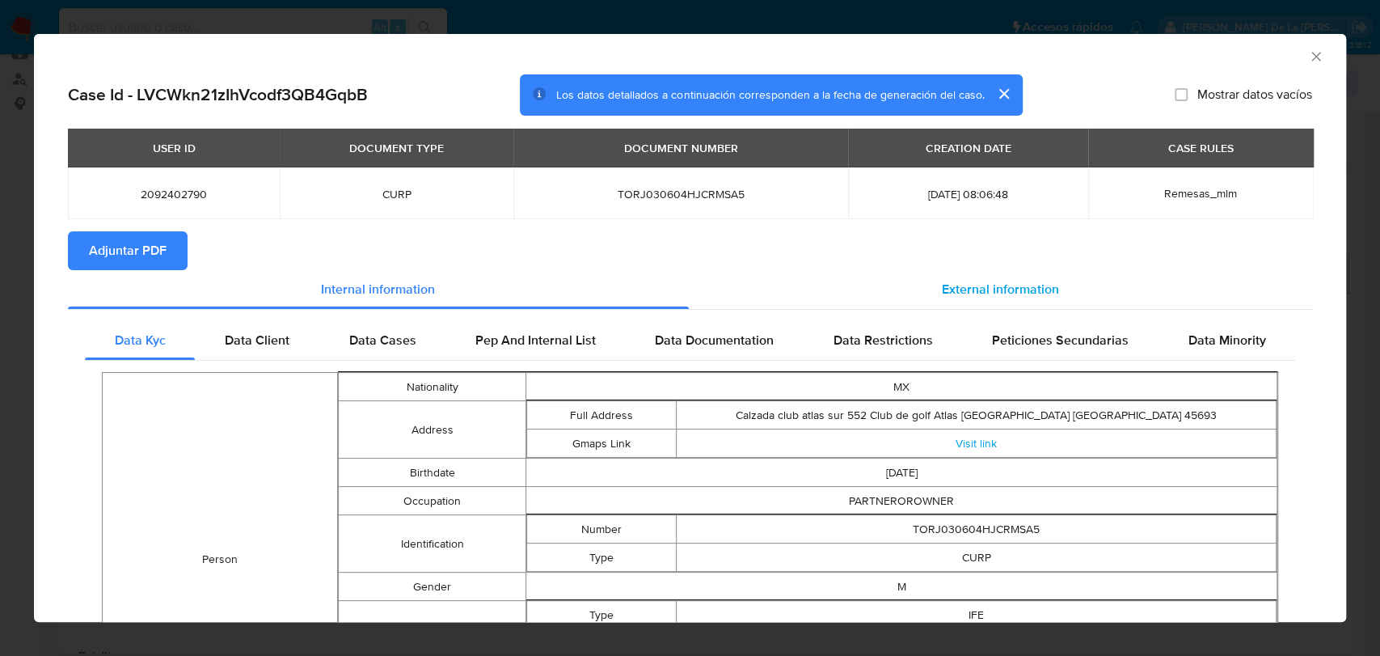
click at [976, 299] on div "External information" at bounding box center [1001, 289] width 624 height 39
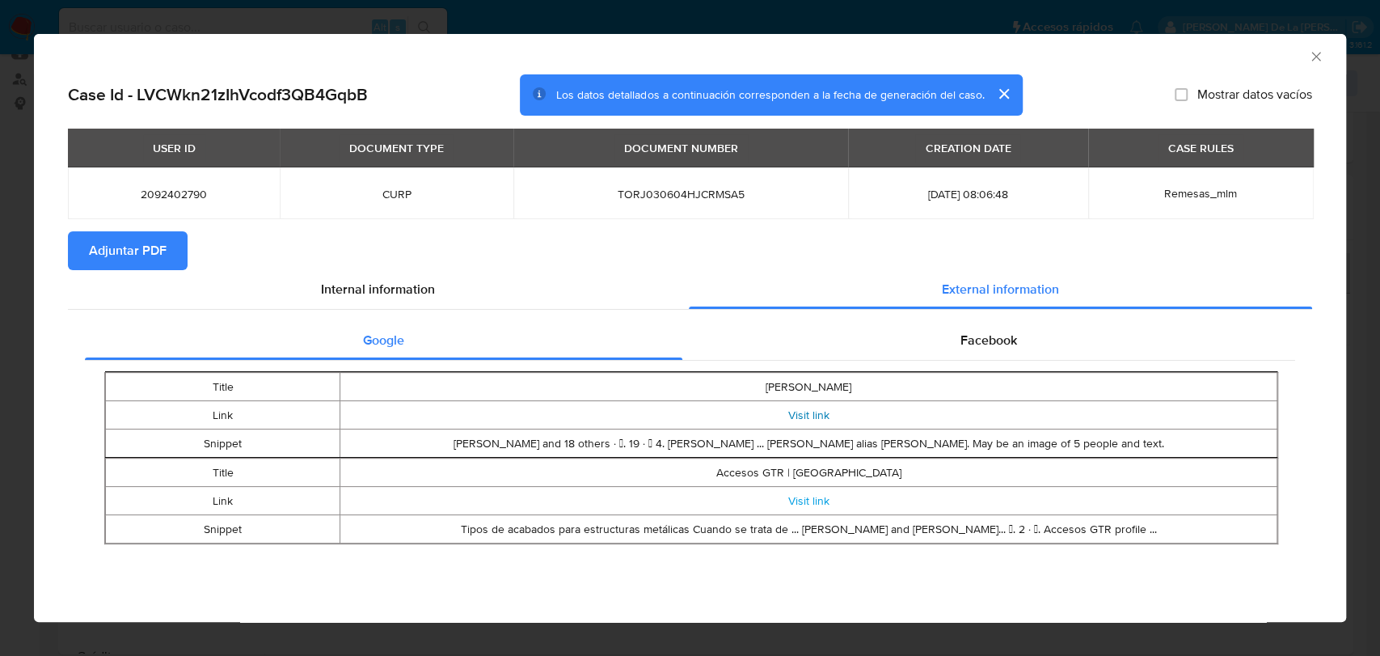
click at [806, 416] on link "Visit link" at bounding box center [808, 415] width 41 height 16
click at [802, 502] on link "Visit link" at bounding box center [808, 500] width 41 height 16
click at [977, 349] on span "Facebook" at bounding box center [989, 340] width 57 height 19
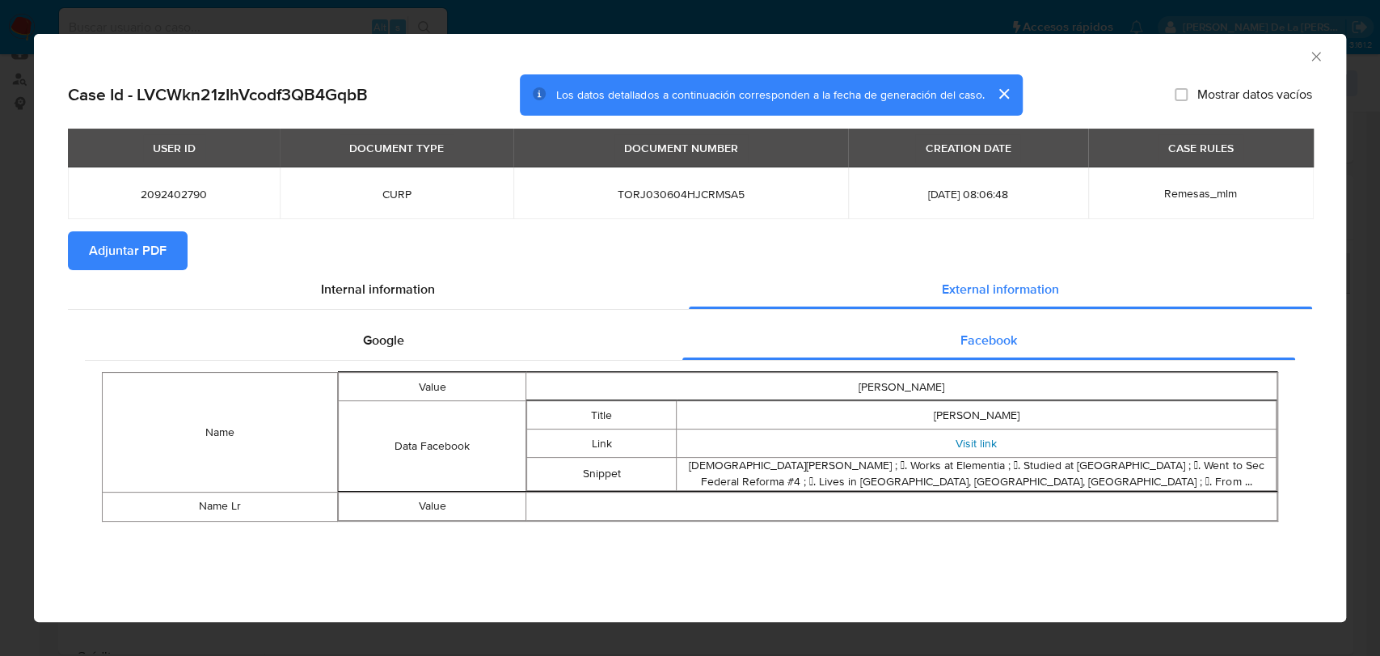
click at [975, 440] on link "Visit link" at bounding box center [976, 443] width 41 height 16
click at [441, 335] on div "Google" at bounding box center [384, 340] width 598 height 39
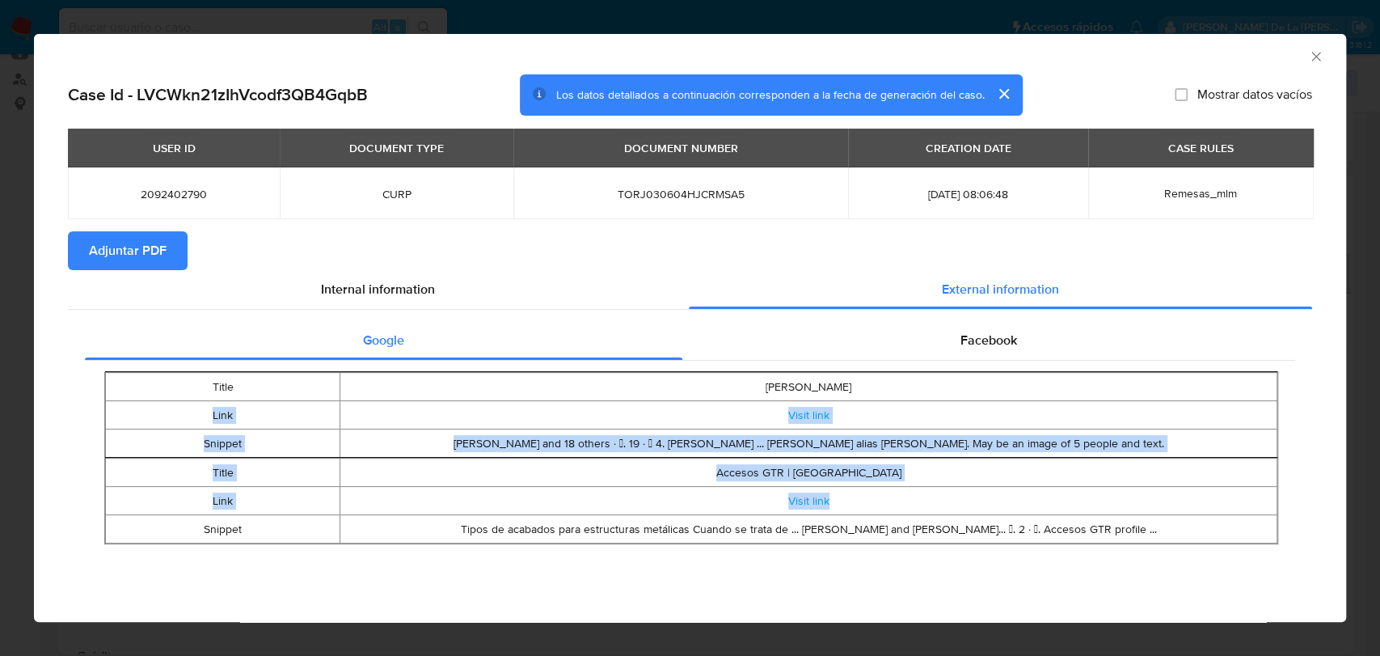
drag, startPoint x: 903, startPoint y: 385, endPoint x: 837, endPoint y: 514, distance: 145.4
click at [837, 514] on tbody "Title Mario Guillén Link Visit link Snippet Jesús Alejandro Torres Ramírez and …" at bounding box center [690, 458] width 1177 height 171
click at [731, 499] on td "Visit link" at bounding box center [808, 501] width 937 height 28
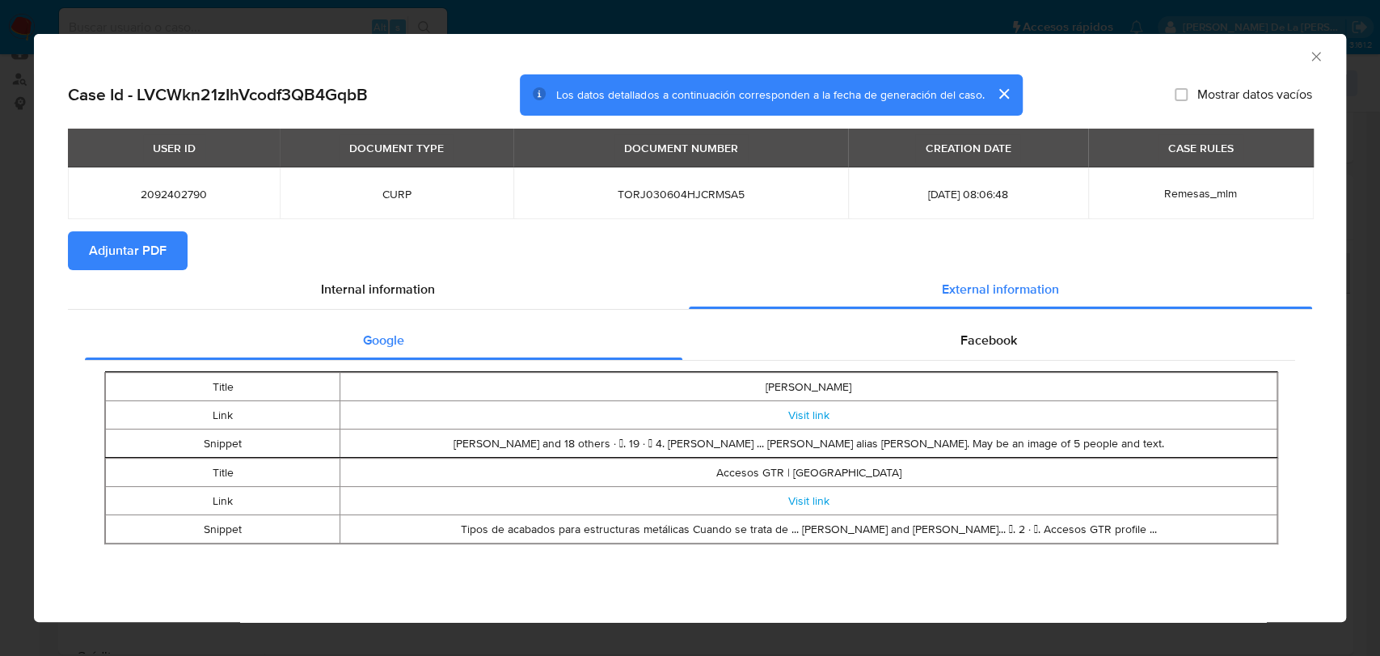
click at [1316, 51] on icon "Cerrar ventana" at bounding box center [1316, 57] width 16 height 16
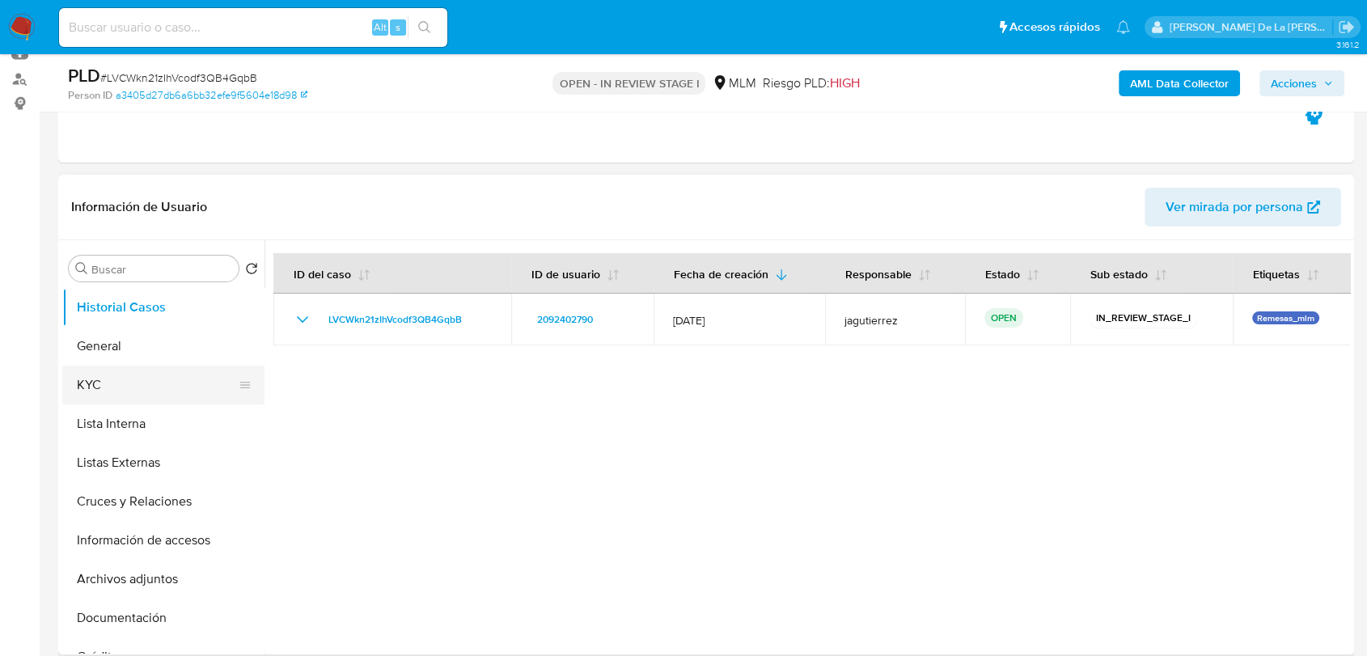
click at [100, 377] on button "KYC" at bounding box center [156, 385] width 189 height 39
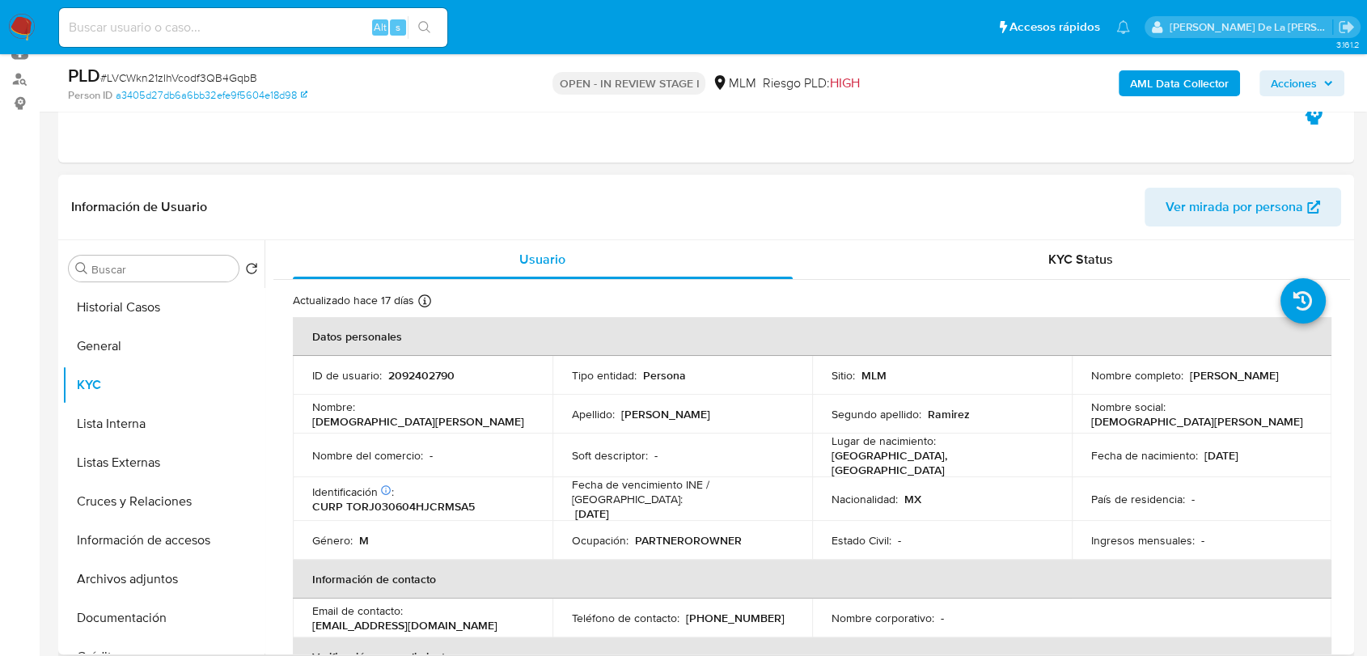
drag, startPoint x: 1086, startPoint y: 387, endPoint x: 1253, endPoint y: 380, distance: 167.5
click at [1253, 380] on div "Nombre completo : Jesus Alejandro Torres Ramirez" at bounding box center [1201, 375] width 221 height 15
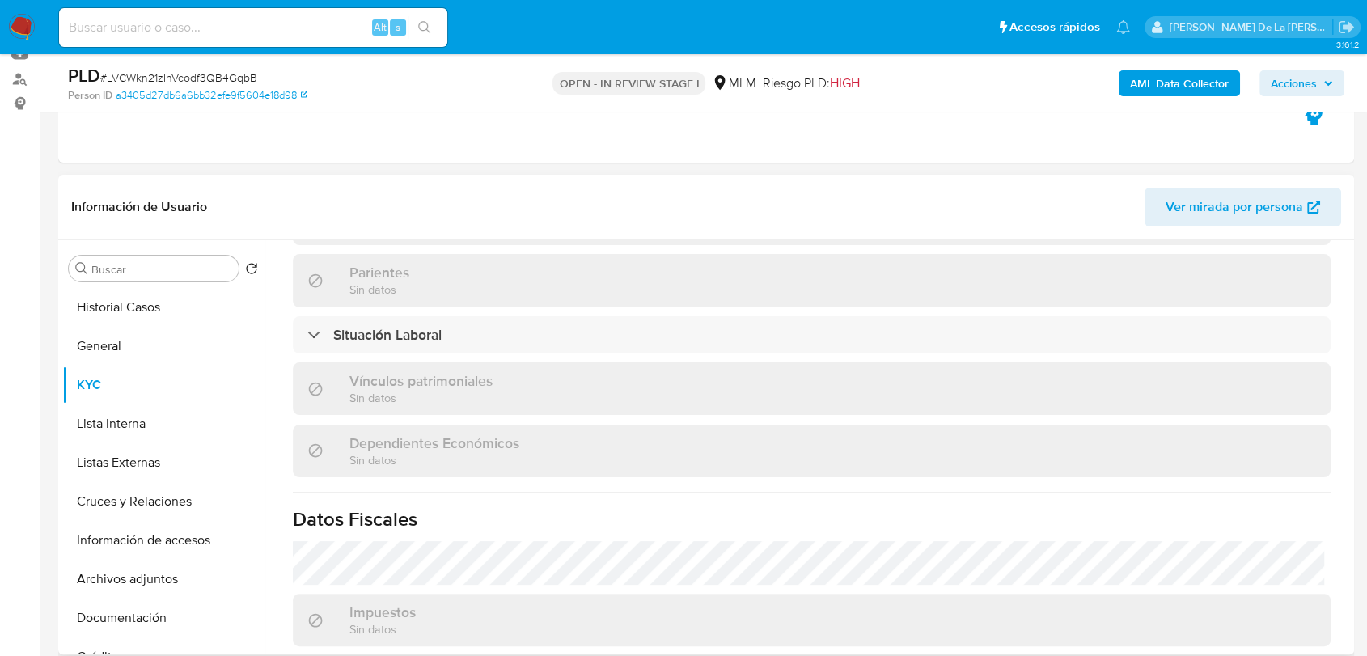
scroll to position [1000, 0]
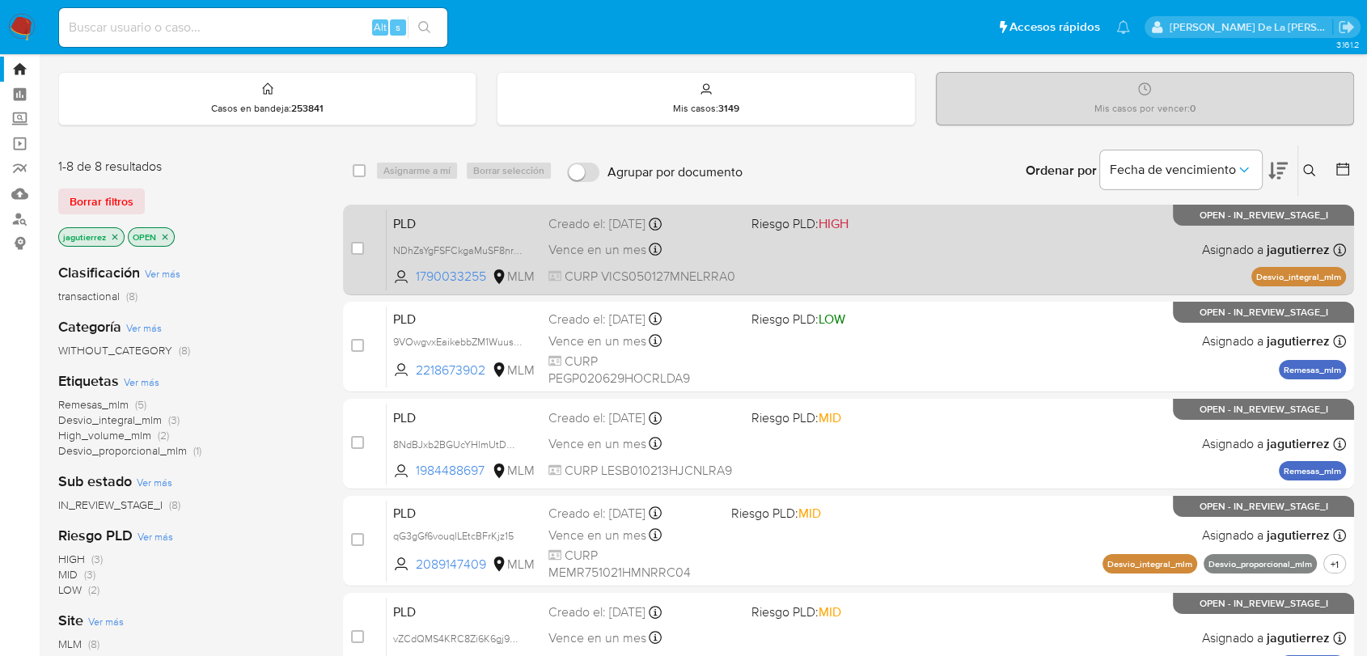
scroll to position [41, 0]
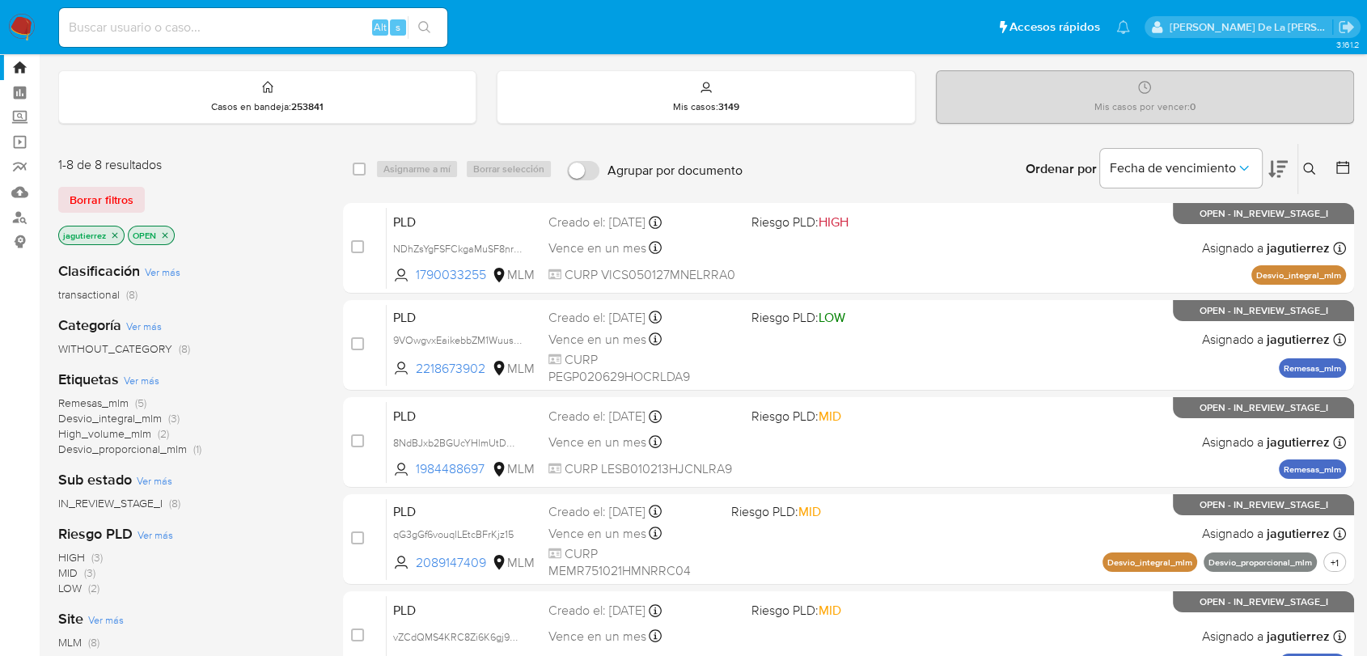
click at [91, 403] on span "Remesas_mlm" at bounding box center [93, 403] width 70 height 16
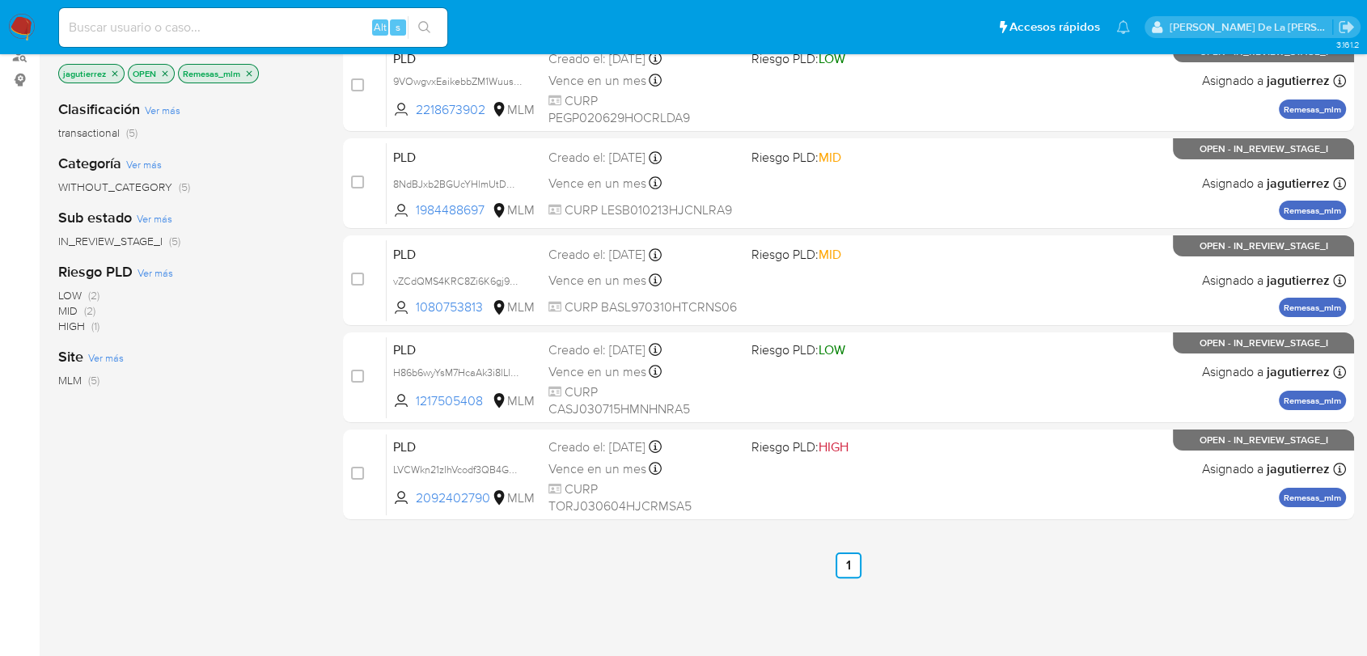
scroll to position [205, 0]
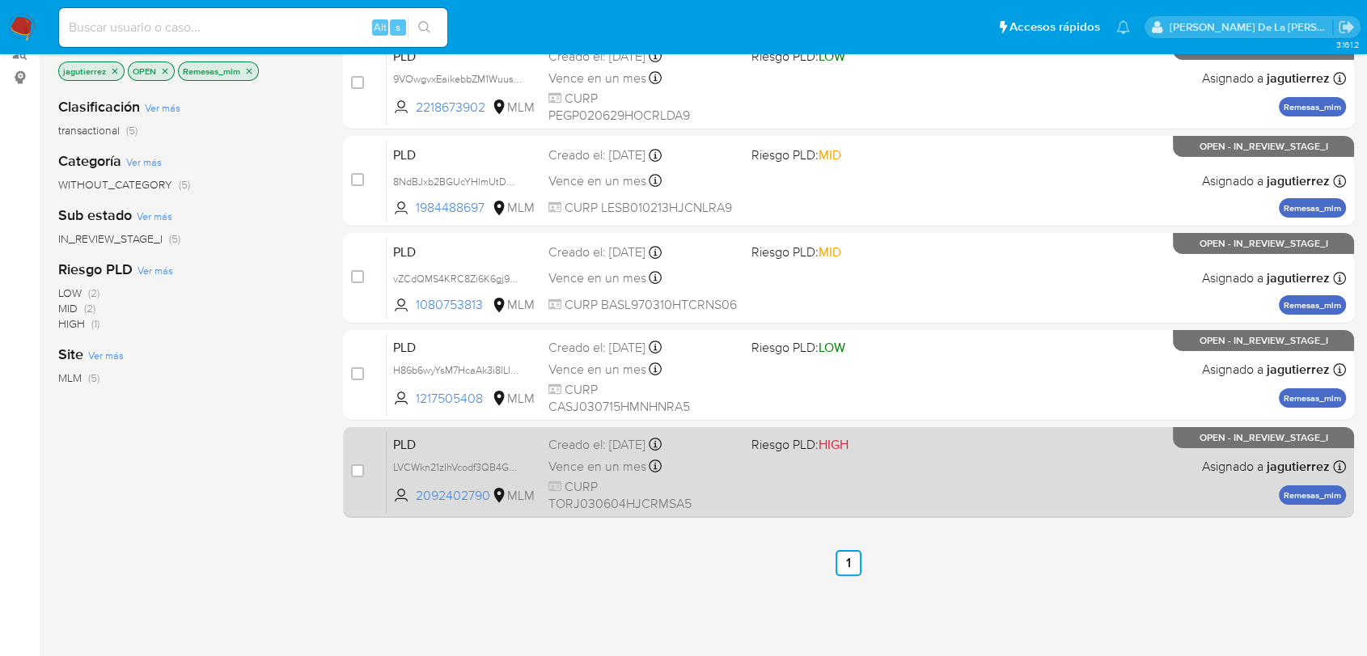
click at [852, 454] on div "PLD LVCWkn21zIhVcodf3QB4GqbB 2092402790 MLM Riesgo PLD: HIGH Creado el: 12/09/2…" at bounding box center [866, 472] width 959 height 82
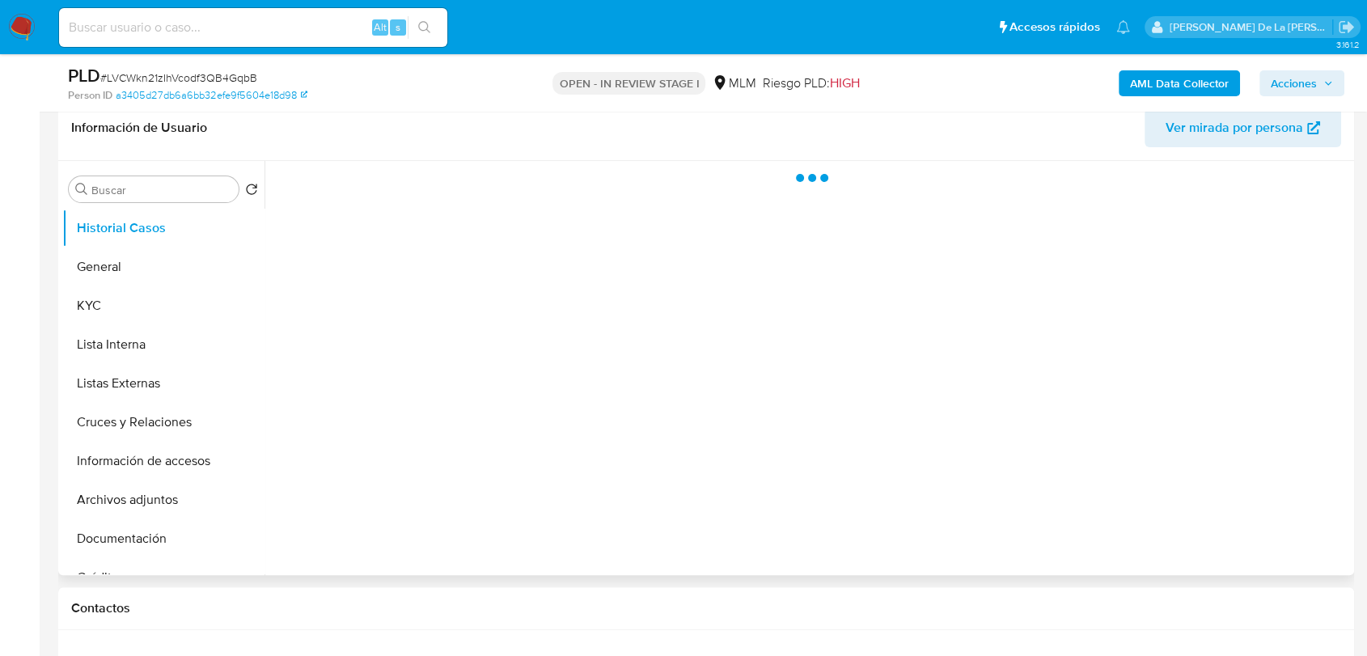
scroll to position [279, 0]
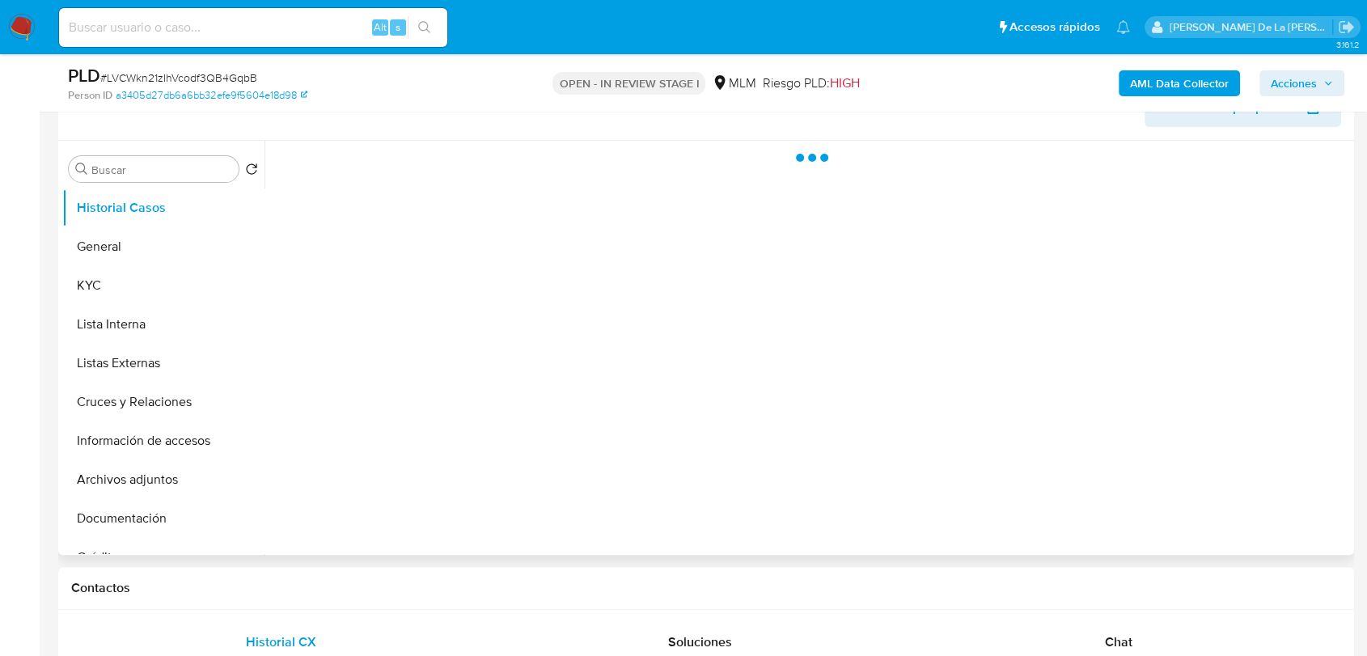
select select "10"
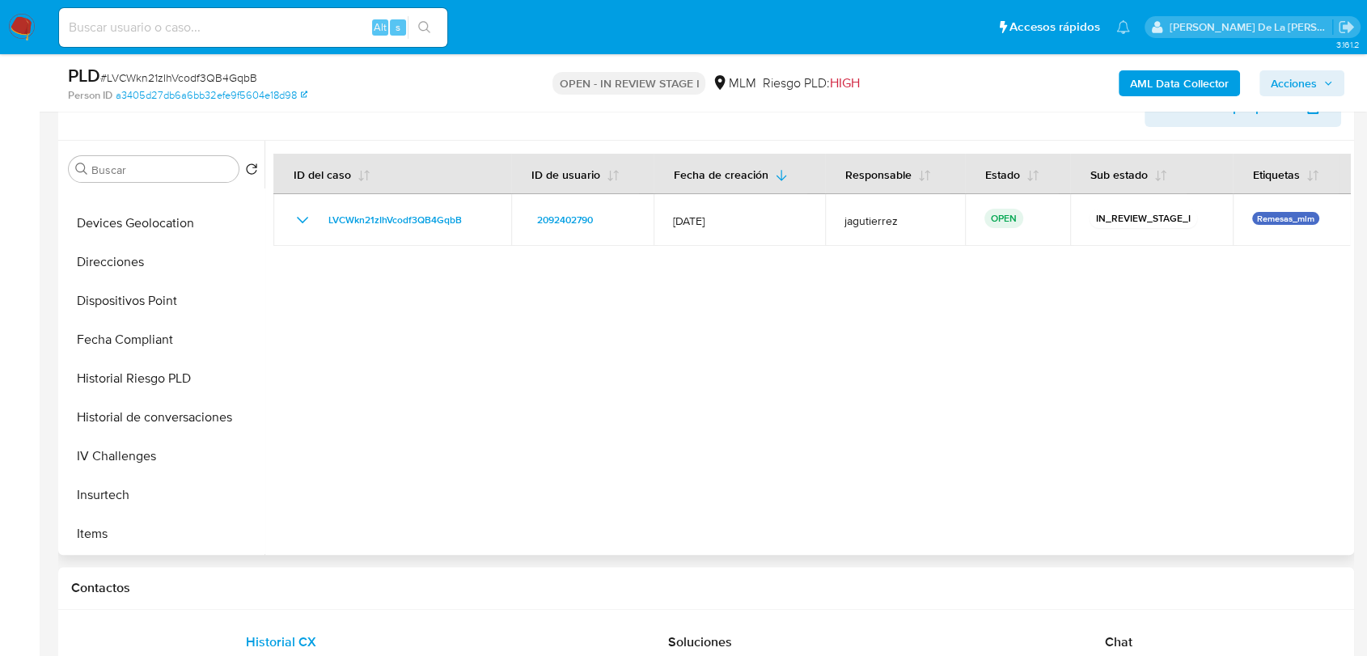
scroll to position [494, 0]
click at [184, 401] on button "Historial de conversaciones" at bounding box center [156, 412] width 189 height 39
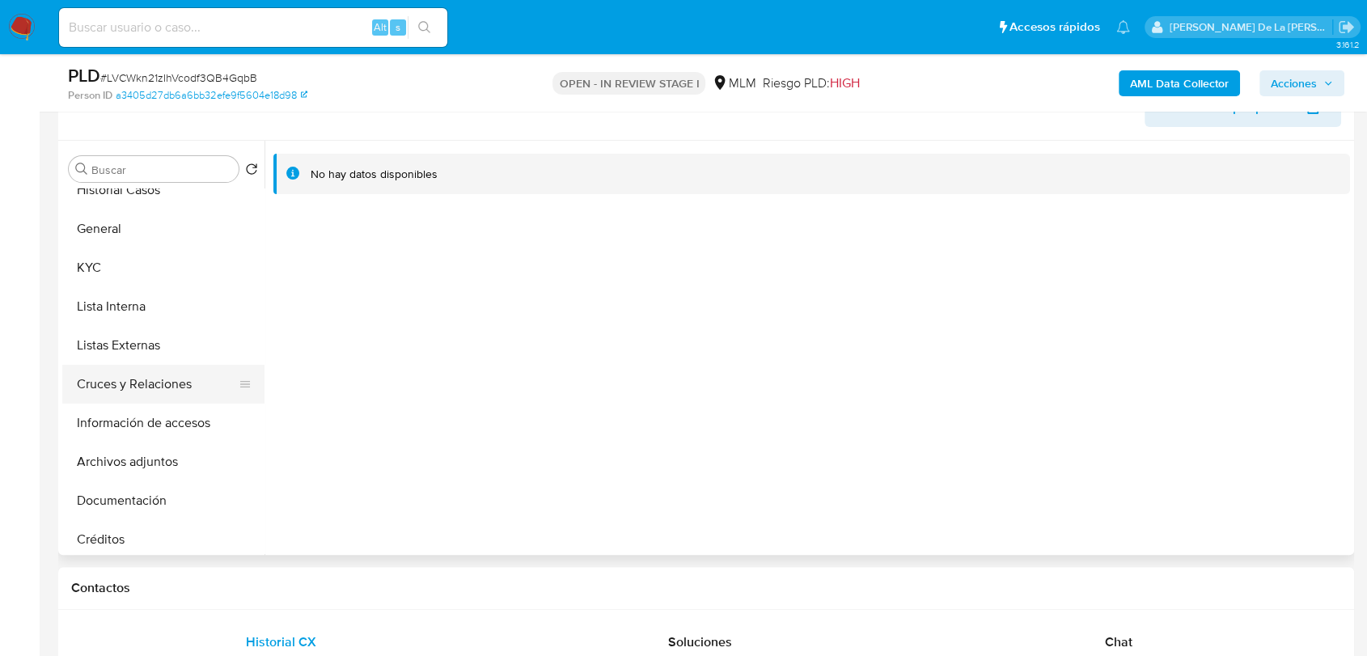
scroll to position [16, 0]
click at [142, 382] on button "Cruces y Relaciones" at bounding box center [156, 385] width 189 height 39
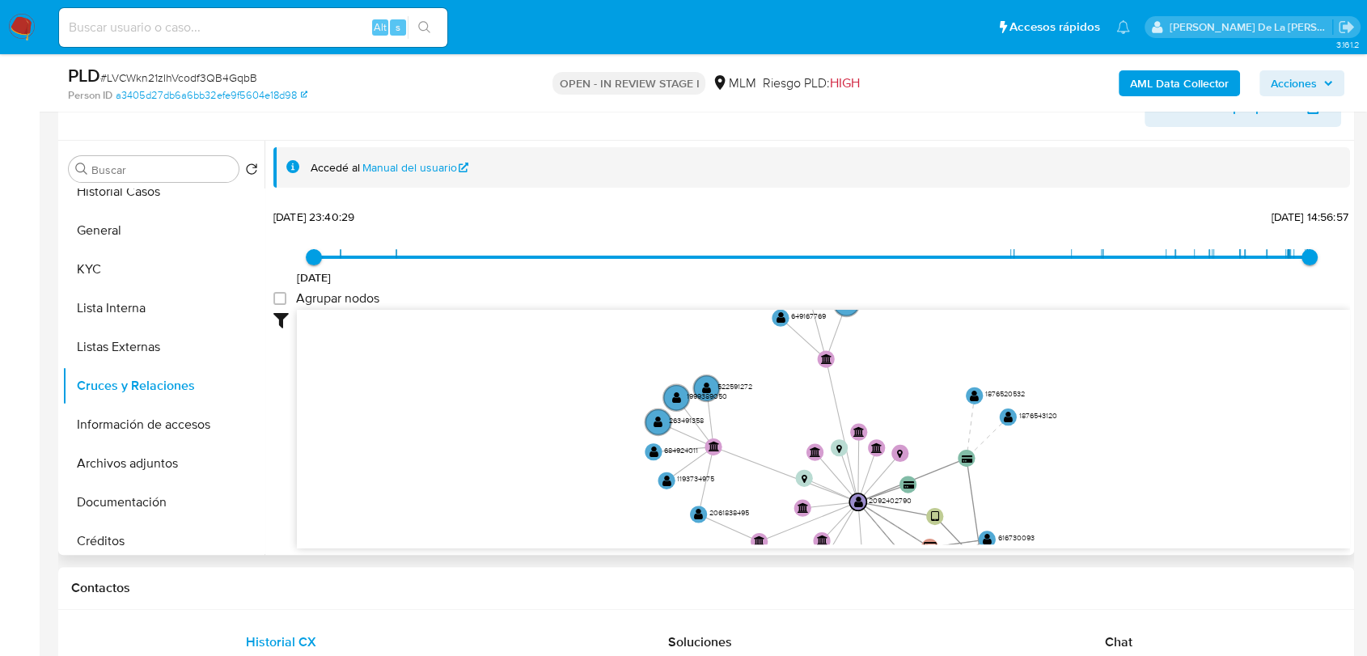
drag, startPoint x: 634, startPoint y: 470, endPoint x: 704, endPoint y: 487, distance: 72.4
click at [704, 487] on icon "device-673256c2105eef00784d00d3  user-157823751  157823751 user-2092402790  …" at bounding box center [823, 427] width 1053 height 235
click at [149, 228] on button "General" at bounding box center [156, 230] width 189 height 39
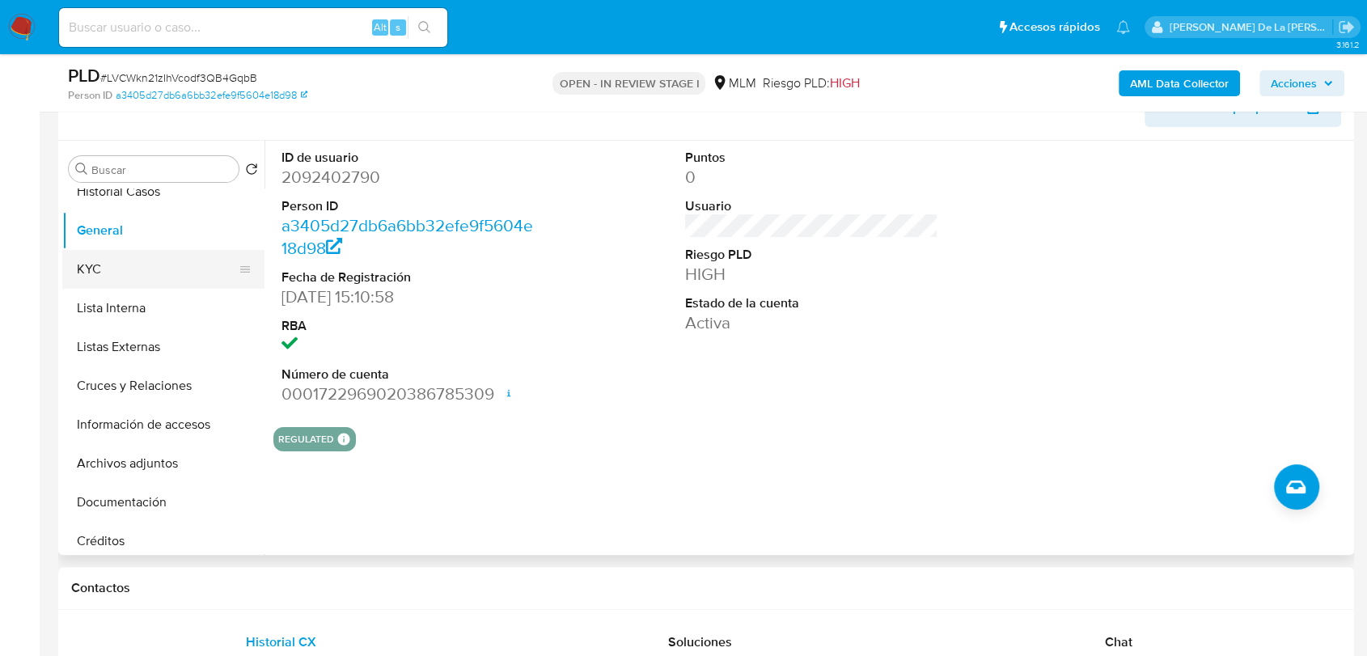
click at [122, 267] on button "KYC" at bounding box center [156, 269] width 189 height 39
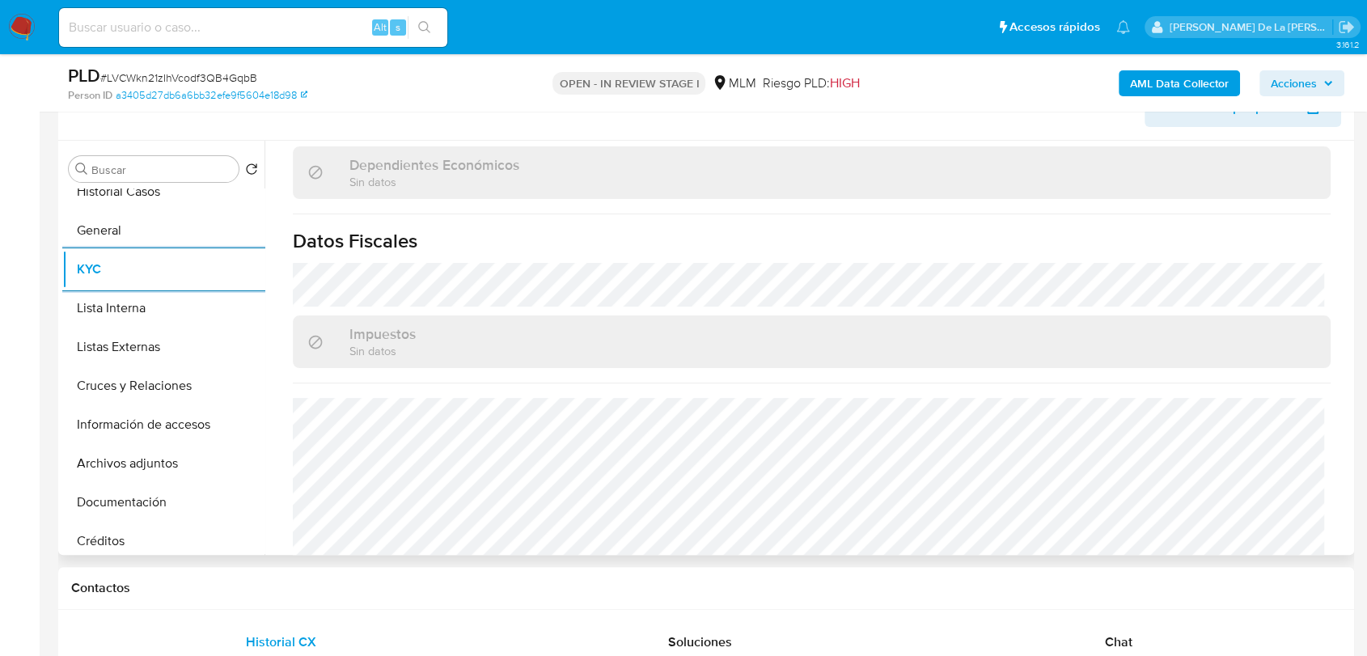
scroll to position [955, 0]
click at [112, 318] on button "Lista Interna" at bounding box center [156, 308] width 189 height 39
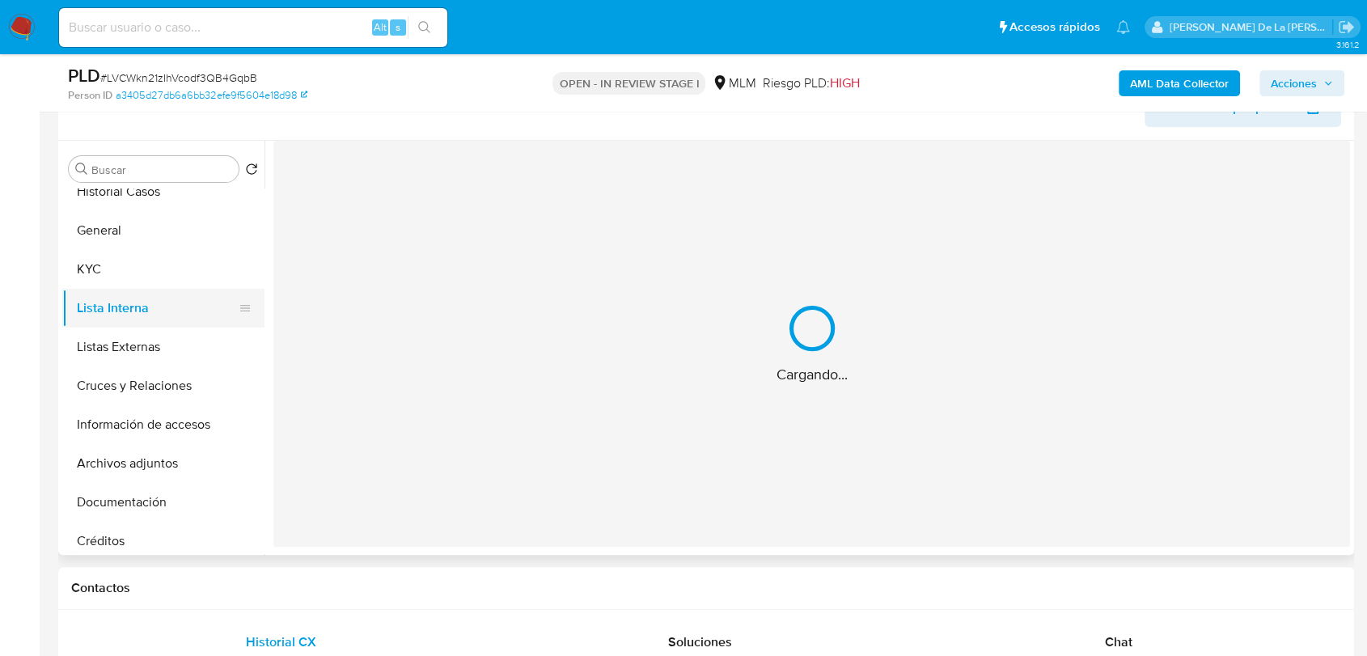
scroll to position [0, 0]
click at [99, 355] on button "Listas Externas" at bounding box center [156, 347] width 189 height 39
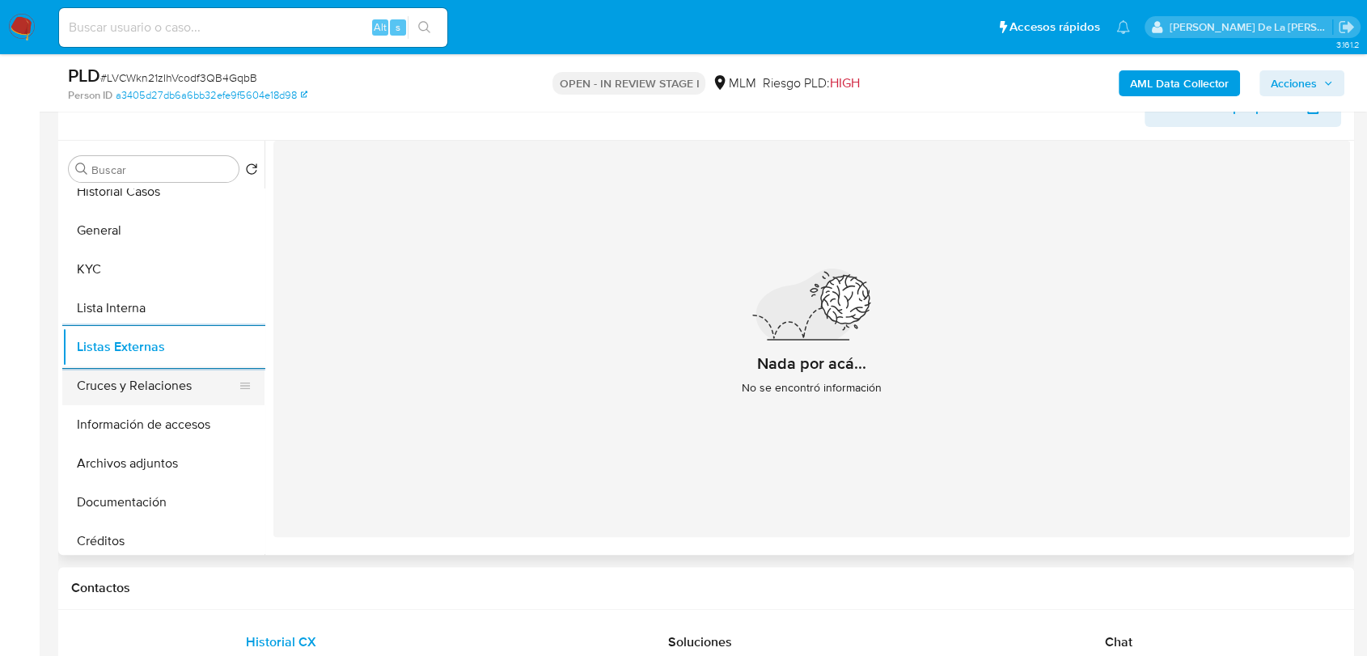
click at [149, 382] on button "Cruces y Relaciones" at bounding box center [156, 385] width 189 height 39
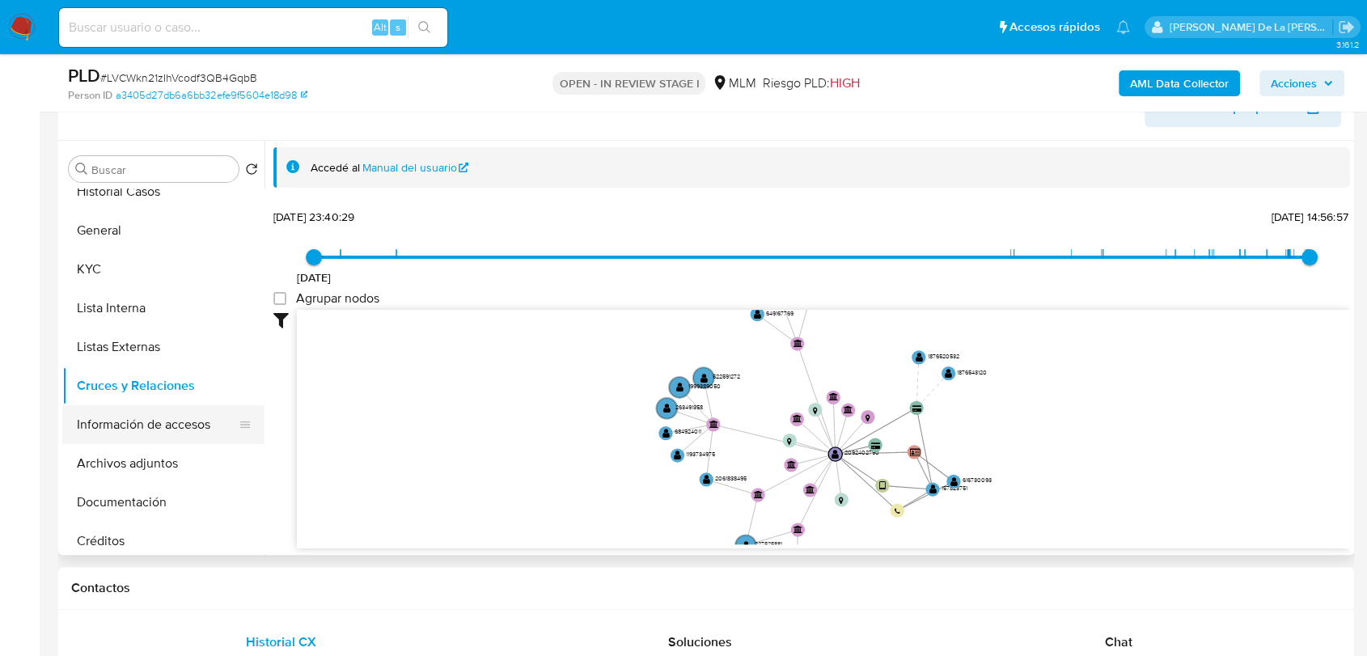
click at [154, 422] on button "Información de accesos" at bounding box center [156, 424] width 189 height 39
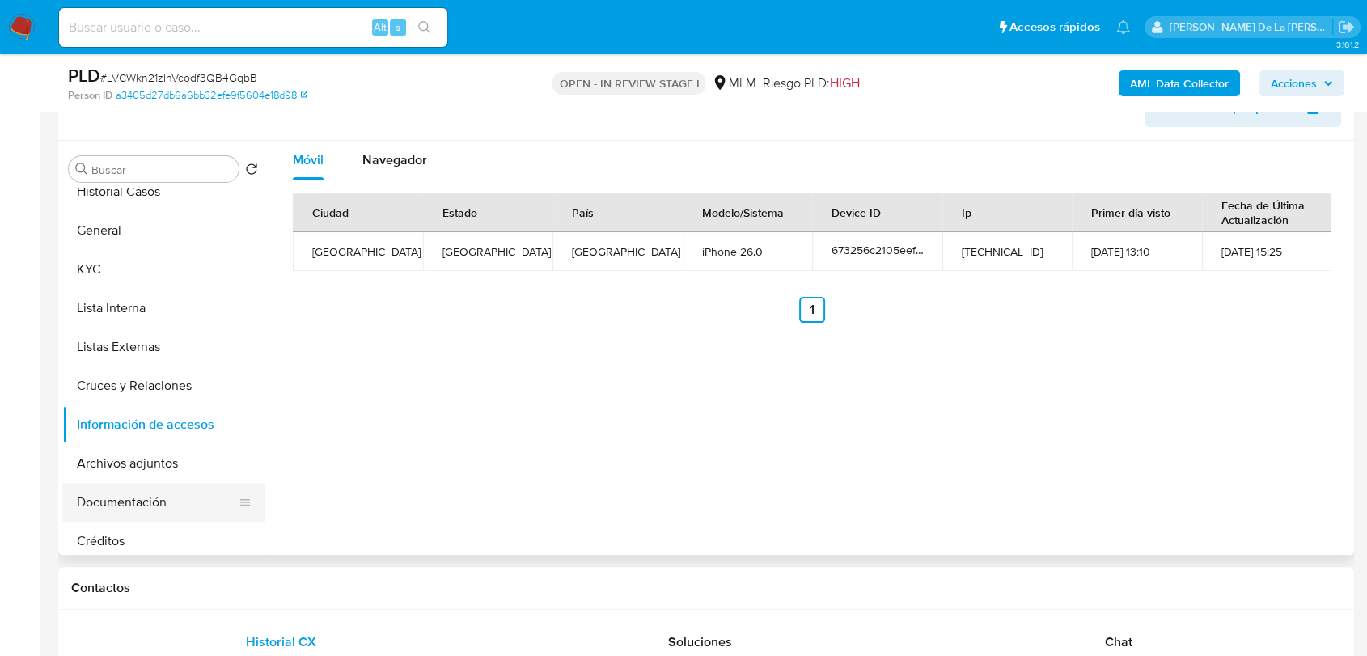
click at [112, 506] on button "Documentación" at bounding box center [156, 502] width 189 height 39
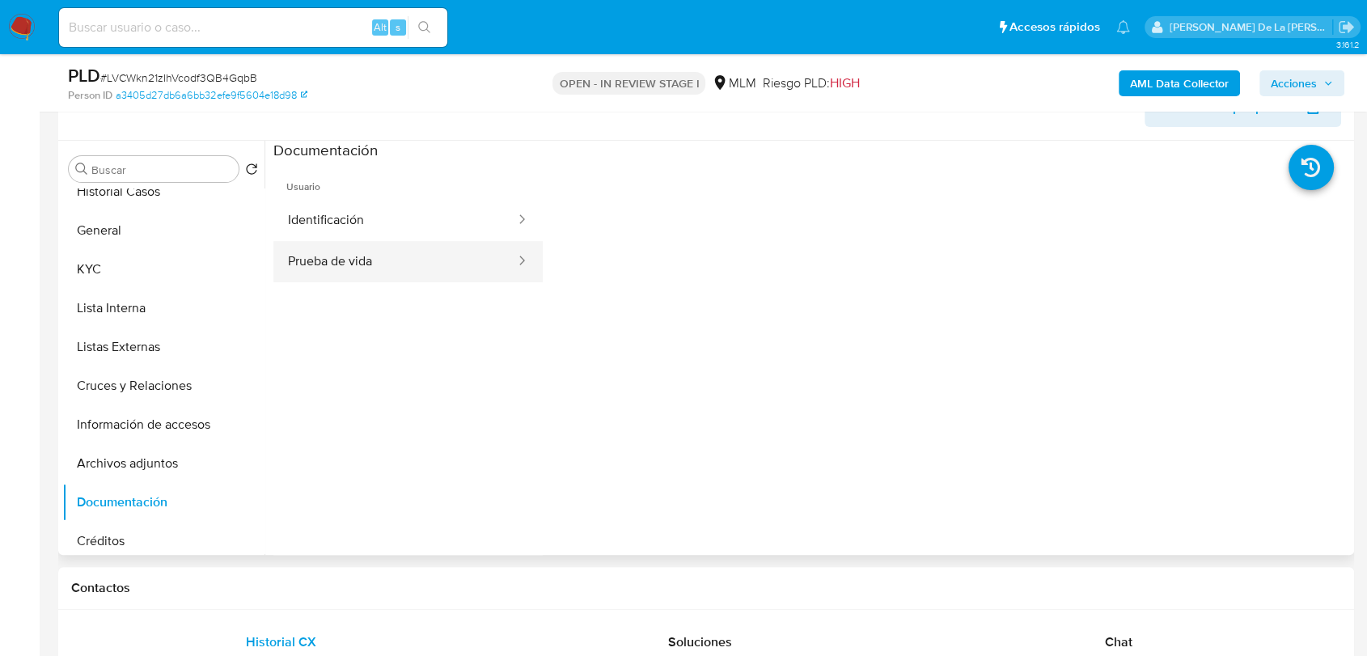
click at [338, 261] on button "Prueba de vida" at bounding box center [394, 261] width 243 height 41
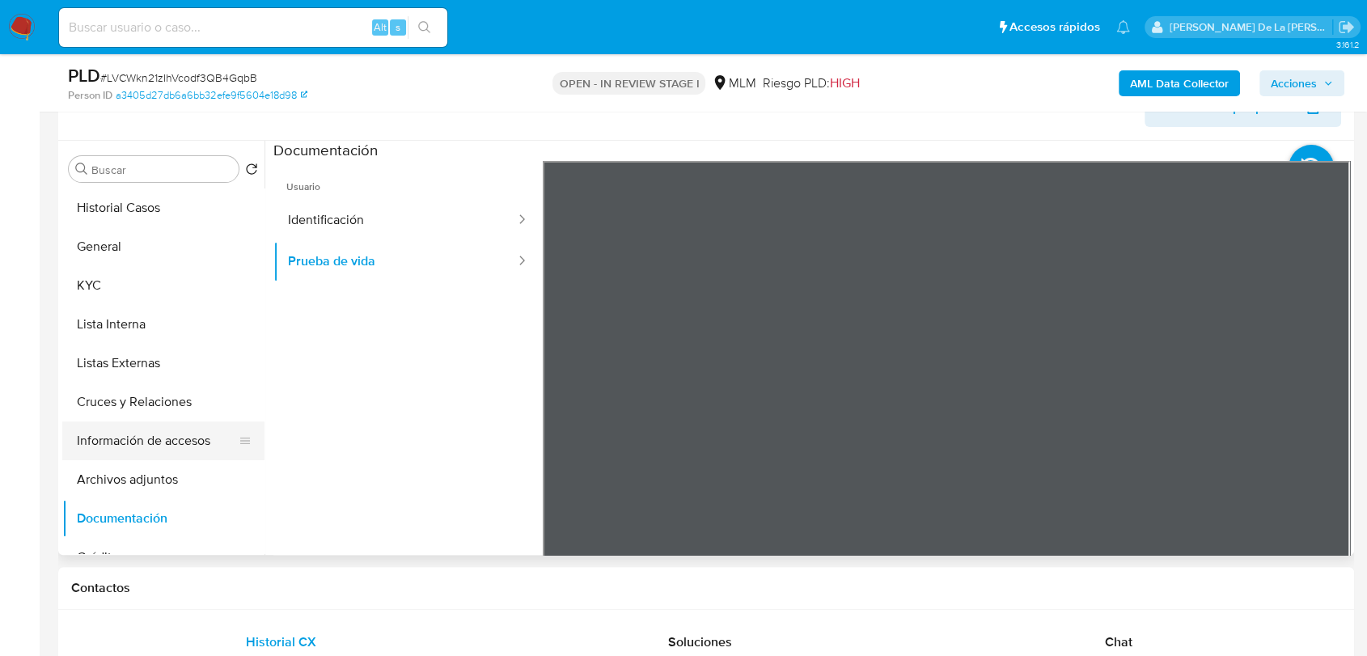
click at [171, 447] on button "Información de accesos" at bounding box center [156, 440] width 189 height 39
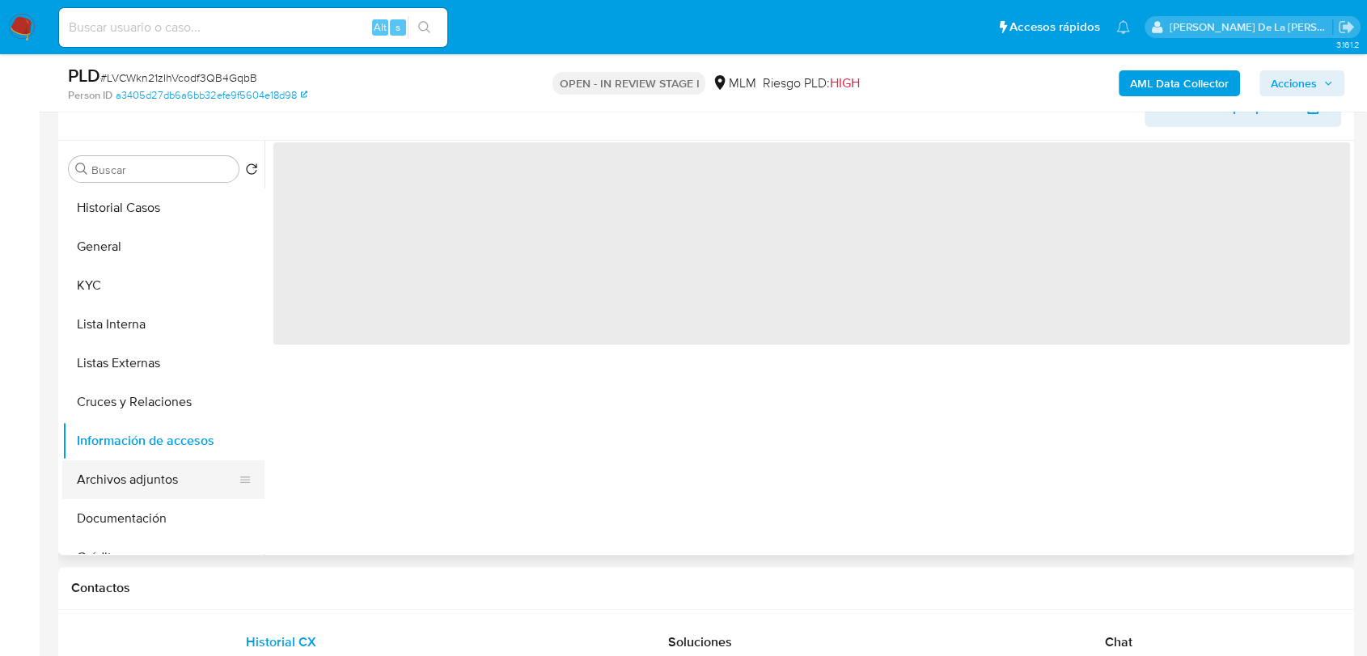
click at [178, 478] on button "Archivos adjuntos" at bounding box center [156, 479] width 189 height 39
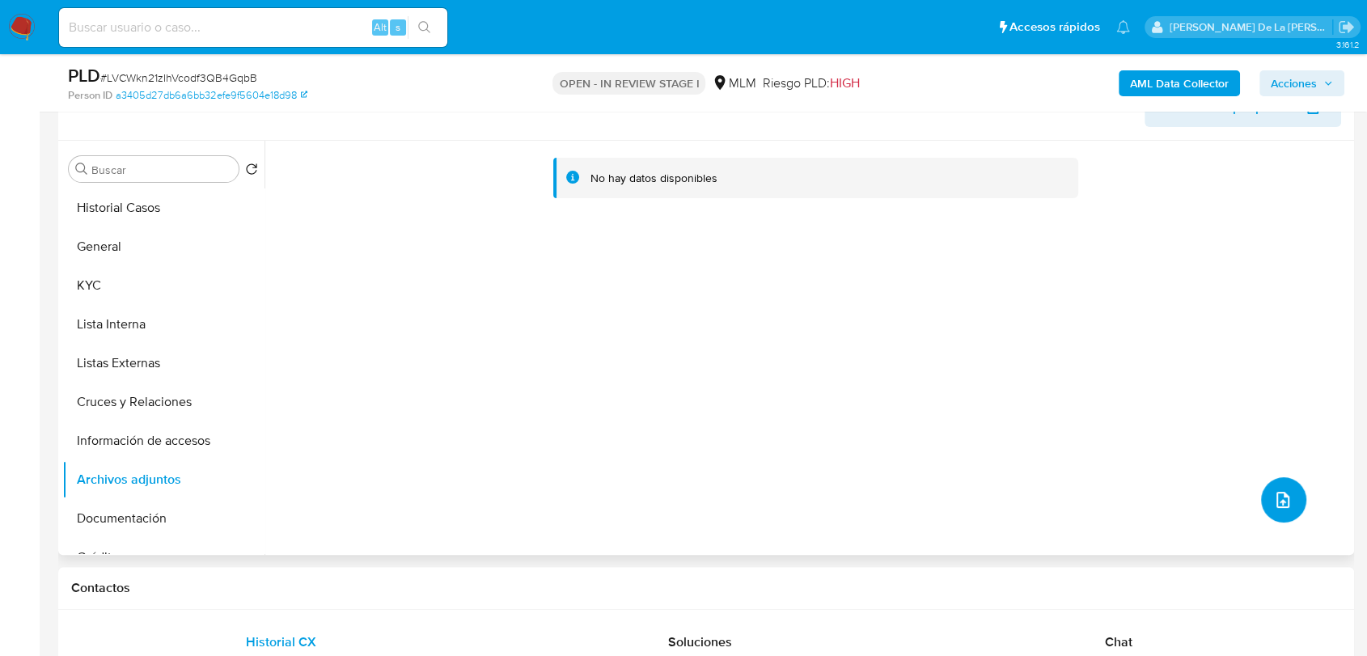
click at [1261, 487] on button "upload-file" at bounding box center [1283, 499] width 45 height 45
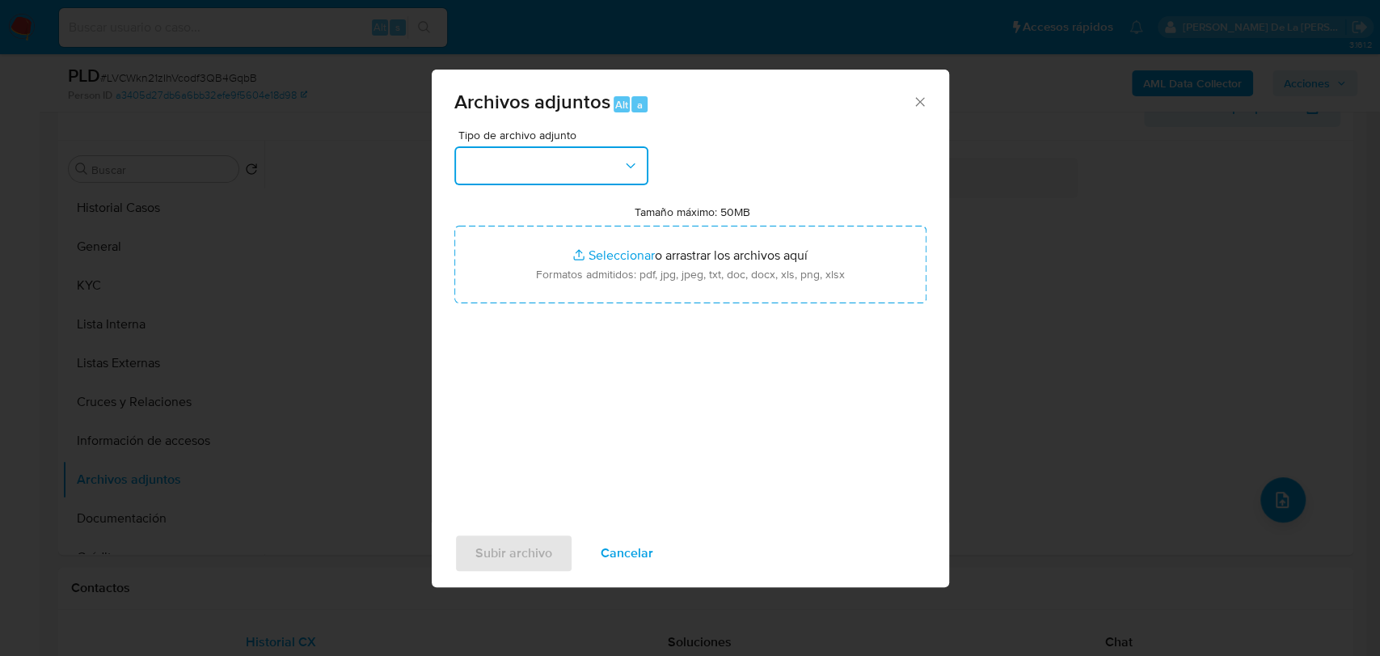
click at [597, 150] on button "button" at bounding box center [551, 165] width 194 height 39
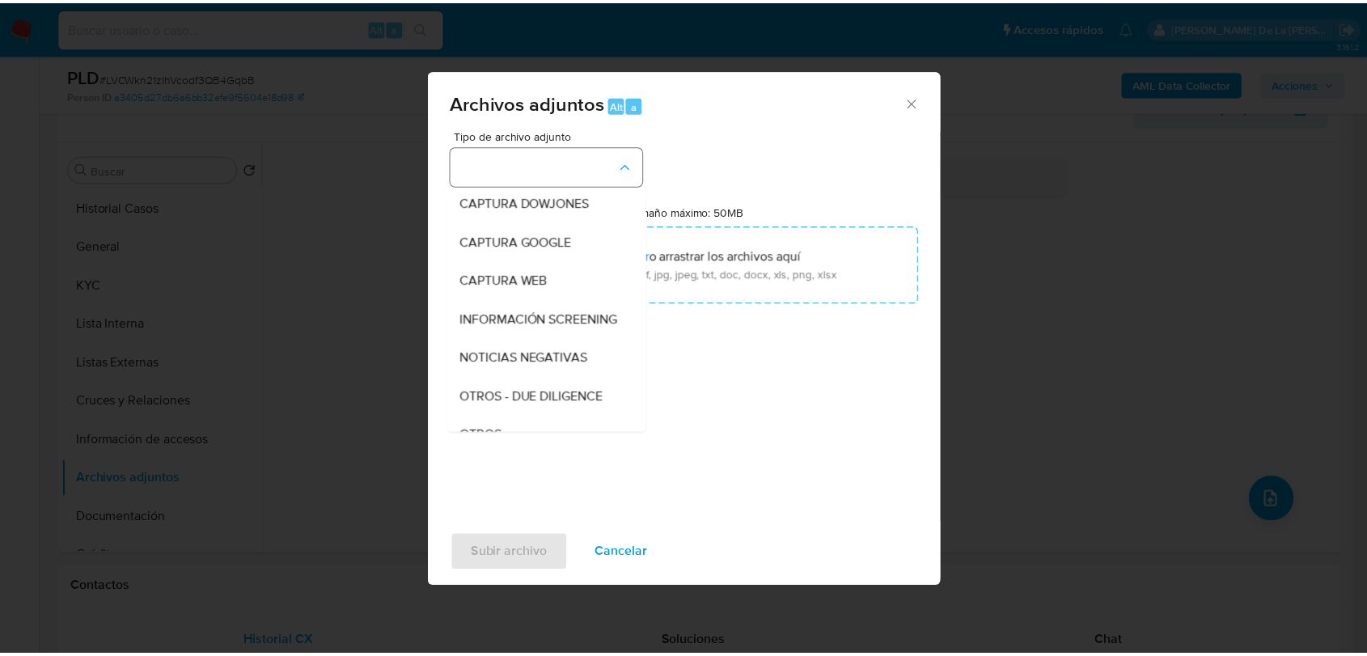
scroll to position [84, 0]
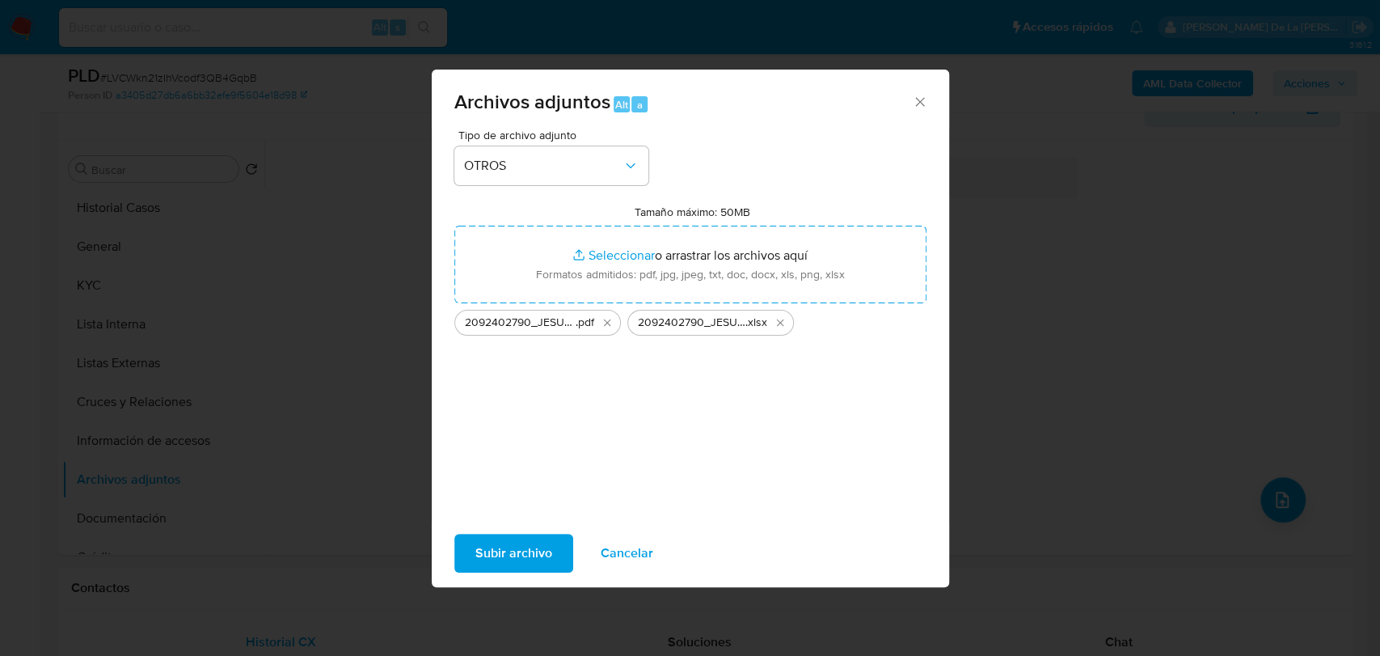
click at [505, 577] on div "Subir archivo Cancelar" at bounding box center [691, 552] width 518 height 61
click at [496, 544] on span "Subir archivo" at bounding box center [513, 553] width 77 height 36
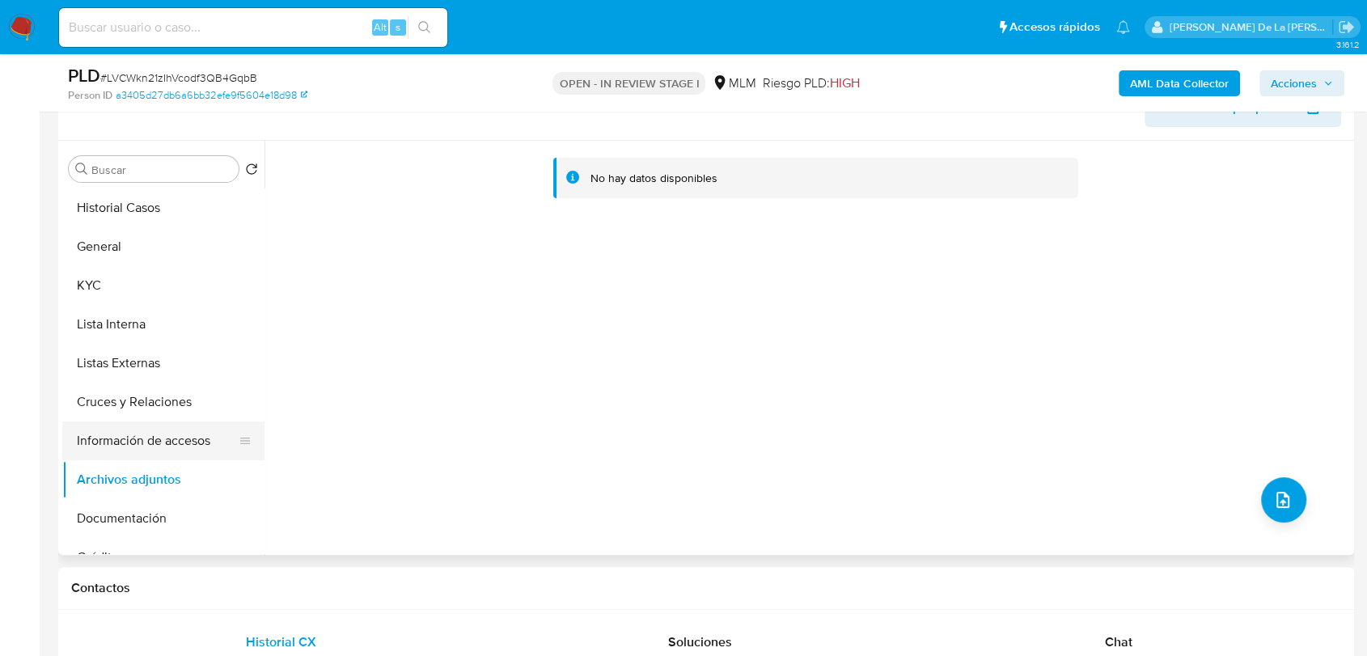
click at [145, 445] on button "Información de accesos" at bounding box center [156, 440] width 189 height 39
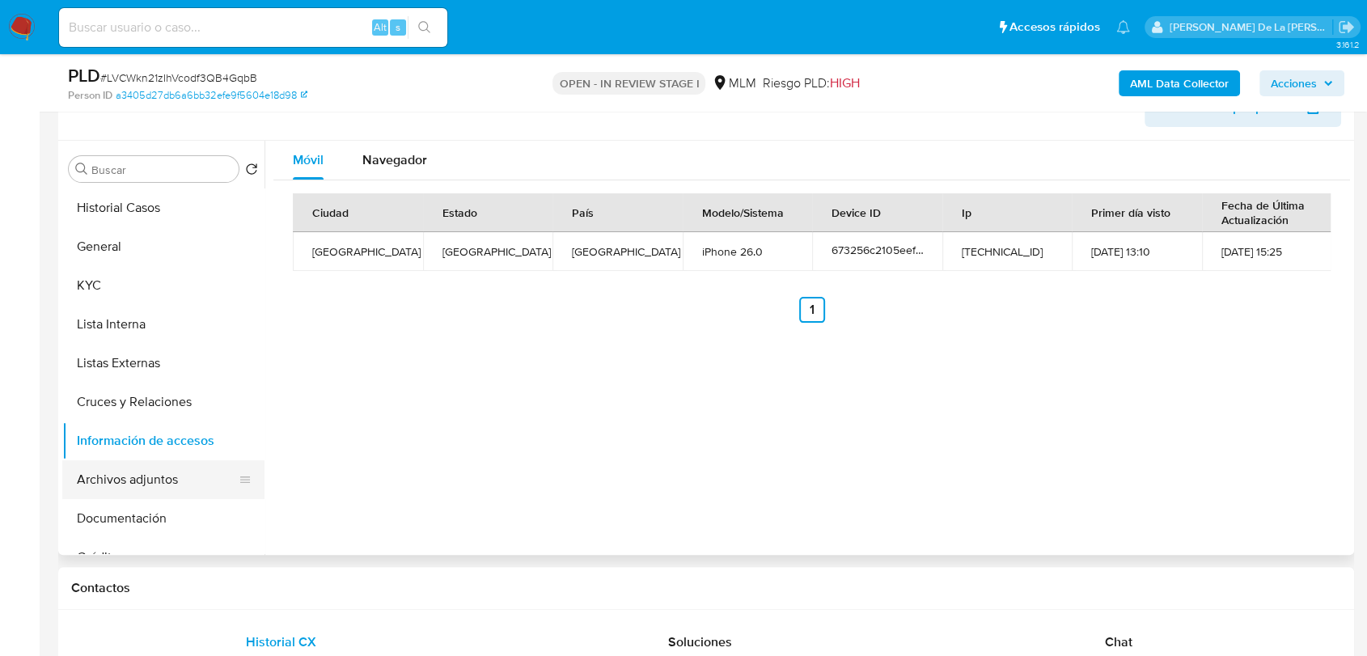
click at [131, 476] on button "Archivos adjuntos" at bounding box center [156, 479] width 189 height 39
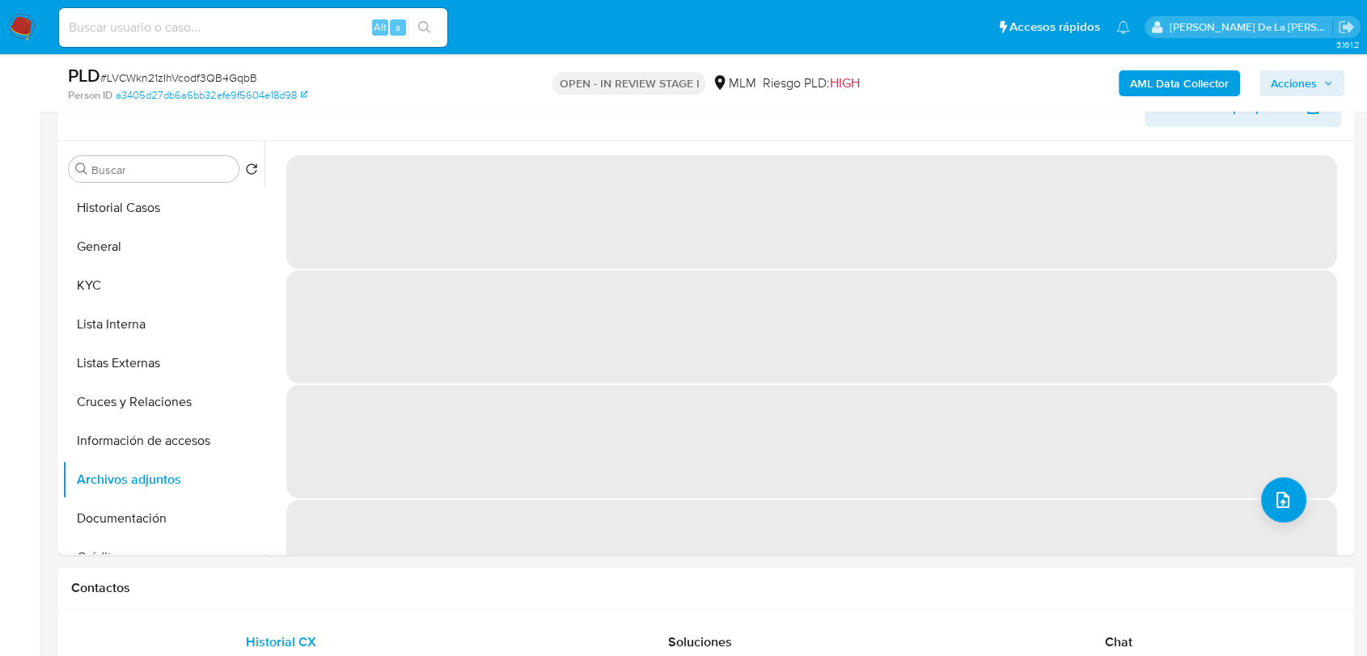
click at [1285, 92] on span "Acciones" at bounding box center [1293, 83] width 46 height 26
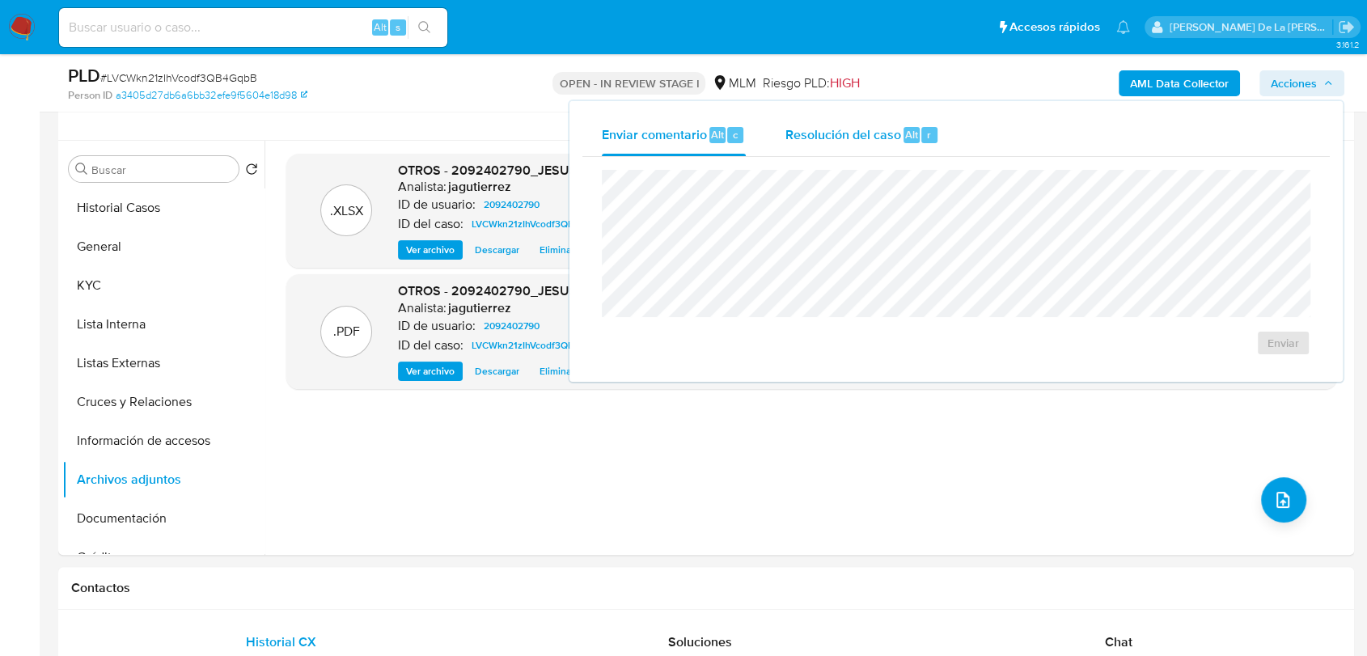
click at [848, 118] on div "Resolución del caso Alt r" at bounding box center [861, 135] width 154 height 42
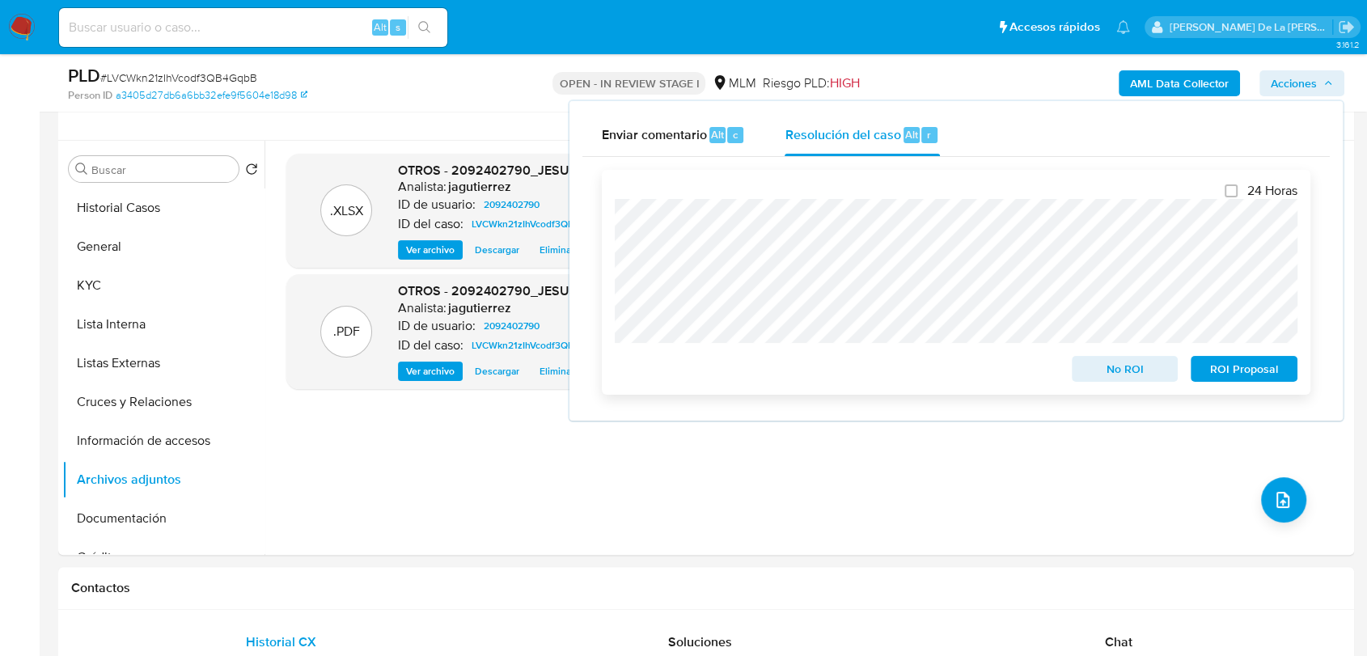
click at [1253, 366] on span "ROI Proposal" at bounding box center [1244, 368] width 84 height 23
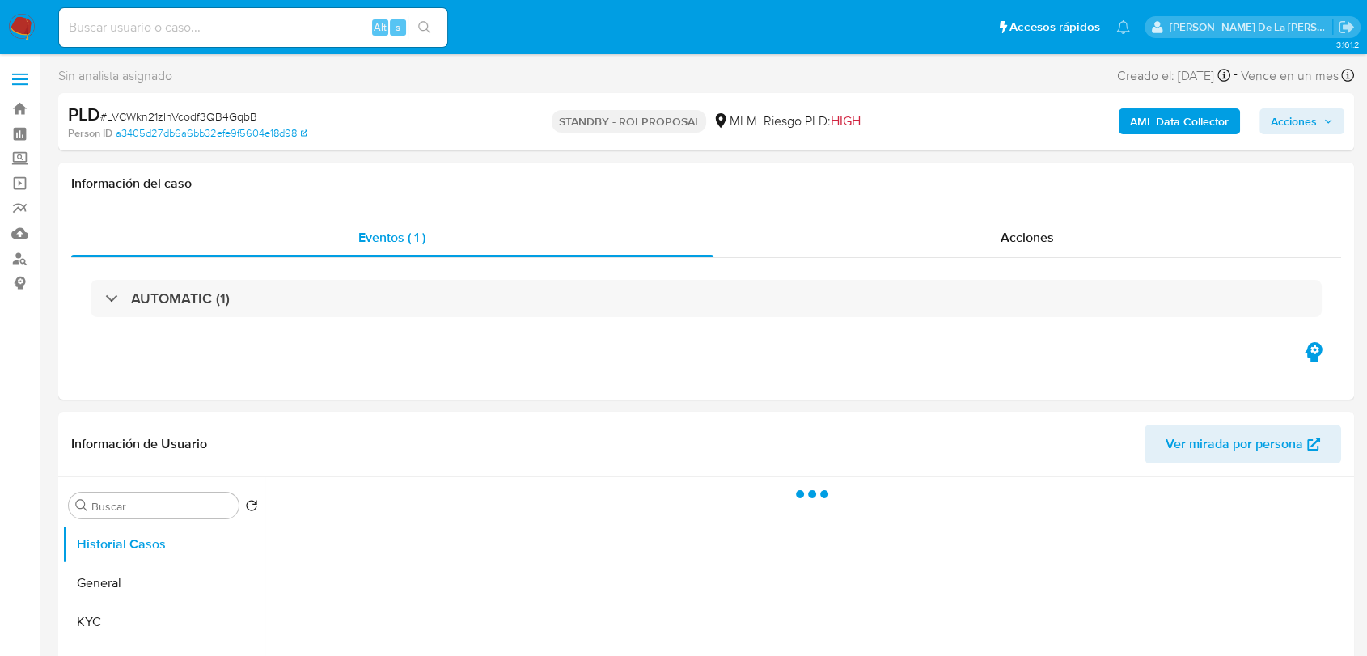
select select "10"
